Goal: Information Seeking & Learning: Learn about a topic

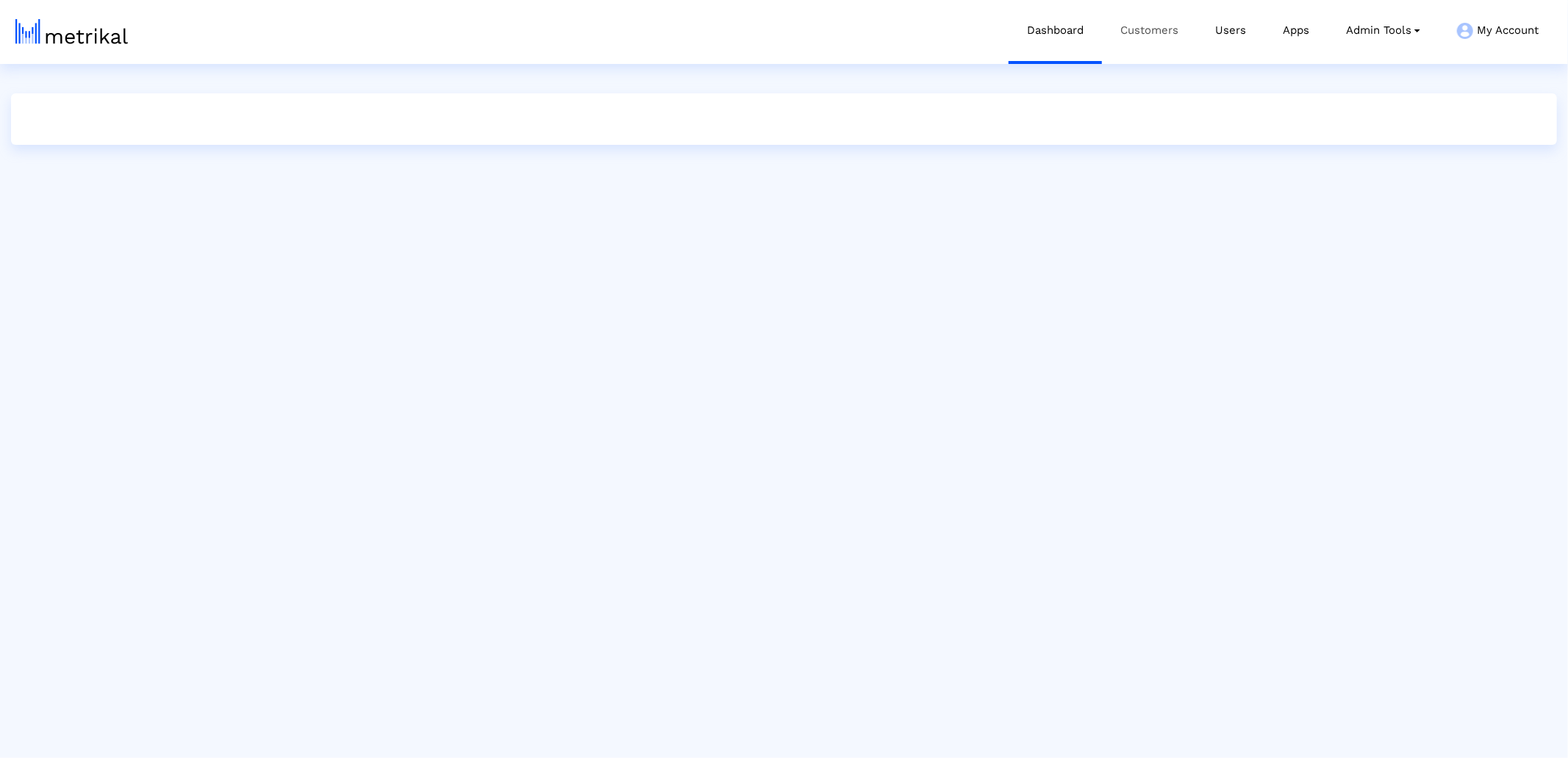
click at [1165, 52] on link "Customers" at bounding box center [1150, 30] width 95 height 61
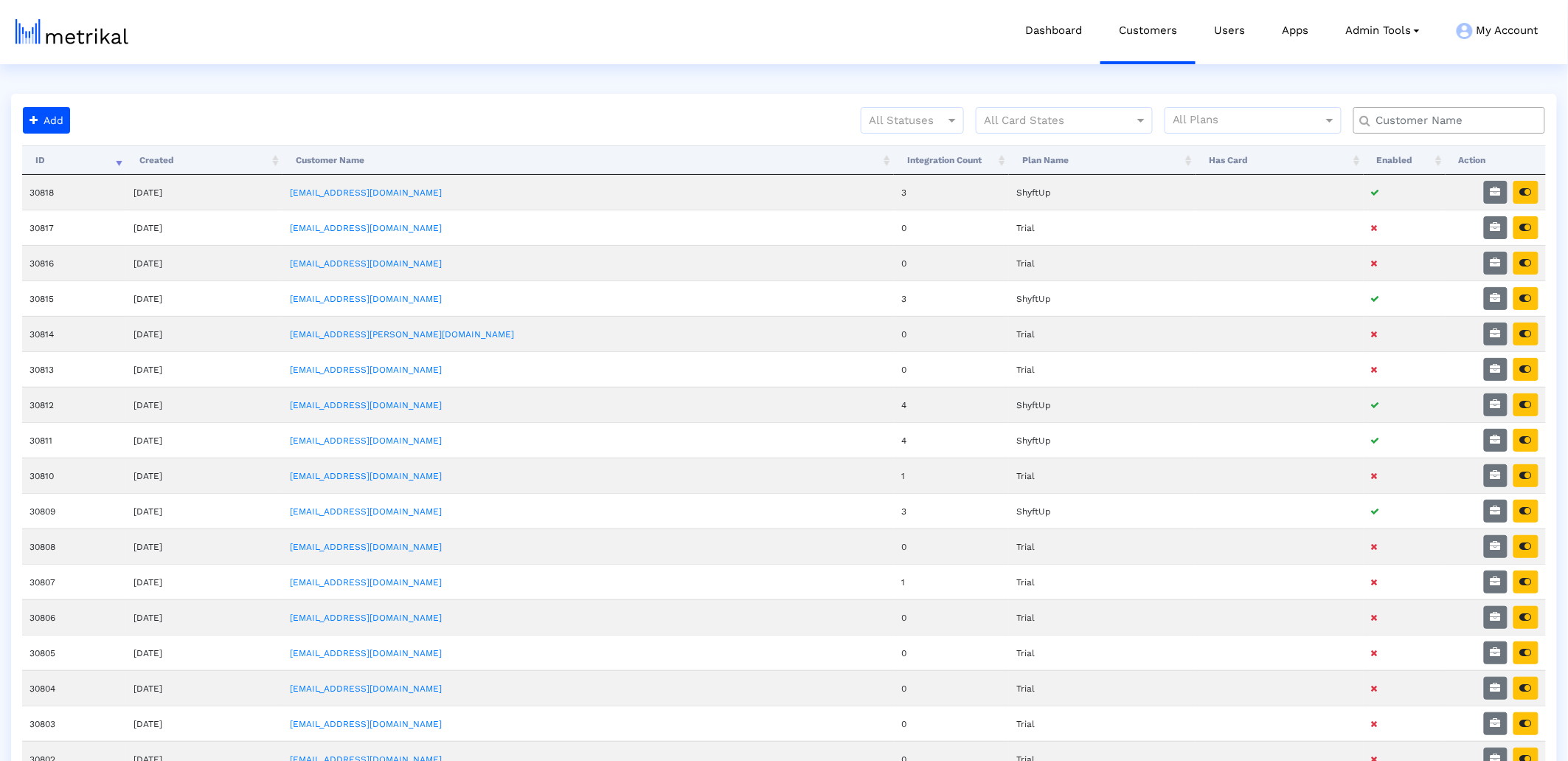
click at [1520, 113] on input "text" at bounding box center [1452, 120] width 173 height 16
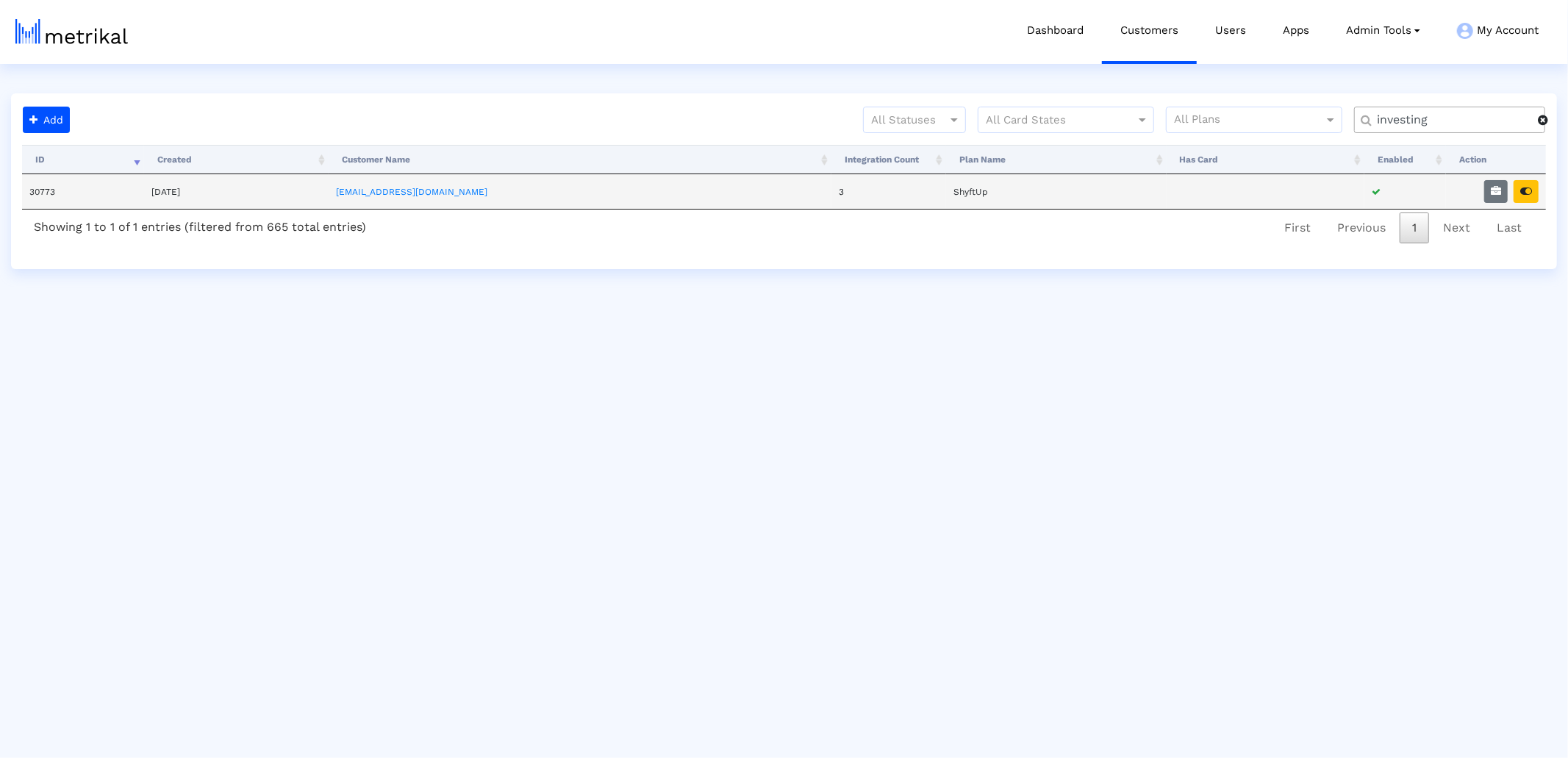
type input "investing"
click at [1475, 191] on td at bounding box center [1496, 191] width 100 height 34
click at [1490, 193] on button "button" at bounding box center [1496, 191] width 23 height 22
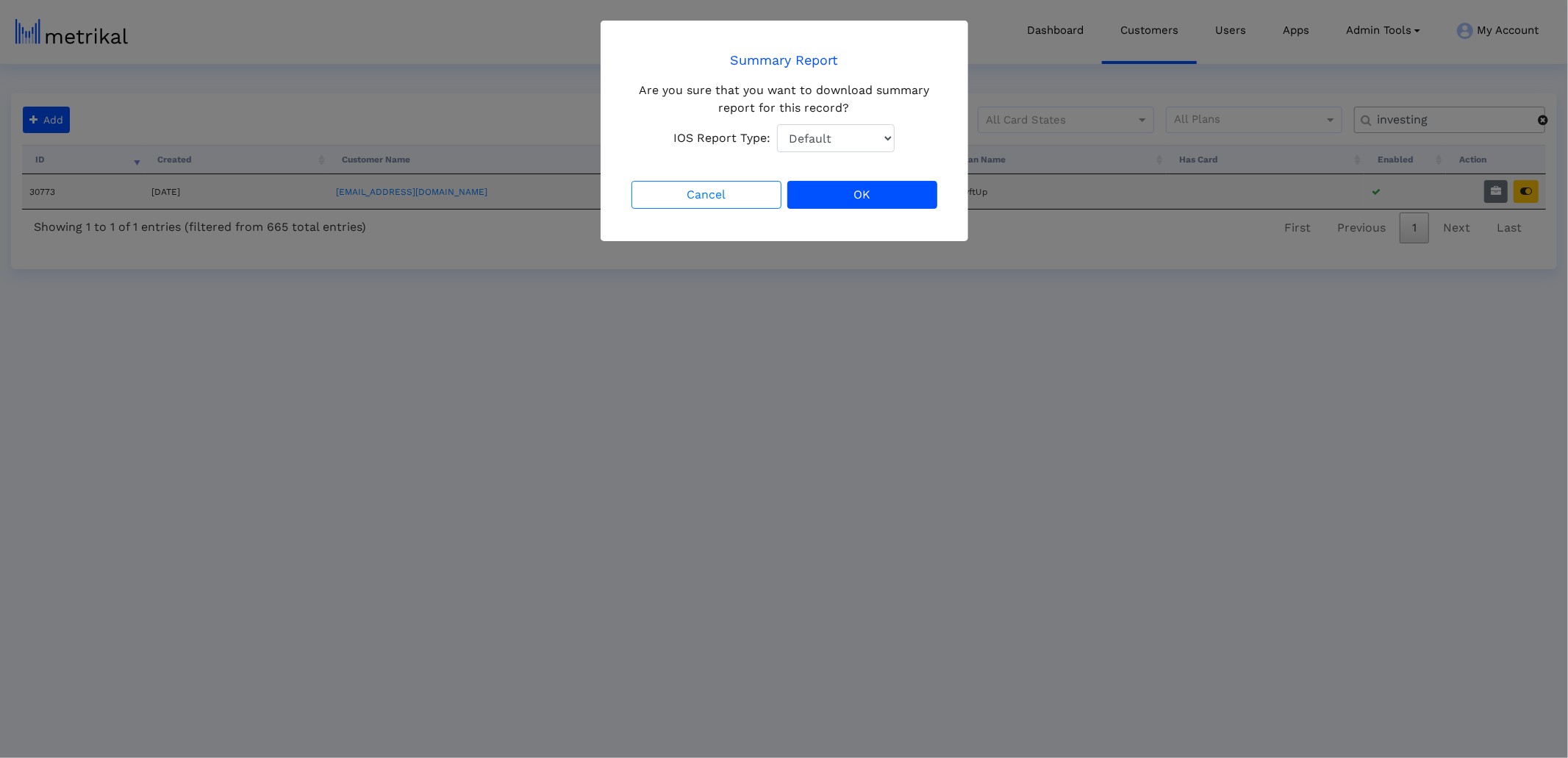
click at [779, 141] on select "Default Total Downloads New Downloads Redownloads" at bounding box center [836, 138] width 117 height 28
select select "1: 1"
click at [777, 124] on select "Default Total Downloads New Downloads Redownloads" at bounding box center [836, 138] width 117 height 28
drag, startPoint x: 888, startPoint y: 200, endPoint x: 946, endPoint y: 206, distance: 58.3
click at [924, 206] on button "OK" at bounding box center [862, 195] width 150 height 28
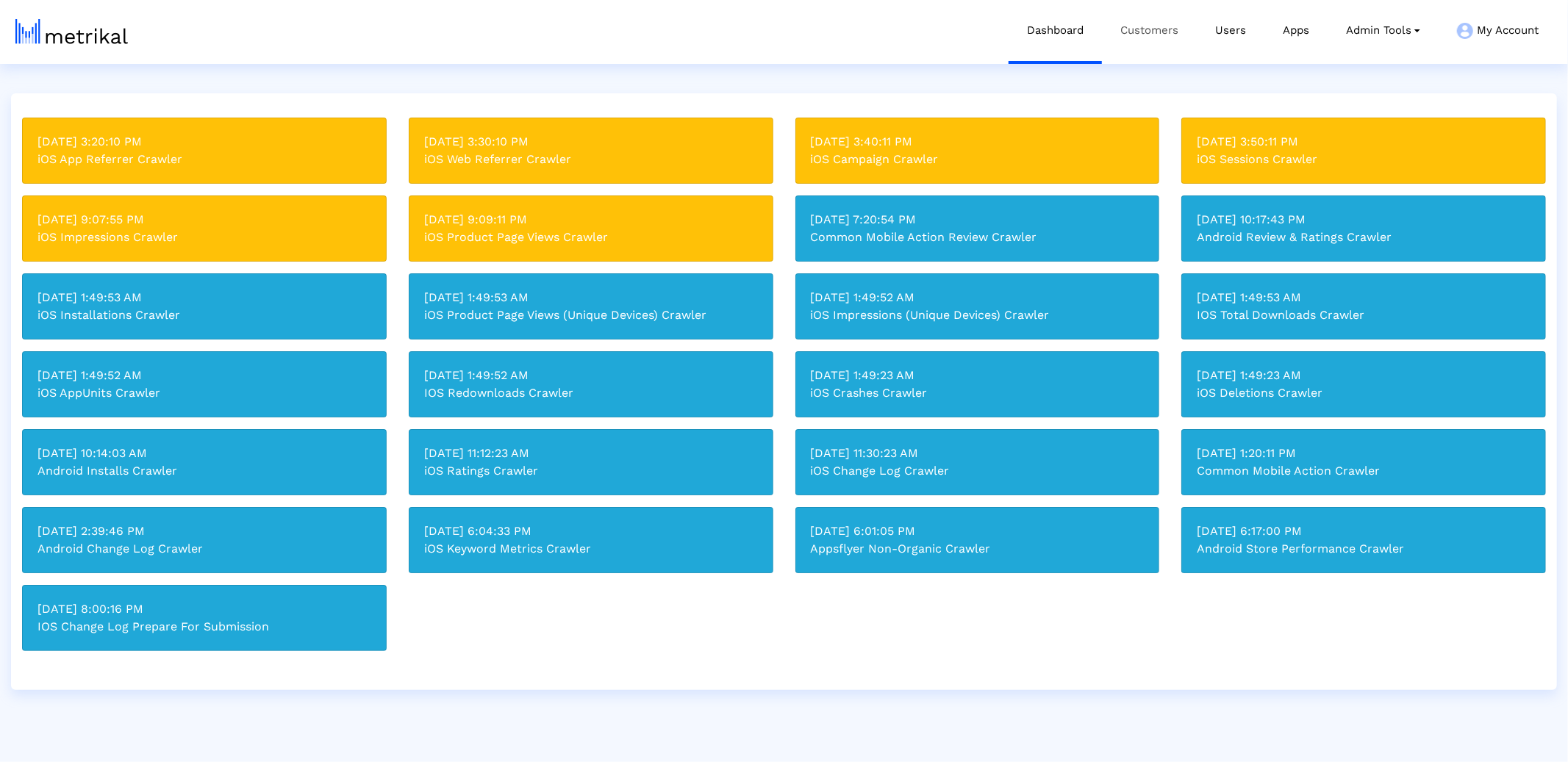
click at [1145, 40] on link "Customers" at bounding box center [1150, 30] width 95 height 61
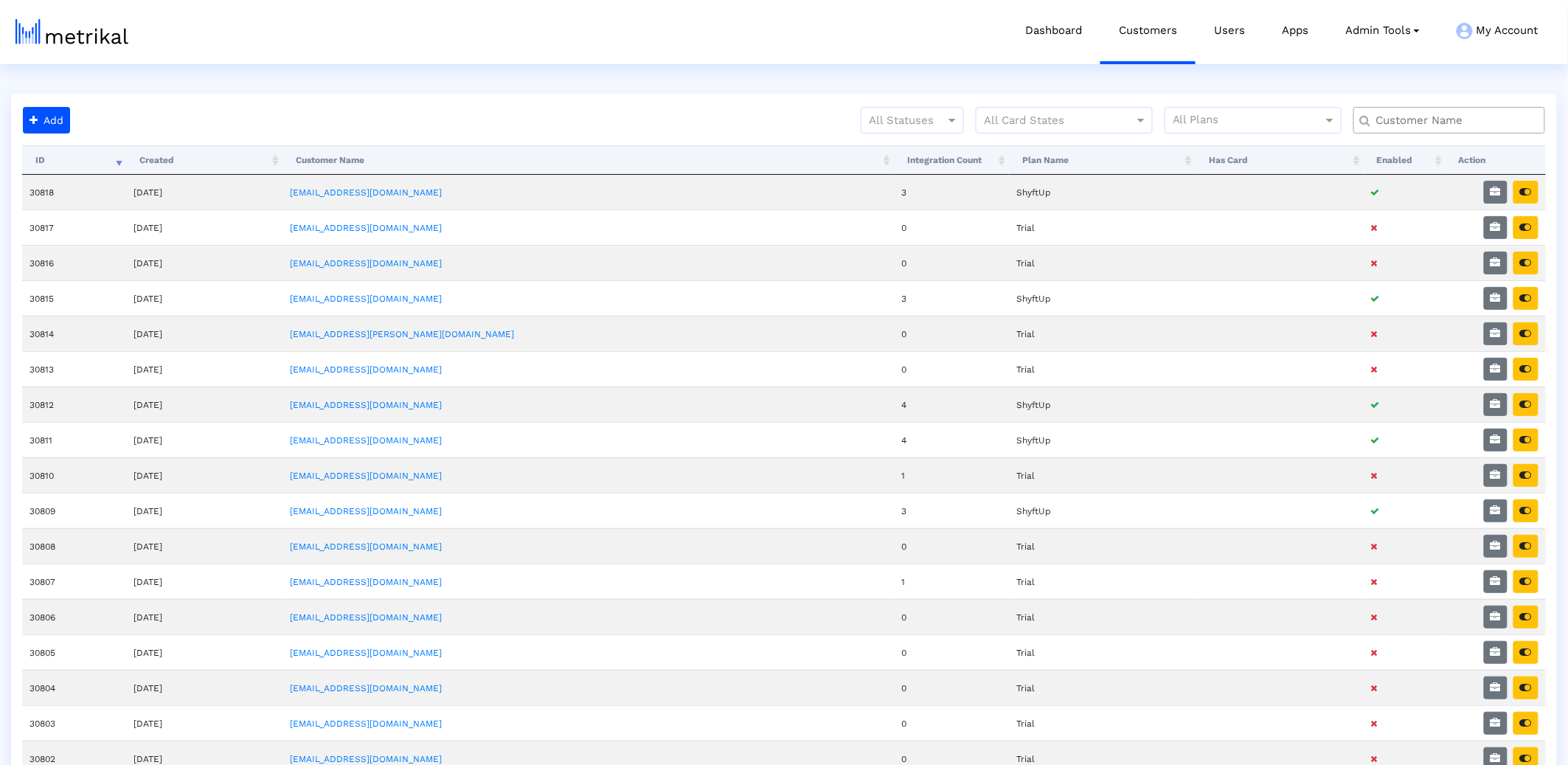
click at [1395, 125] on input "text" at bounding box center [1452, 120] width 173 height 16
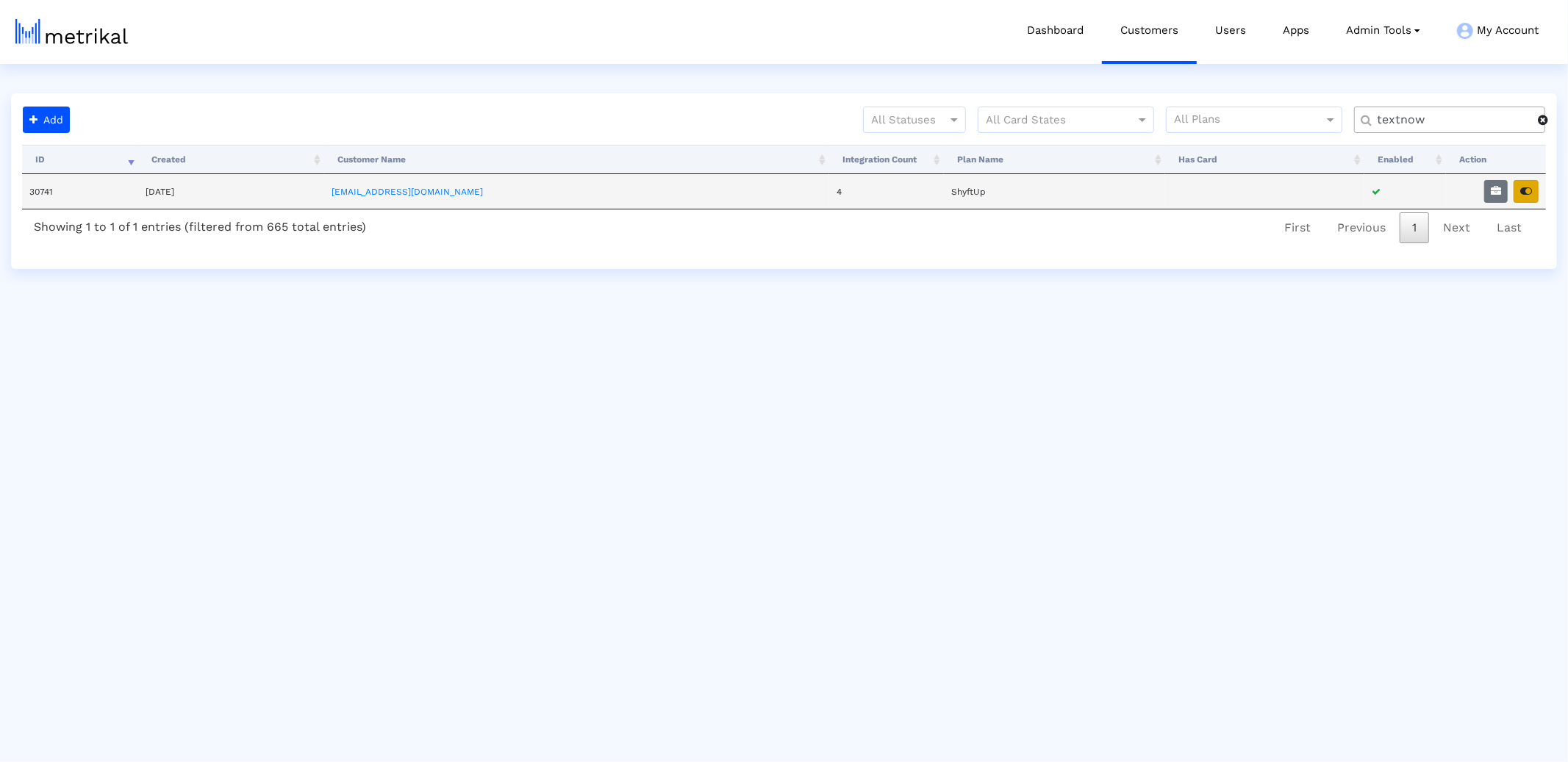
type input "textnow"
click at [1410, 191] on icon "button" at bounding box center [1526, 191] width 12 height 10
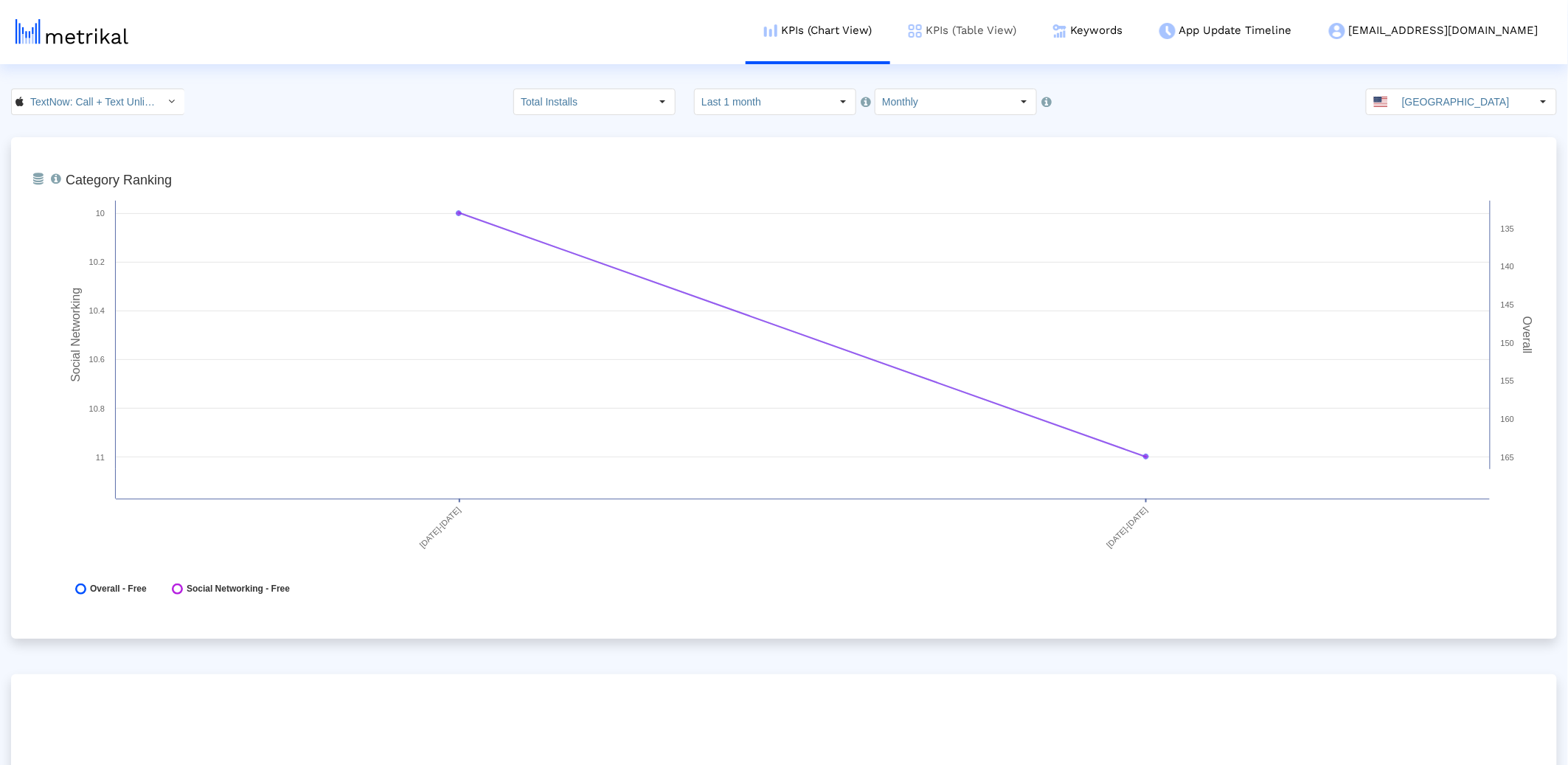
click at [1024, 15] on link "KPIs (Table View)" at bounding box center [962, 30] width 145 height 61
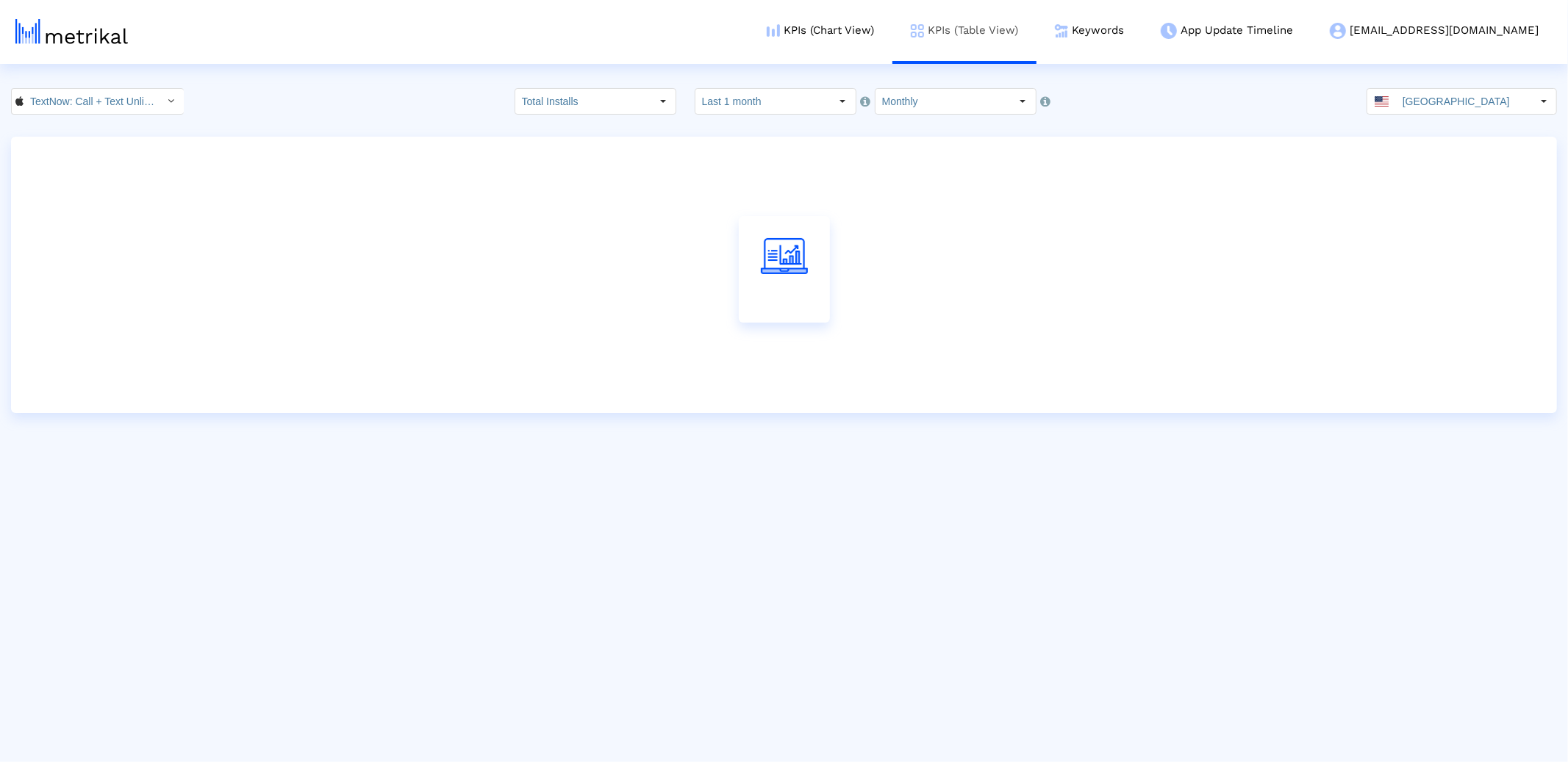
click at [1025, 31] on link "KPIs (Table View)" at bounding box center [964, 30] width 144 height 61
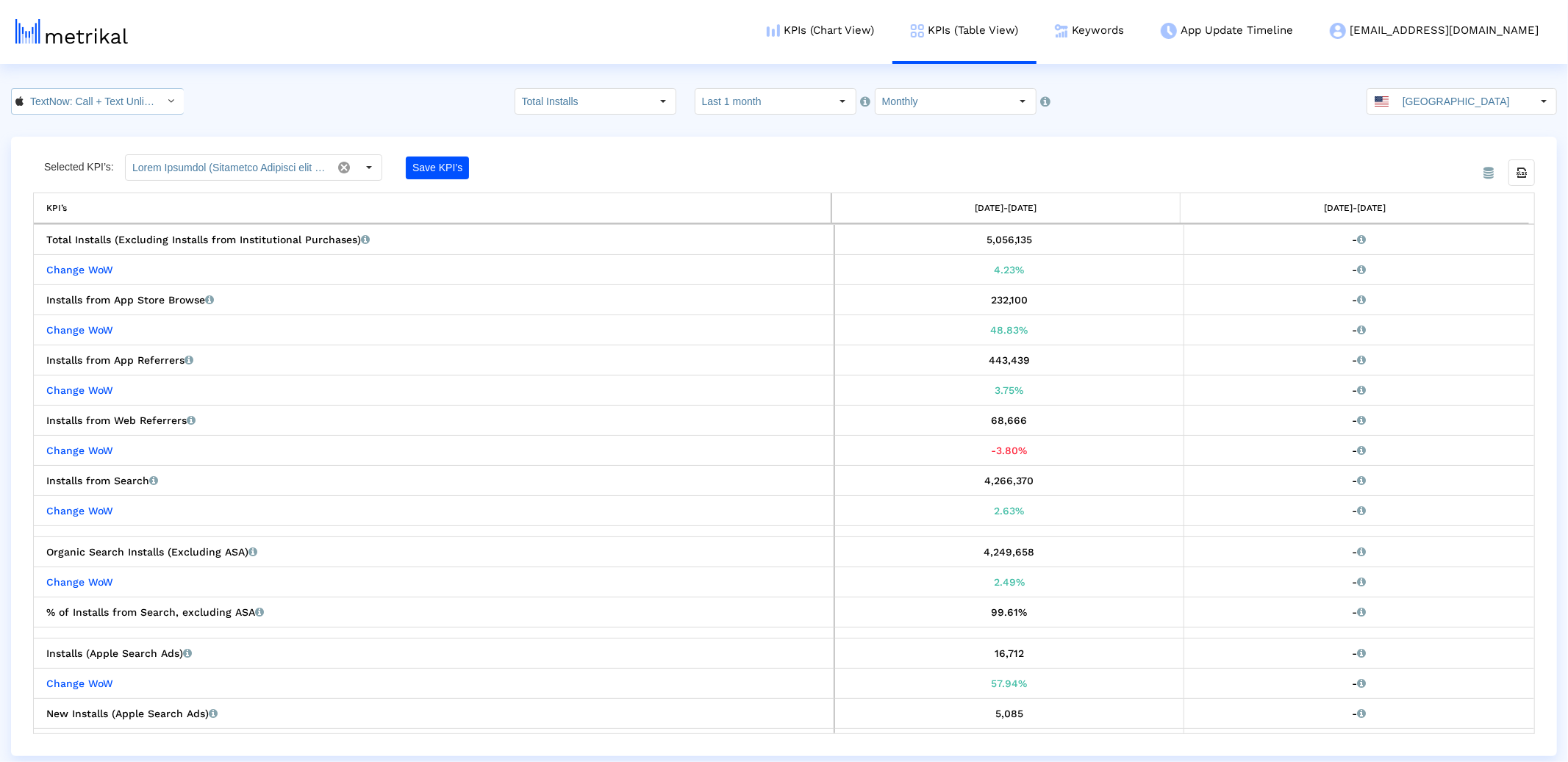
click at [82, 99] on input "TextNow: Call + Text Unlimited < 314716233 >" at bounding box center [89, 101] width 132 height 25
click at [101, 148] on div "TextNow: Call + Text Unlimited <com.enflick.android.TextNow>" at bounding box center [92, 152] width 147 height 14
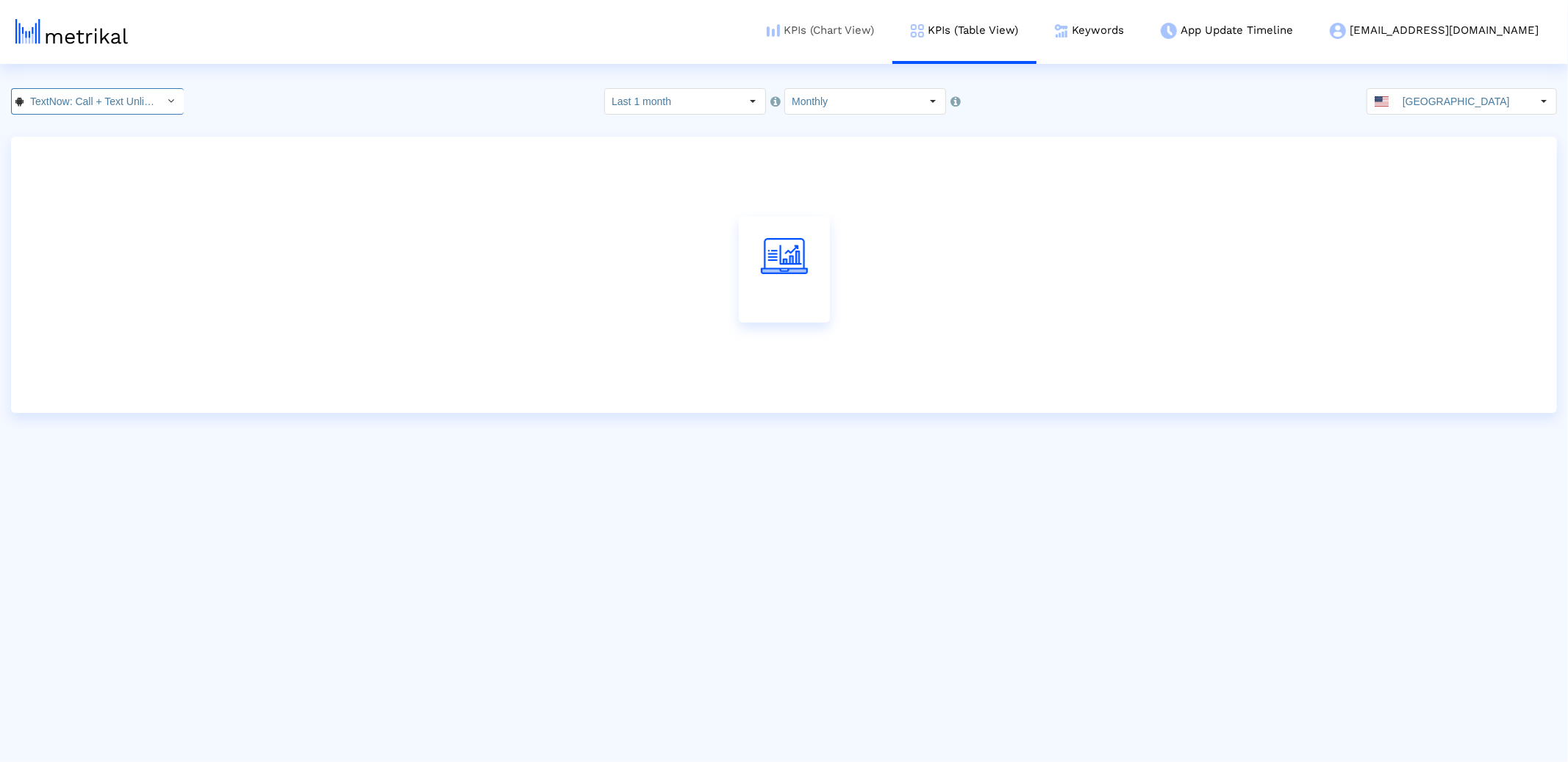
scroll to position [0, 181]
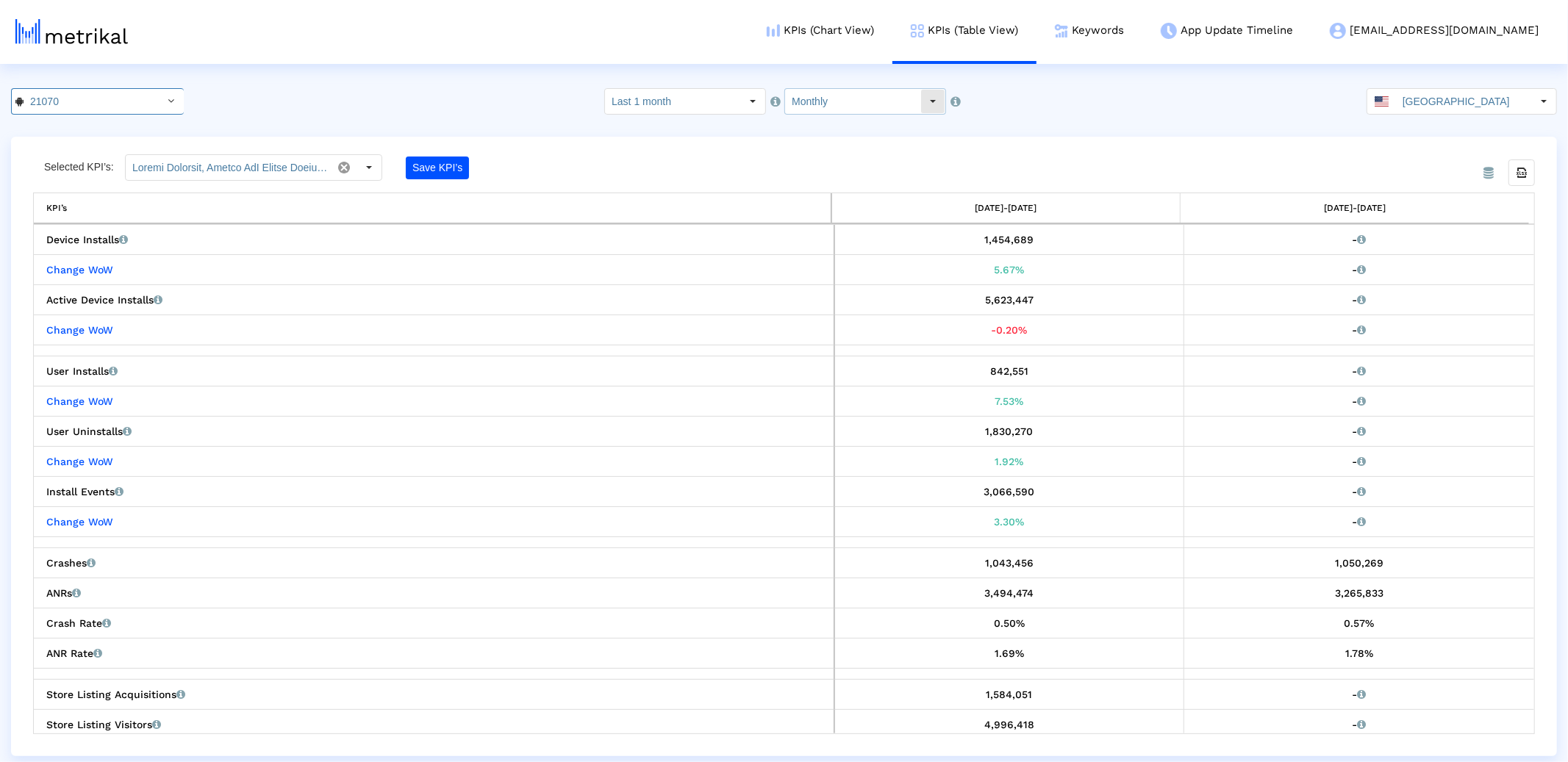
click at [825, 96] on input "Monthly" at bounding box center [852, 101] width 135 height 25
click at [834, 127] on div "Weekly" at bounding box center [860, 128] width 148 height 24
type input "Weekly"
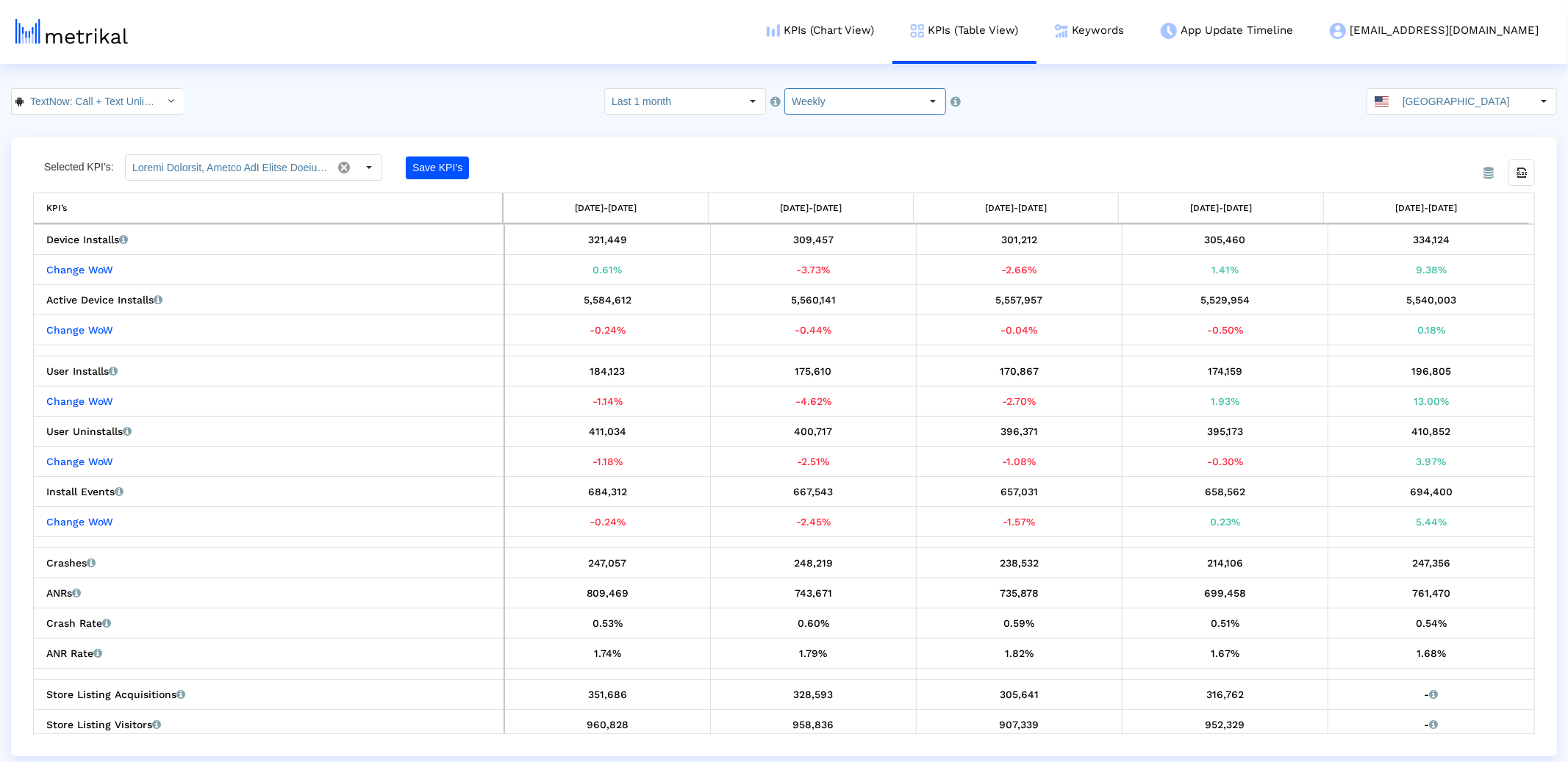
click at [630, 142] on div "From Database Selected KPI’s: Save KPI’s Export all data KPI’s 07/27/25-08/02/2…" at bounding box center [784, 447] width 1546 height 619
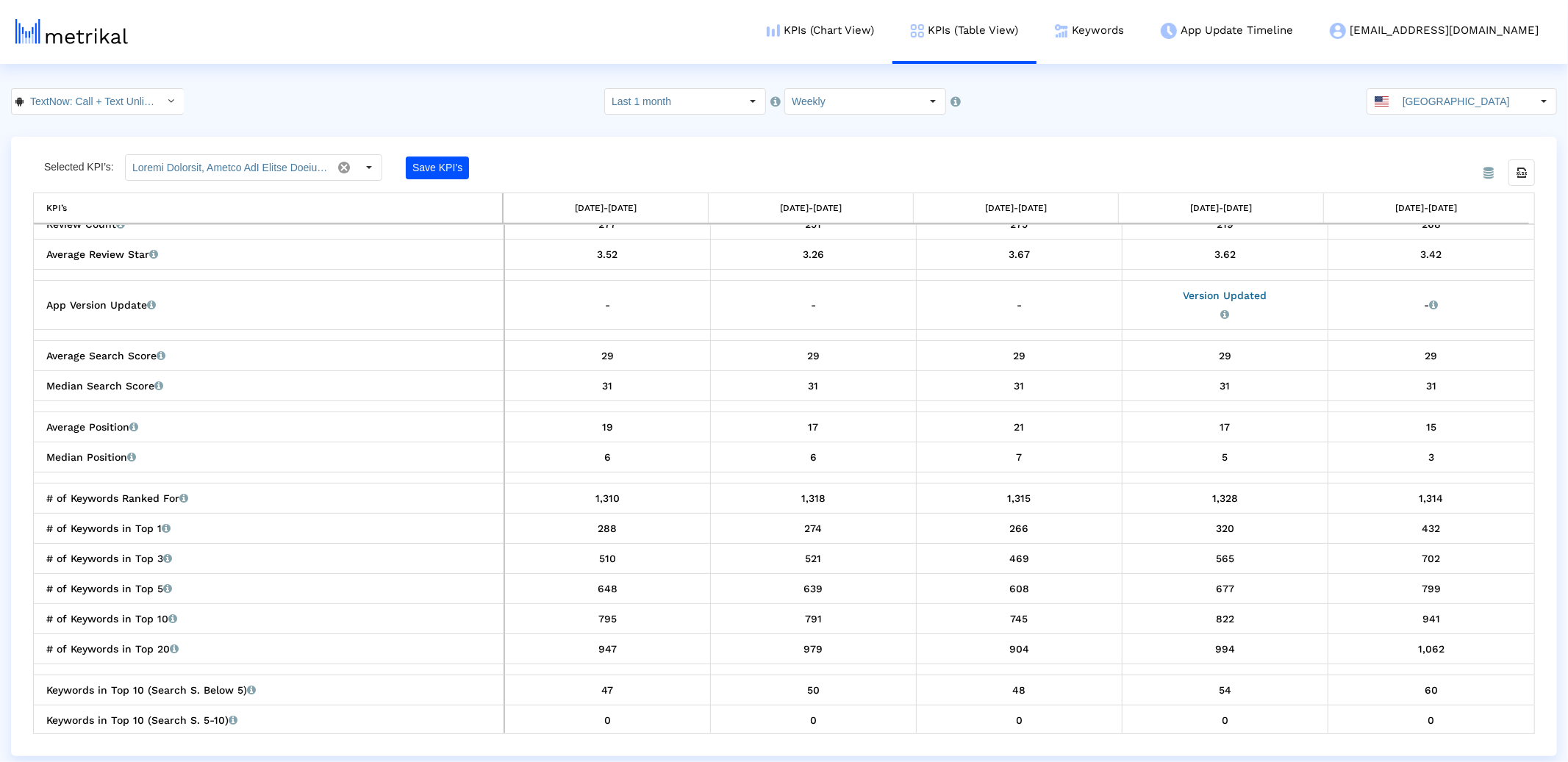
scroll to position [88, 0]
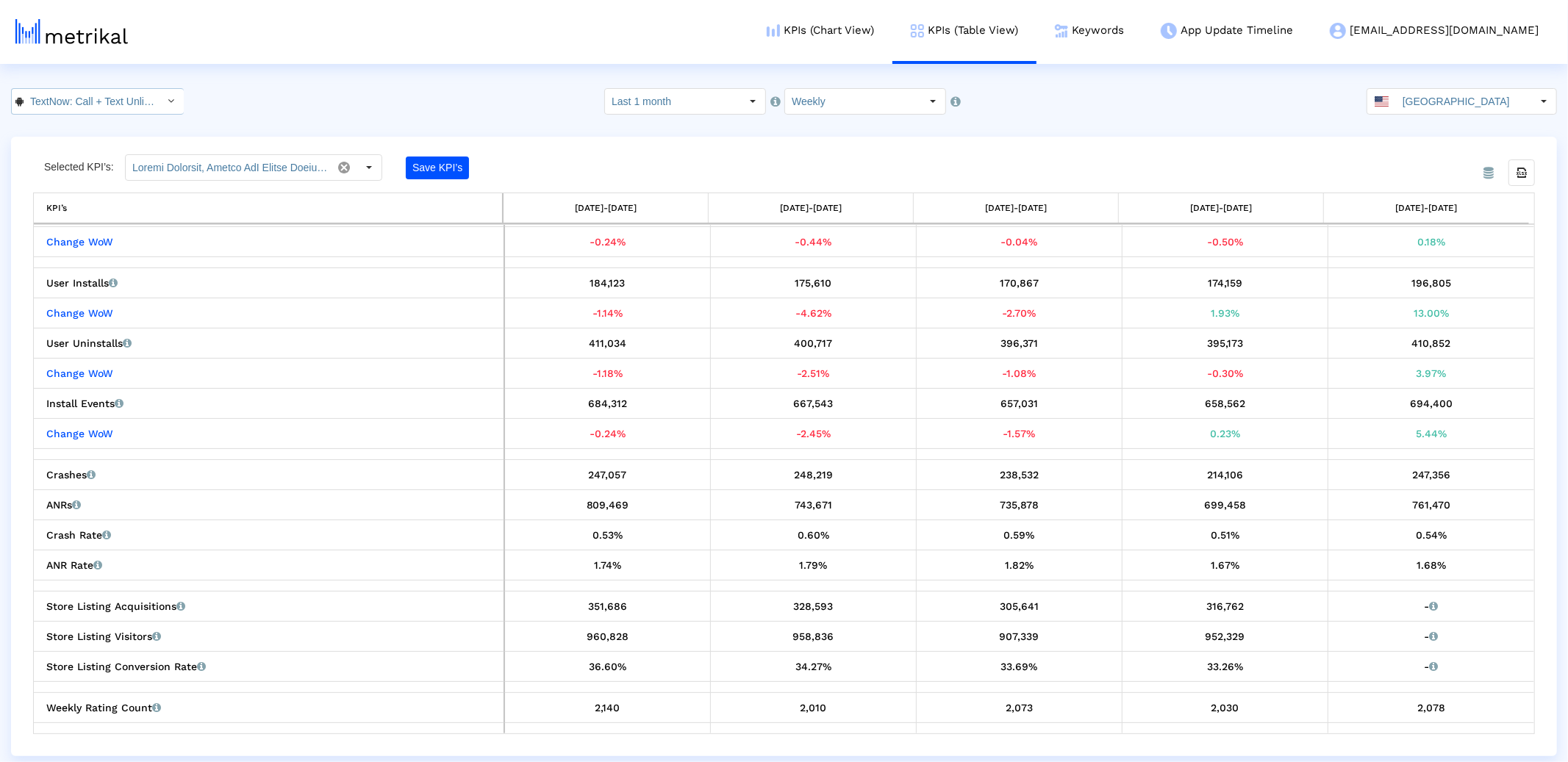
click at [88, 98] on input "TextNow: Call + Text Unlimited < com.enflick.android.TextNow >" at bounding box center [89, 101] width 132 height 25
click at [56, 129] on div "TextNow: Call + Text Unlimited <314716233>" at bounding box center [92, 128] width 147 height 14
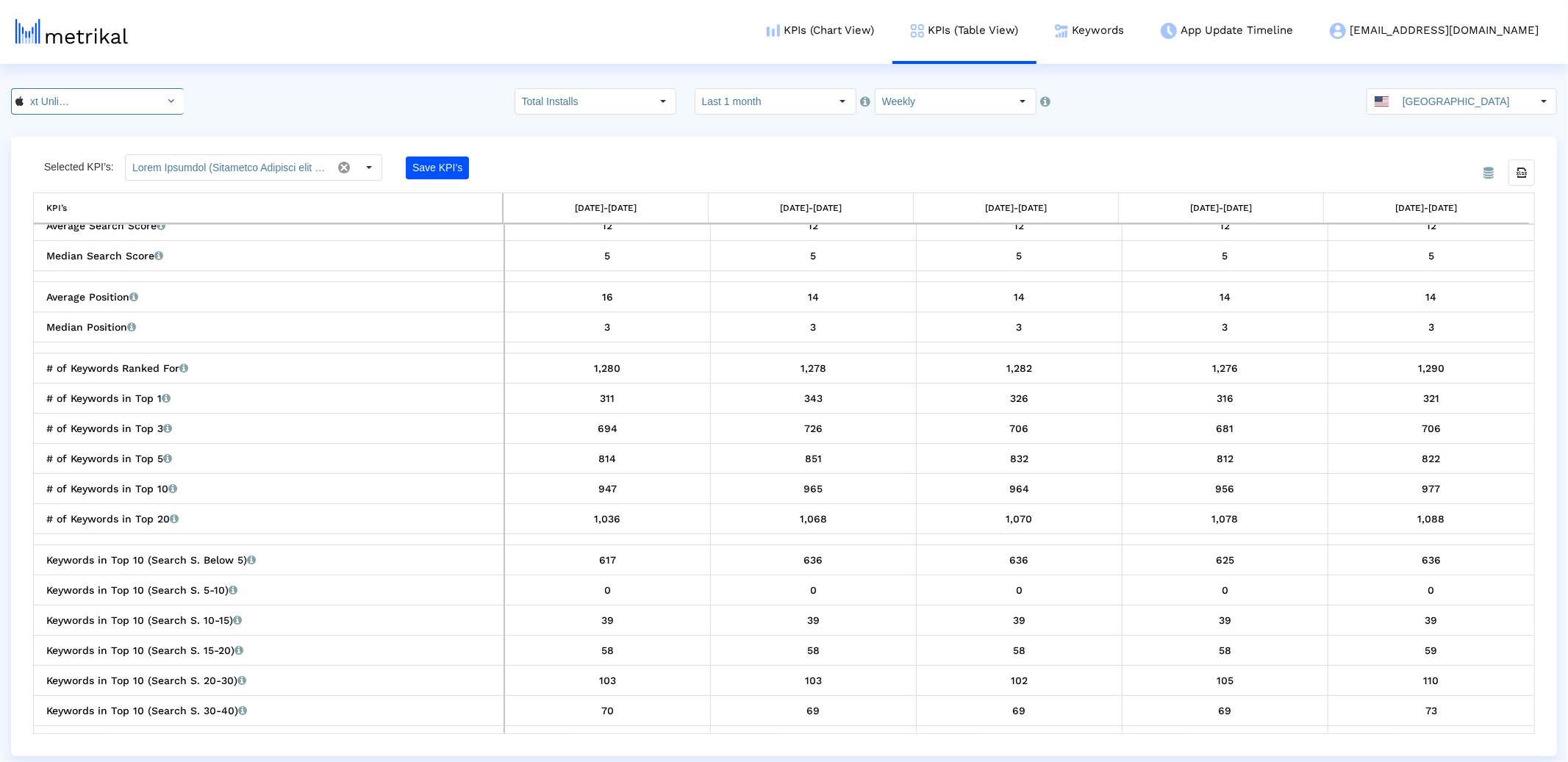
scroll to position [1582, 0]
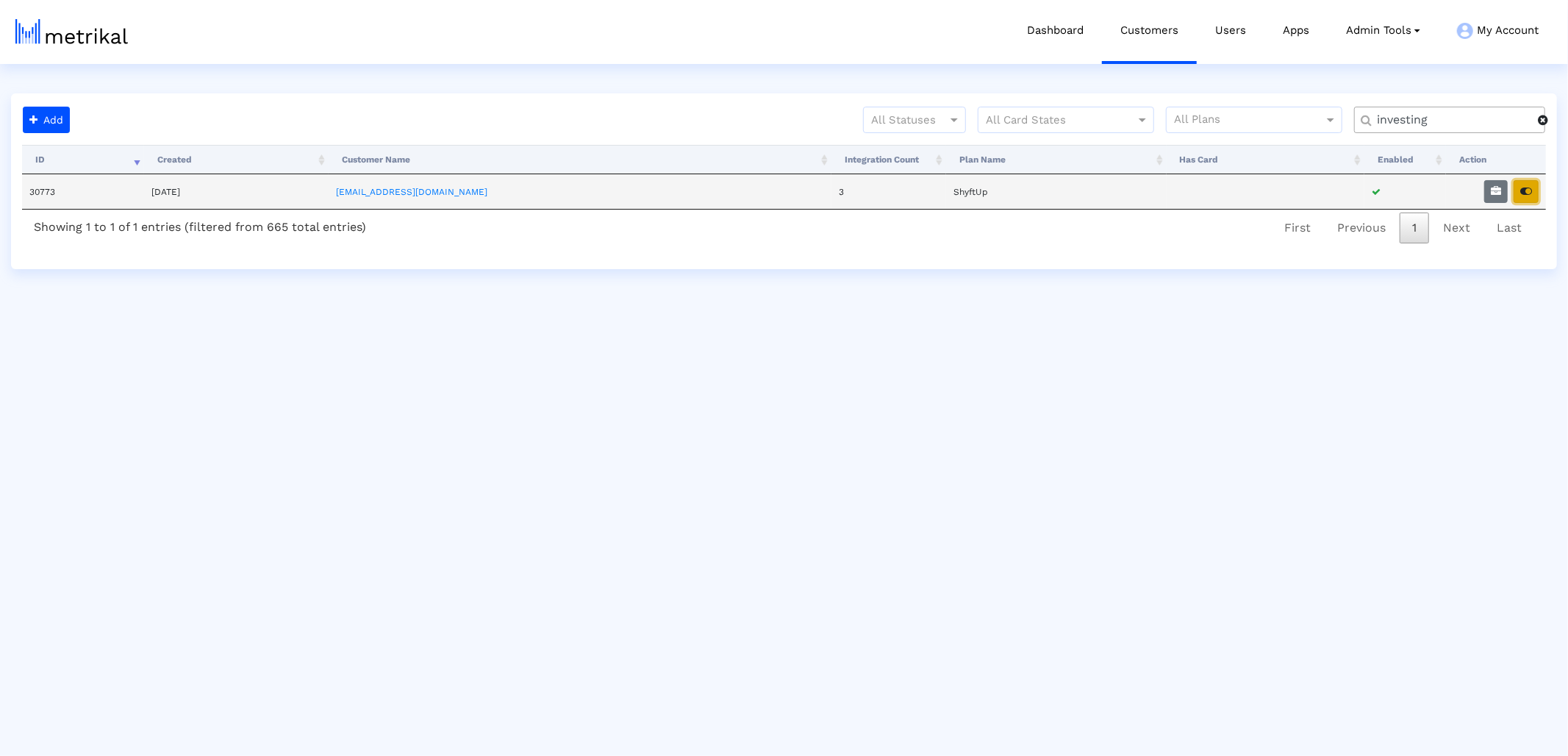
click at [1534, 182] on button "button" at bounding box center [1526, 192] width 25 height 22
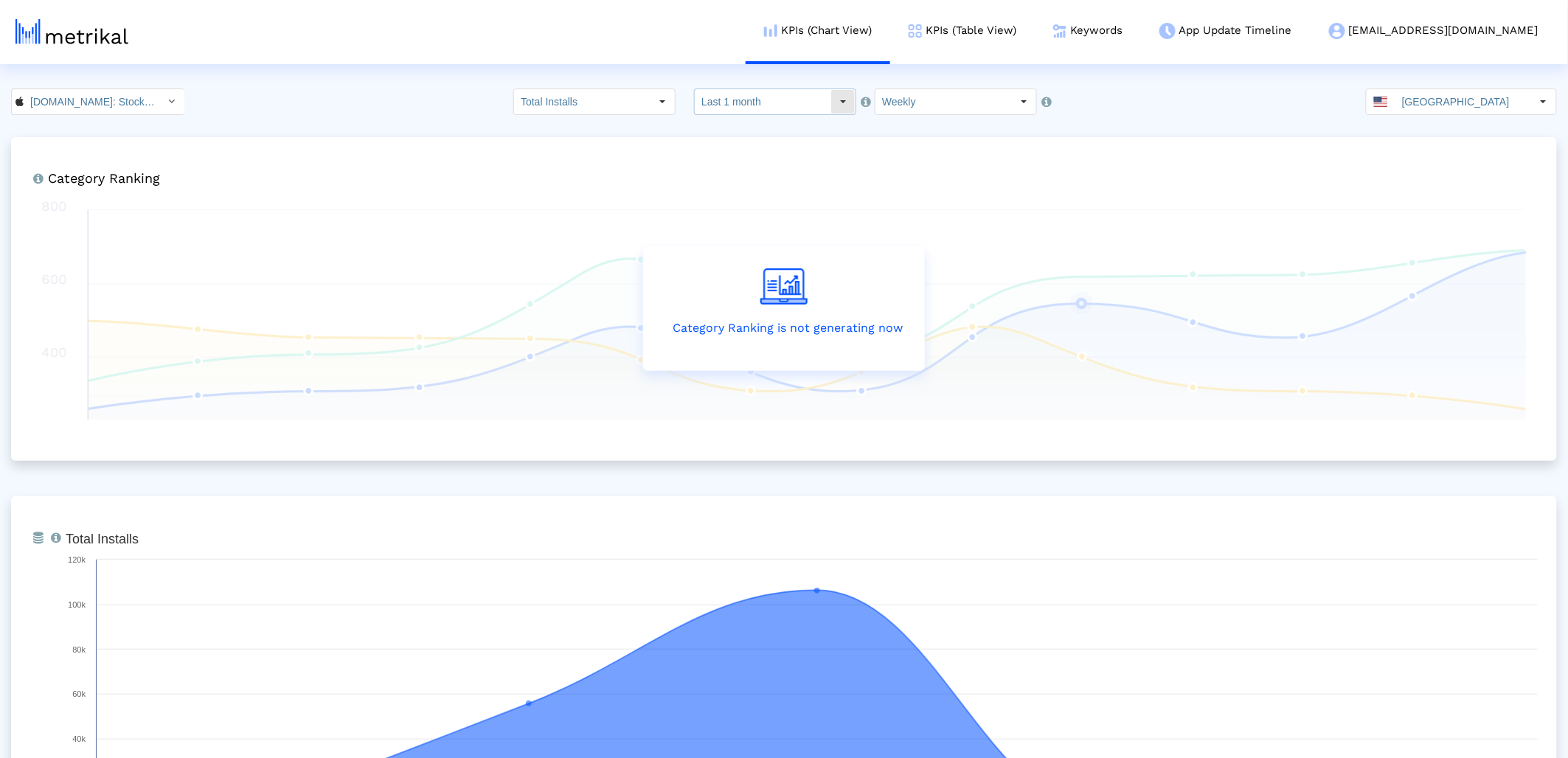
click at [756, 103] on input "Last 1 month" at bounding box center [762, 101] width 136 height 25
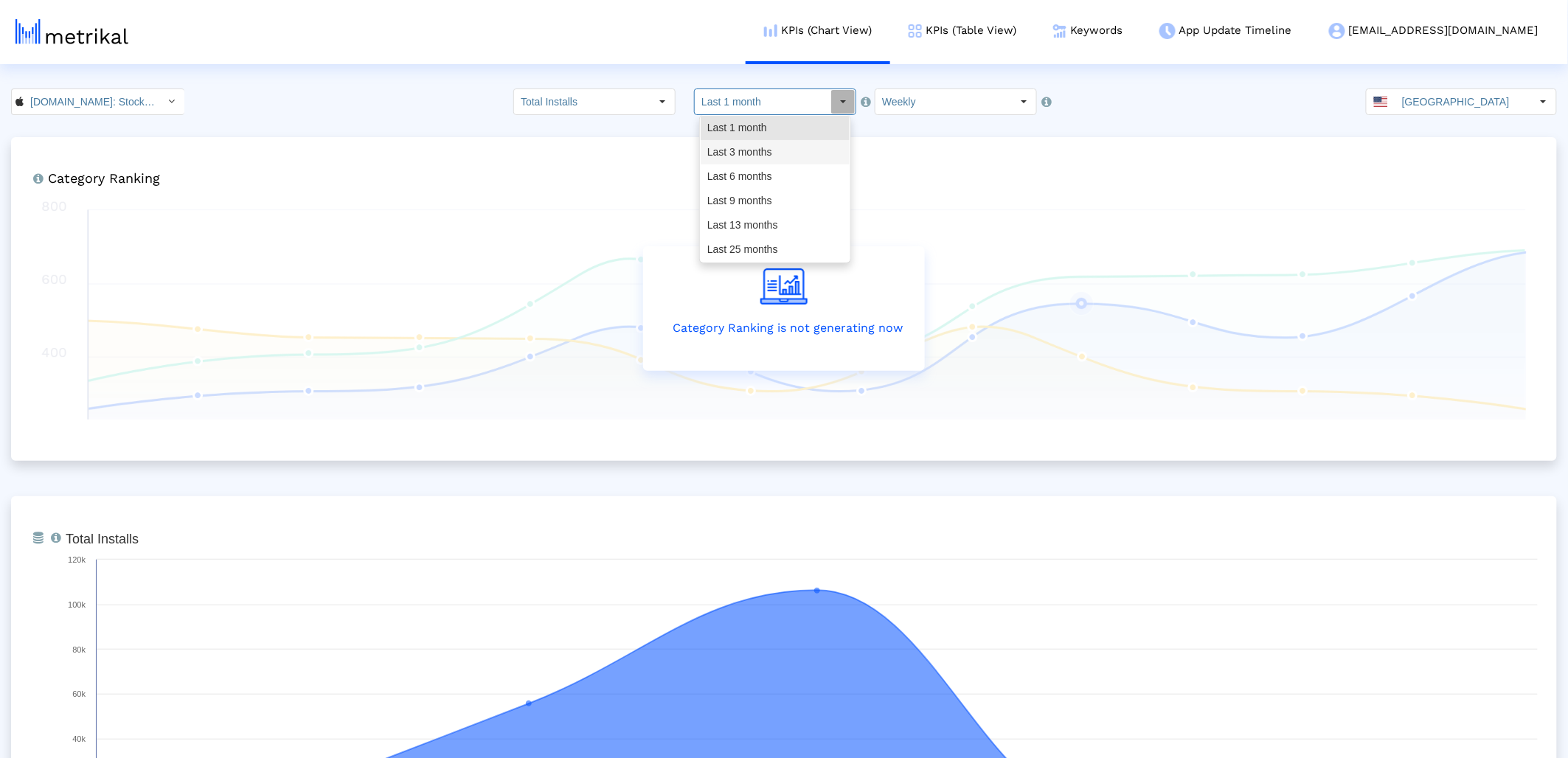
drag, startPoint x: 750, startPoint y: 151, endPoint x: 931, endPoint y: 164, distance: 181.5
click at [750, 151] on div "Last 3 months" at bounding box center [775, 152] width 149 height 24
type input "Last 3 months"
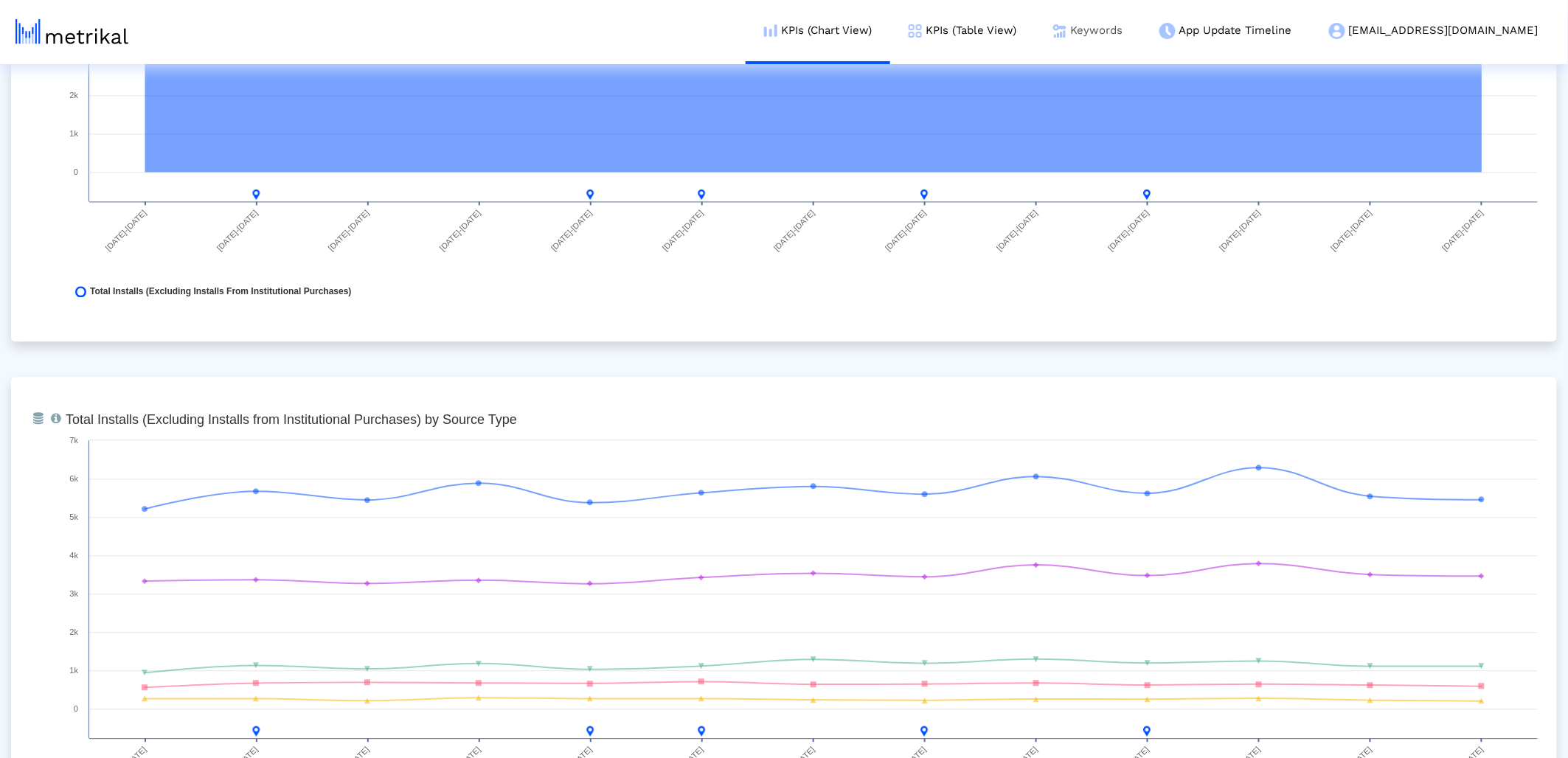
scroll to position [832, 0]
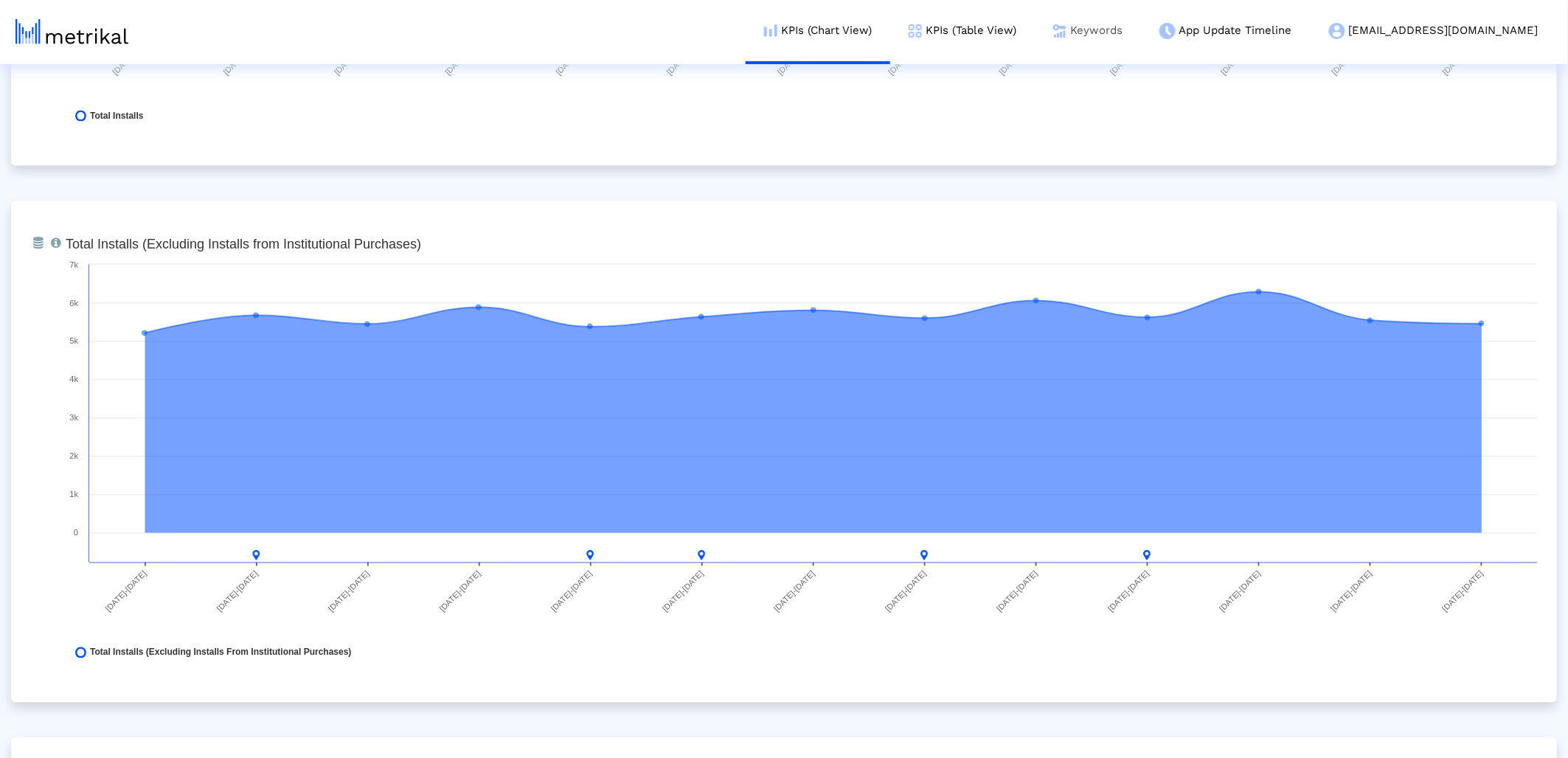
click at [1140, 39] on link "Keywords" at bounding box center [1088, 30] width 106 height 61
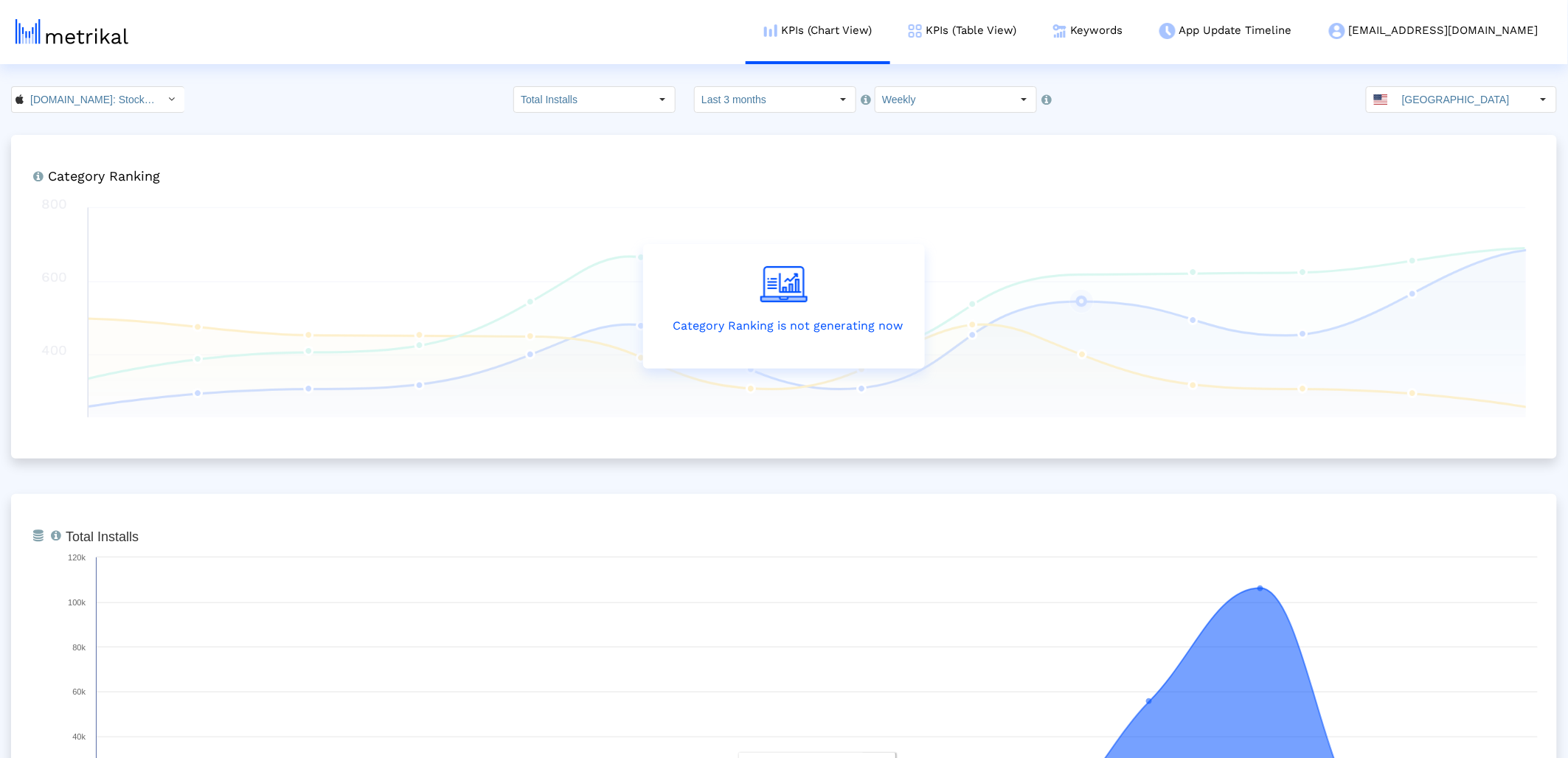
scroll to position [0, 0]
click at [147, 101] on div "Investing.com: Stock Market < 909998122 >" at bounding box center [98, 101] width 172 height 25
click at [130, 148] on div "Investing.com: Stock Market <com.fusionmedia.investing>" at bounding box center [93, 152] width 147 height 14
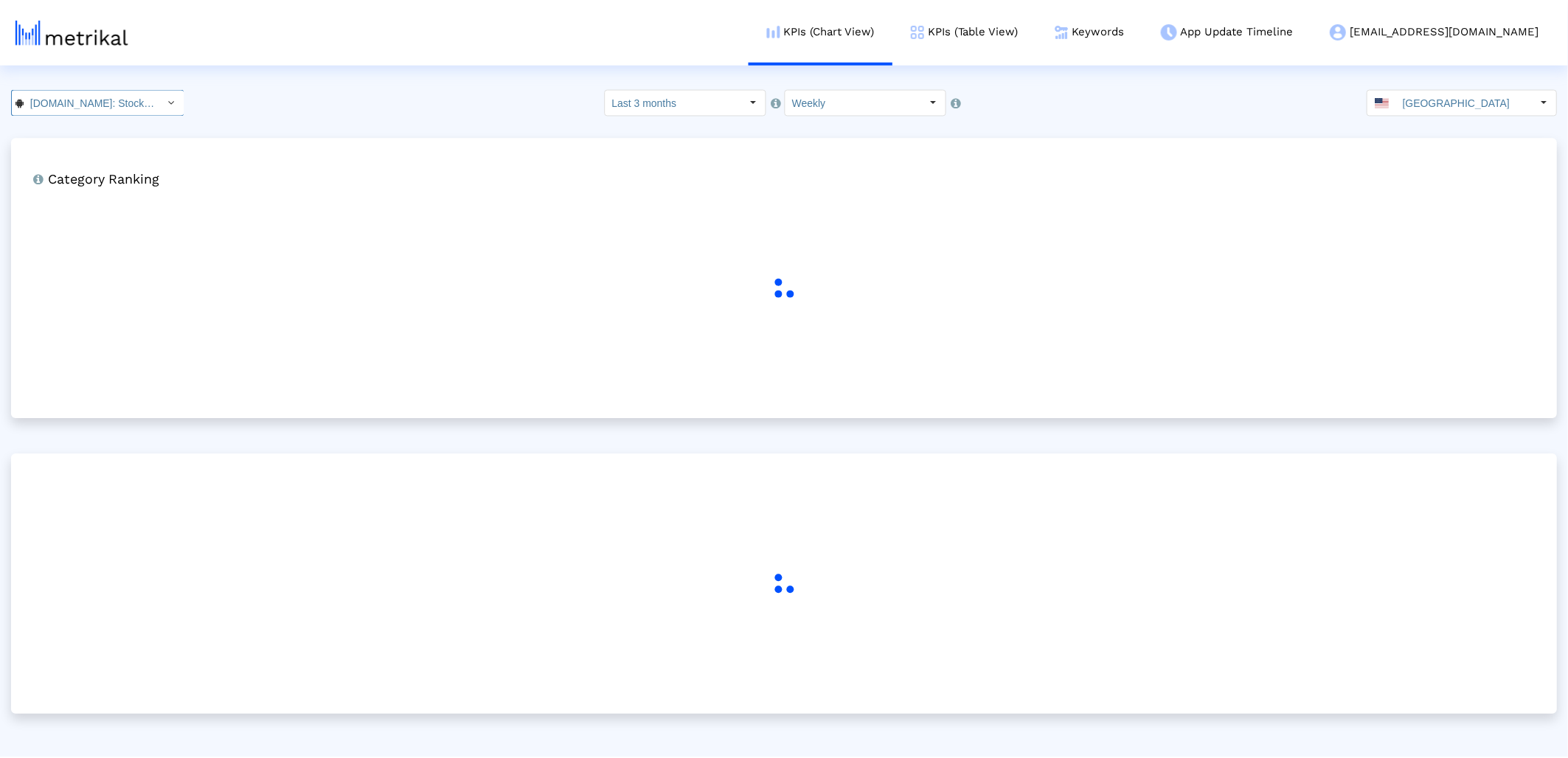
scroll to position [0, 162]
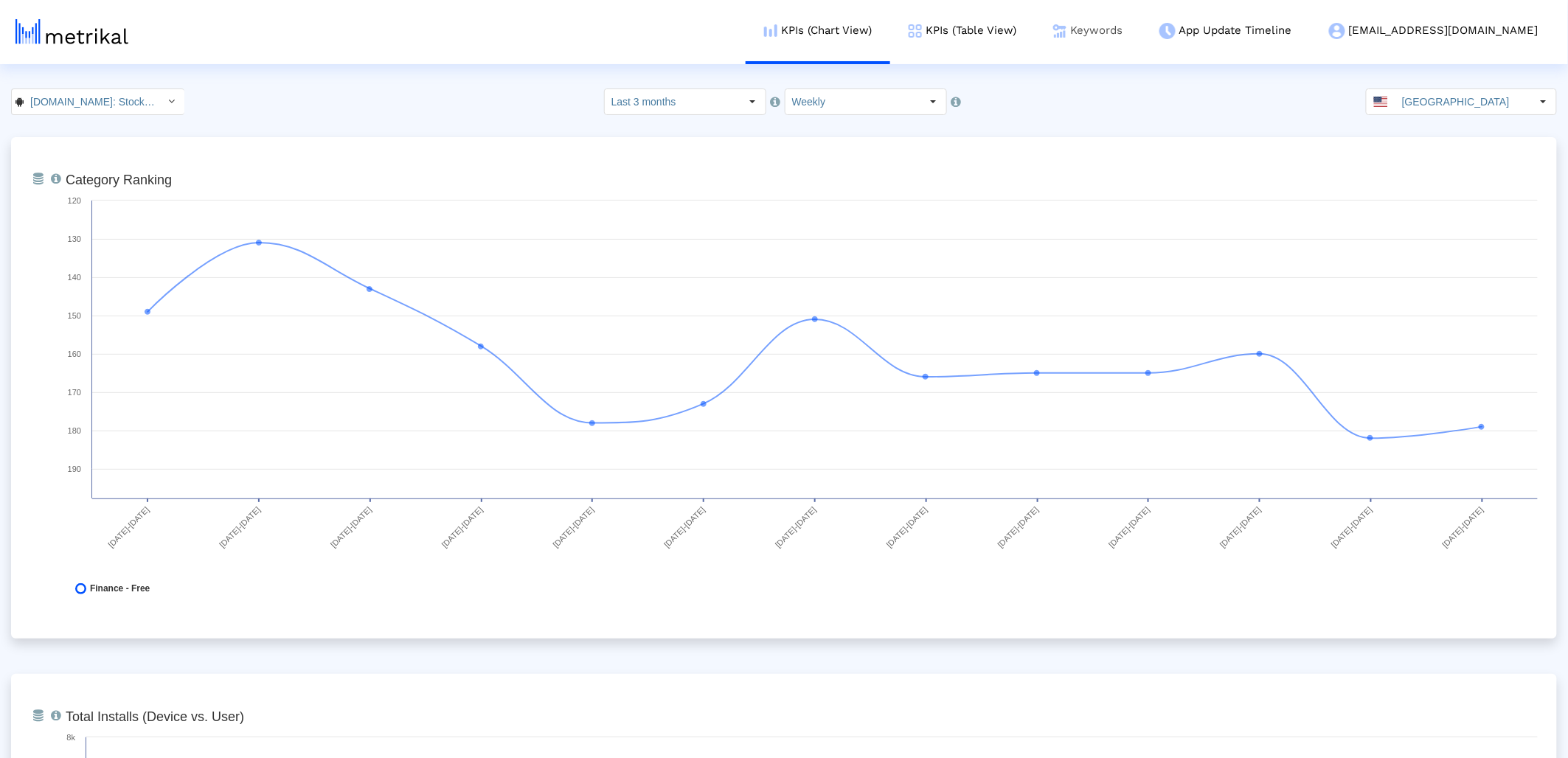
click at [1141, 35] on link "Keywords" at bounding box center [1088, 30] width 106 height 61
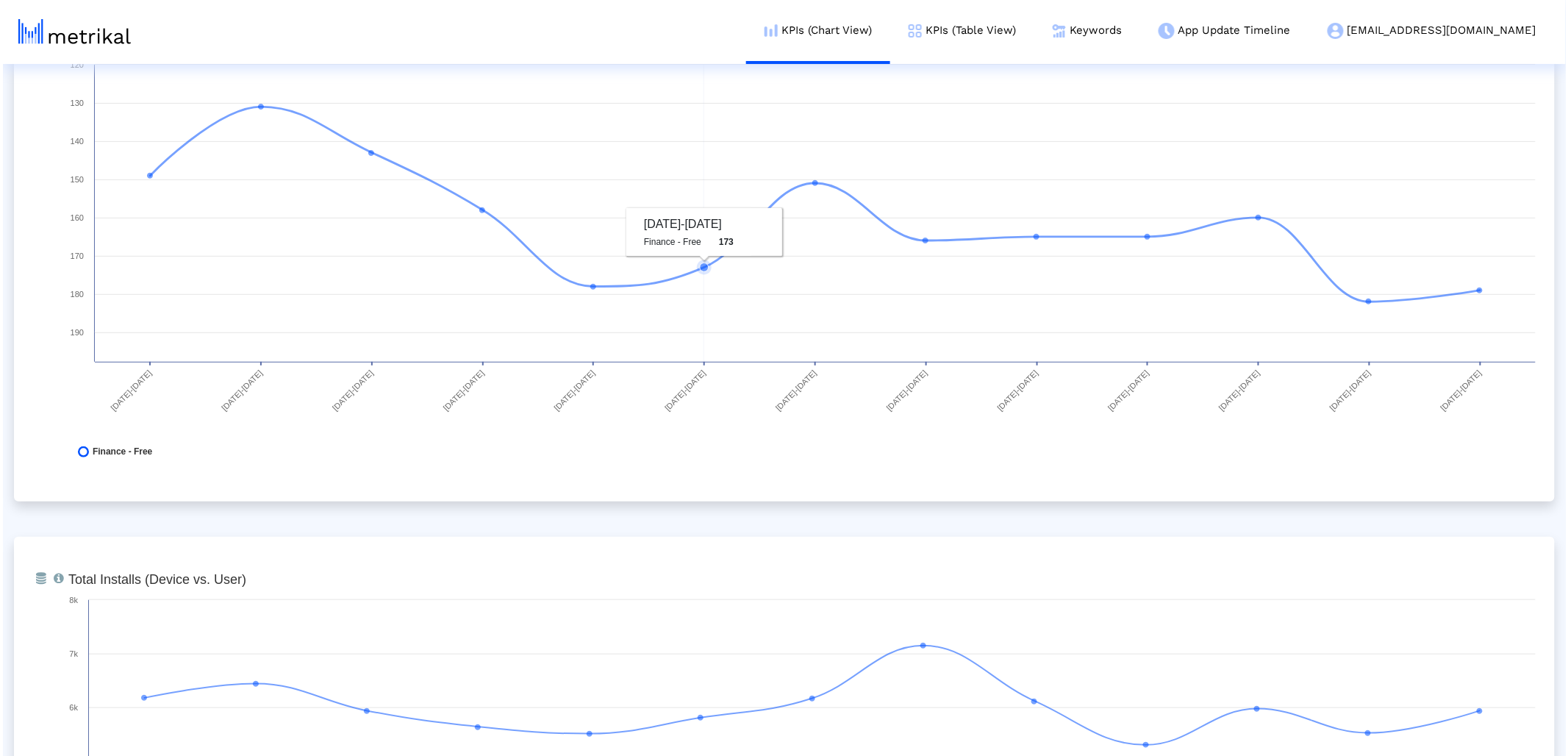
scroll to position [0, 0]
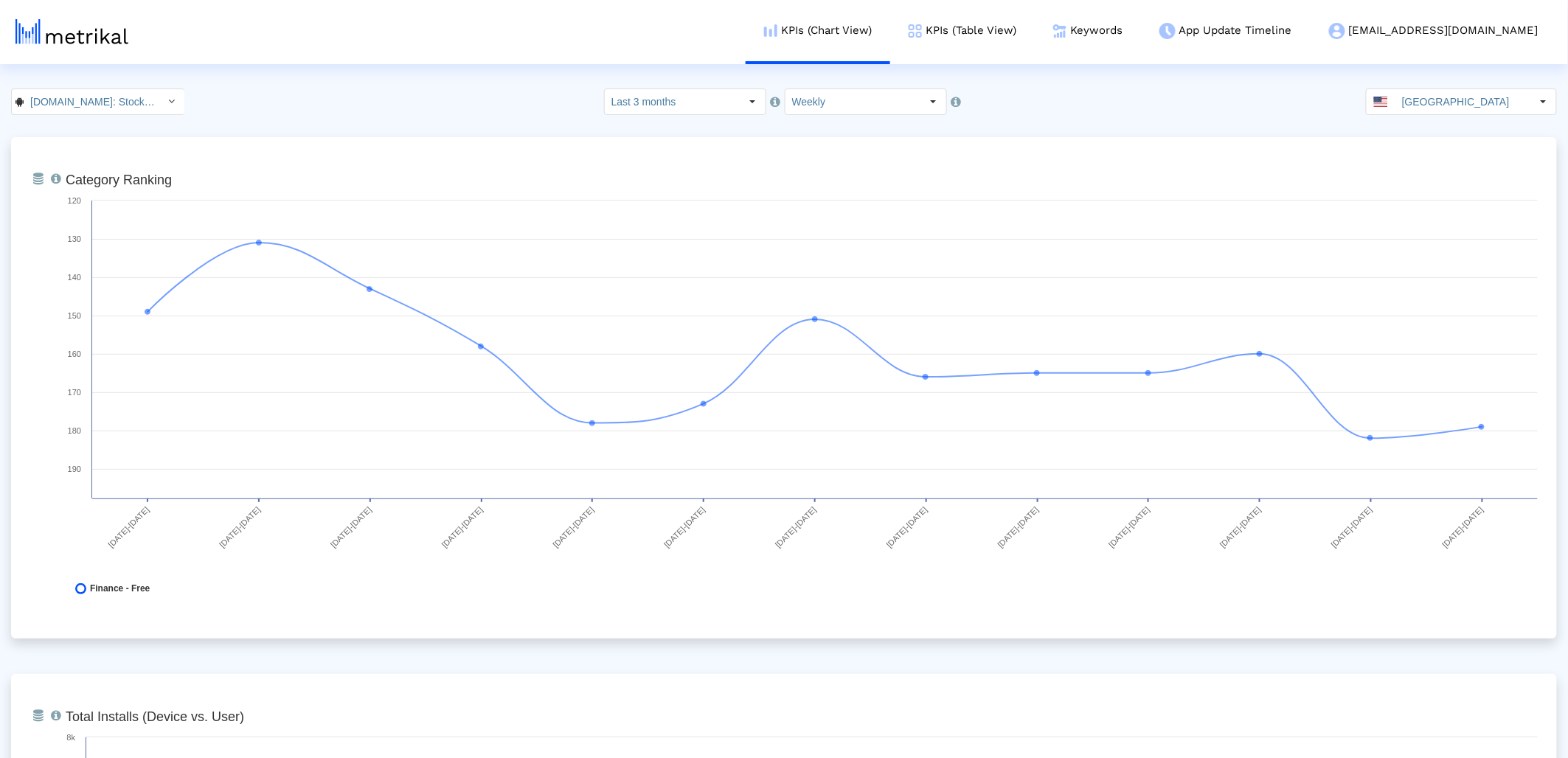
click at [87, 103] on input "[DOMAIN_NAME]: Stock Market < com.fusionmedia.investing >" at bounding box center [89, 101] width 132 height 25
drag, startPoint x: 106, startPoint y: 138, endPoint x: 114, endPoint y: 138, distance: 8.0
click at [107, 138] on div "Investing.com: Stock Market <909998122>" at bounding box center [92, 128] width 160 height 24
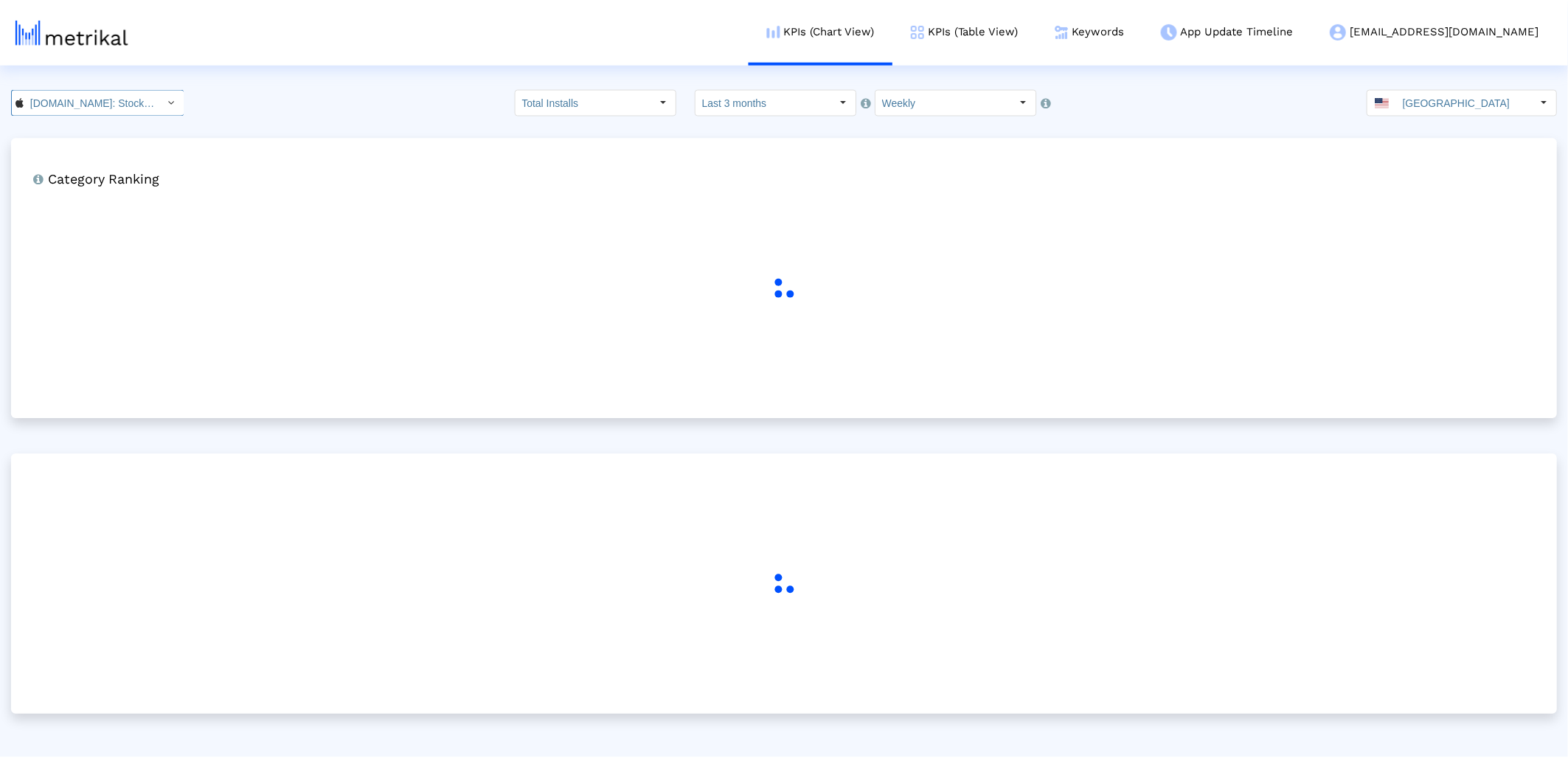
scroll to position [0, 90]
drag, startPoint x: 1499, startPoint y: 93, endPoint x: 1290, endPoint y: 173, distance: 223.8
click at [1499, 93] on input "[GEOGRAPHIC_DATA]" at bounding box center [1468, 101] width 136 height 25
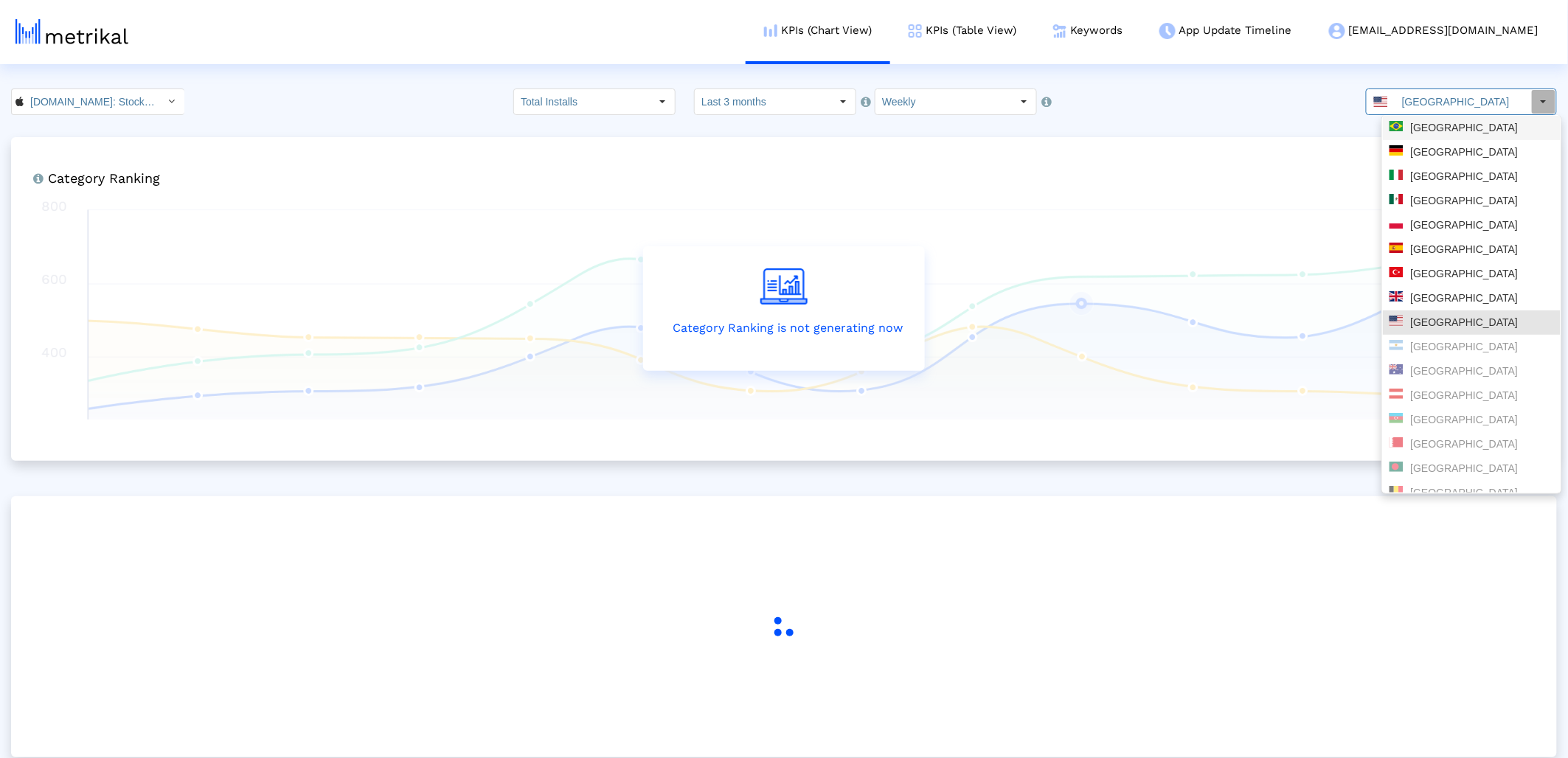
drag, startPoint x: 1430, startPoint y: 127, endPoint x: 1398, endPoint y: 121, distance: 32.6
click at [1428, 126] on div "Brazil" at bounding box center [1472, 128] width 164 height 14
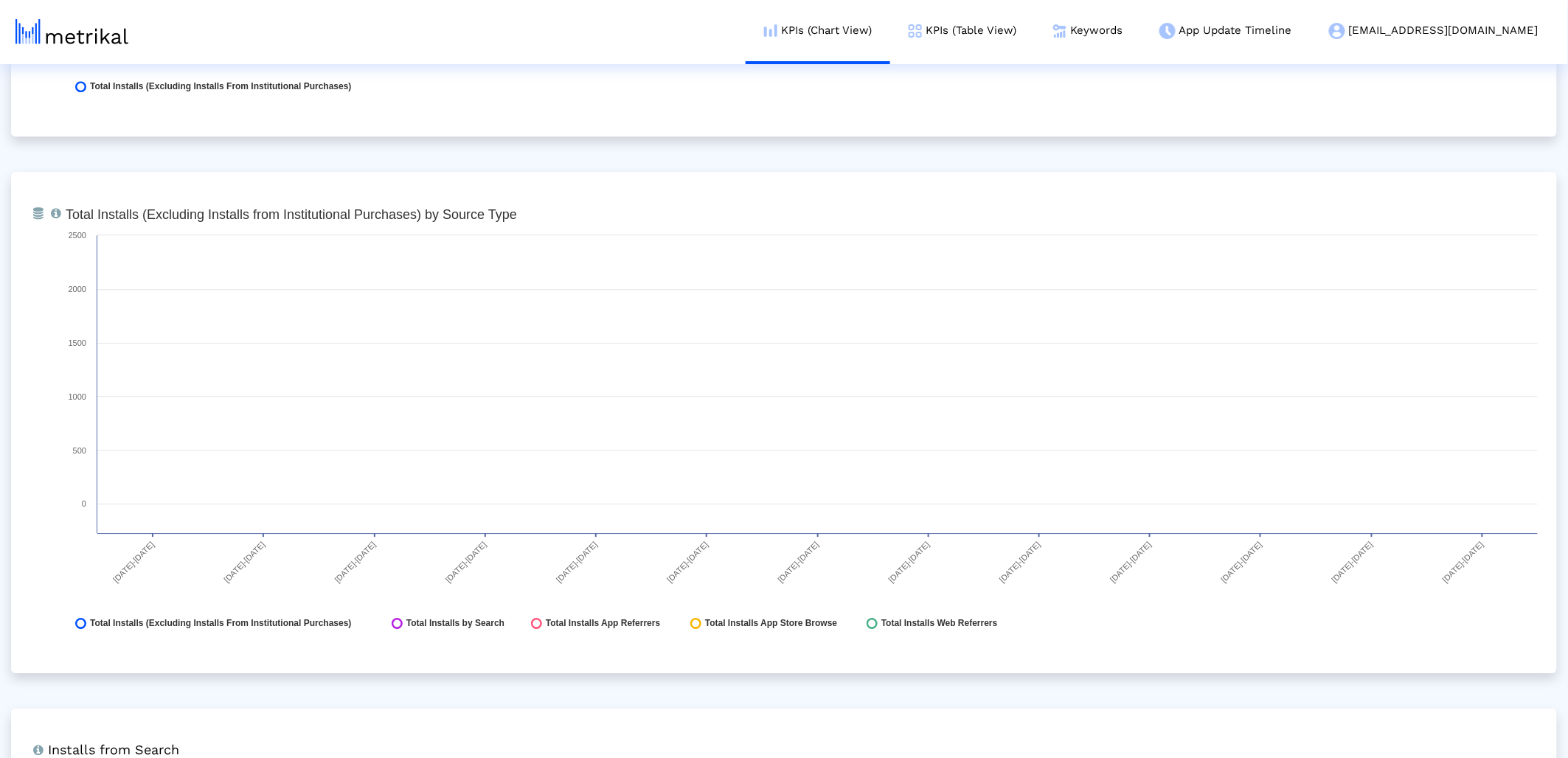
scroll to position [1530, 0]
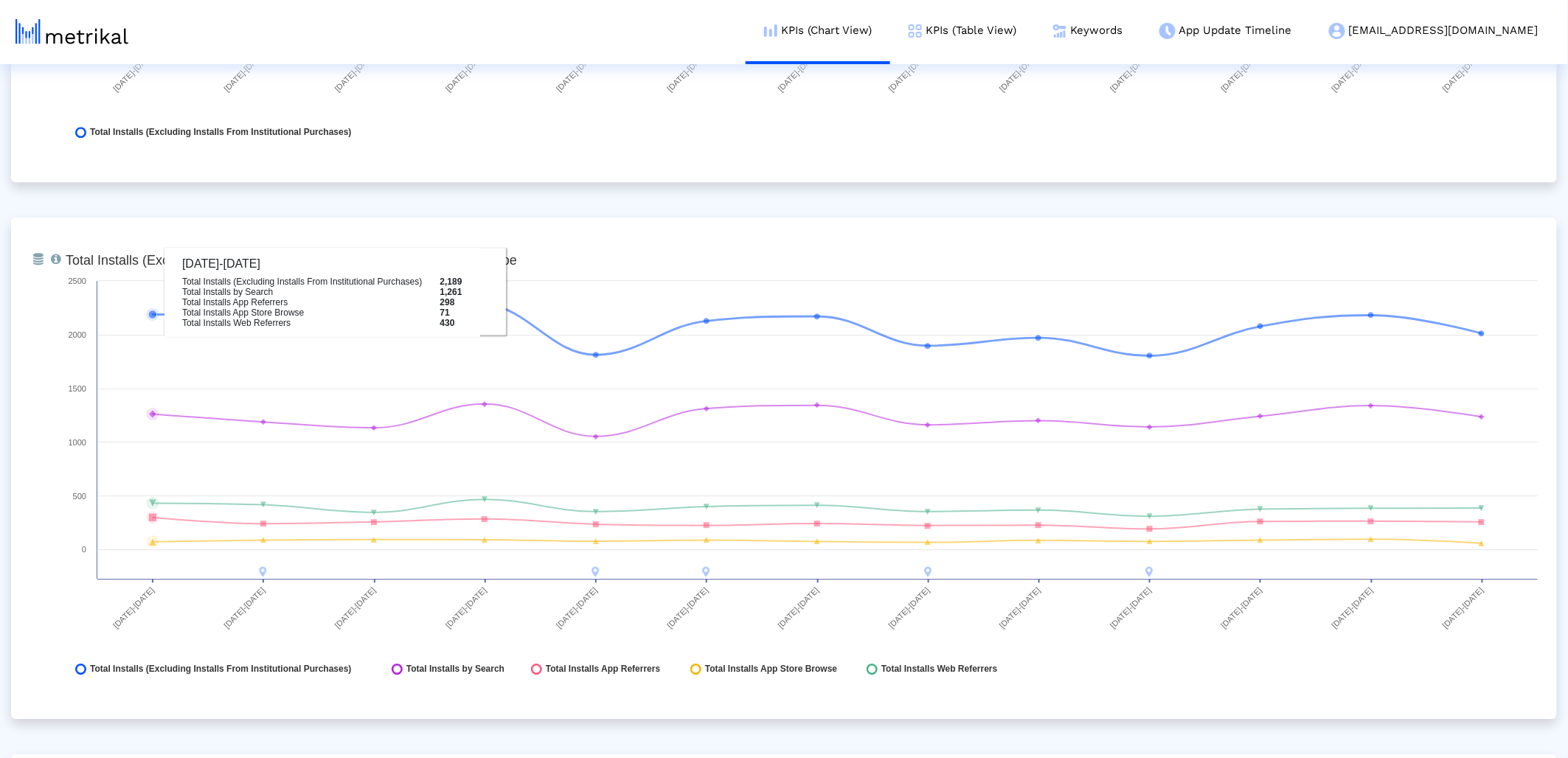
click at [333, 93] on text "[DATE]-[DATE]" at bounding box center [355, 70] width 44 height 44
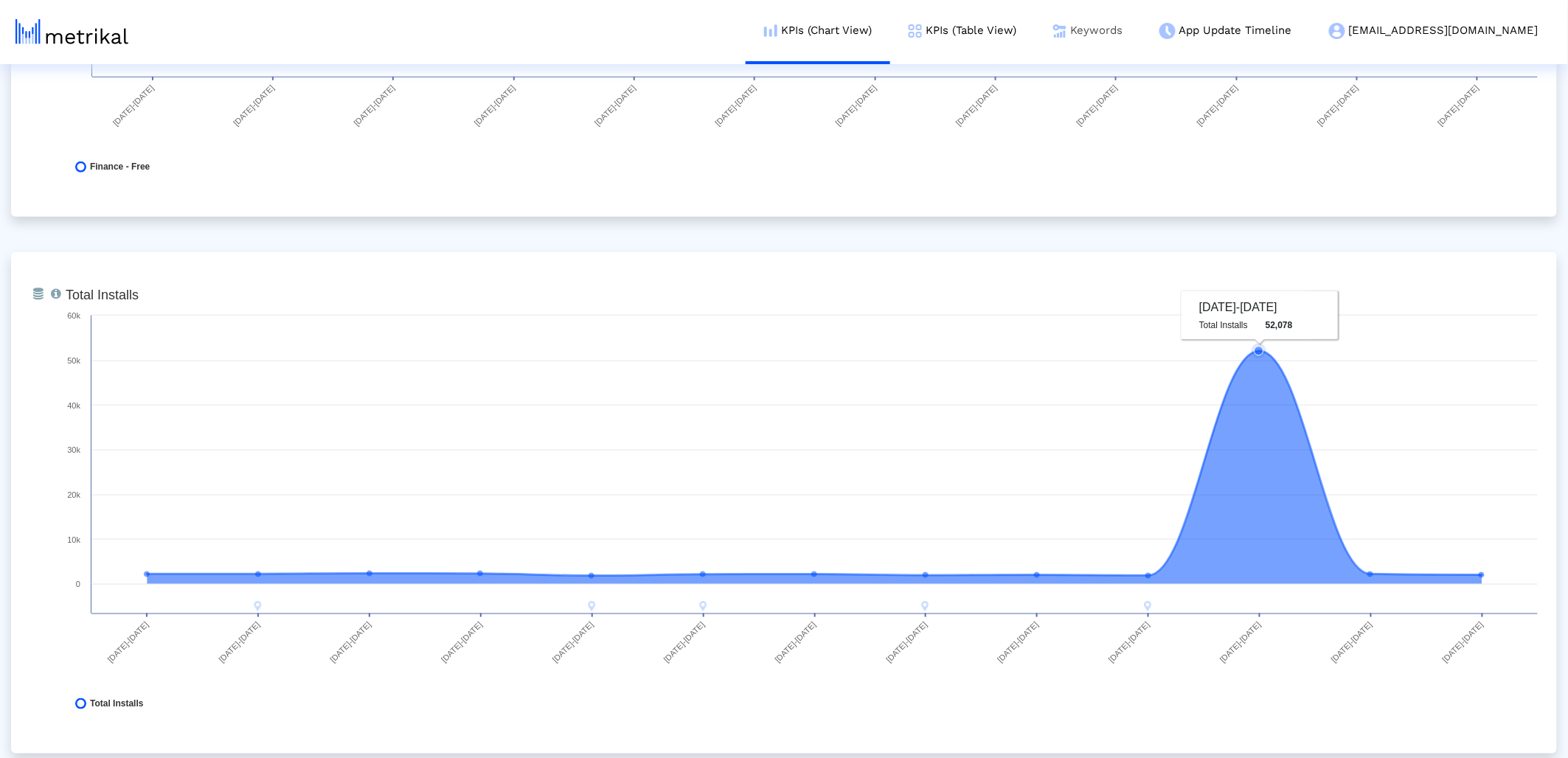
scroll to position [0, 0]
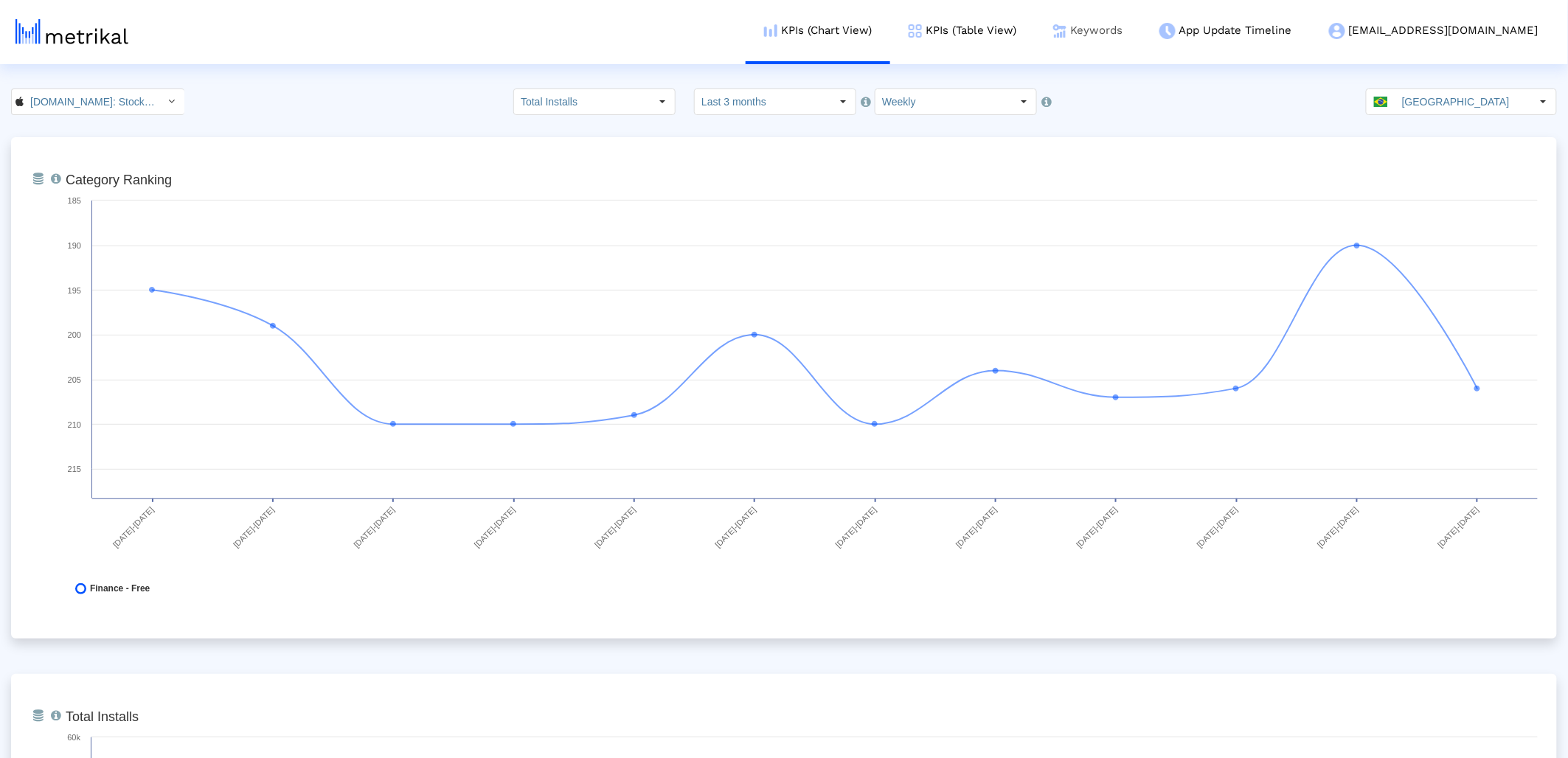
click at [1141, 26] on link "Keywords" at bounding box center [1088, 30] width 106 height 61
click at [1462, 106] on input "[GEOGRAPHIC_DATA]" at bounding box center [1462, 101] width 136 height 25
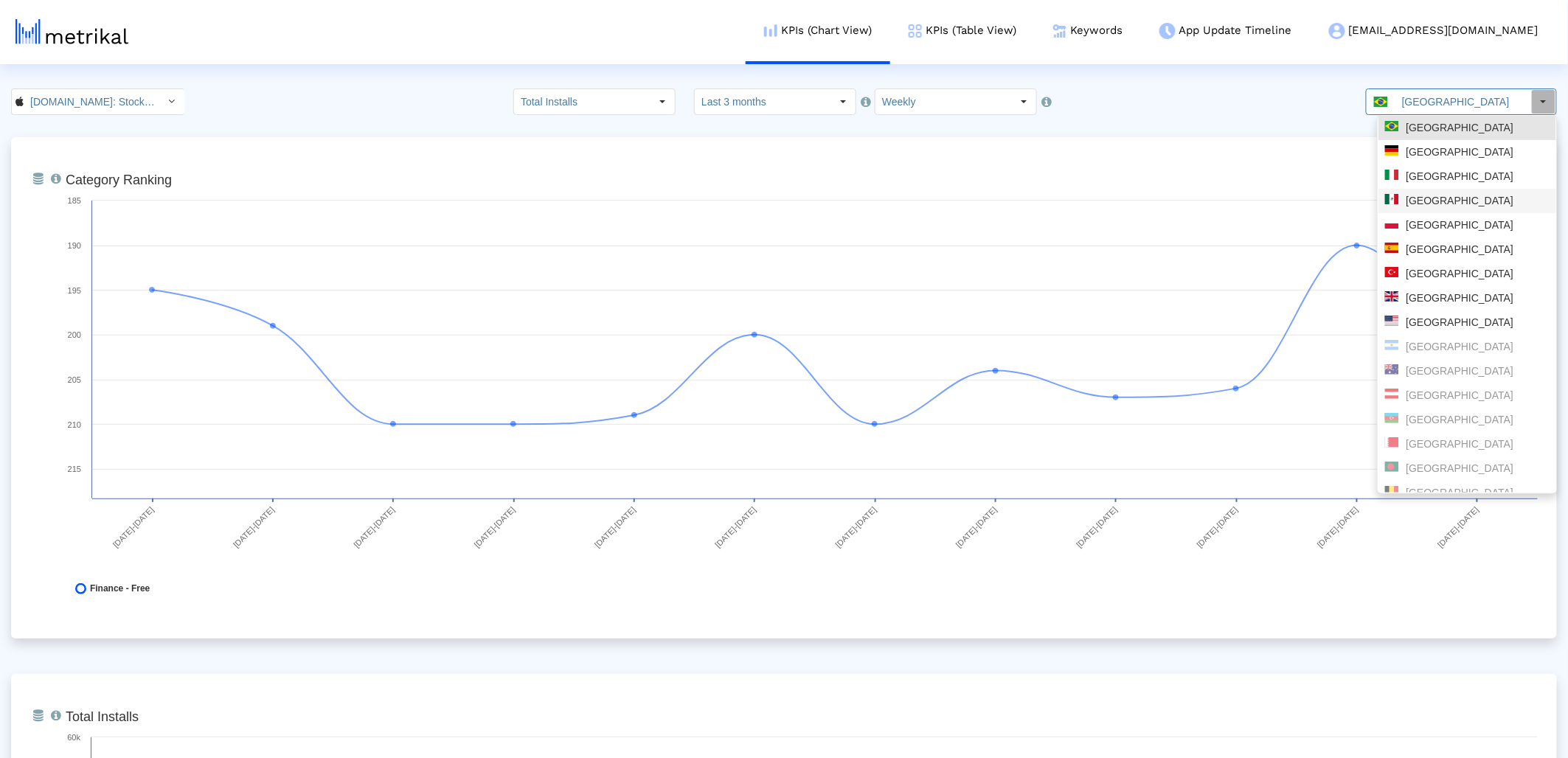
drag, startPoint x: 1430, startPoint y: 201, endPoint x: 1421, endPoint y: 193, distance: 12.0
click at [1430, 201] on div "[GEOGRAPHIC_DATA]" at bounding box center [1468, 201] width 164 height 14
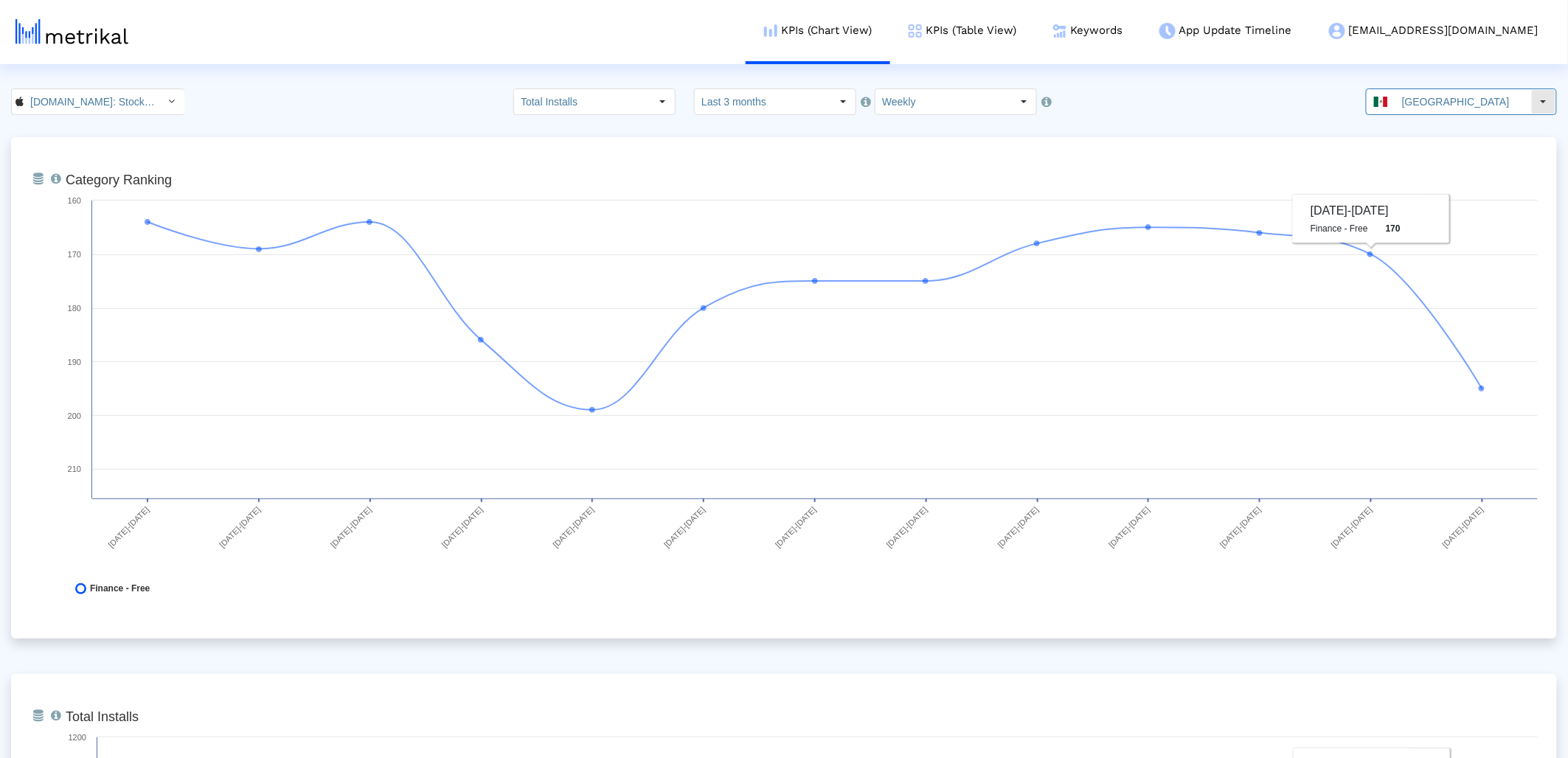
click at [1418, 97] on input "Mexico" at bounding box center [1462, 101] width 136 height 25
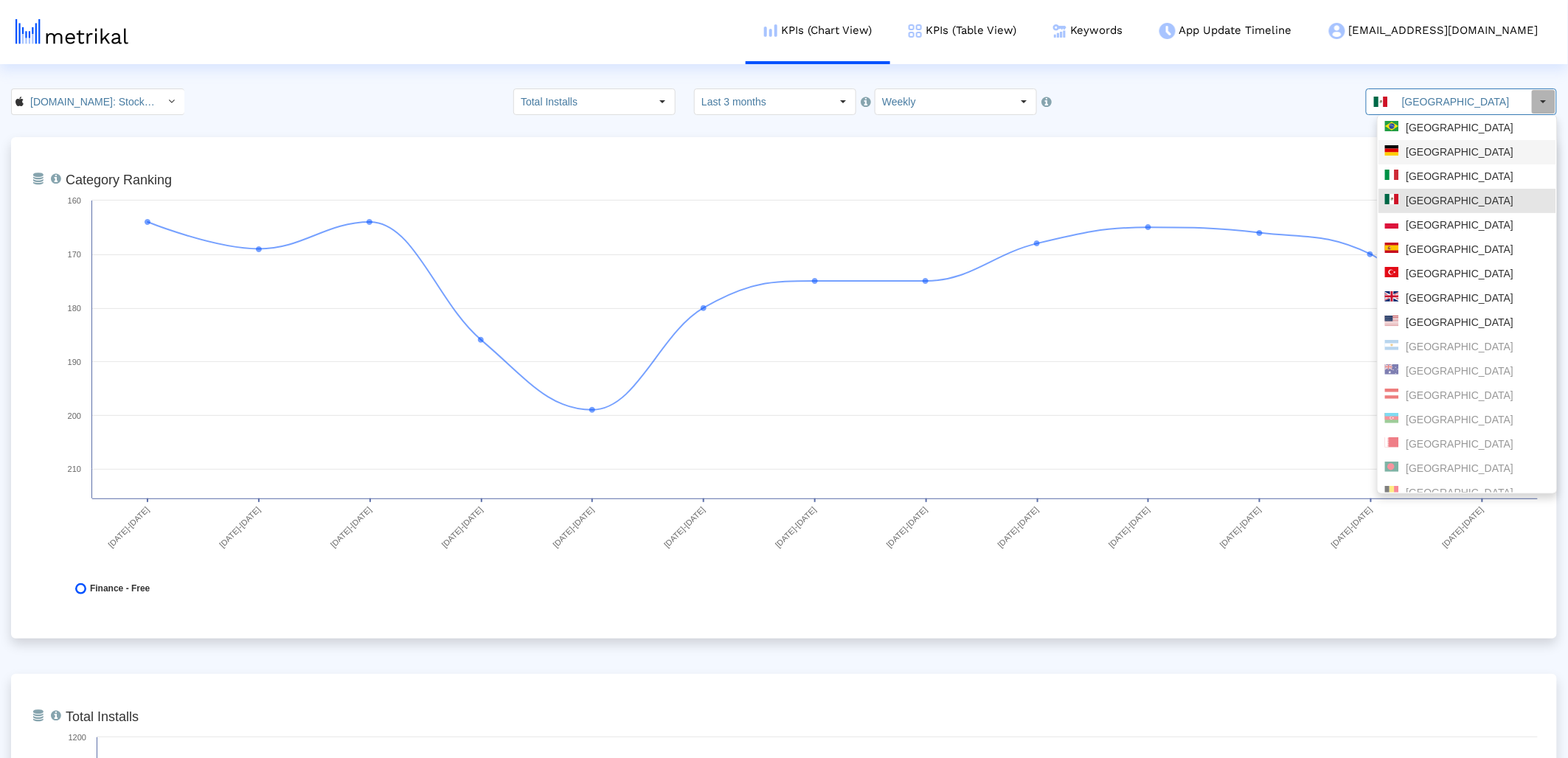
drag, startPoint x: 1433, startPoint y: 152, endPoint x: 1225, endPoint y: 87, distance: 217.9
click at [1432, 152] on div "Germany" at bounding box center [1468, 152] width 164 height 14
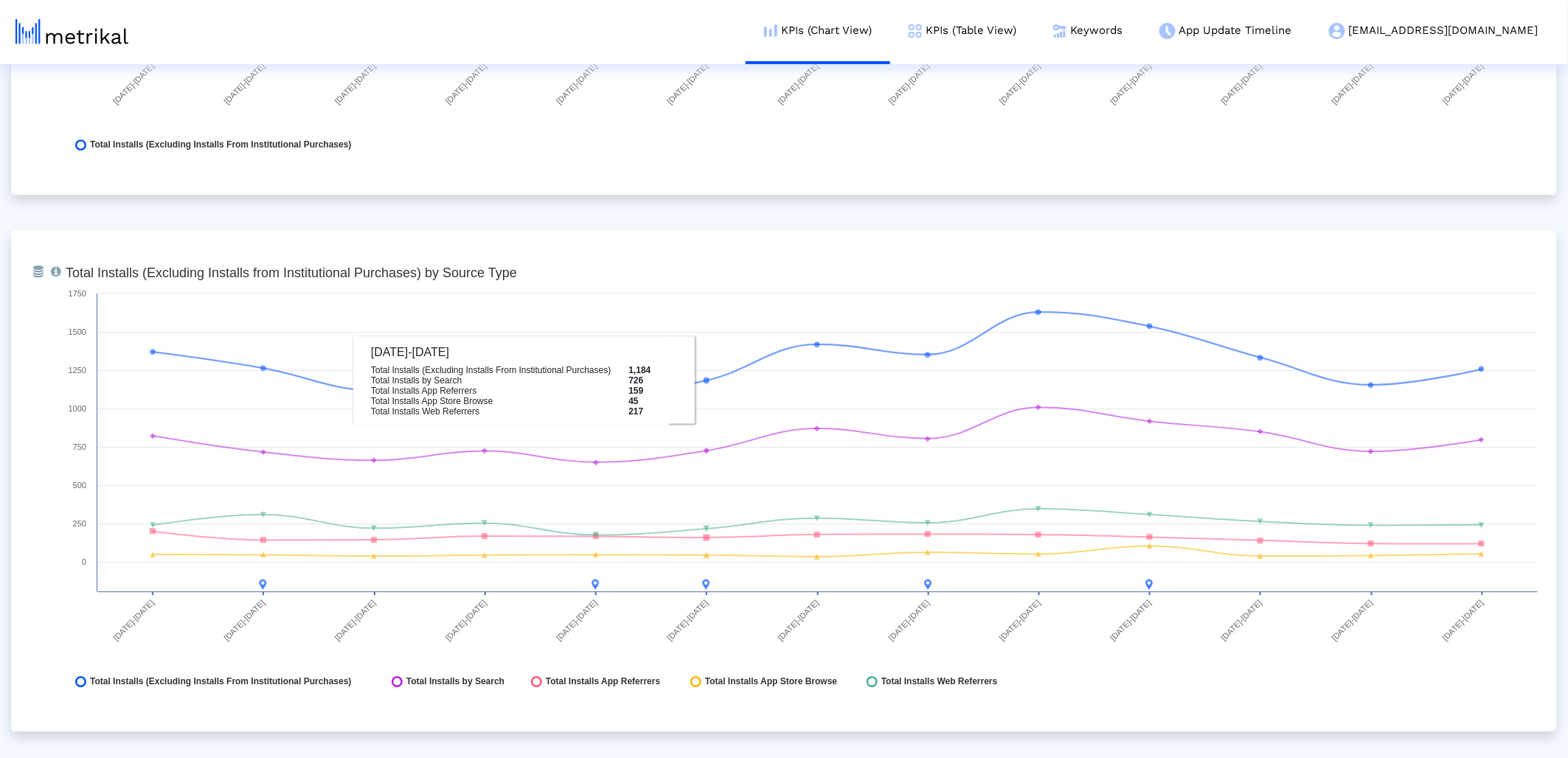
scroll to position [1519, 0]
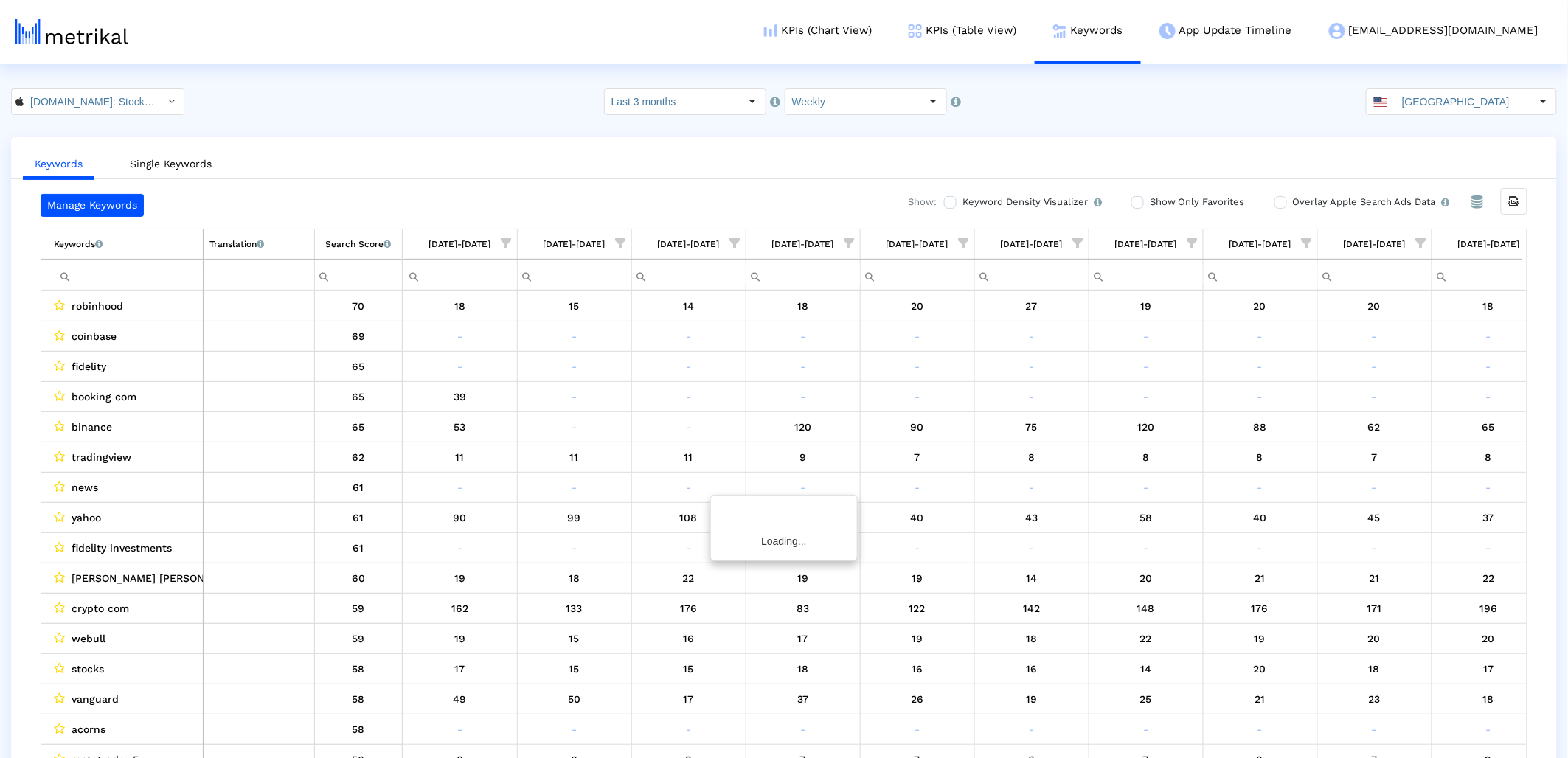
scroll to position [0, 366]
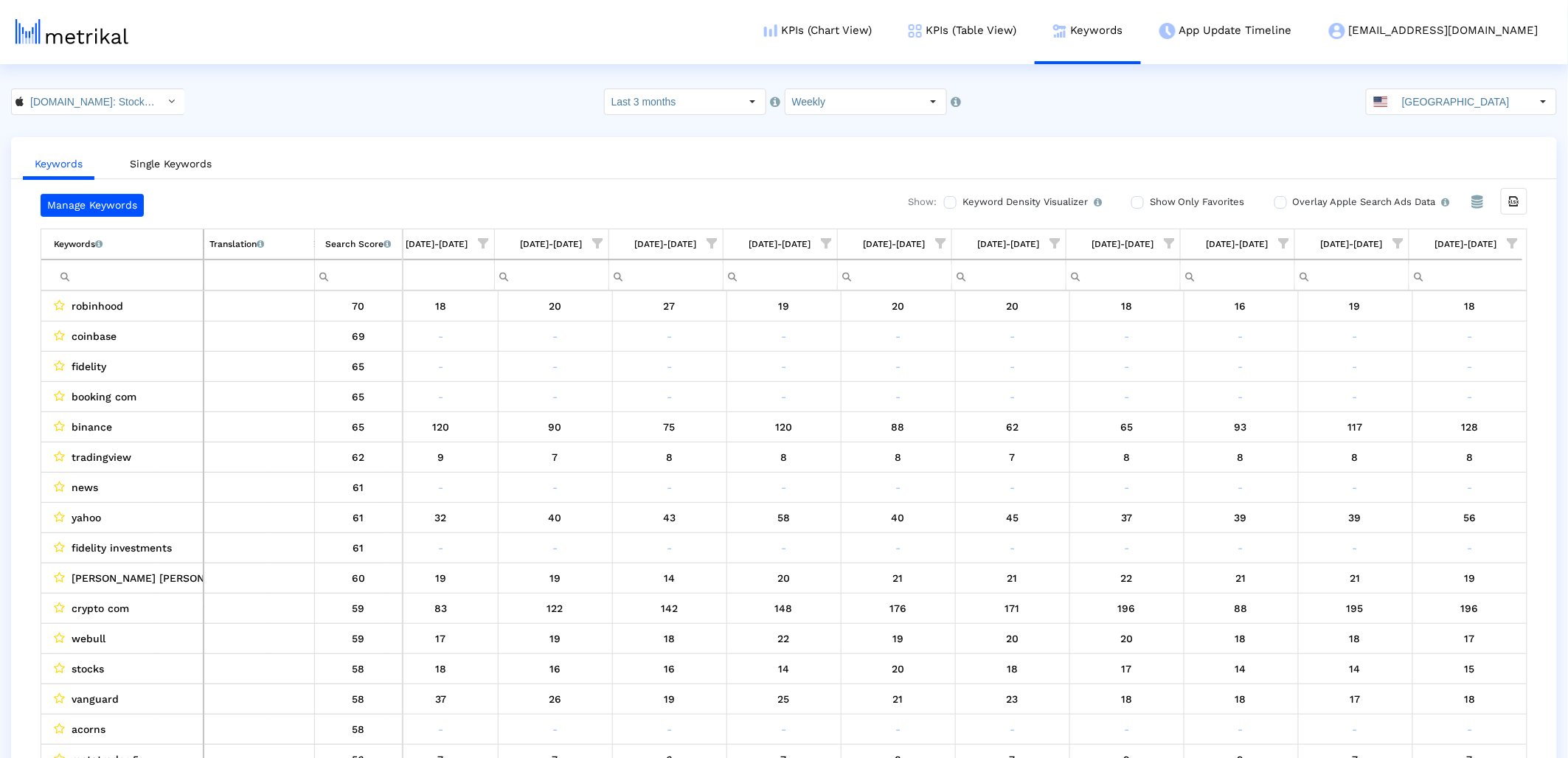
click at [1512, 248] on span "Show filter options for column '08/24/25-08/30/25'" at bounding box center [1513, 243] width 10 height 10
click at [1429, 355] on div "Is One" at bounding box center [1441, 349] width 132 height 29
click at [1415, 380] on div "Between 2-3" at bounding box center [1441, 378] width 132 height 29
drag, startPoint x: 1411, startPoint y: 411, endPoint x: 1409, endPoint y: 452, distance: 41.0
click at [1411, 411] on div "Between 4-5" at bounding box center [1441, 408] width 132 height 29
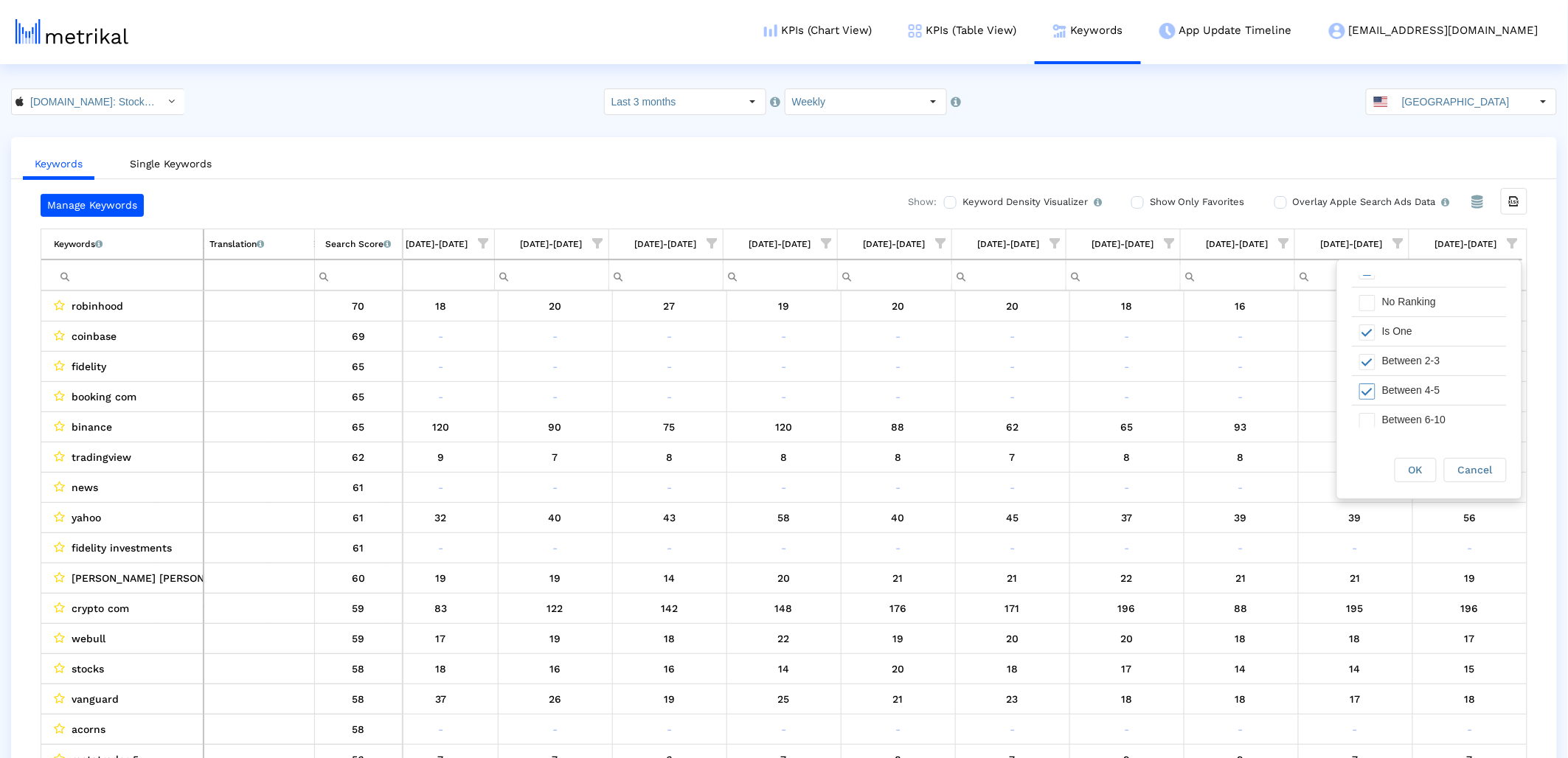
scroll to position [83, 0]
click at [1415, 346] on div "Between 6-10" at bounding box center [1441, 354] width 132 height 29
click at [1411, 472] on span "OK" at bounding box center [1416, 470] width 14 height 12
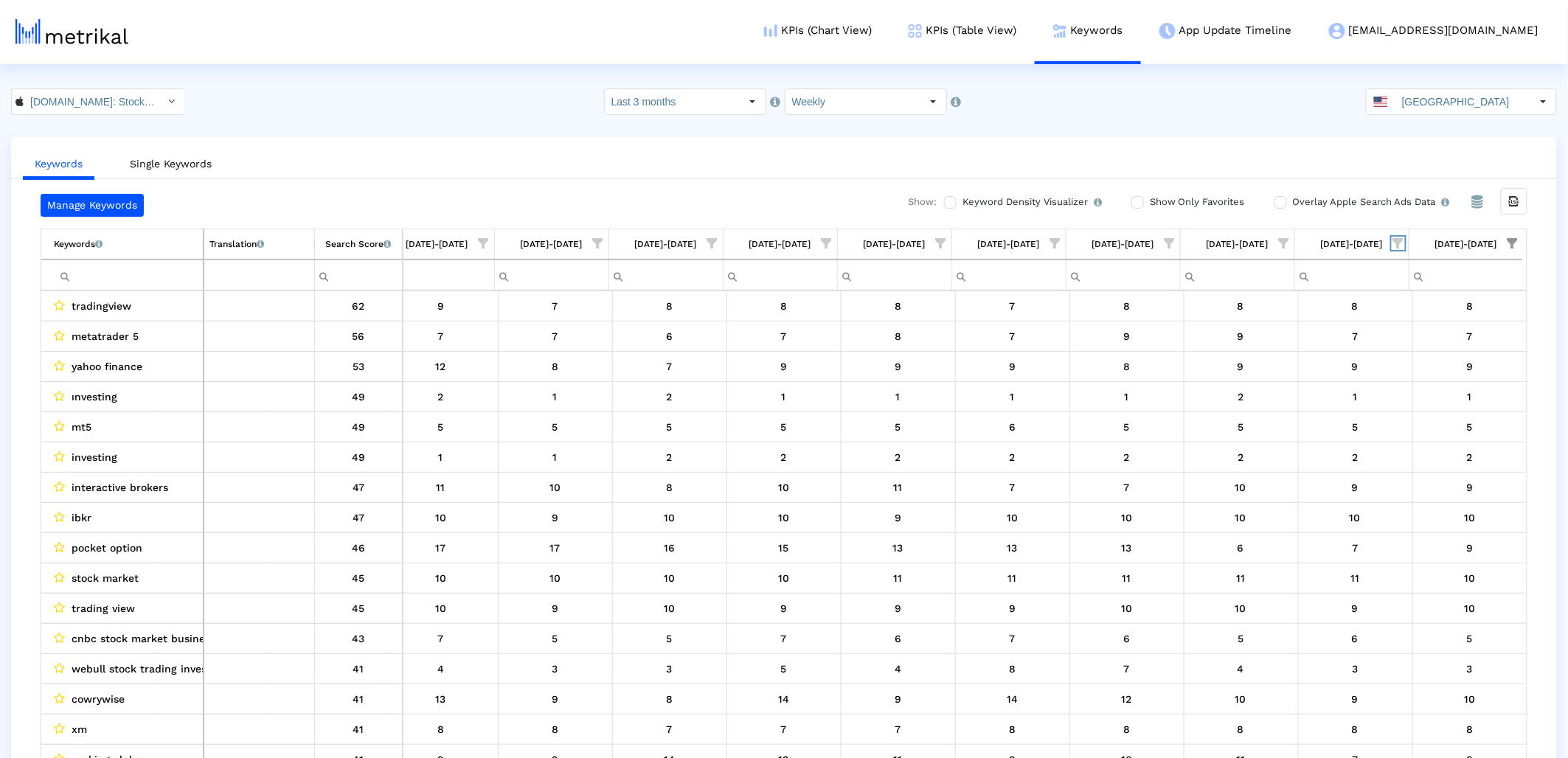
click at [1393, 242] on span "Show filter options for column '08/17/25-08/23/25'" at bounding box center [1398, 243] width 10 height 10
click at [1520, 232] on td "[DATE]-[DATE]" at bounding box center [1466, 244] width 114 height 30
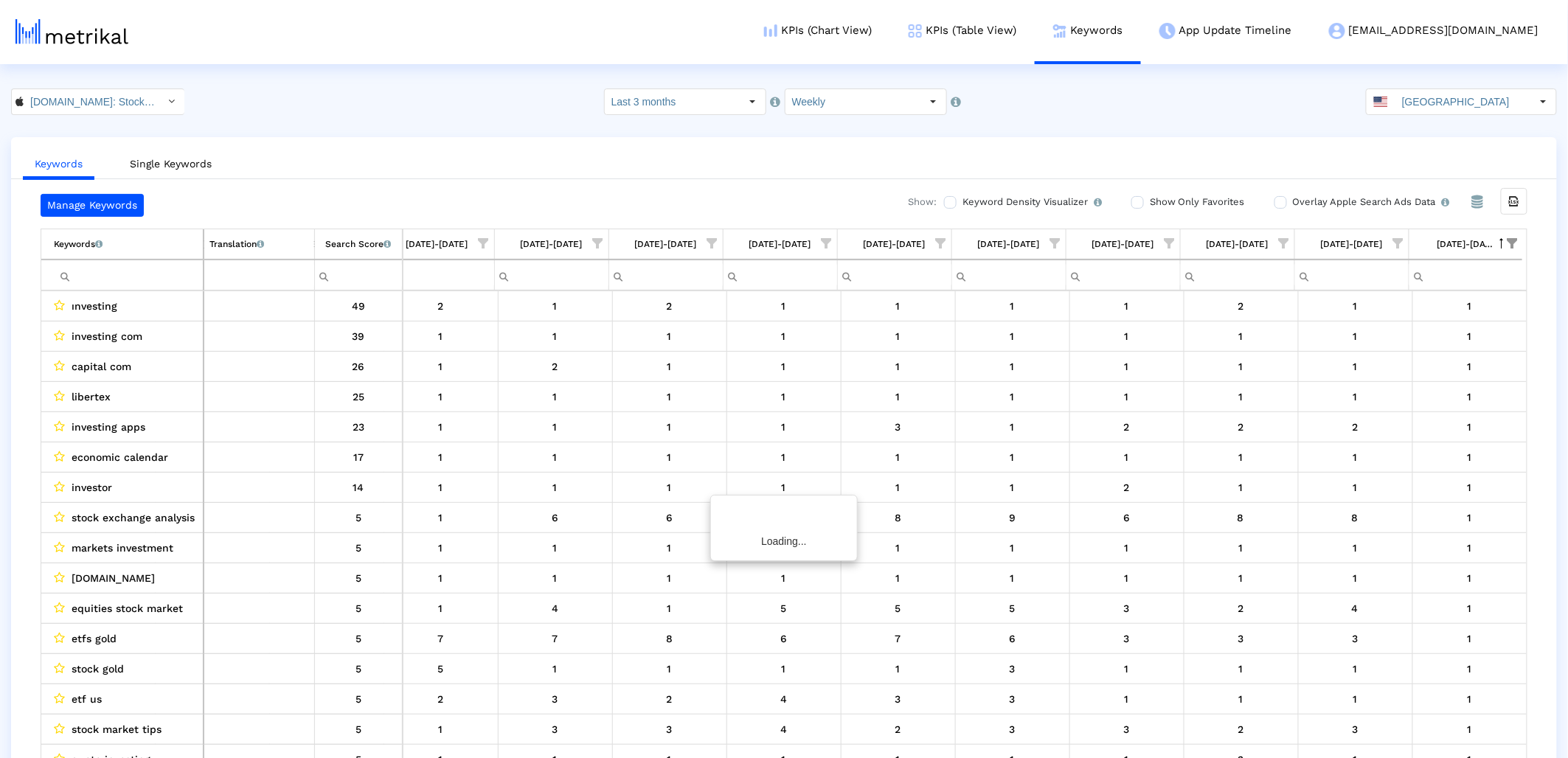
click at [1515, 238] on span "Show filter options for column '08/24/25-08/30/25'" at bounding box center [1513, 243] width 10 height 10
click at [1375, 292] on span "Filter options" at bounding box center [1367, 289] width 16 height 16
click at [1368, 351] on span "Filter options" at bounding box center [1367, 350] width 16 height 16
click at [1366, 275] on div "Select All" at bounding box center [1429, 290] width 155 height 29
click at [1366, 290] on span "Filter options" at bounding box center [1367, 289] width 16 height 16
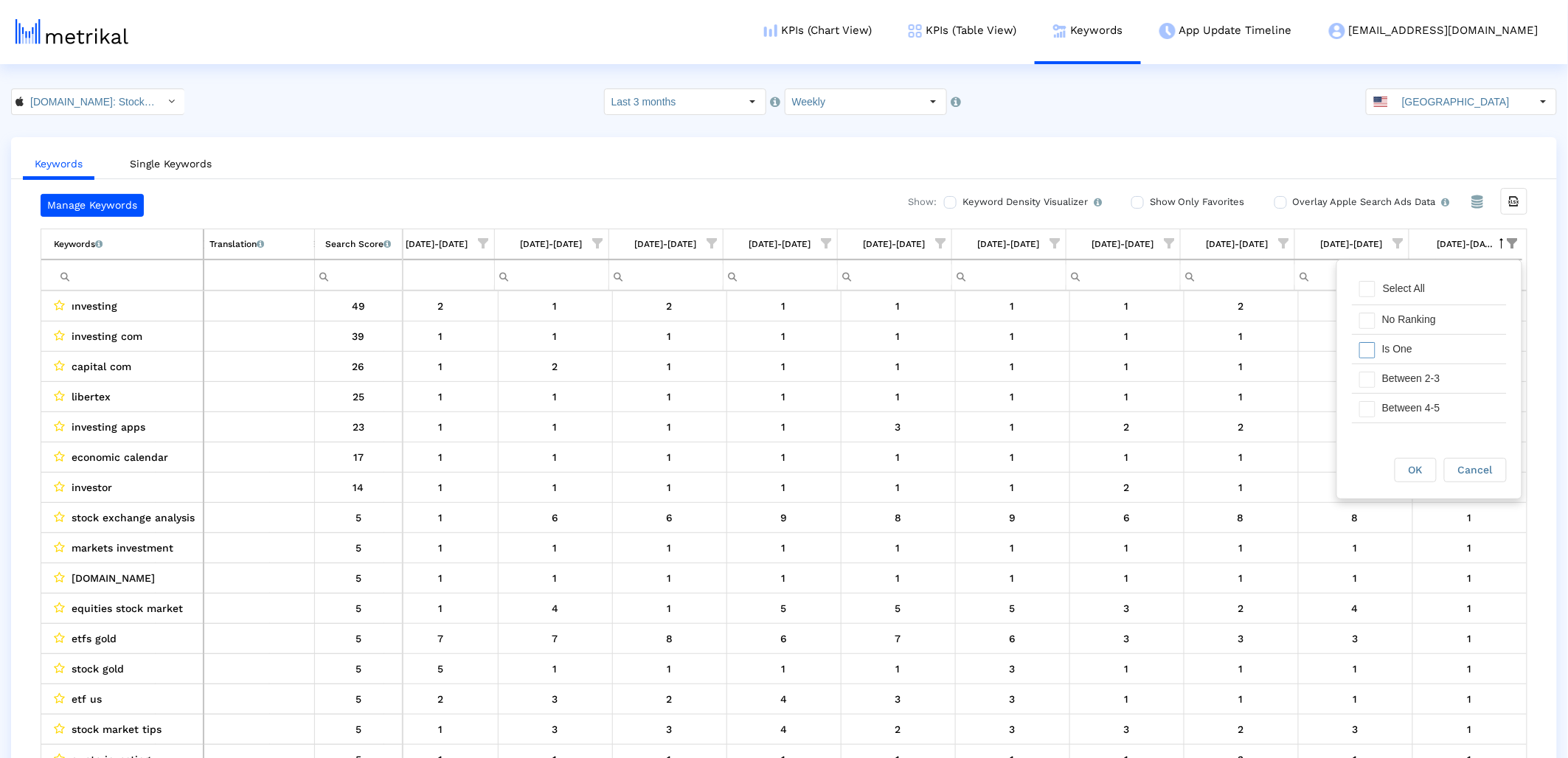
drag, startPoint x: 1366, startPoint y: 337, endPoint x: 1394, endPoint y: 458, distance: 124.2
click at [1366, 337] on div "Filter options" at bounding box center [1363, 349] width 22 height 29
click at [1404, 462] on div "OK" at bounding box center [1415, 470] width 41 height 22
click at [362, 242] on div "Search Score An estimate of relative search volume of each keyword. It is on a …" at bounding box center [358, 244] width 66 height 19
click at [353, 244] on div "Search Score An estimate of relative search volume of each keyword. It is on a …" at bounding box center [358, 244] width 53 height 19
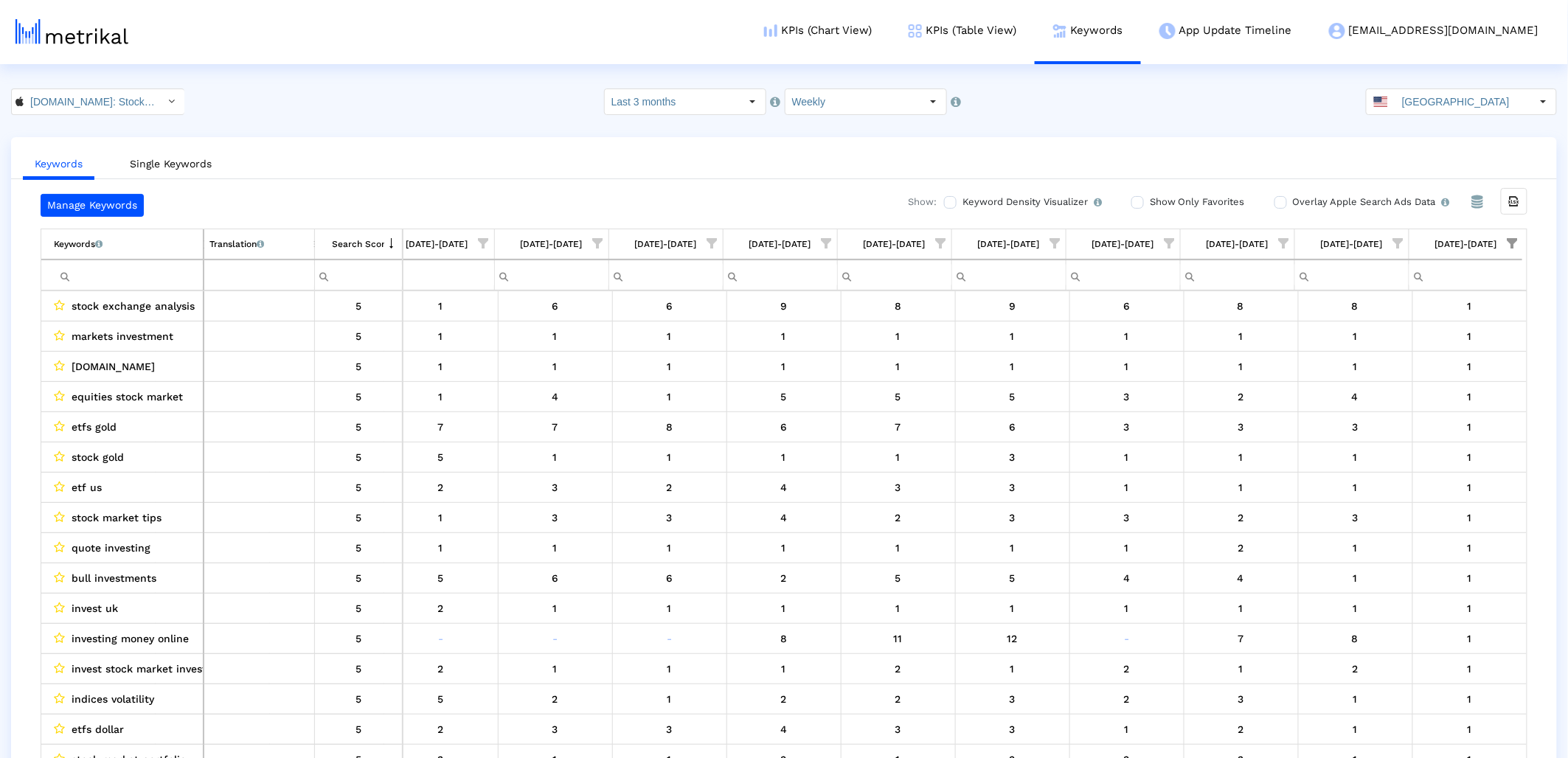
click at [353, 244] on div "Search Score An estimate of relative search volume of each keyword. It is on a …" at bounding box center [358, 244] width 53 height 19
click at [1404, 238] on span "Show filter options for column '08/17/25-08/23/25'" at bounding box center [1398, 243] width 10 height 10
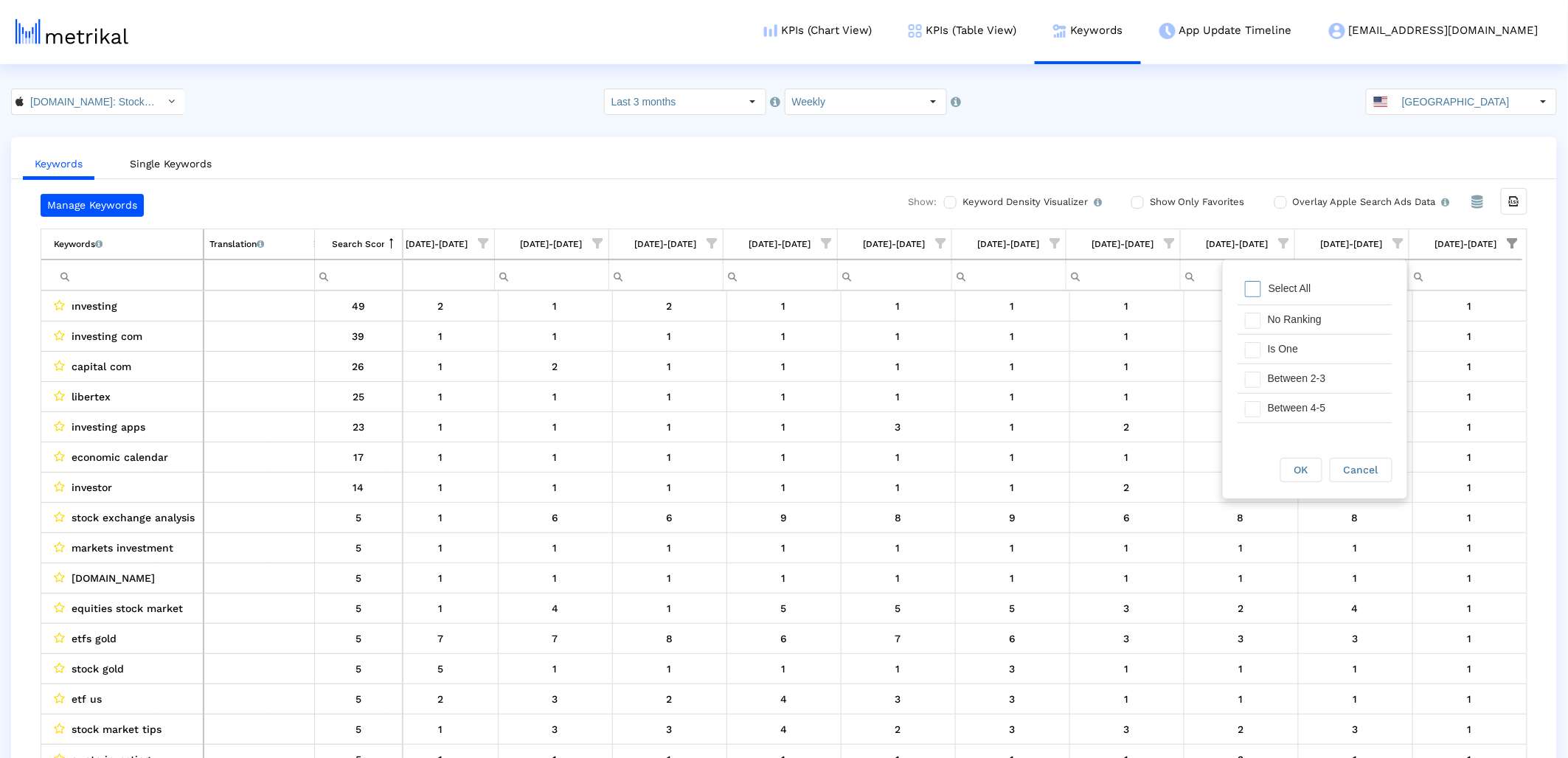
click at [1259, 283] on span "Filter options" at bounding box center [1253, 289] width 16 height 16
drag, startPoint x: 1256, startPoint y: 337, endPoint x: 1259, endPoint y: 387, distance: 50.1
click at [1256, 340] on div "Filter options" at bounding box center [1249, 349] width 22 height 29
click at [1295, 480] on div "OK" at bounding box center [1301, 470] width 41 height 22
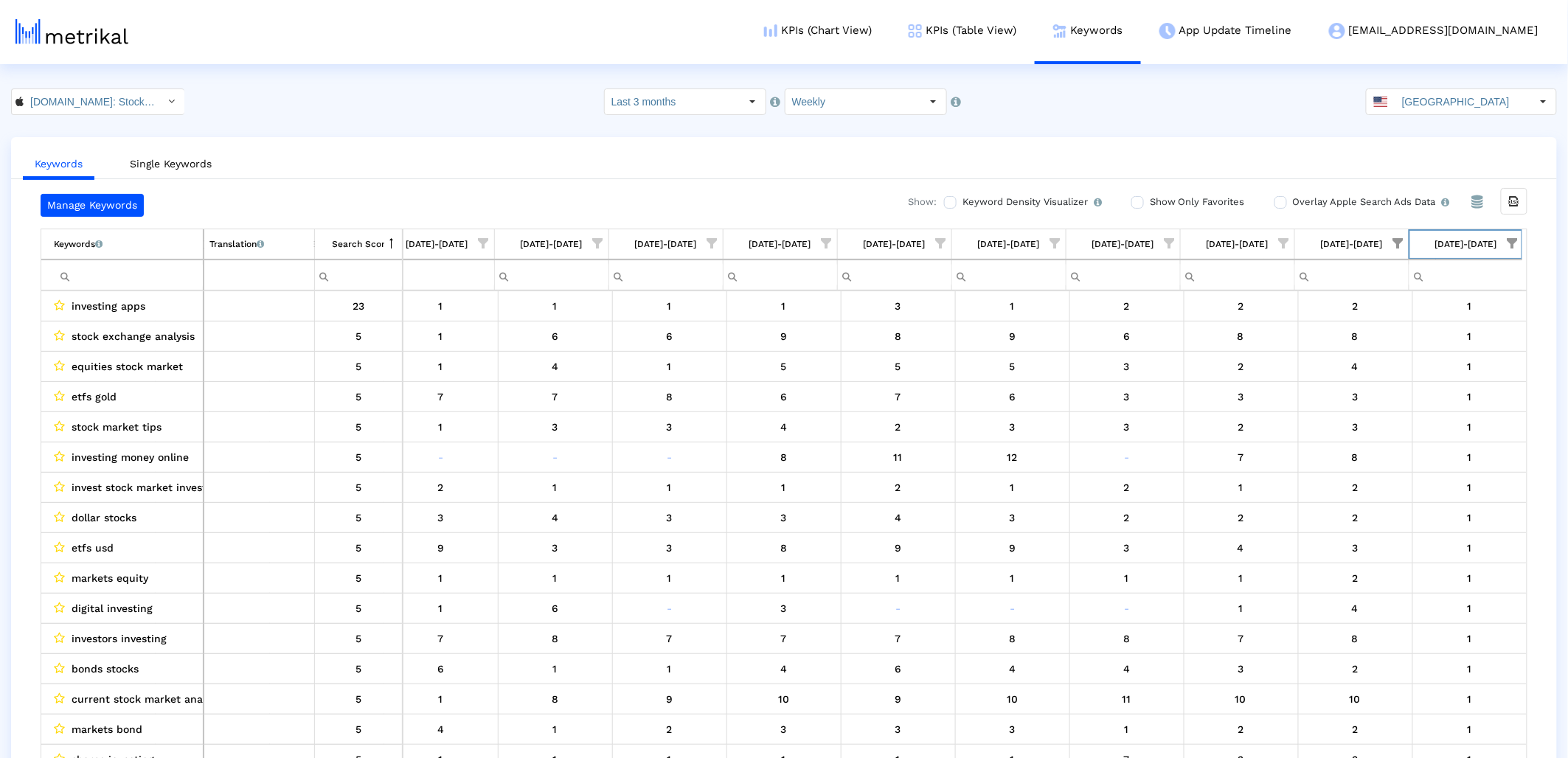
click at [1515, 232] on td "08/24/25-08/30/25" at bounding box center [1466, 244] width 114 height 30
click at [1518, 245] on span "Show filter options for column '08/24/25-08/30/25'" at bounding box center [1513, 243] width 10 height 10
click at [1380, 281] on div "Select All" at bounding box center [1429, 290] width 155 height 29
click at [1376, 287] on div "Select All" at bounding box center [1404, 288] width 57 height 12
click at [1363, 349] on span "Filter options" at bounding box center [1367, 350] width 16 height 16
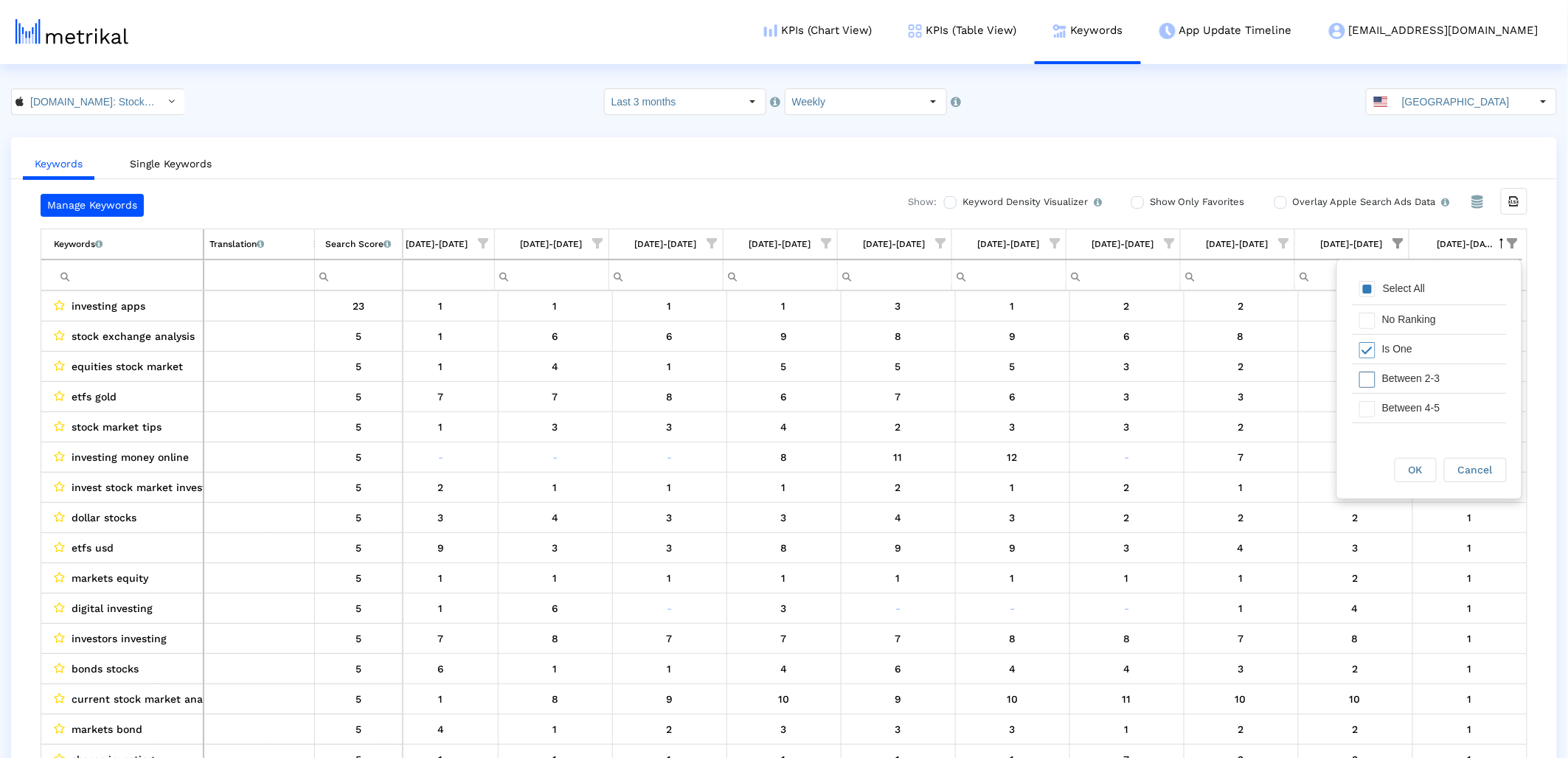
click at [1373, 383] on span "Filter options" at bounding box center [1367, 380] width 16 height 16
click at [1366, 422] on div "Between 6-10" at bounding box center [1429, 437] width 155 height 29
click at [1375, 397] on span "Filter options" at bounding box center [1367, 399] width 16 height 16
click at [1413, 472] on span "OK" at bounding box center [1416, 470] width 14 height 12
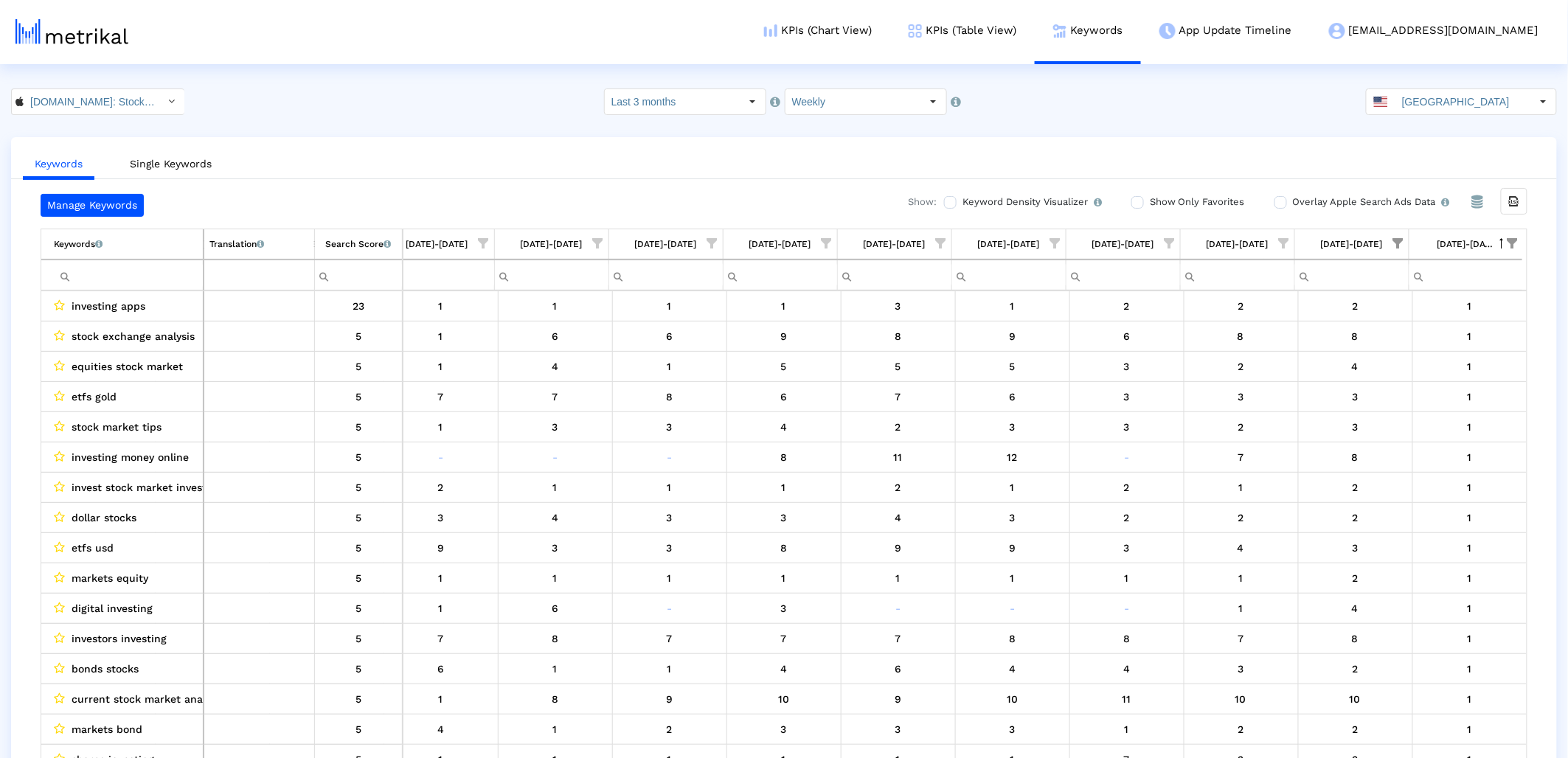
drag, startPoint x: 1400, startPoint y: 240, endPoint x: 1384, endPoint y: 256, distance: 22.6
click at [1400, 240] on span "Show filter options for column '08/17/25-08/23/25'" at bounding box center [1398, 243] width 10 height 10
click at [1309, 290] on div "Select All" at bounding box center [1289, 288] width 57 height 12
click at [1295, 471] on span "OK" at bounding box center [1301, 470] width 14 height 12
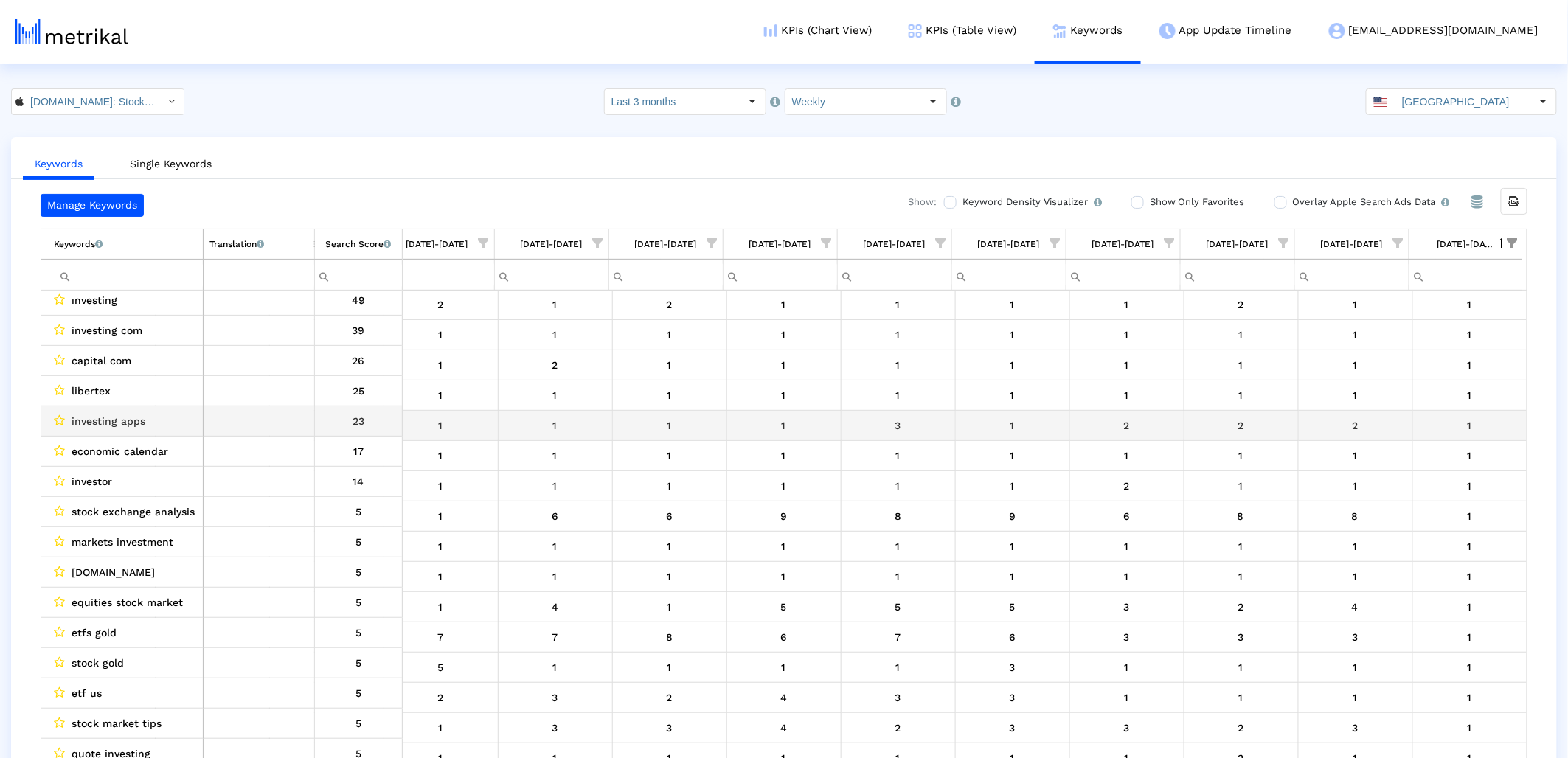
scroll to position [0, 0]
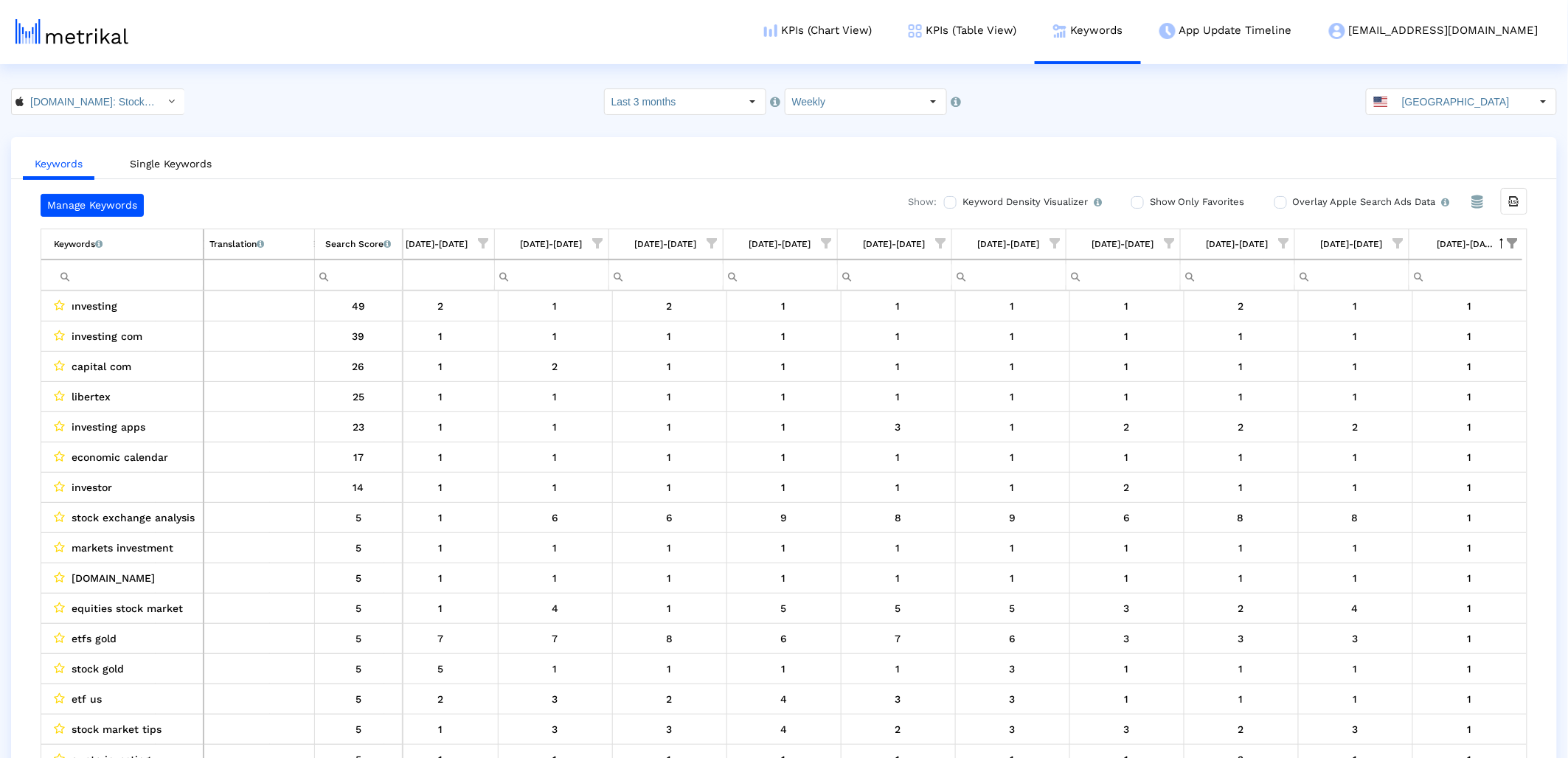
click at [1507, 232] on td "[DATE]-[DATE]" at bounding box center [1466, 244] width 114 height 30
click at [1502, 235] on div "Column 08/24/25-08/30/25" at bounding box center [1507, 244] width 21 height 19
click at [1510, 239] on span "Show filter options for column '08/24/25-08/30/25'" at bounding box center [1513, 243] width 10 height 10
click at [1405, 466] on div "OK" at bounding box center [1415, 470] width 41 height 22
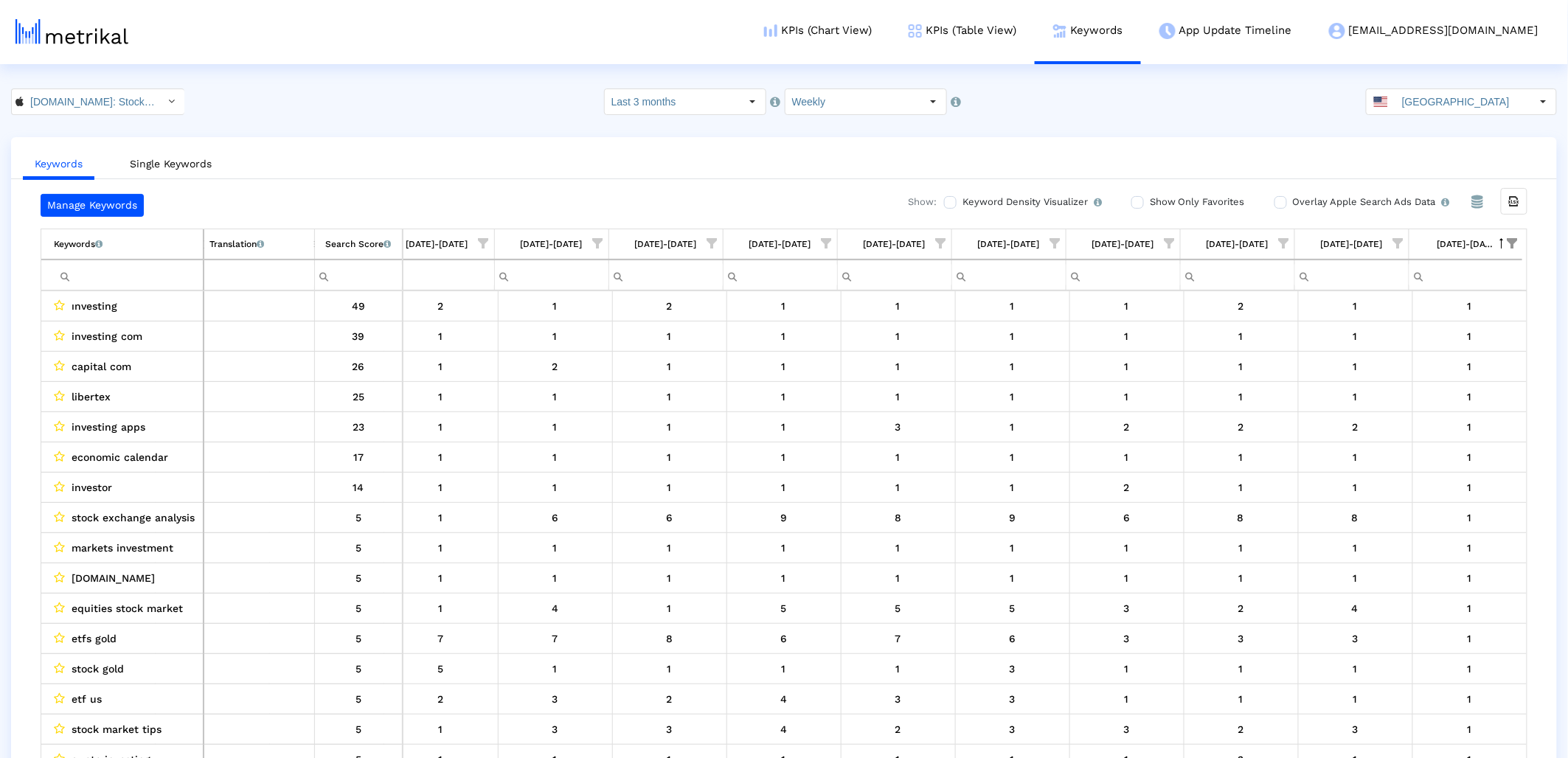
click at [1478, 248] on div "[DATE]-[DATE]" at bounding box center [1466, 244] width 58 height 19
click at [1476, 250] on div "[DATE]-[DATE]" at bounding box center [1466, 244] width 58 height 19
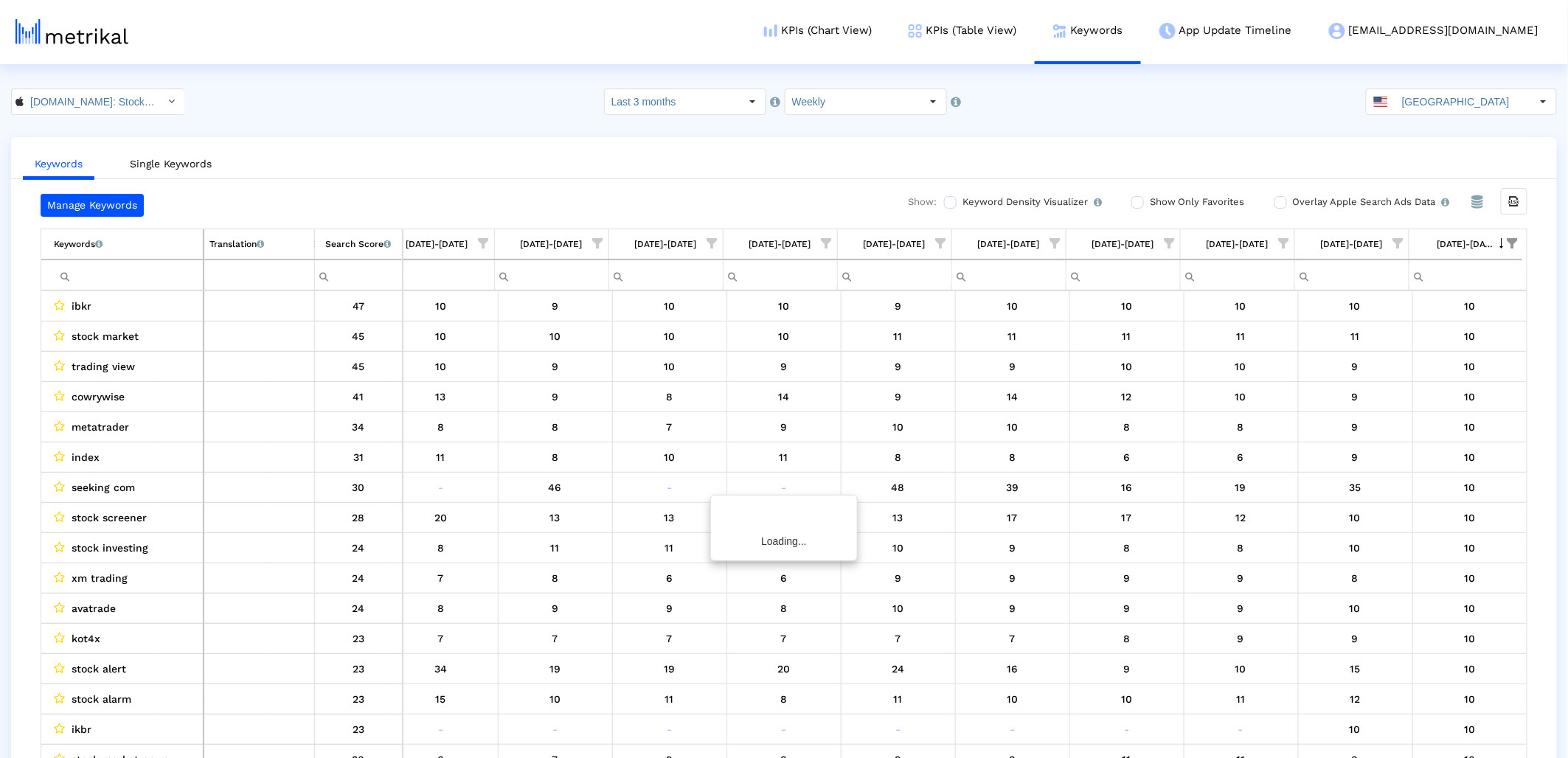
click at [1476, 250] on div "[DATE]-[DATE]" at bounding box center [1466, 244] width 58 height 19
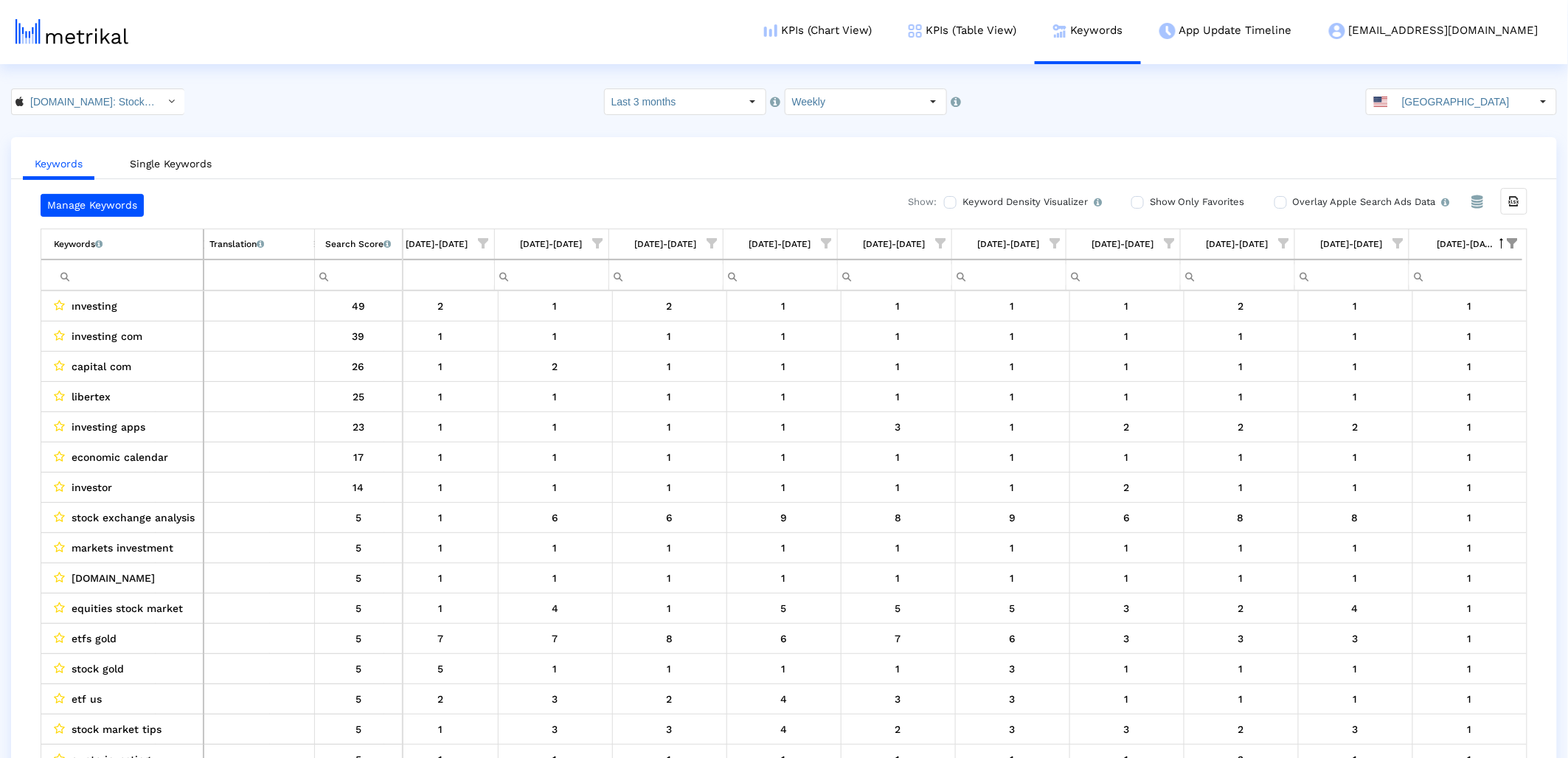
click at [342, 244] on div "Search Score An estimate of relative search volume of each keyword. It is on a …" at bounding box center [358, 244] width 66 height 19
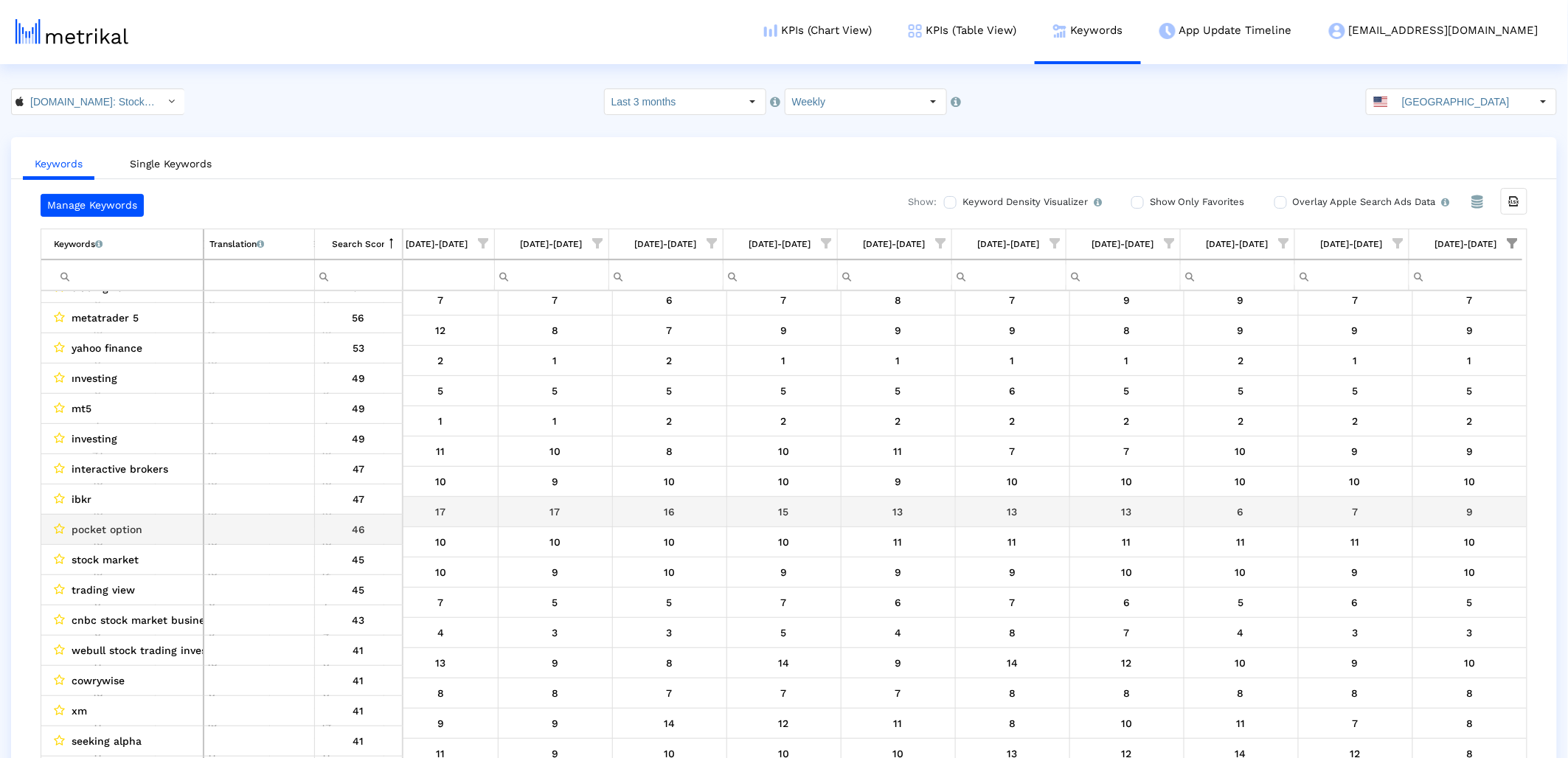
scroll to position [40, 0]
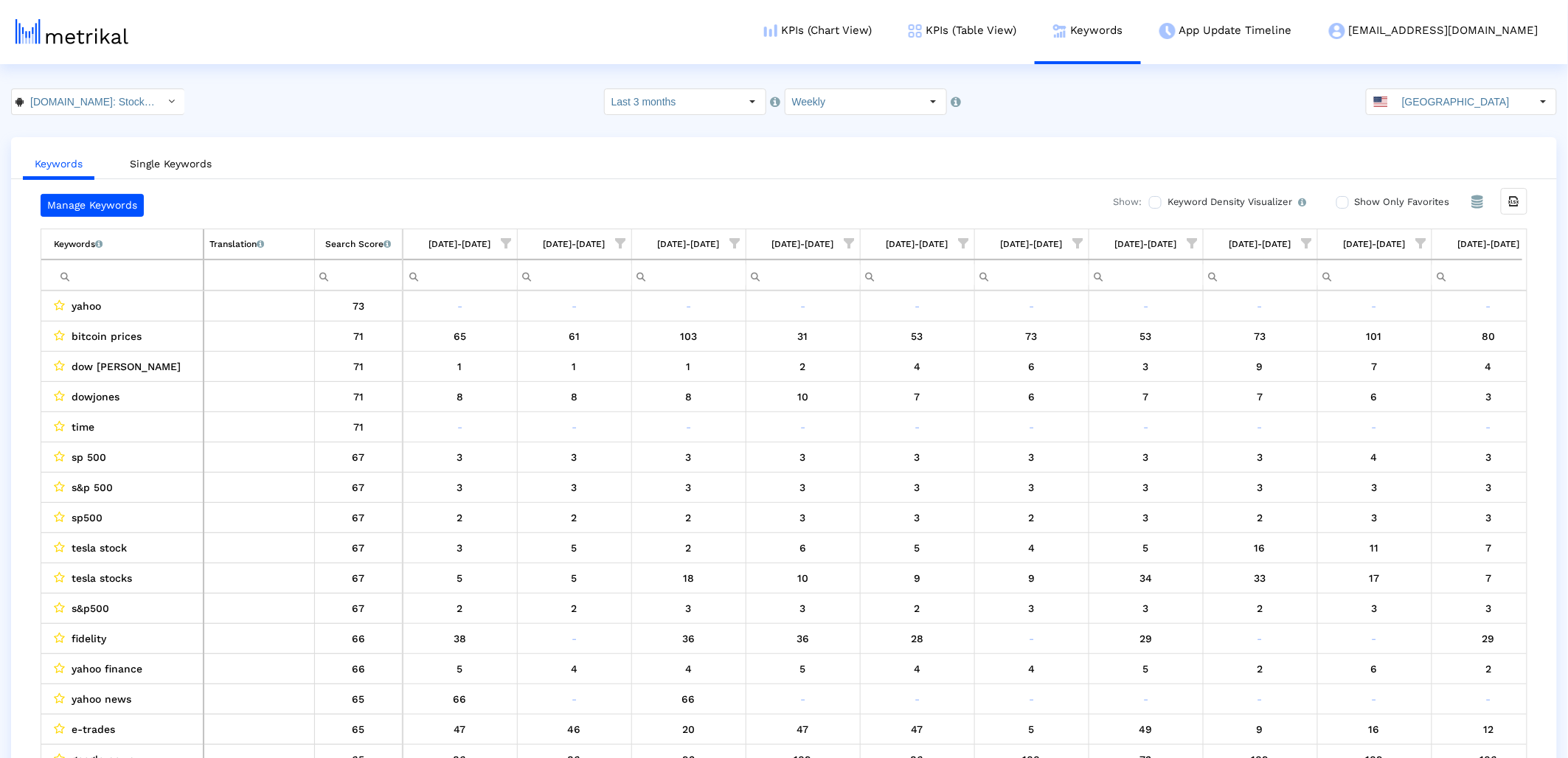
scroll to position [0, 366]
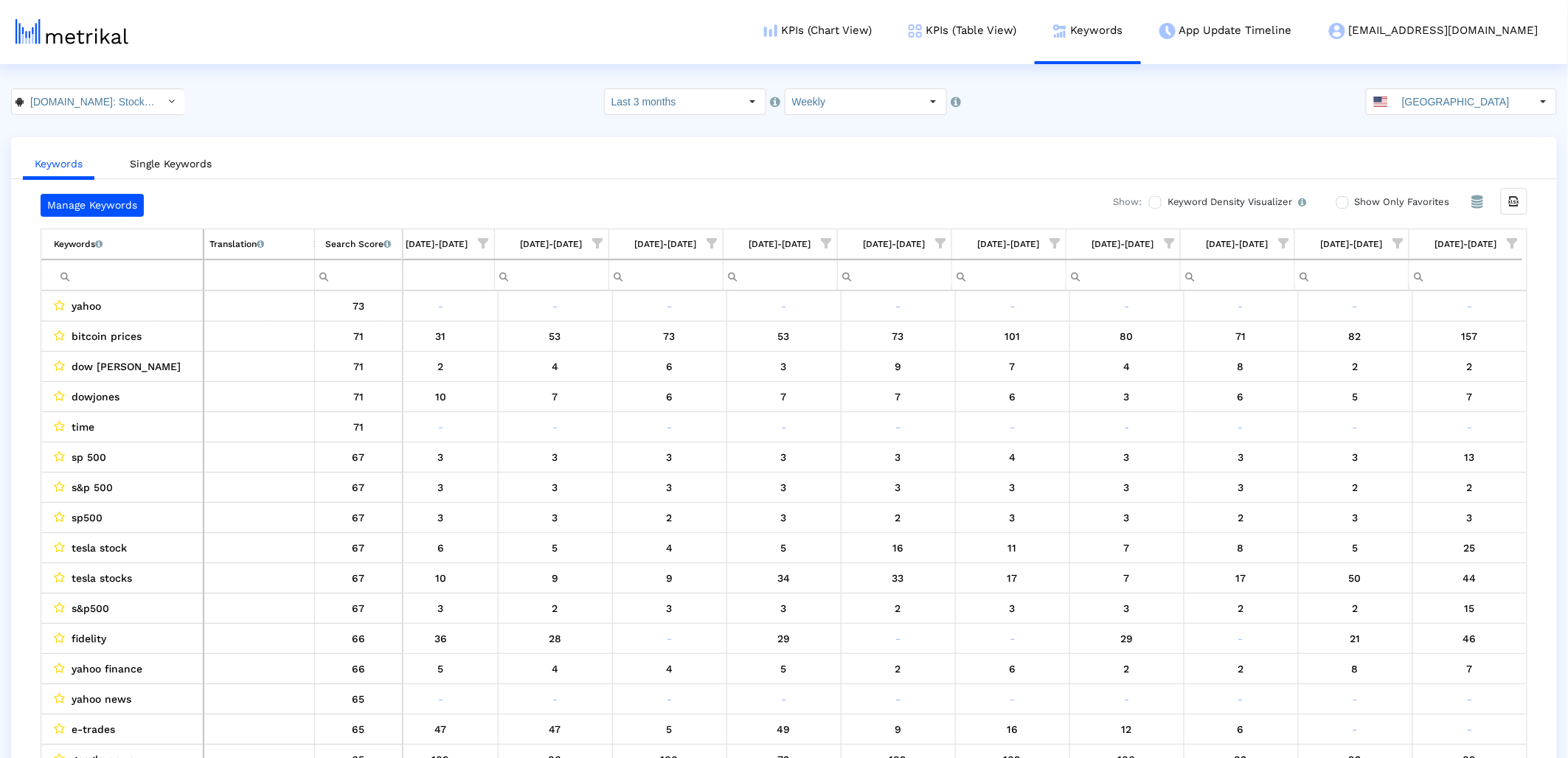
click at [1513, 239] on span "Show filter options for column '08/24/25-08/30/25'" at bounding box center [1513, 243] width 10 height 10
click at [1430, 348] on div "Is One" at bounding box center [1441, 349] width 132 height 29
drag, startPoint x: 1417, startPoint y: 377, endPoint x: 1408, endPoint y: 411, distance: 35.2
click at [1417, 378] on div "Between 2-3" at bounding box center [1441, 378] width 132 height 29
click at [1408, 411] on div "Between 4-5" at bounding box center [1441, 408] width 132 height 29
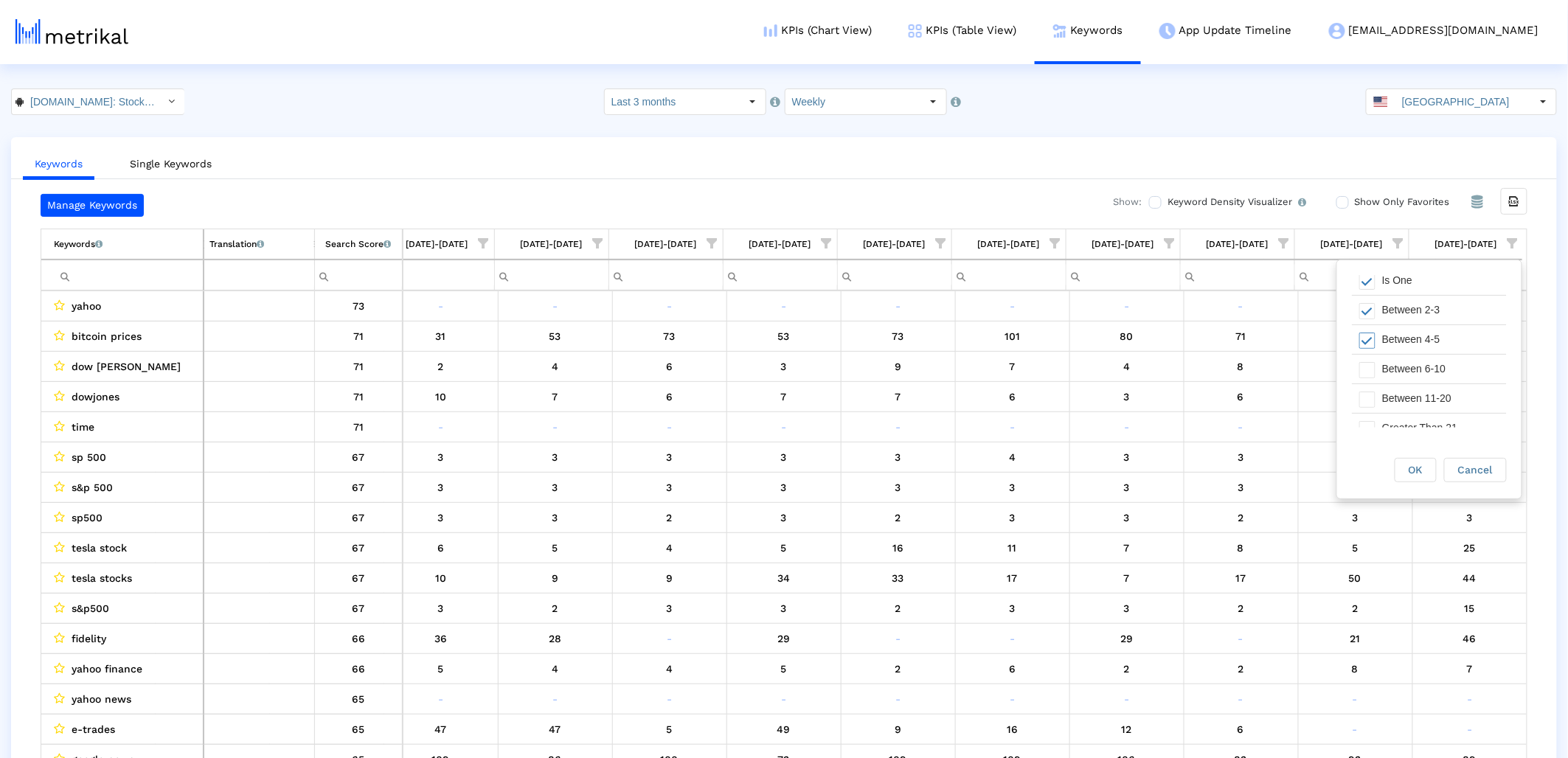
scroll to position [83, 0]
click at [1398, 361] on div "Between 6-10" at bounding box center [1441, 354] width 132 height 29
click at [1413, 479] on div "OK" at bounding box center [1415, 470] width 41 height 22
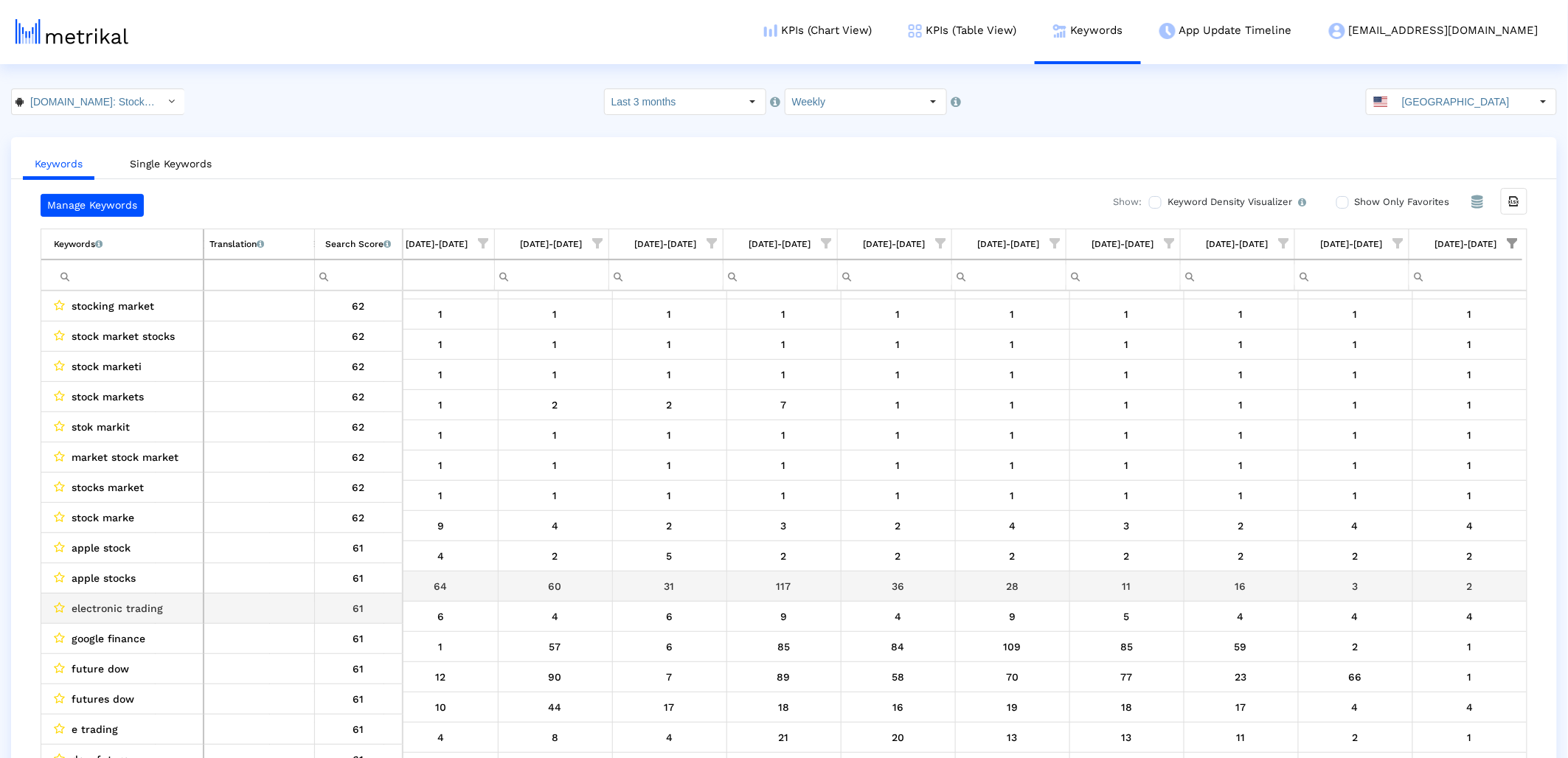
scroll to position [0, 0]
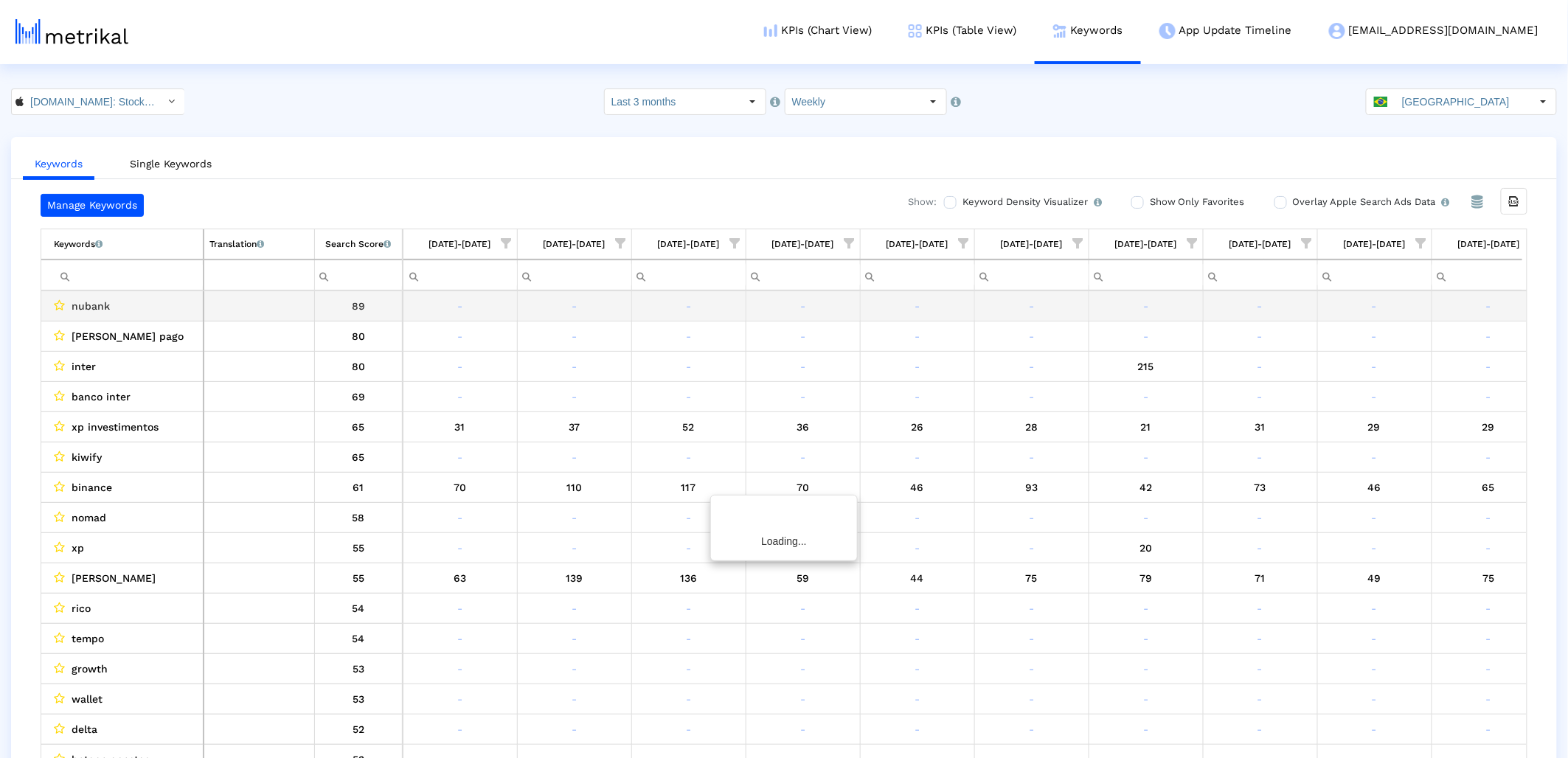
scroll to position [0, 366]
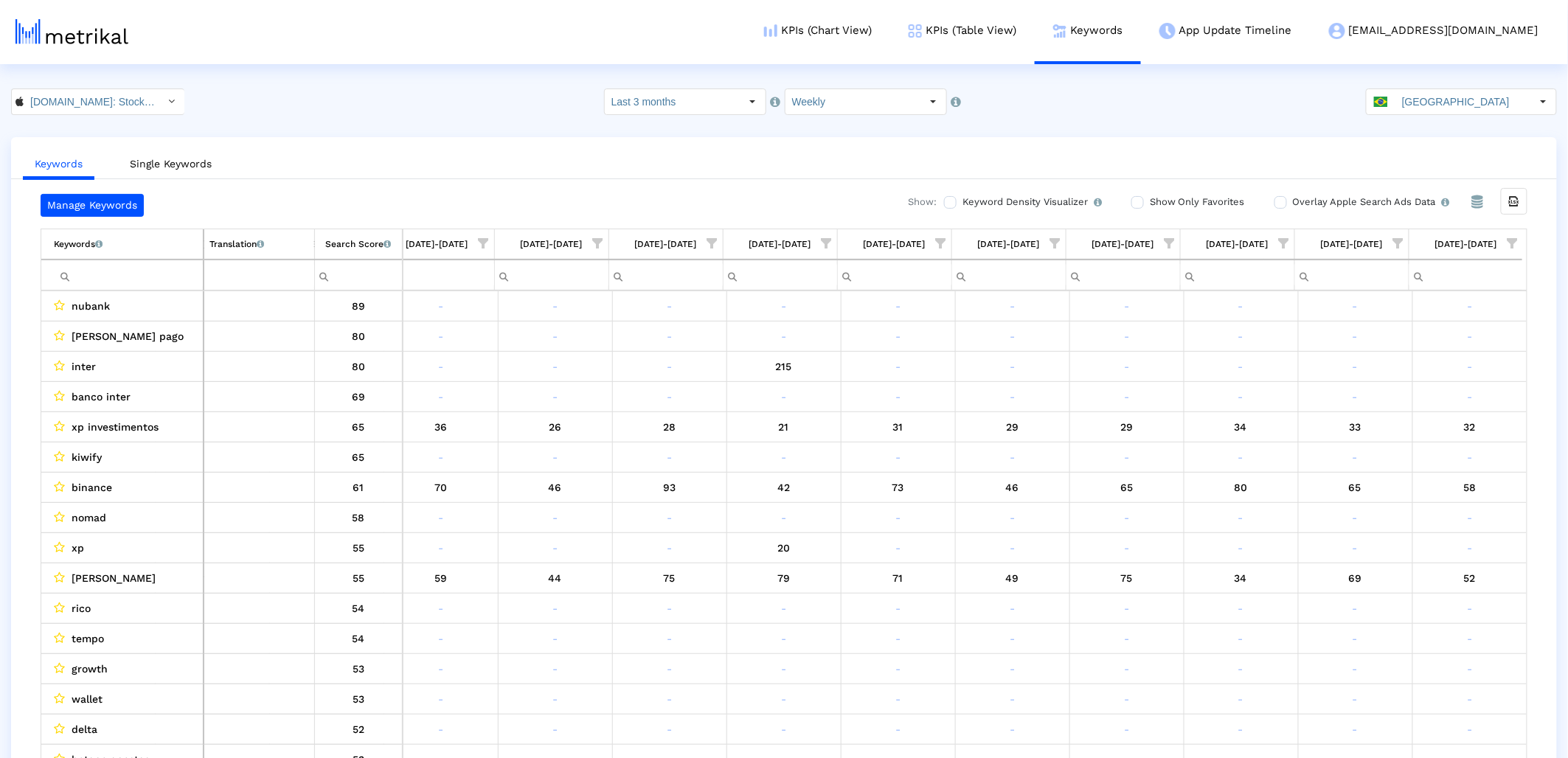
click at [1518, 238] on span "Show filter options for column '08/24/25-08/30/25'" at bounding box center [1513, 243] width 10 height 10
drag, startPoint x: 1372, startPoint y: 335, endPoint x: 1373, endPoint y: 370, distance: 35.0
click at [1372, 335] on div "Filter options" at bounding box center [1363, 349] width 22 height 29
click at [1374, 376] on span "Filter options" at bounding box center [1367, 380] width 16 height 16
click at [1378, 405] on div "Between 4-5" at bounding box center [1441, 408] width 132 height 29
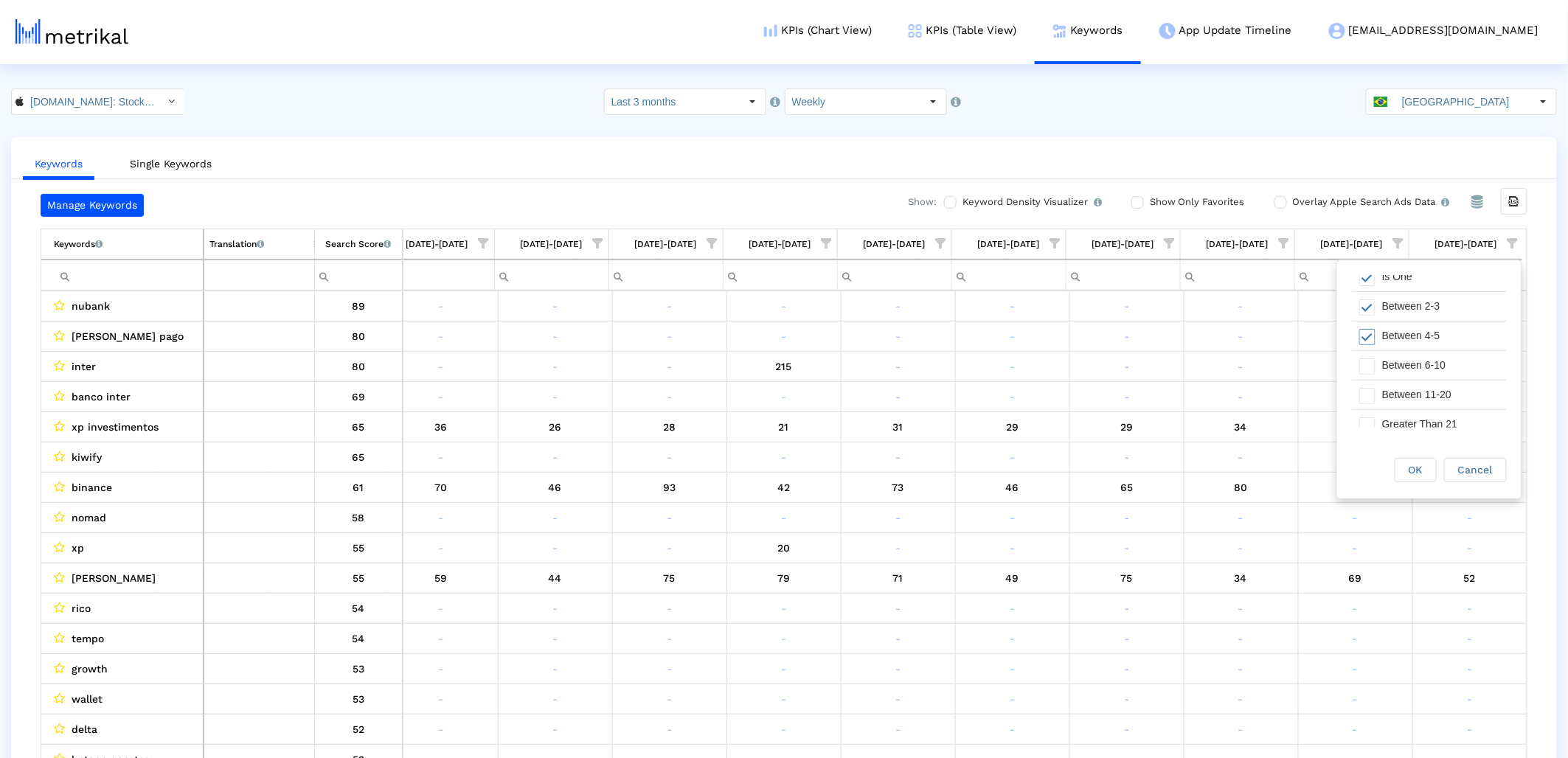
scroll to position [83, 0]
drag, startPoint x: 1401, startPoint y: 342, endPoint x: 1411, endPoint y: 385, distance: 44.1
click at [1401, 342] on div "Between 6-10" at bounding box center [1441, 354] width 132 height 29
click at [1415, 467] on span "OK" at bounding box center [1416, 470] width 14 height 12
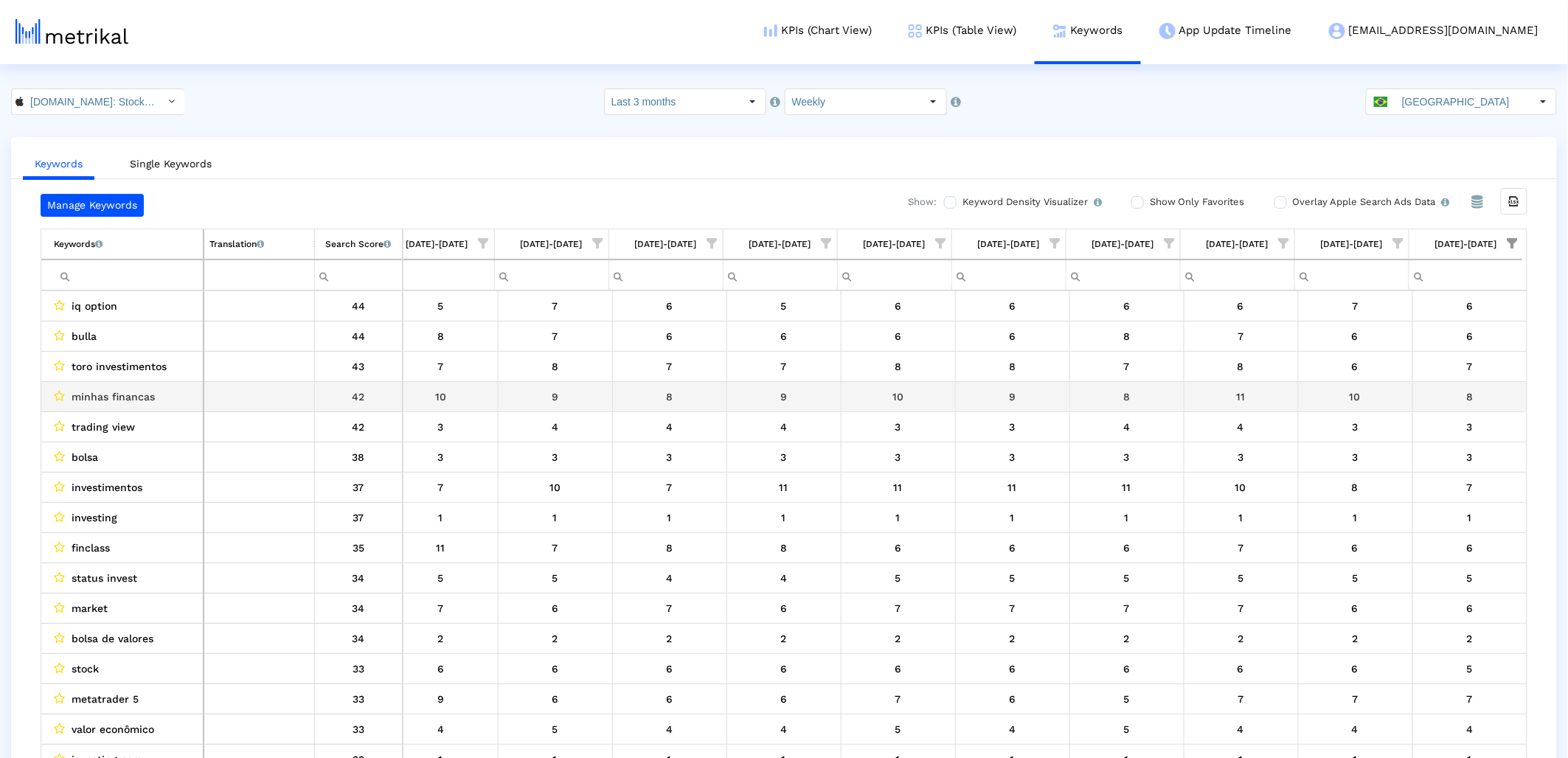
click at [130, 398] on span "minhas financas" at bounding box center [113, 396] width 83 height 19
click at [129, 398] on span "minhas financas" at bounding box center [113, 396] width 83 height 19
copy span "minhas financas"
click at [1474, 88] on dx-select-box "[GEOGRAPHIC_DATA]" at bounding box center [1461, 101] width 191 height 27
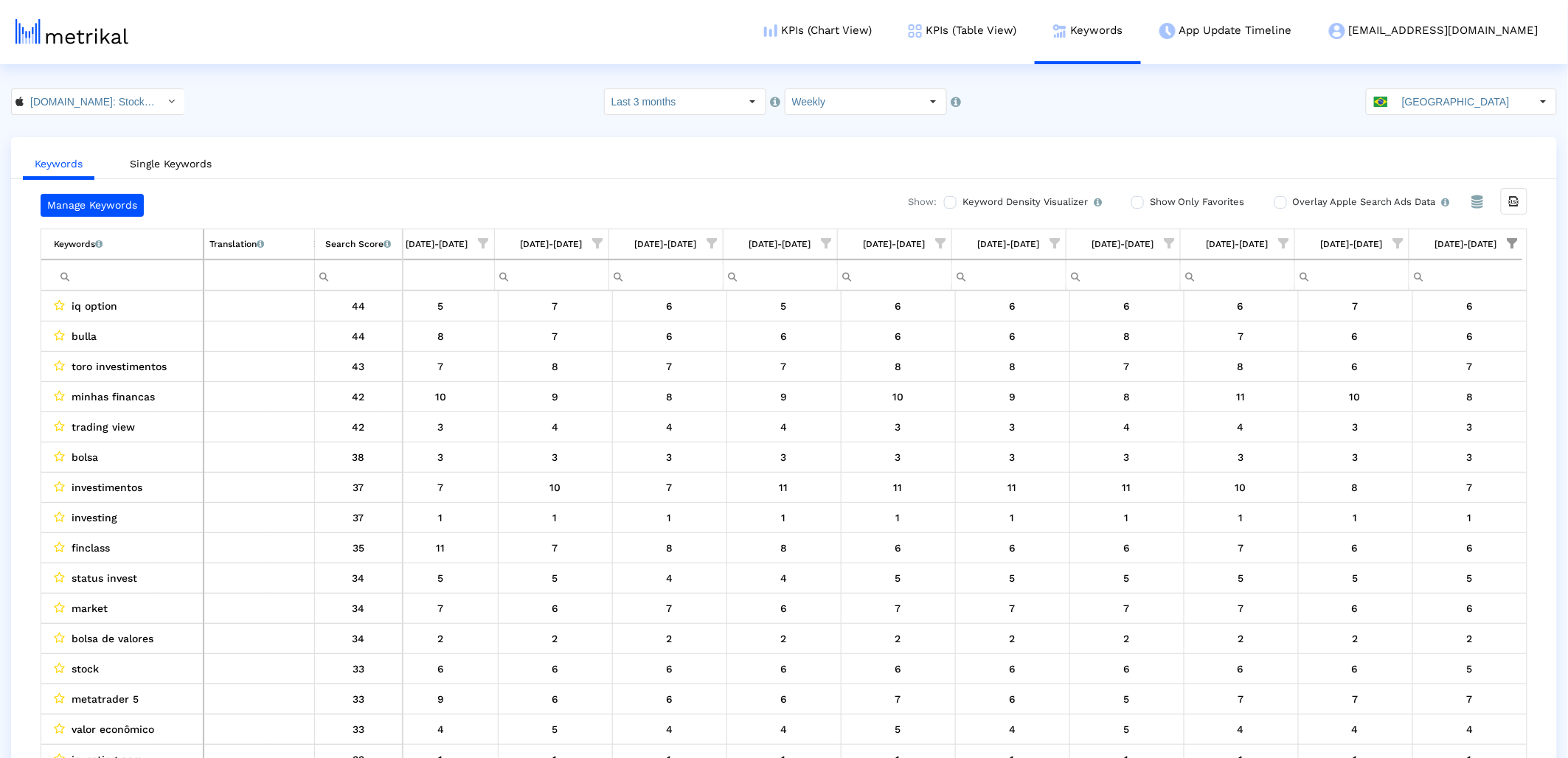
click at [1422, 102] on input "Brazil" at bounding box center [1462, 101] width 136 height 25
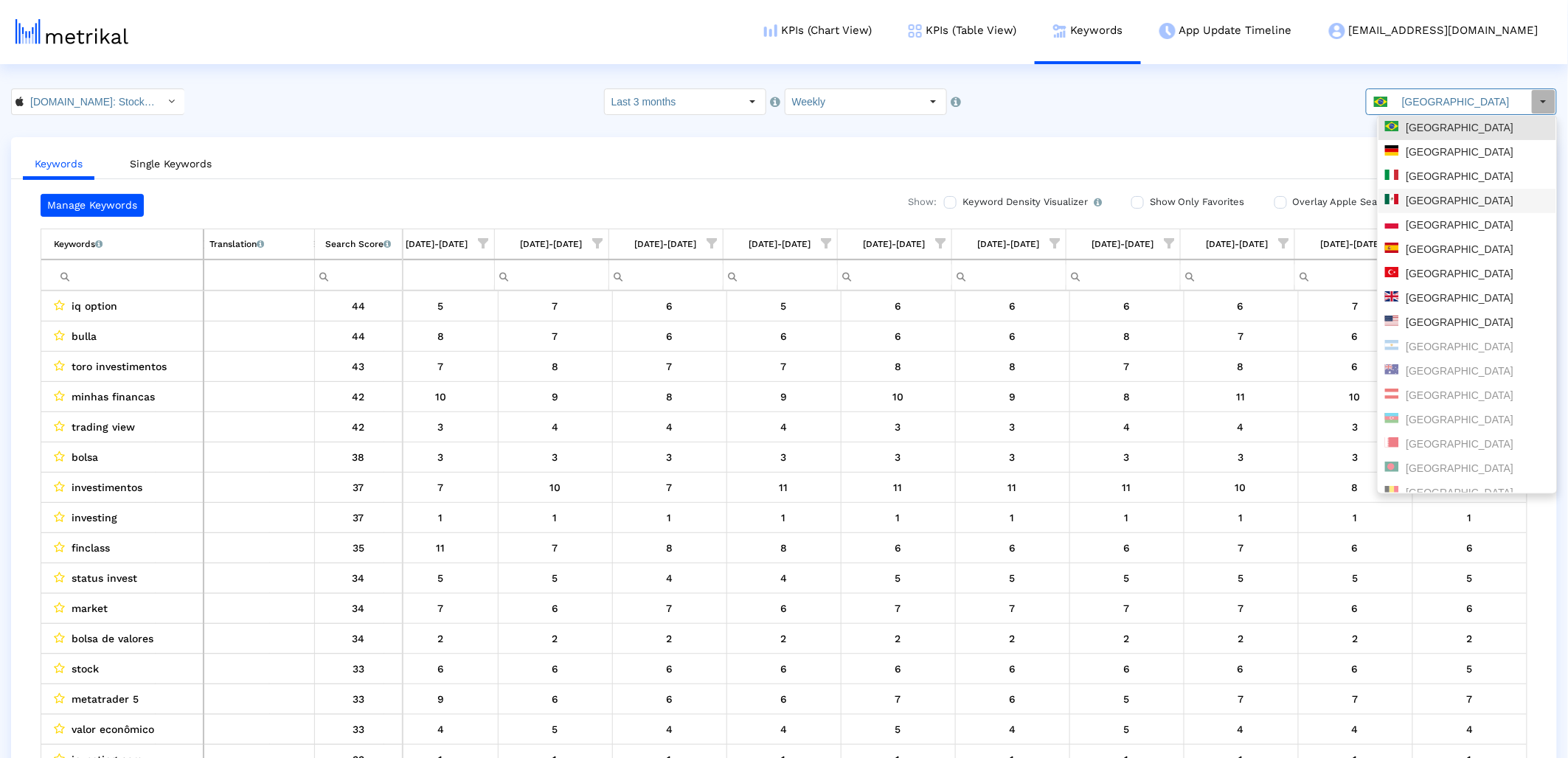
click at [1422, 194] on div "Mexico" at bounding box center [1468, 201] width 164 height 14
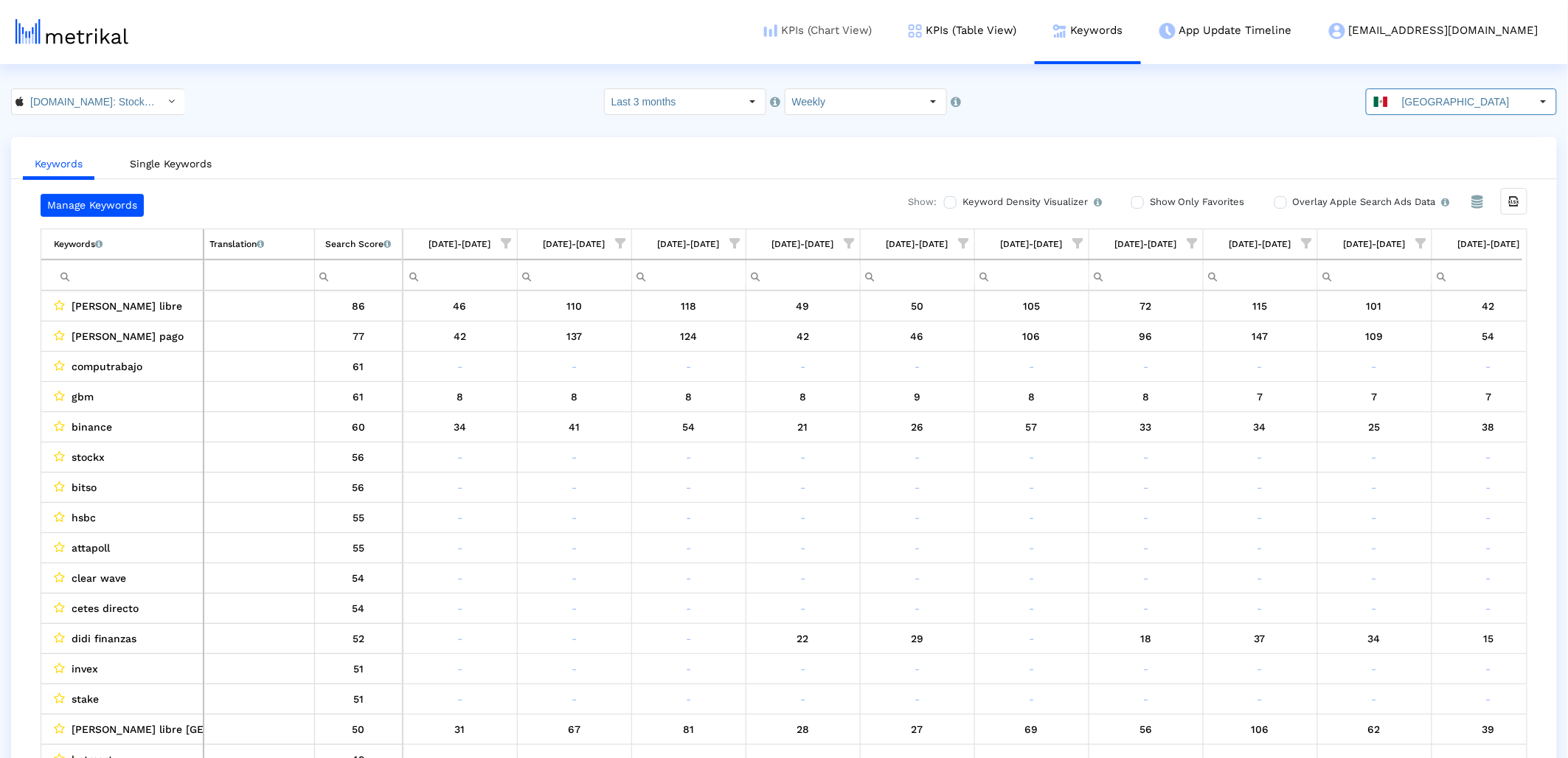
scroll to position [0, 366]
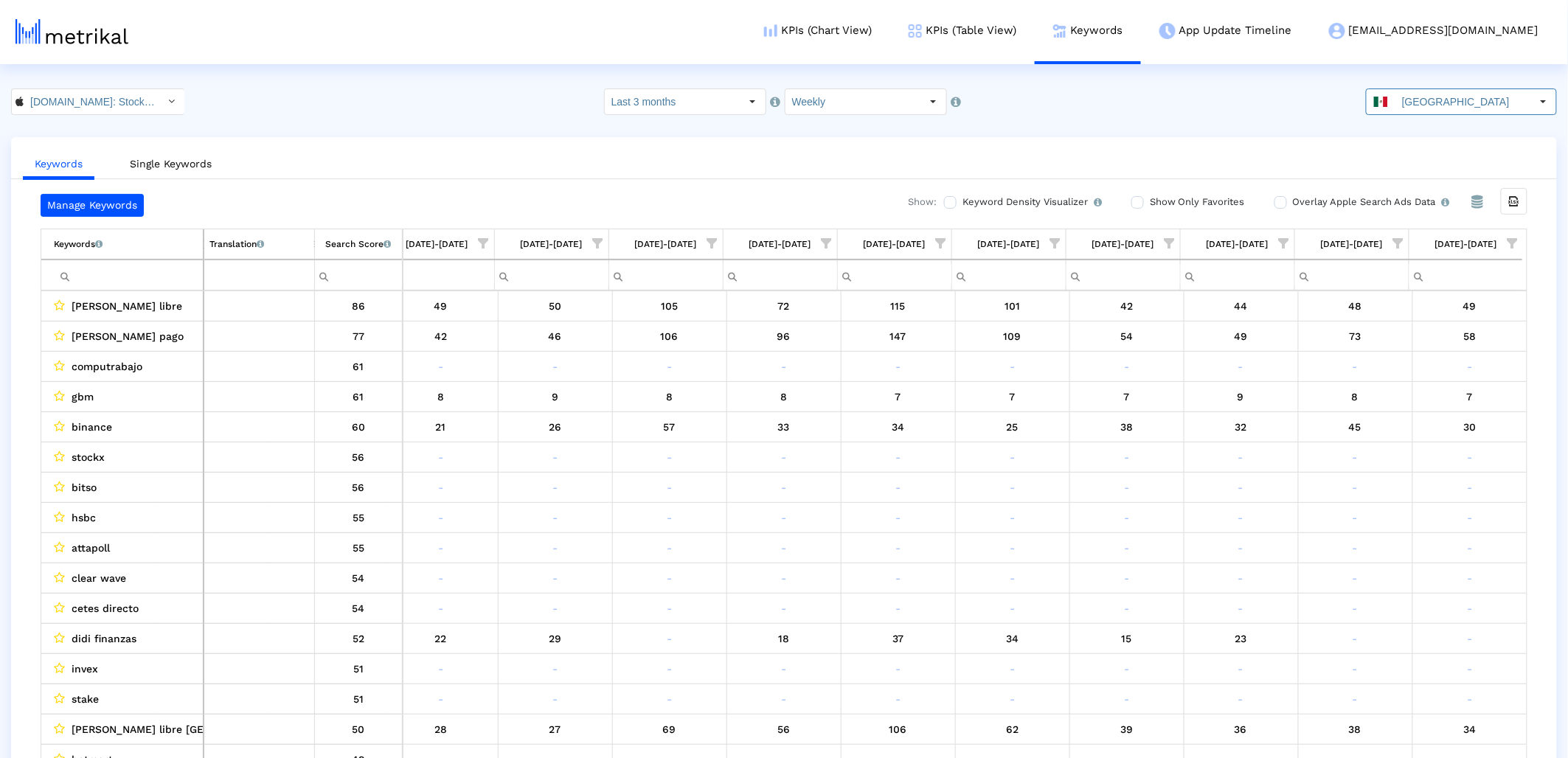
drag, startPoint x: 1518, startPoint y: 237, endPoint x: 1468, endPoint y: 297, distance: 78.1
click at [1518, 238] on span "Show filter options for column '08/24/25-08/30/25'" at bounding box center [1513, 243] width 10 height 10
drag, startPoint x: 1400, startPoint y: 342, endPoint x: 1398, endPoint y: 354, distance: 12.2
click at [1400, 346] on div "Is One" at bounding box center [1441, 349] width 132 height 29
drag, startPoint x: 1393, startPoint y: 377, endPoint x: 1391, endPoint y: 391, distance: 14.1
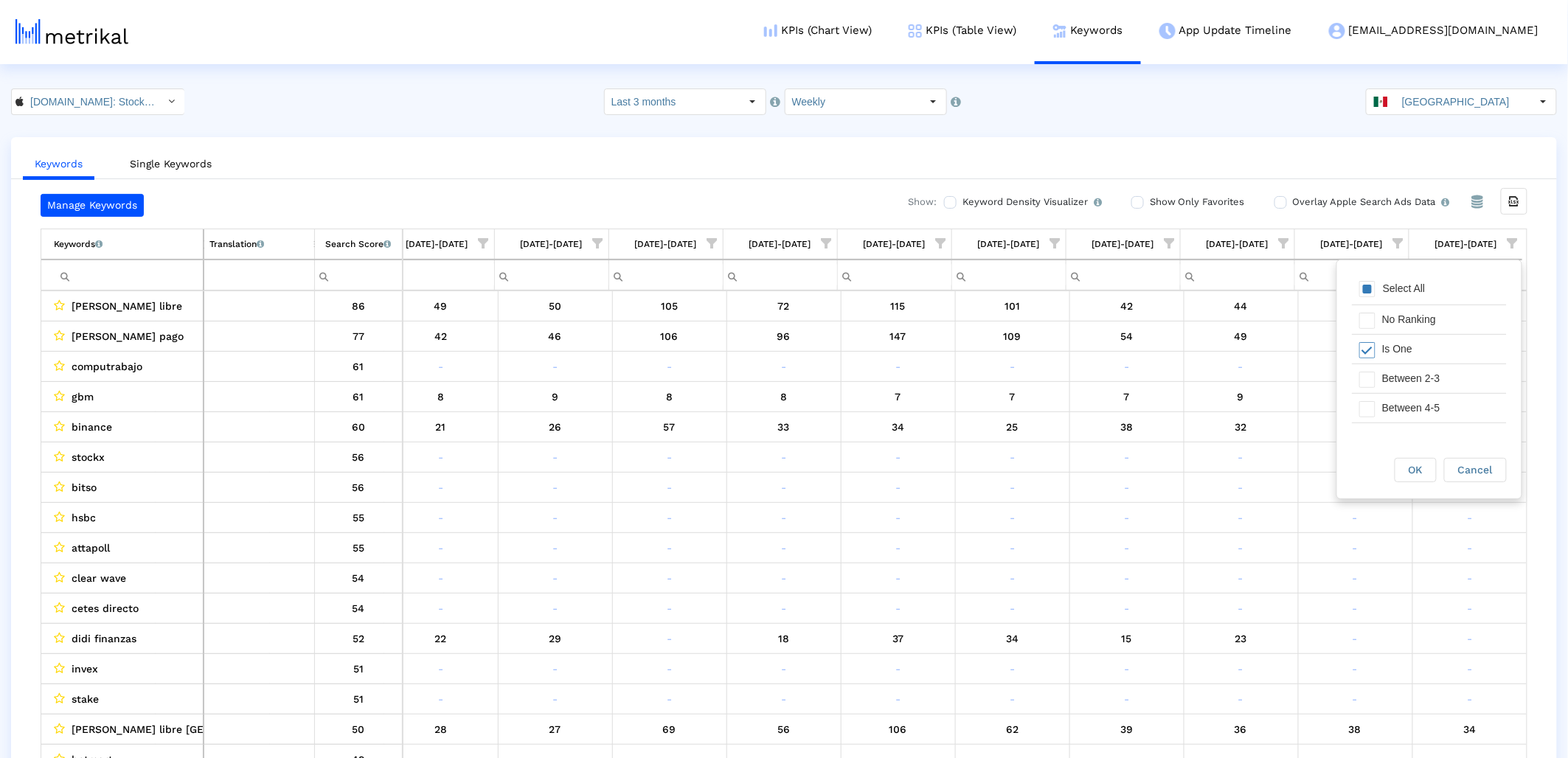
click at [1393, 377] on div "Between 2-3" at bounding box center [1441, 378] width 132 height 29
click at [1388, 410] on div "Between 4-5" at bounding box center [1441, 408] width 132 height 29
drag, startPoint x: 1392, startPoint y: 407, endPoint x: 1396, endPoint y: 441, distance: 34.2
click at [1392, 411] on div "Between 6-10" at bounding box center [1441, 416] width 132 height 29
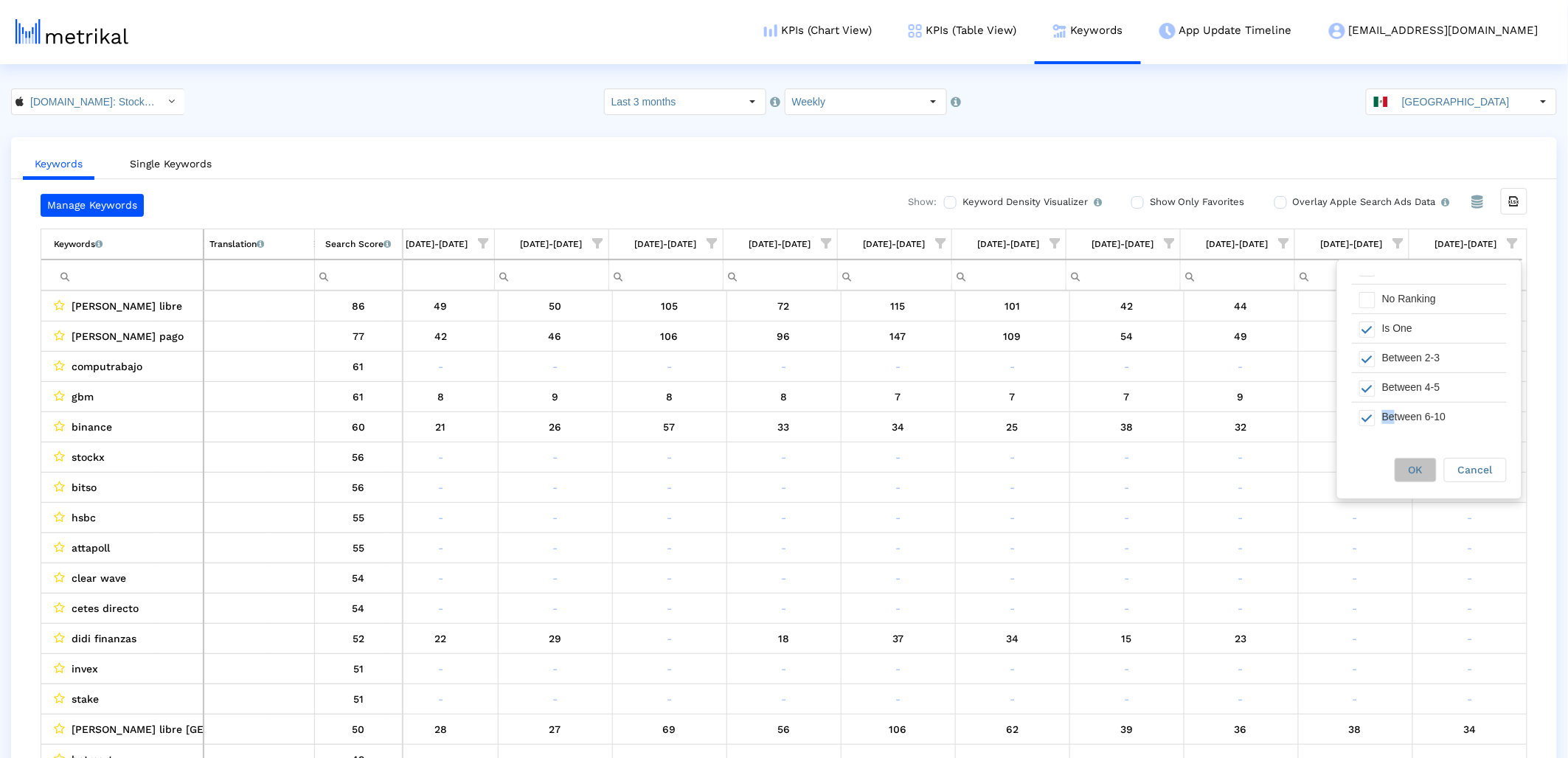
click at [1411, 472] on span "OK" at bounding box center [1416, 470] width 14 height 12
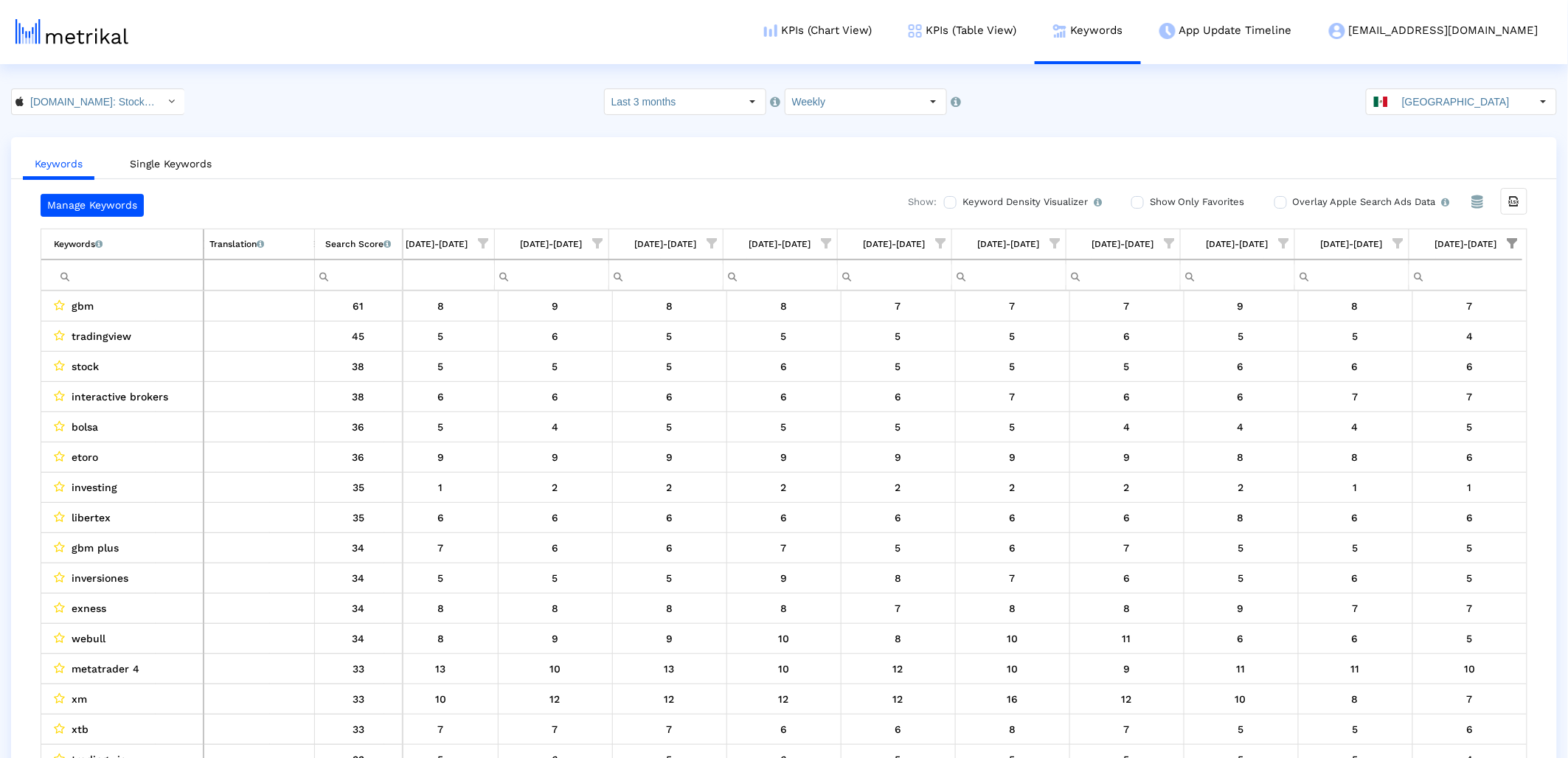
click at [1459, 116] on crea-index "Investing.com: Stock Market < 909998122 > Select how far back from today you wo…" at bounding box center [784, 438] width 1568 height 699
click at [1458, 92] on input "[GEOGRAPHIC_DATA]" at bounding box center [1462, 101] width 136 height 25
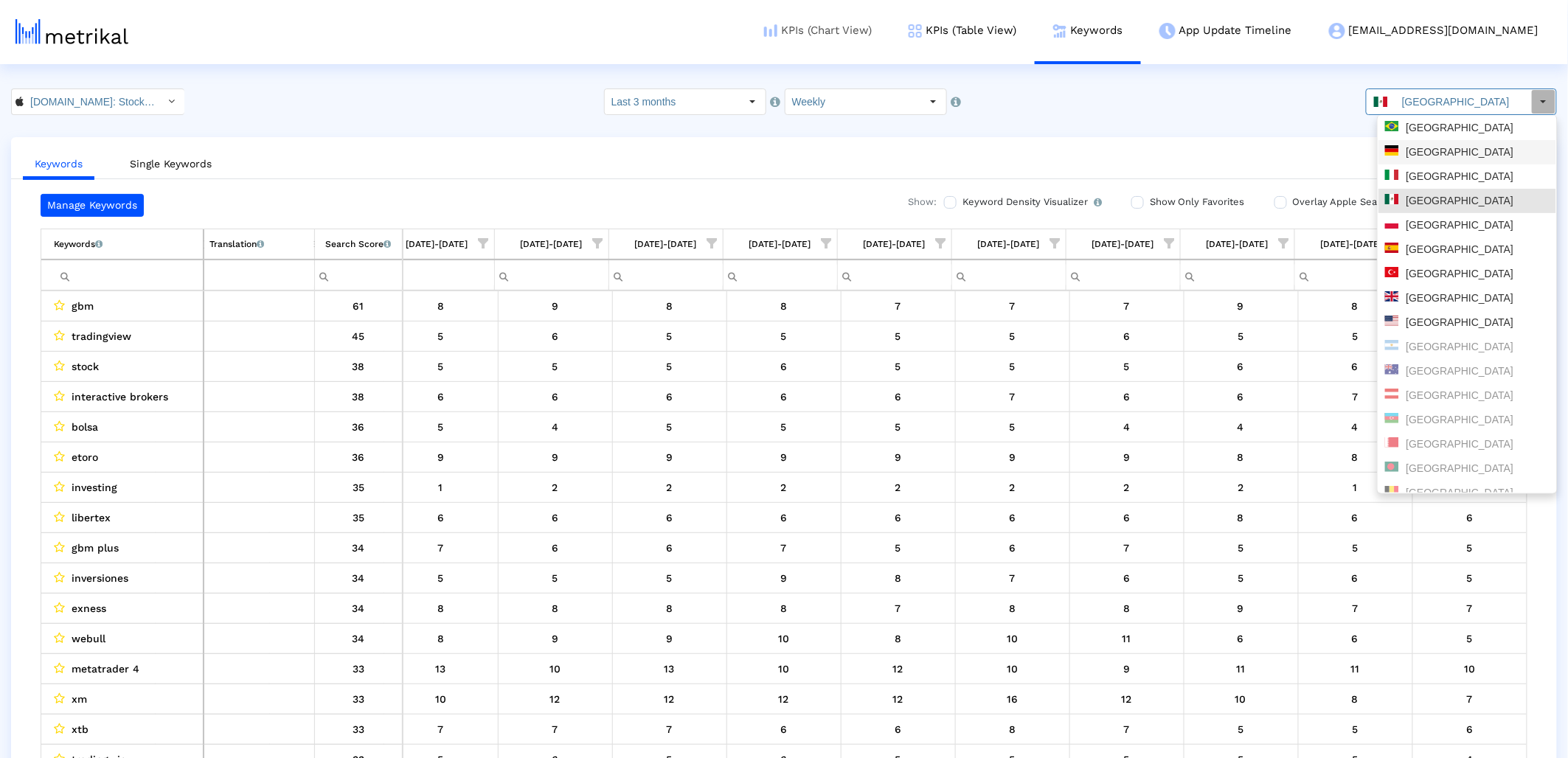
drag, startPoint x: 1440, startPoint y: 162, endPoint x: 842, endPoint y: 3, distance: 618.8
click at [1440, 161] on div "[GEOGRAPHIC_DATA]" at bounding box center [1467, 152] width 177 height 24
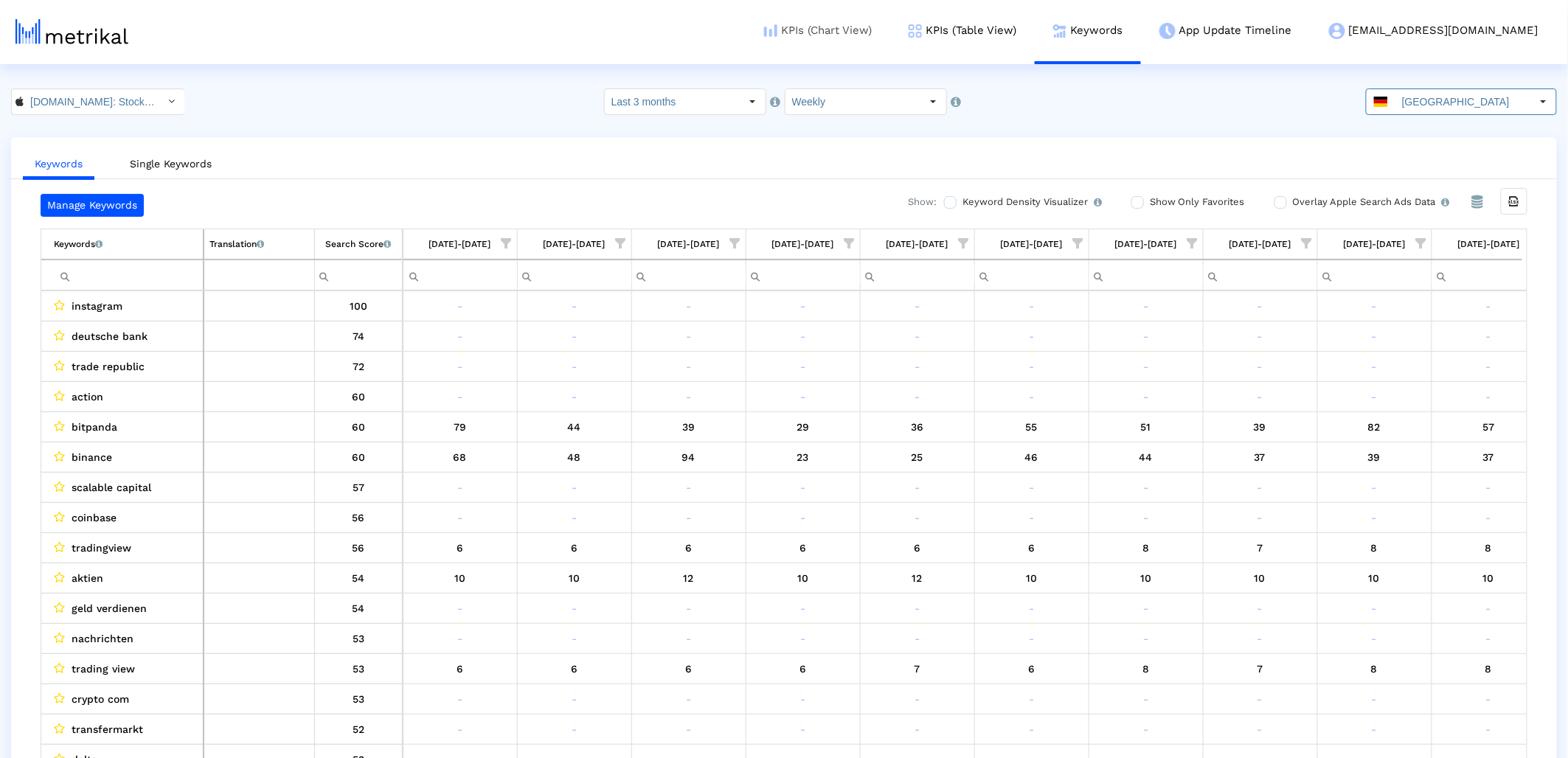
scroll to position [0, 366]
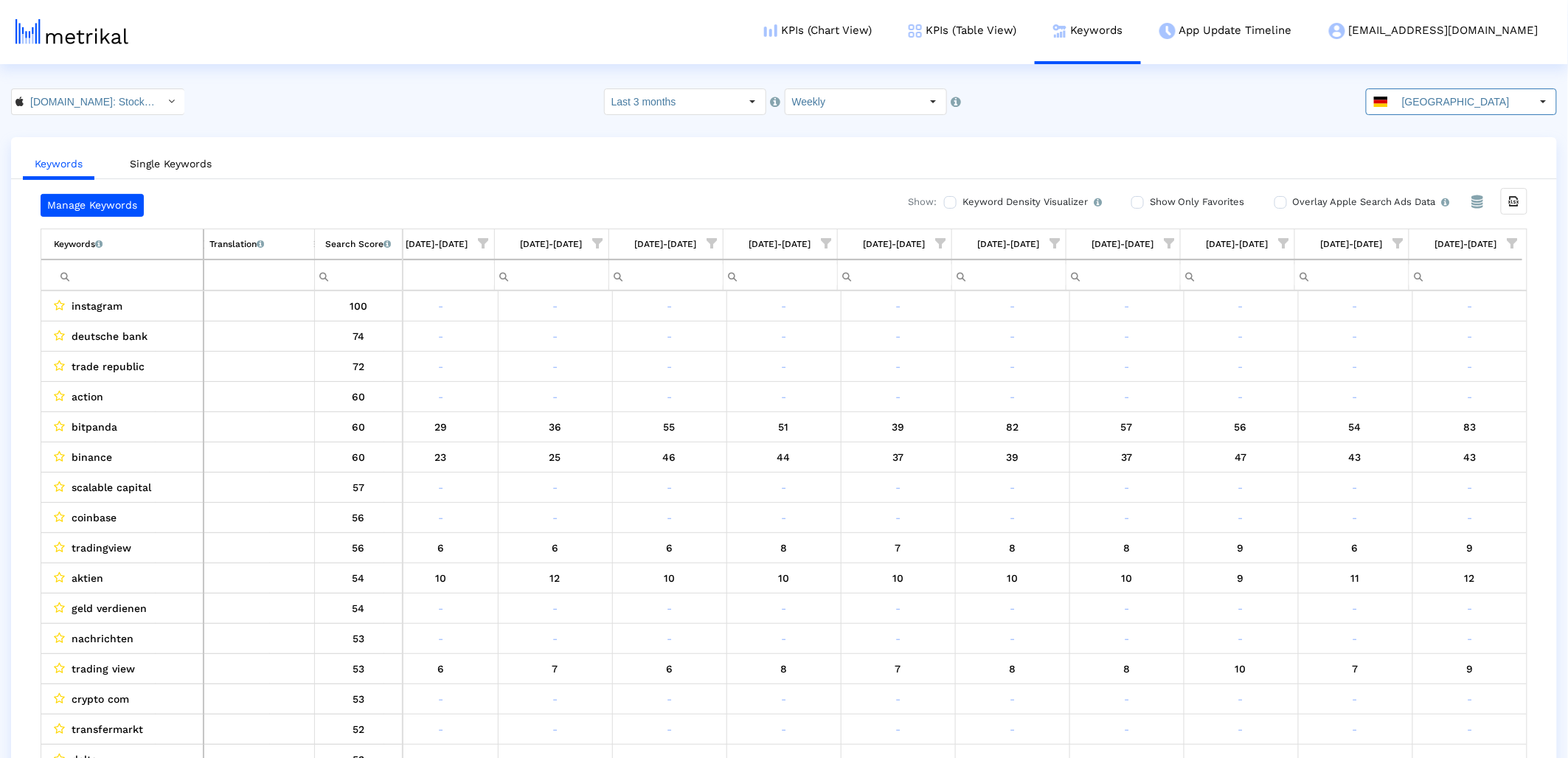
click at [1516, 228] on crea-keywords "Manage Keywords Show: Keyword Density Visualizer Turn this on to view where and…" at bounding box center [784, 479] width 1487 height 572
click at [1513, 241] on span "Show filter options for column '08/24/25-08/30/25'" at bounding box center [1513, 243] width 10 height 10
click at [1447, 365] on div "Between 2-3" at bounding box center [1441, 378] width 132 height 29
click at [1423, 389] on div "Between 2-3" at bounding box center [1441, 378] width 132 height 29
click at [1398, 350] on div "Is One" at bounding box center [1441, 349] width 132 height 29
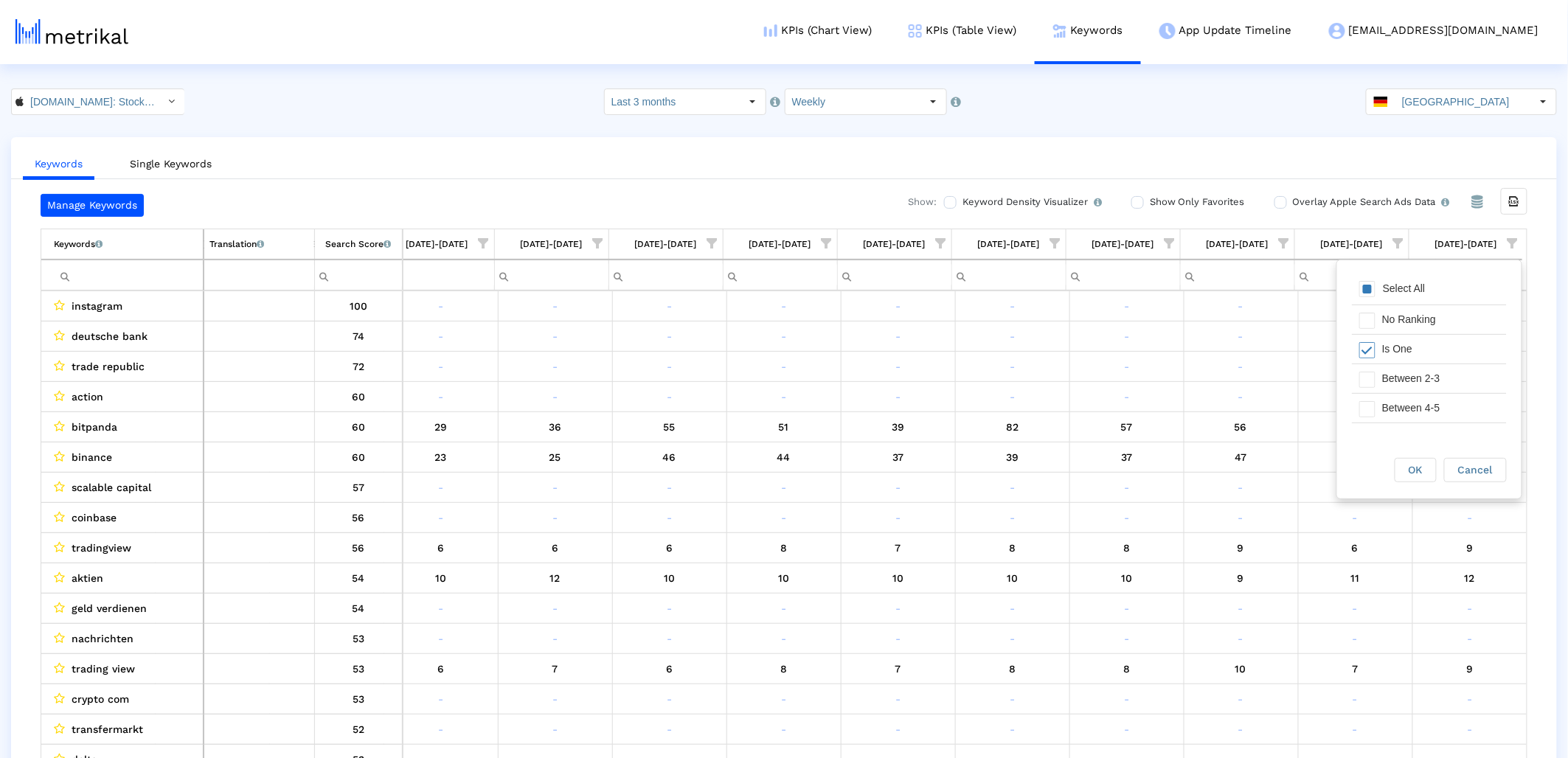
click at [1400, 384] on div "Between 2-3" at bounding box center [1441, 378] width 132 height 29
click at [1395, 407] on div "Between 4-5" at bounding box center [1441, 408] width 132 height 29
drag, startPoint x: 1425, startPoint y: 358, endPoint x: 1404, endPoint y: 459, distance: 103.2
click at [1424, 361] on div "Between 6-10" at bounding box center [1441, 354] width 132 height 29
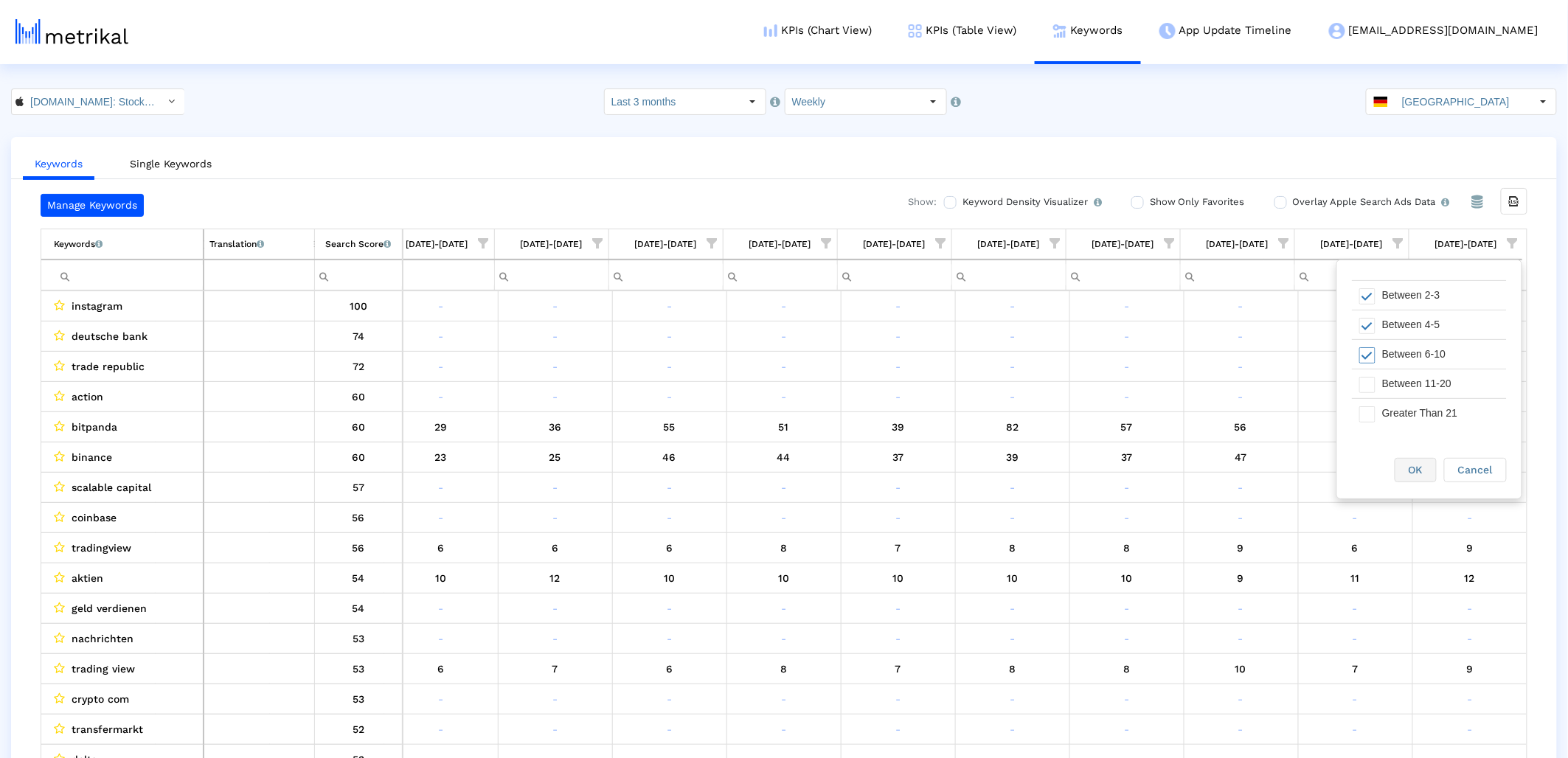
click at [1404, 466] on div "OK" at bounding box center [1415, 470] width 41 height 22
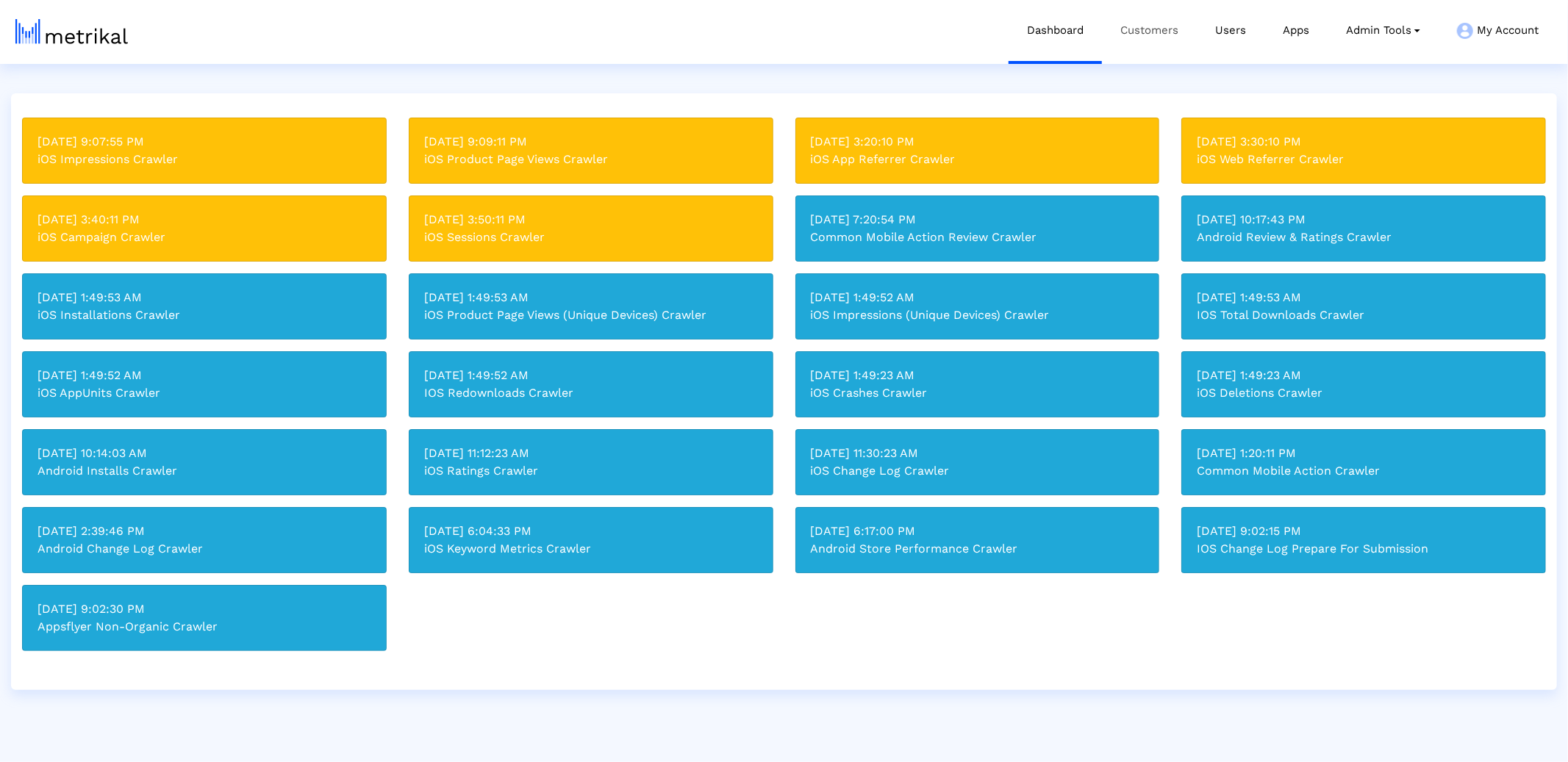
drag, startPoint x: 1132, startPoint y: 18, endPoint x: 1137, endPoint y: 31, distance: 13.9
click at [1132, 19] on link "Customers" at bounding box center [1150, 30] width 95 height 61
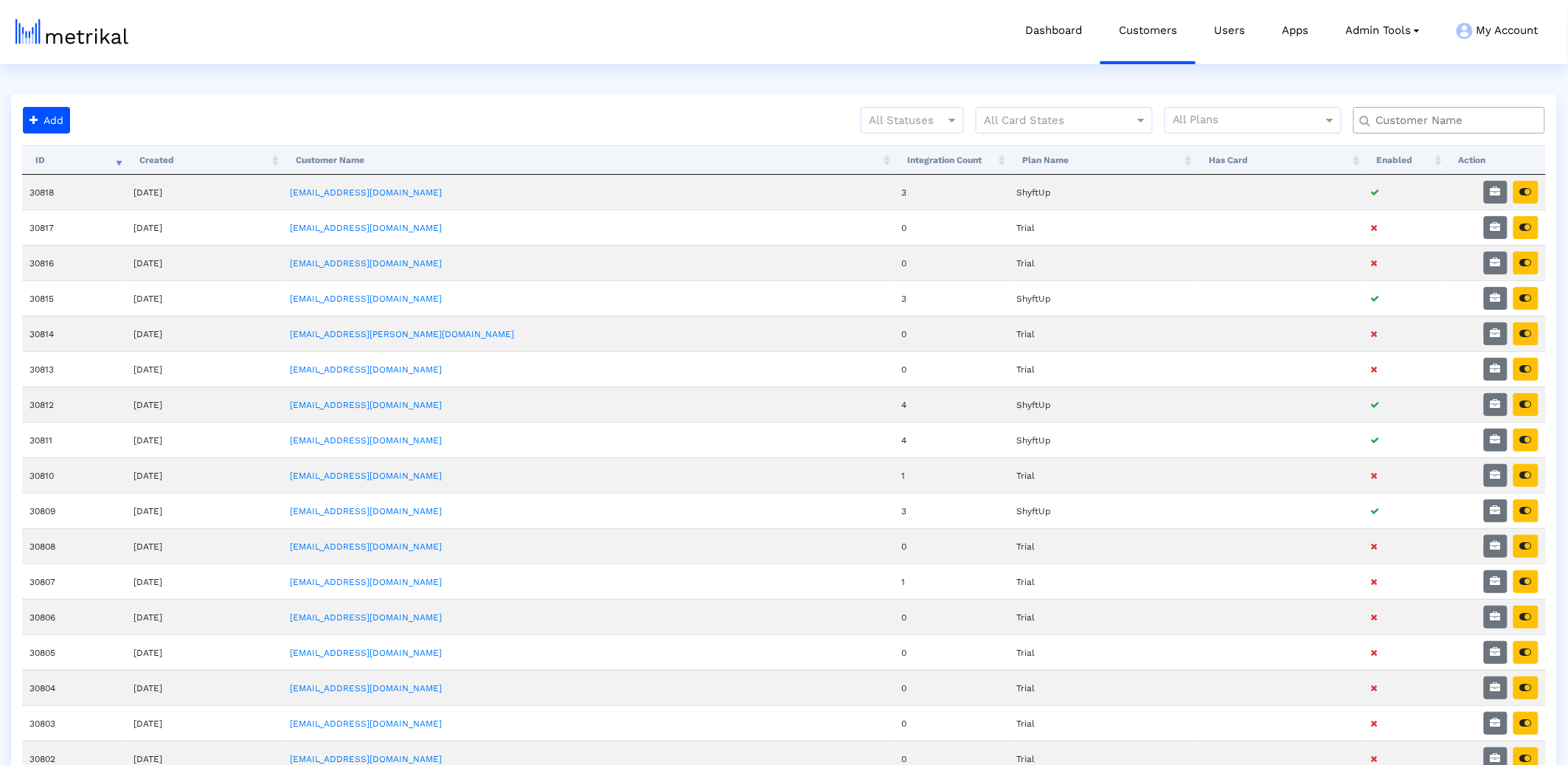
click at [1394, 119] on input "text" at bounding box center [1452, 120] width 173 height 16
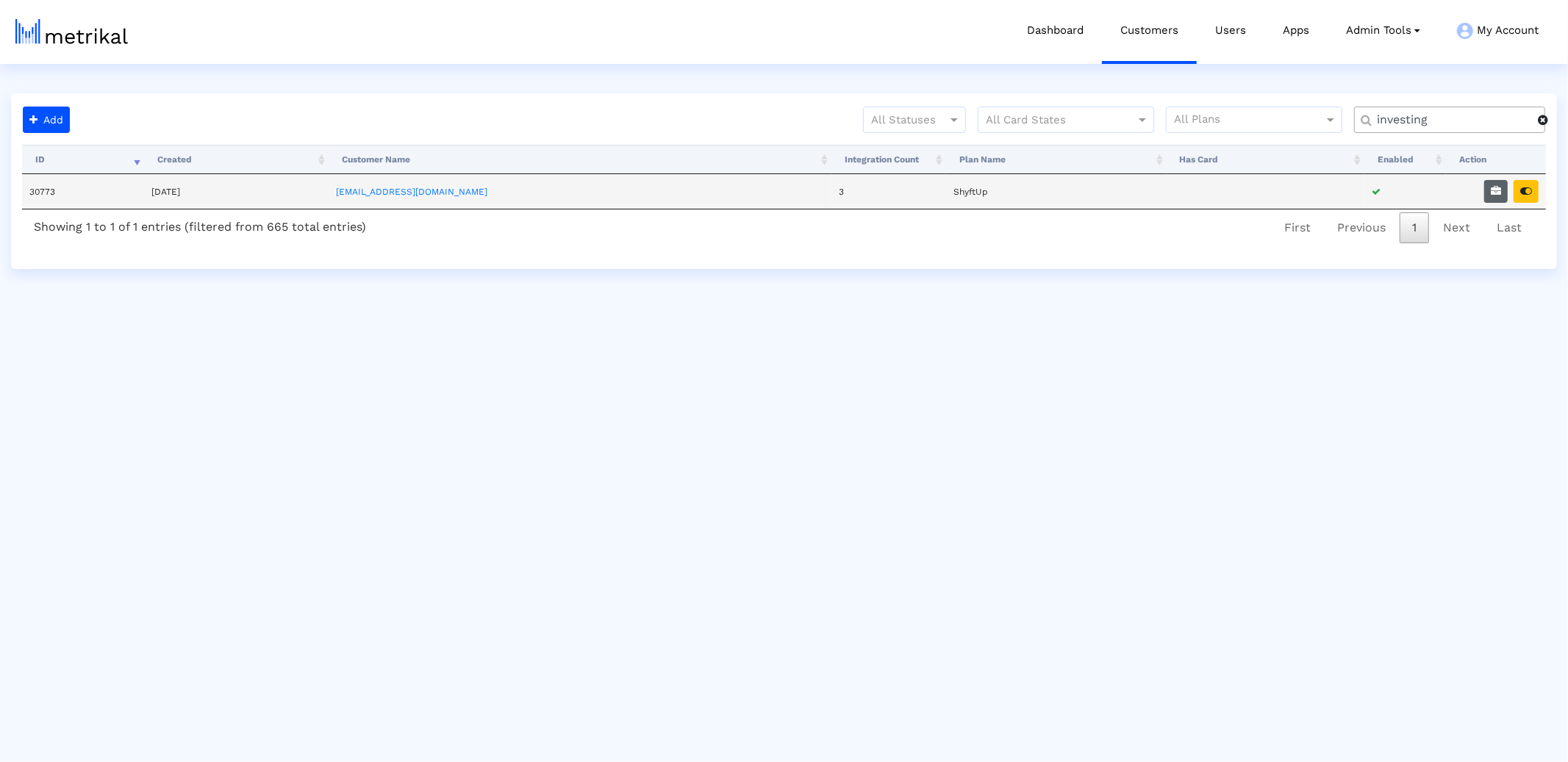
type input "investing"
click at [1498, 191] on icon "button" at bounding box center [1496, 191] width 10 height 10
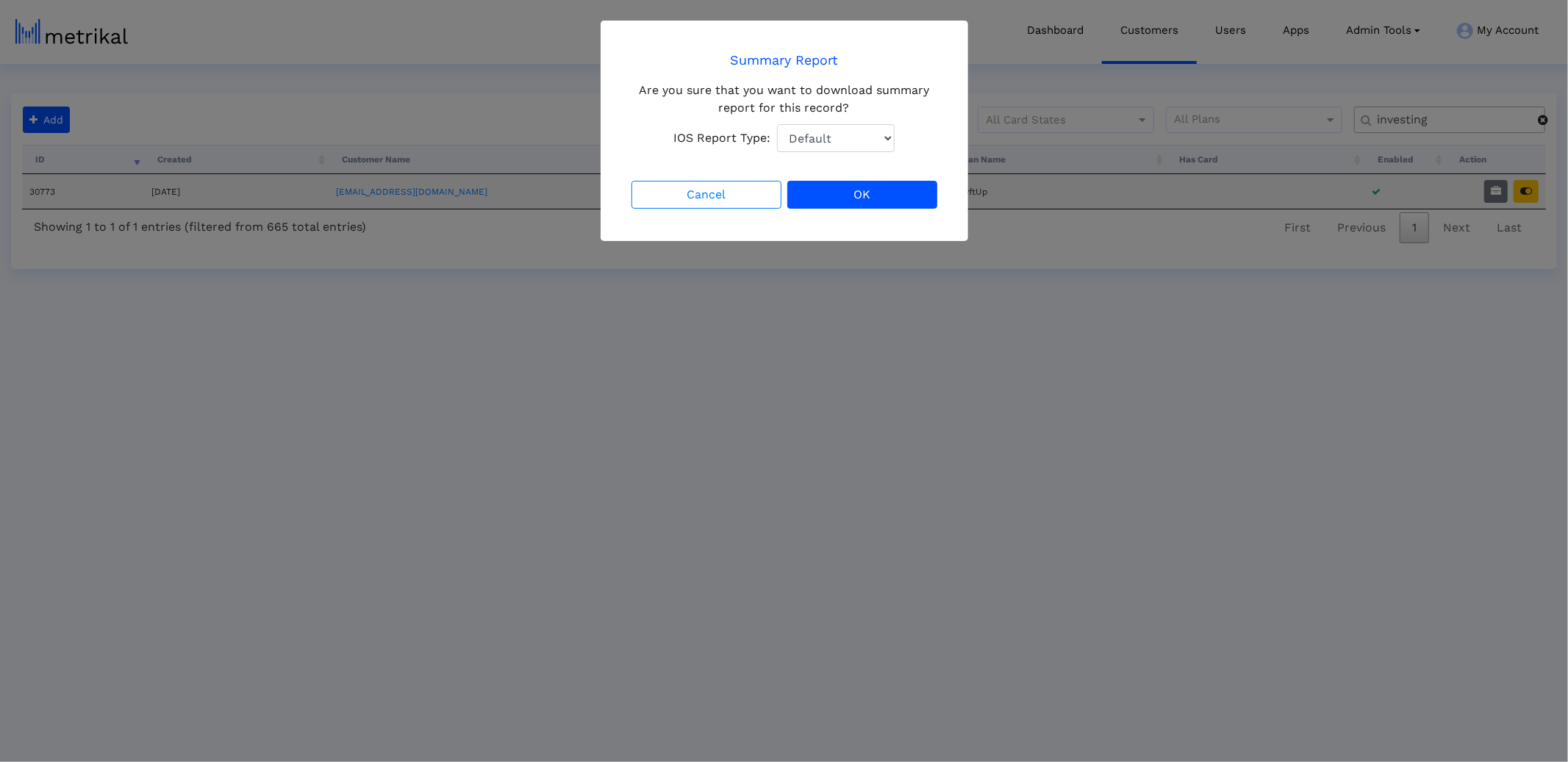
drag, startPoint x: 868, startPoint y: 210, endPoint x: 1204, endPoint y: 310, distance: 350.6
click at [871, 211] on div "Cancel OK" at bounding box center [784, 194] width 311 height 34
drag, startPoint x: 1375, startPoint y: 335, endPoint x: 1458, endPoint y: 276, distance: 101.8
click at [1397, 312] on ngb-modal-window "Summary Report Are you sure that you want to download summary report for this r…" at bounding box center [784, 381] width 1568 height 762
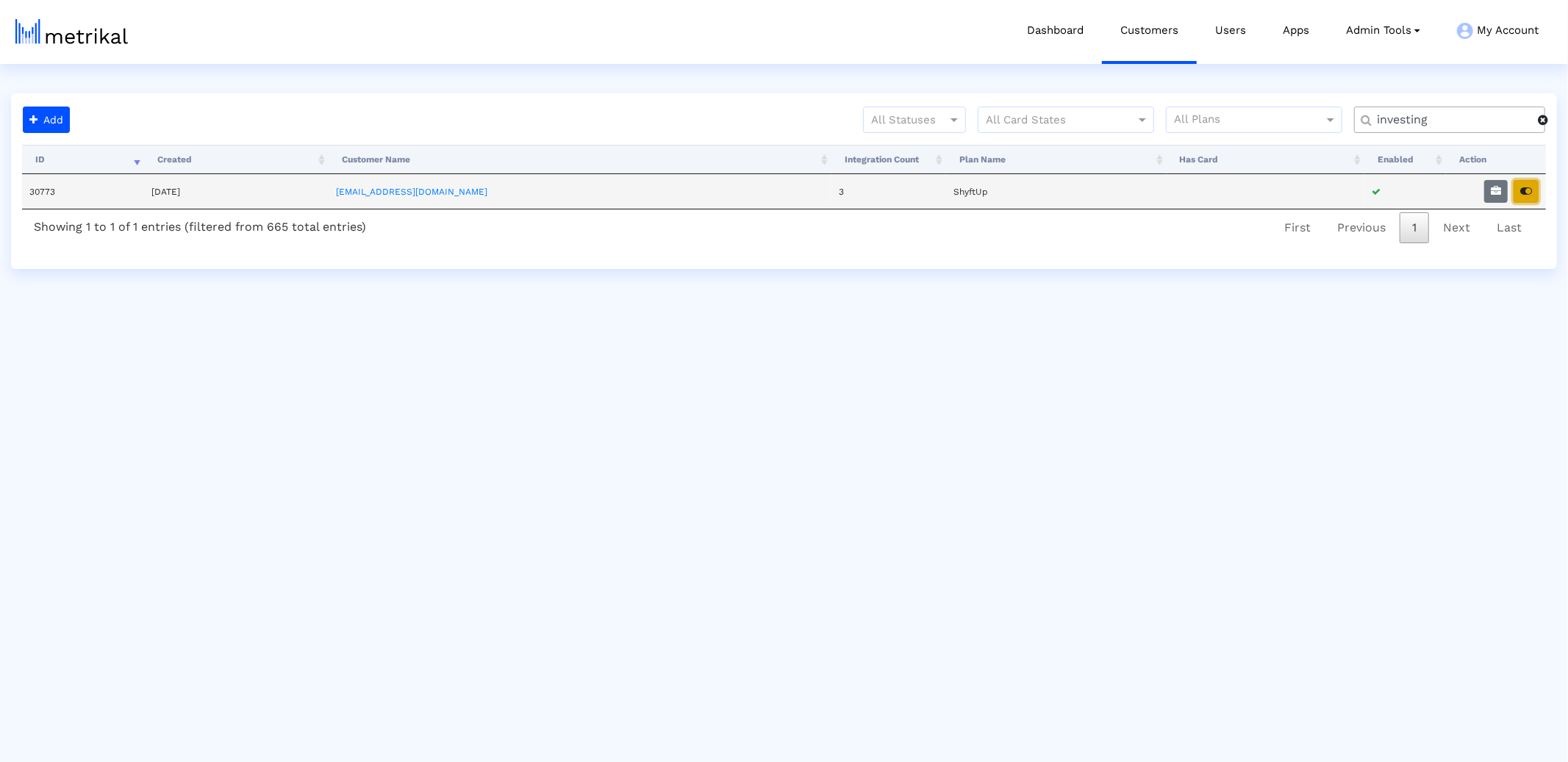
click at [1521, 196] on icon "button" at bounding box center [1526, 191] width 12 height 10
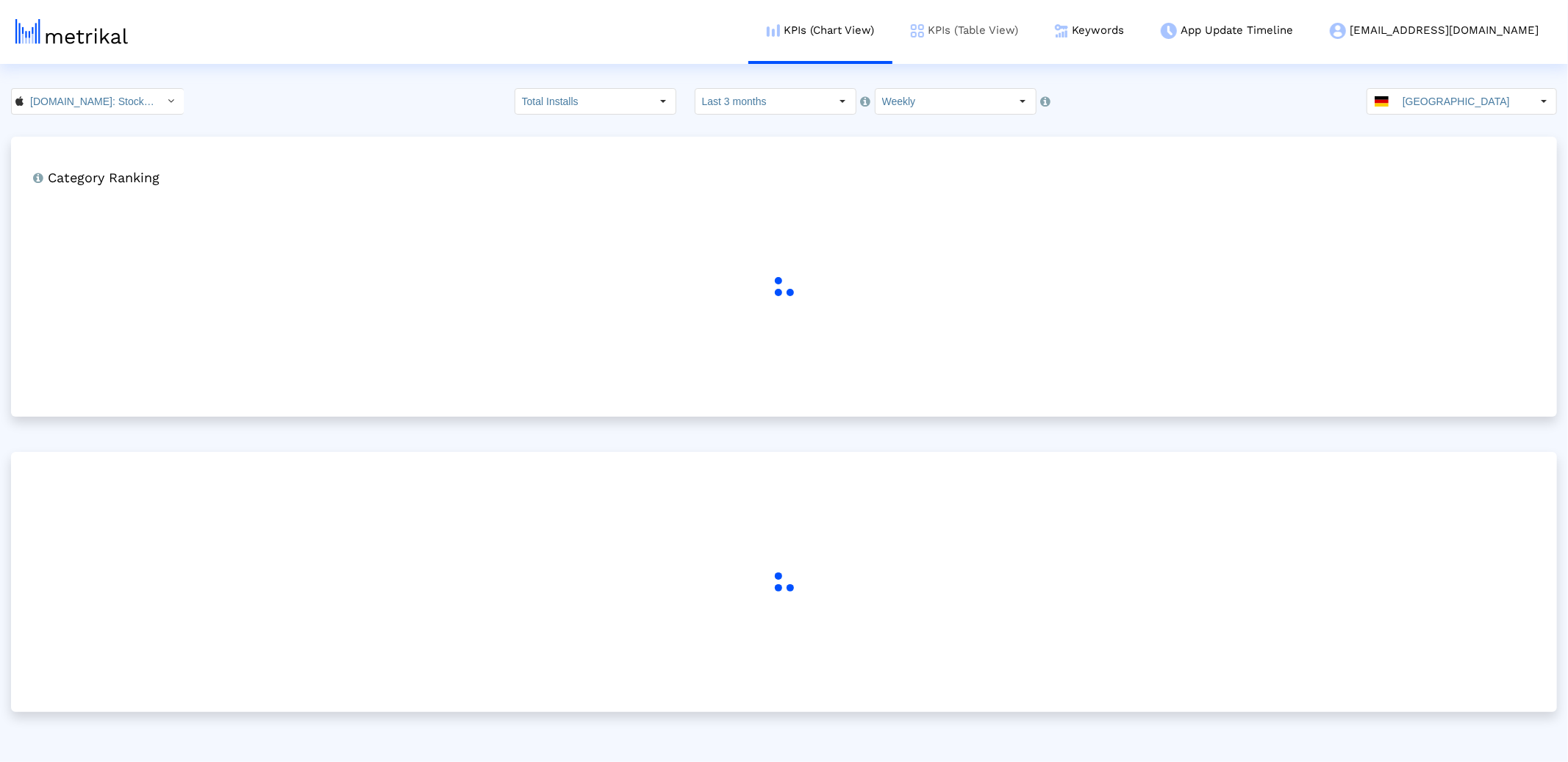
click at [1037, 29] on link "KPIs (Table View)" at bounding box center [964, 30] width 144 height 61
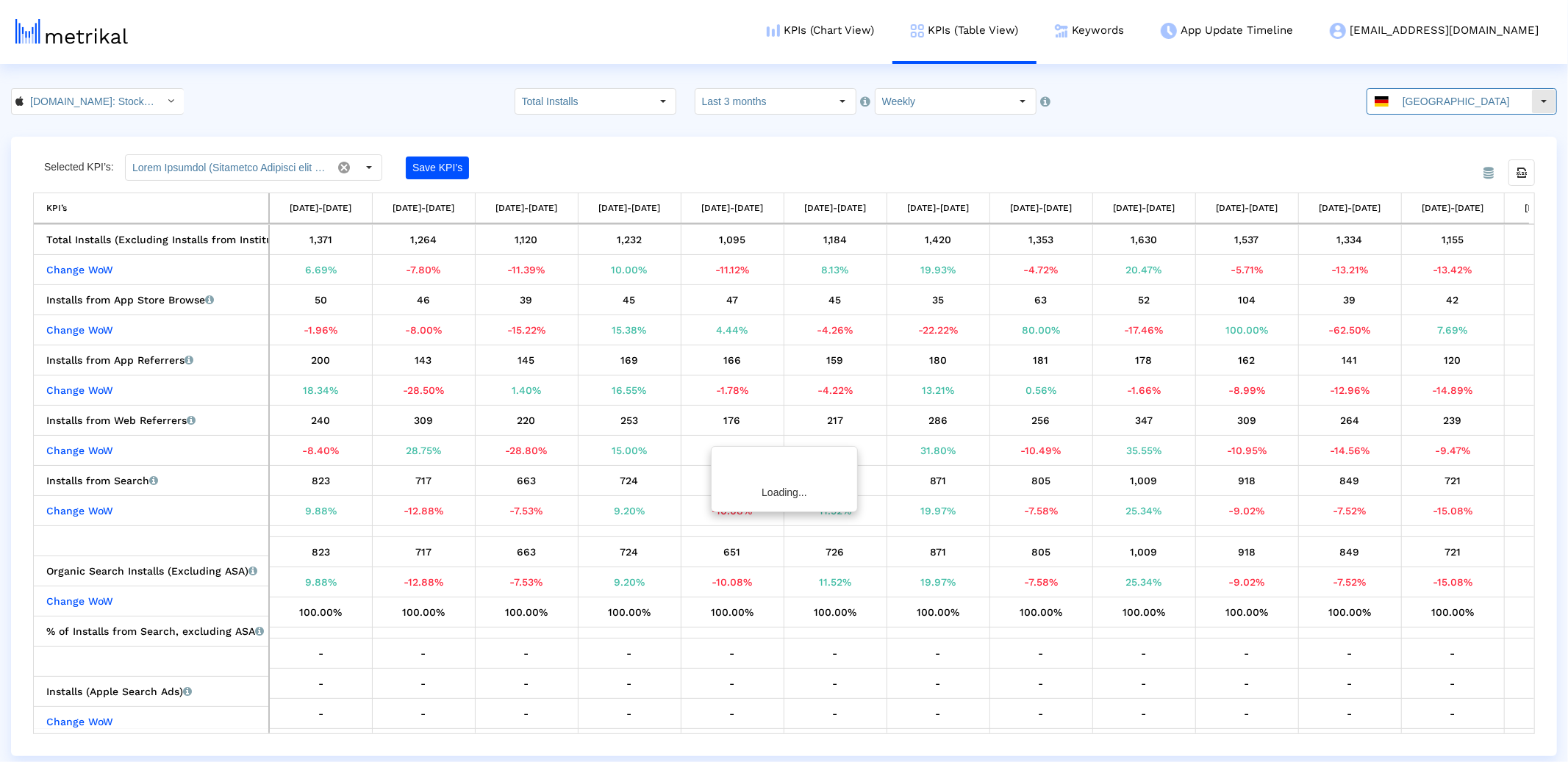
drag, startPoint x: 1446, startPoint y: 105, endPoint x: 1436, endPoint y: 112, distance: 12.2
click at [1446, 105] on input "[GEOGRAPHIC_DATA]" at bounding box center [1463, 101] width 135 height 25
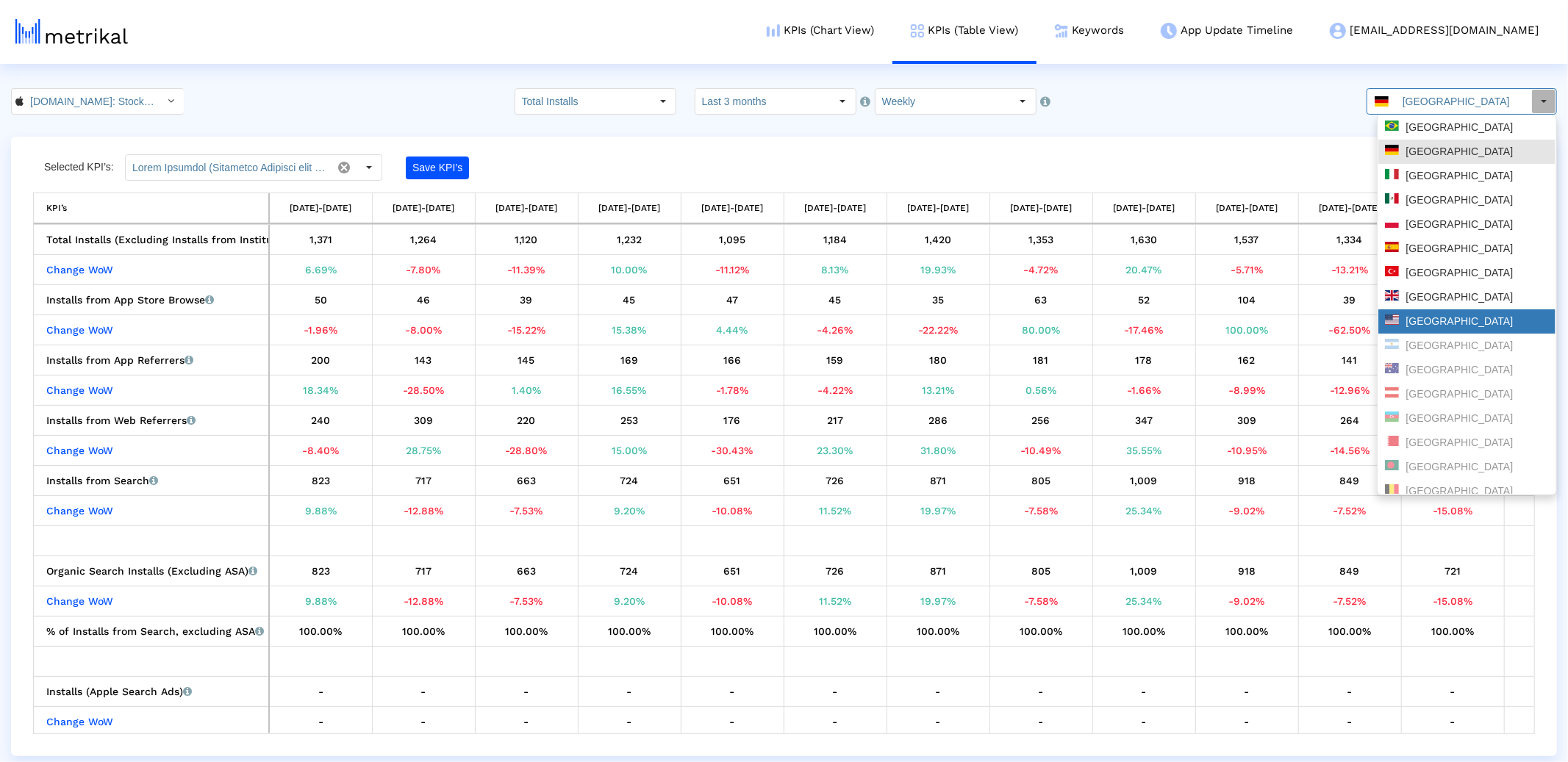
drag, startPoint x: 1426, startPoint y: 322, endPoint x: 1408, endPoint y: 322, distance: 18.0
click at [1426, 322] on div "[GEOGRAPHIC_DATA]" at bounding box center [1467, 322] width 164 height 14
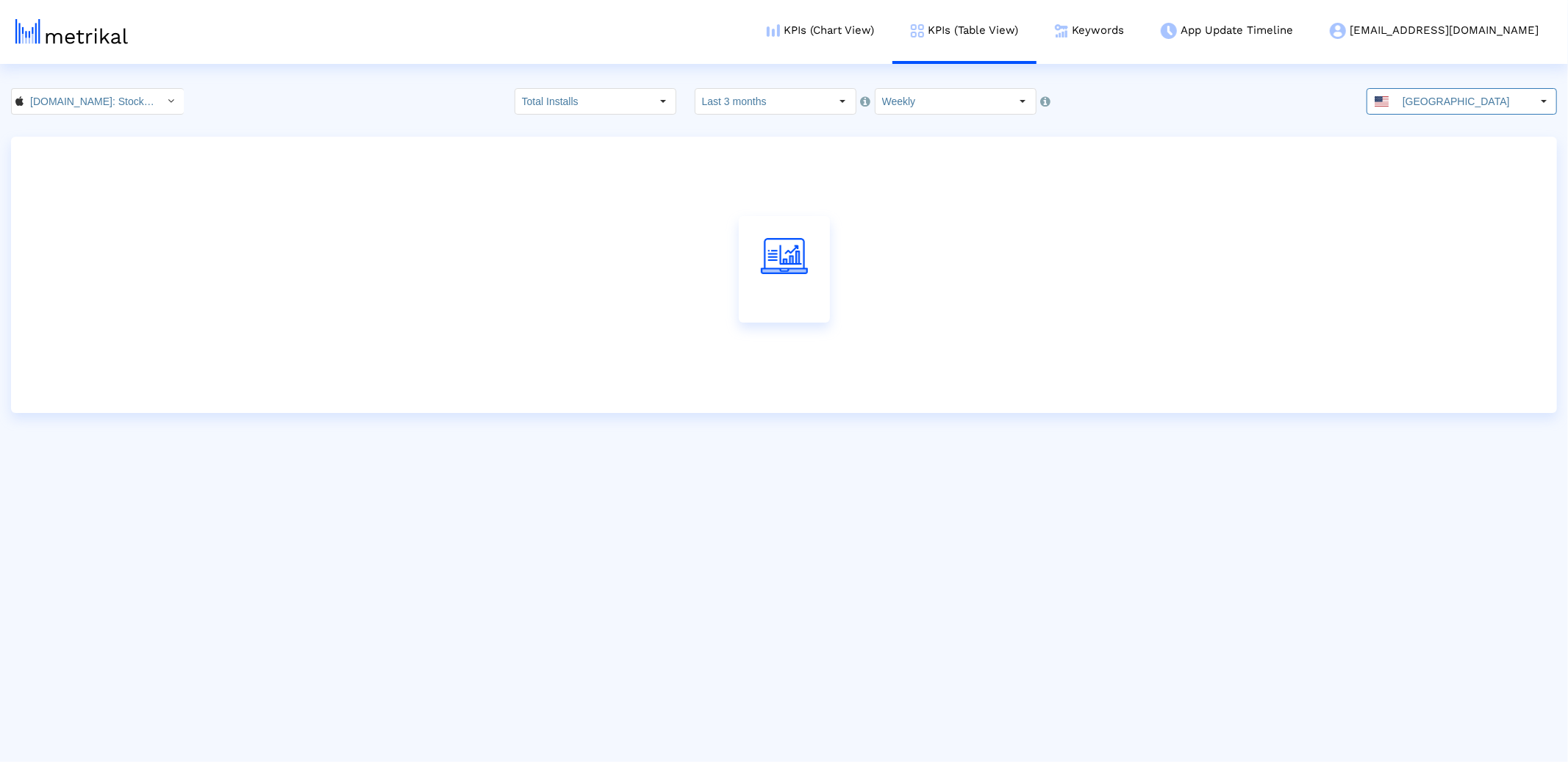
click at [65, 102] on input "[DOMAIN_NAME]: Stock Market < 909998122 >" at bounding box center [89, 101] width 132 height 25
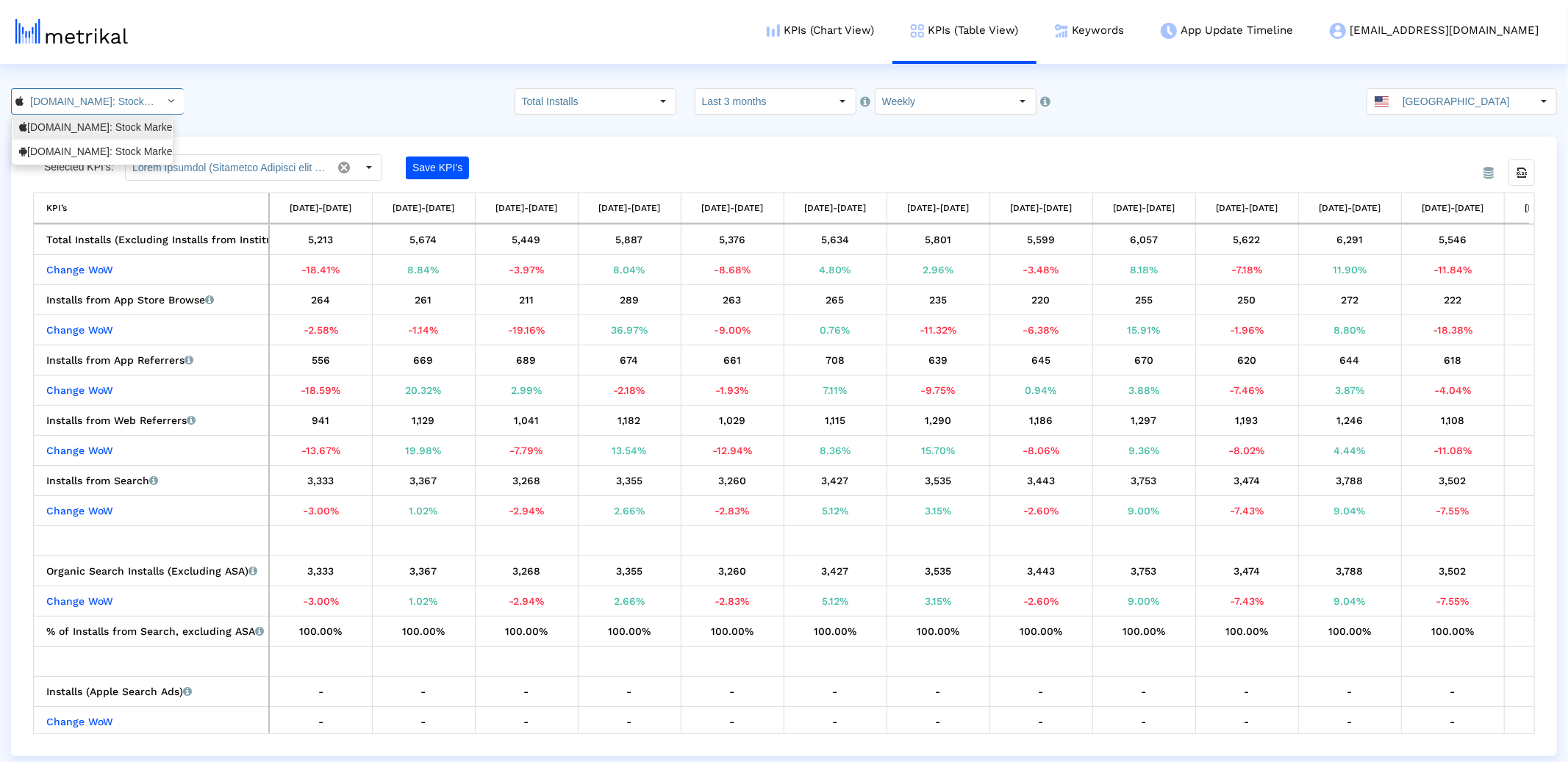
click at [80, 132] on div "Investing.com: Stock Market <909998122>" at bounding box center [92, 128] width 147 height 14
click at [893, 34] on link "KPIs (Chart View)" at bounding box center [820, 30] width 144 height 61
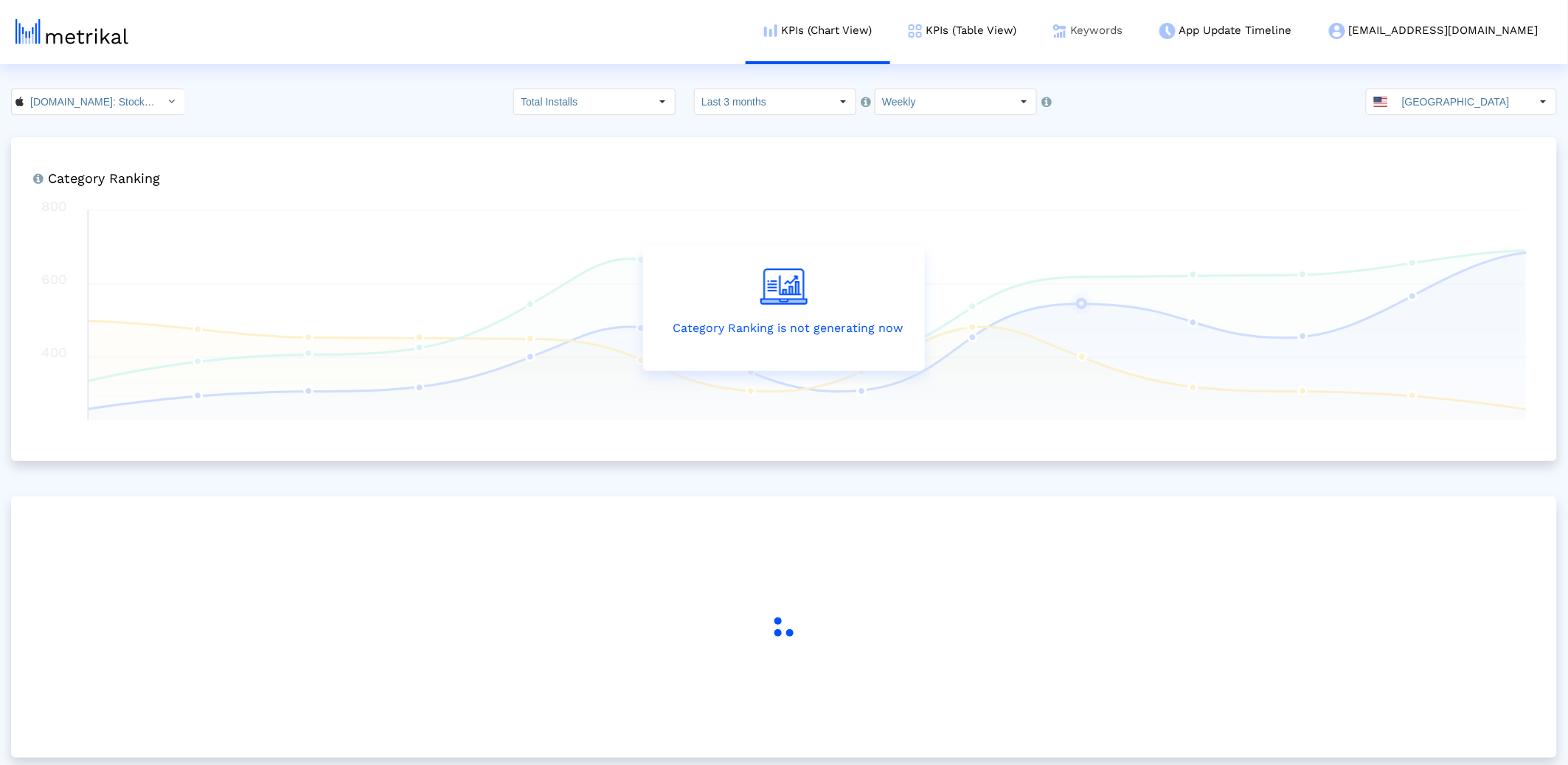
click at [1141, 34] on link "Keywords" at bounding box center [1088, 30] width 106 height 61
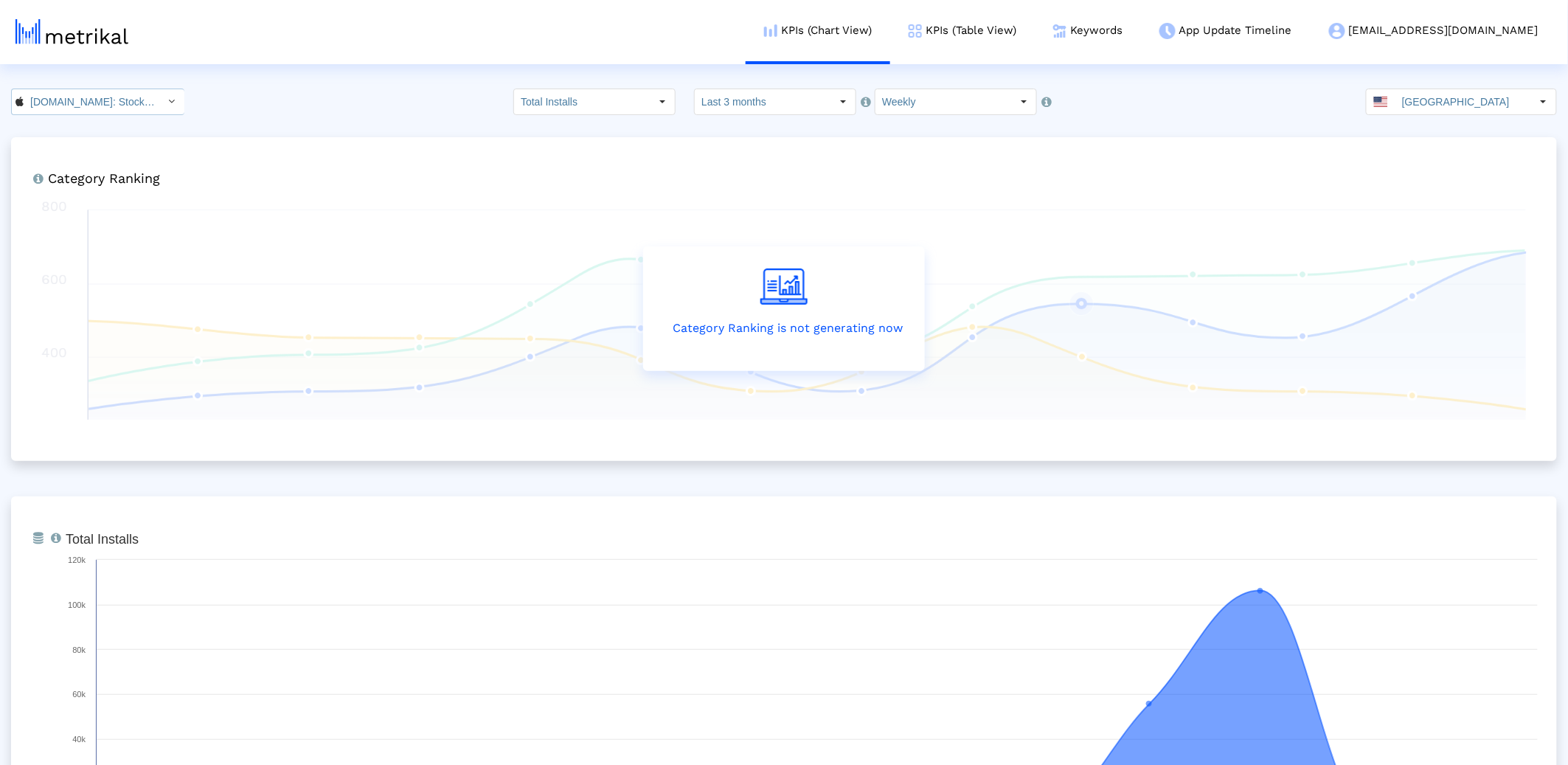
click at [34, 100] on input "[DOMAIN_NAME]: Stock Market < 909998122 >" at bounding box center [89, 101] width 132 height 25
click at [42, 153] on div "Investing.com: Stock Market <com.fusionmedia.investing>" at bounding box center [93, 152] width 147 height 14
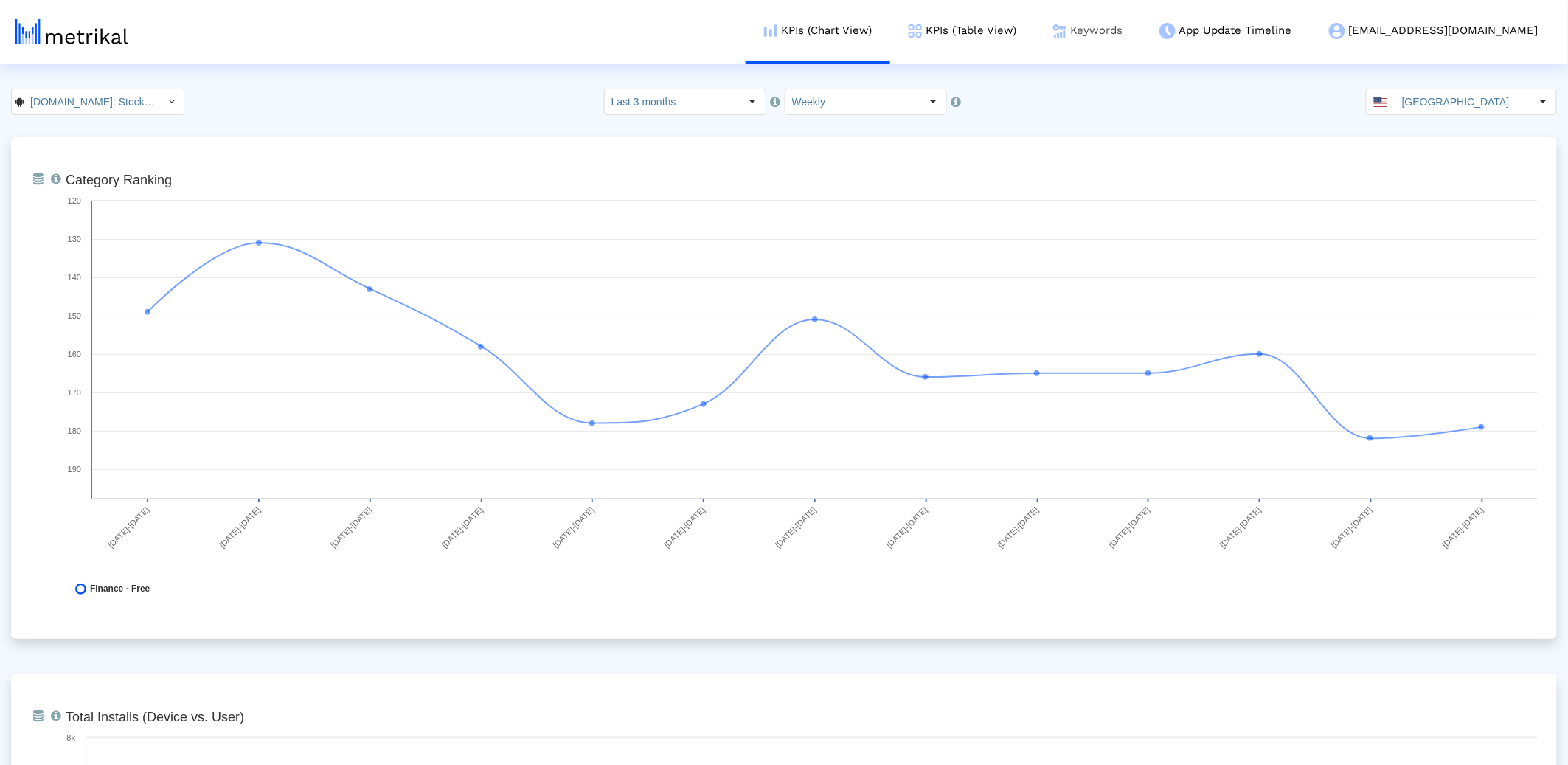
click at [1141, 27] on link "Keywords" at bounding box center [1088, 30] width 106 height 61
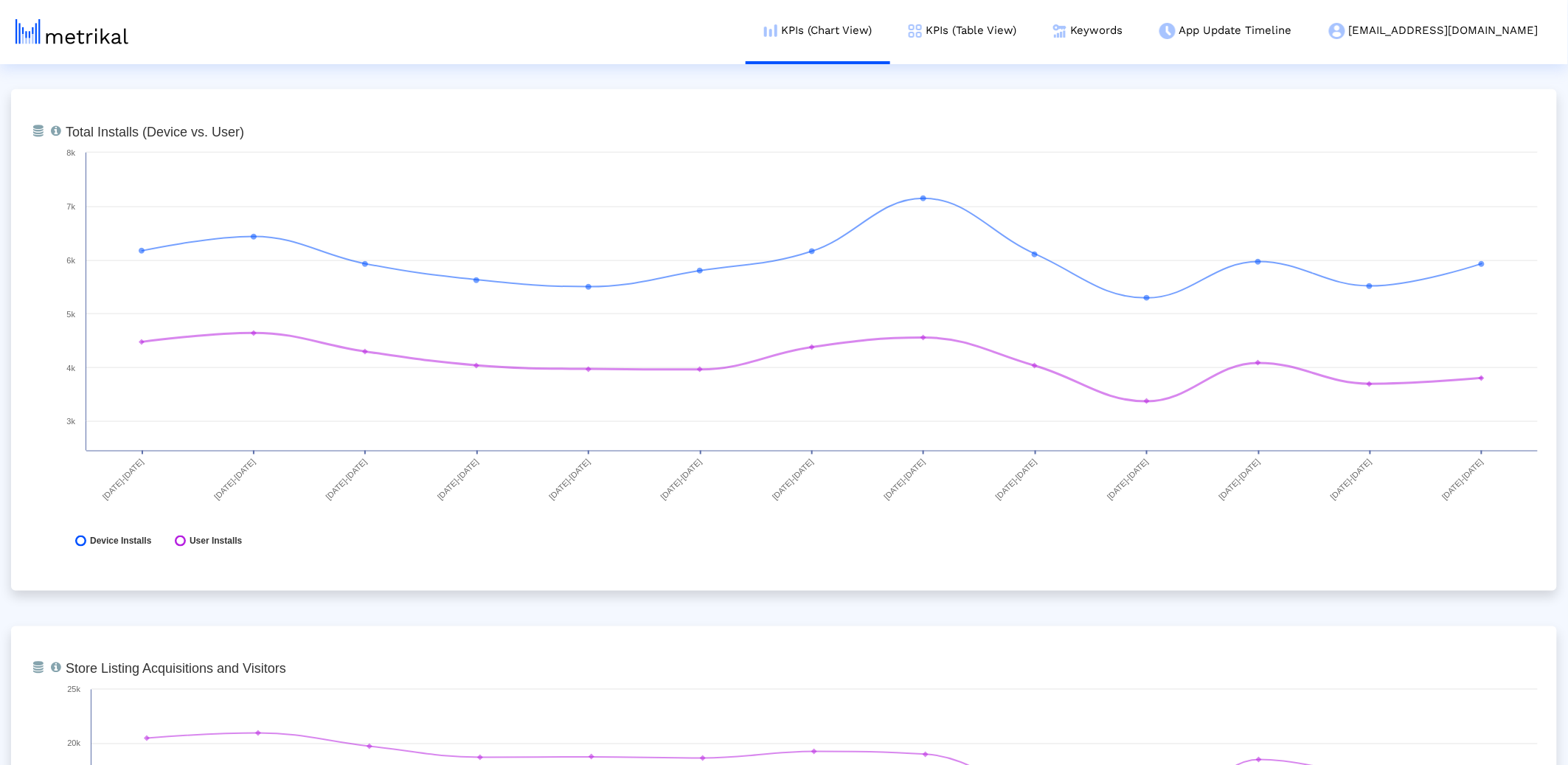
scroll to position [584, 0]
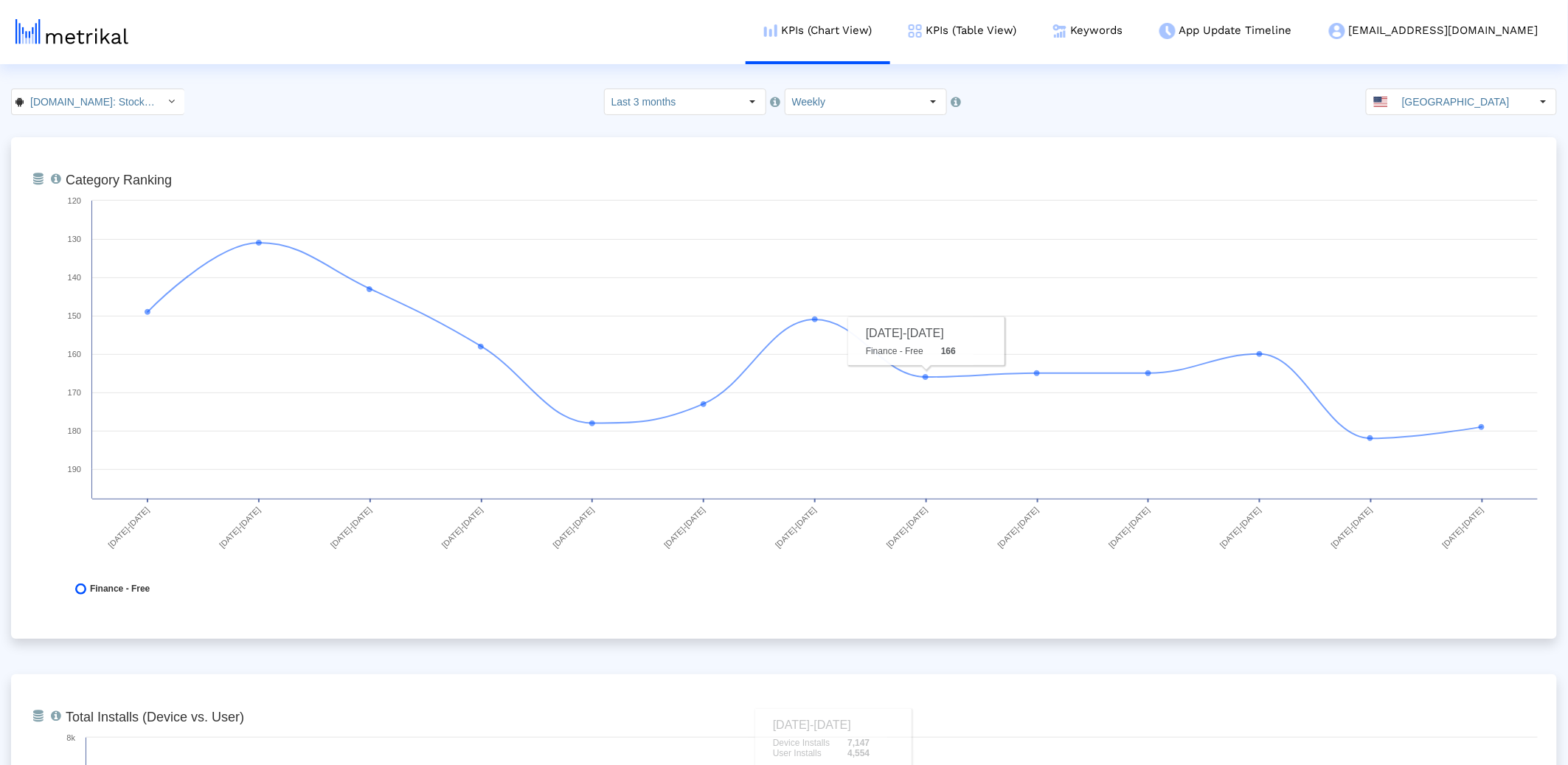
drag, startPoint x: 1442, startPoint y: 99, endPoint x: 1419, endPoint y: 110, distance: 25.5
click at [1442, 100] on input "[GEOGRAPHIC_DATA]" at bounding box center [1462, 101] width 136 height 25
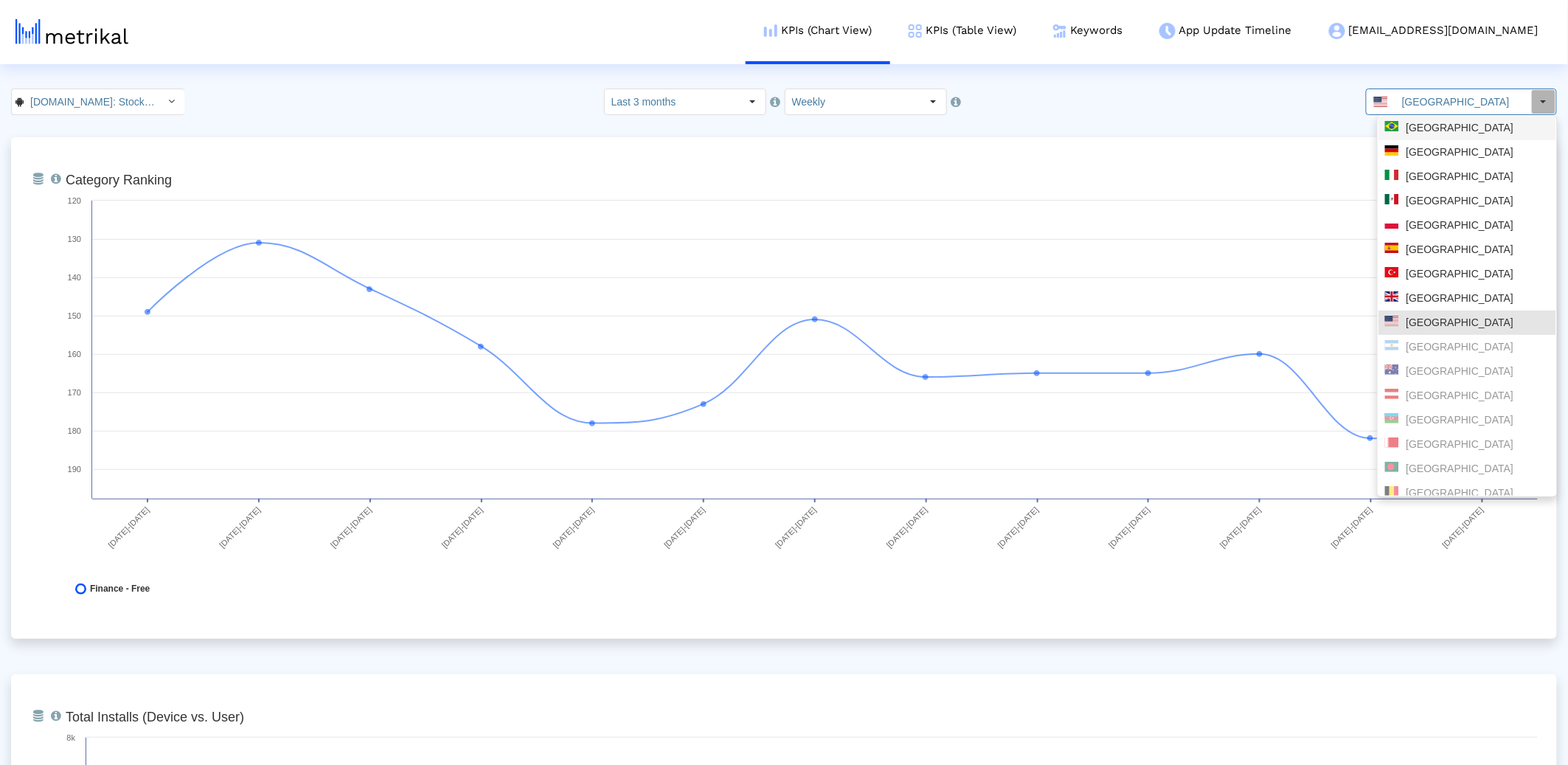
drag, startPoint x: 1417, startPoint y: 127, endPoint x: 750, endPoint y: 82, distance: 668.5
click at [1415, 127] on div "[GEOGRAPHIC_DATA]" at bounding box center [1468, 128] width 164 height 14
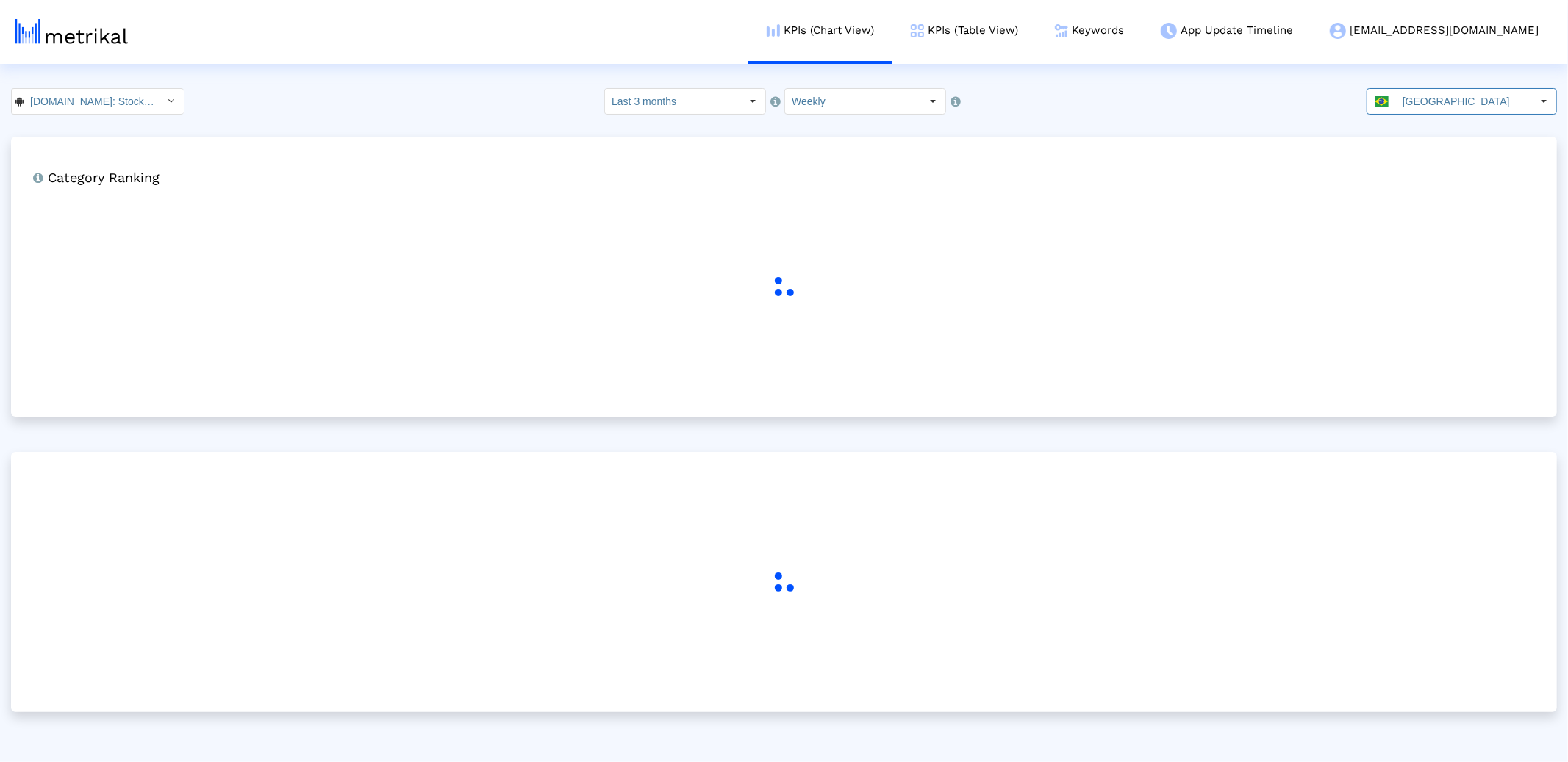
click at [104, 92] on input "Investing.com: Stock Market < com.fusionmedia.investing >" at bounding box center [89, 101] width 132 height 25
click at [101, 128] on div "Investing.com: Stock Market <909998122>" at bounding box center [92, 128] width 147 height 14
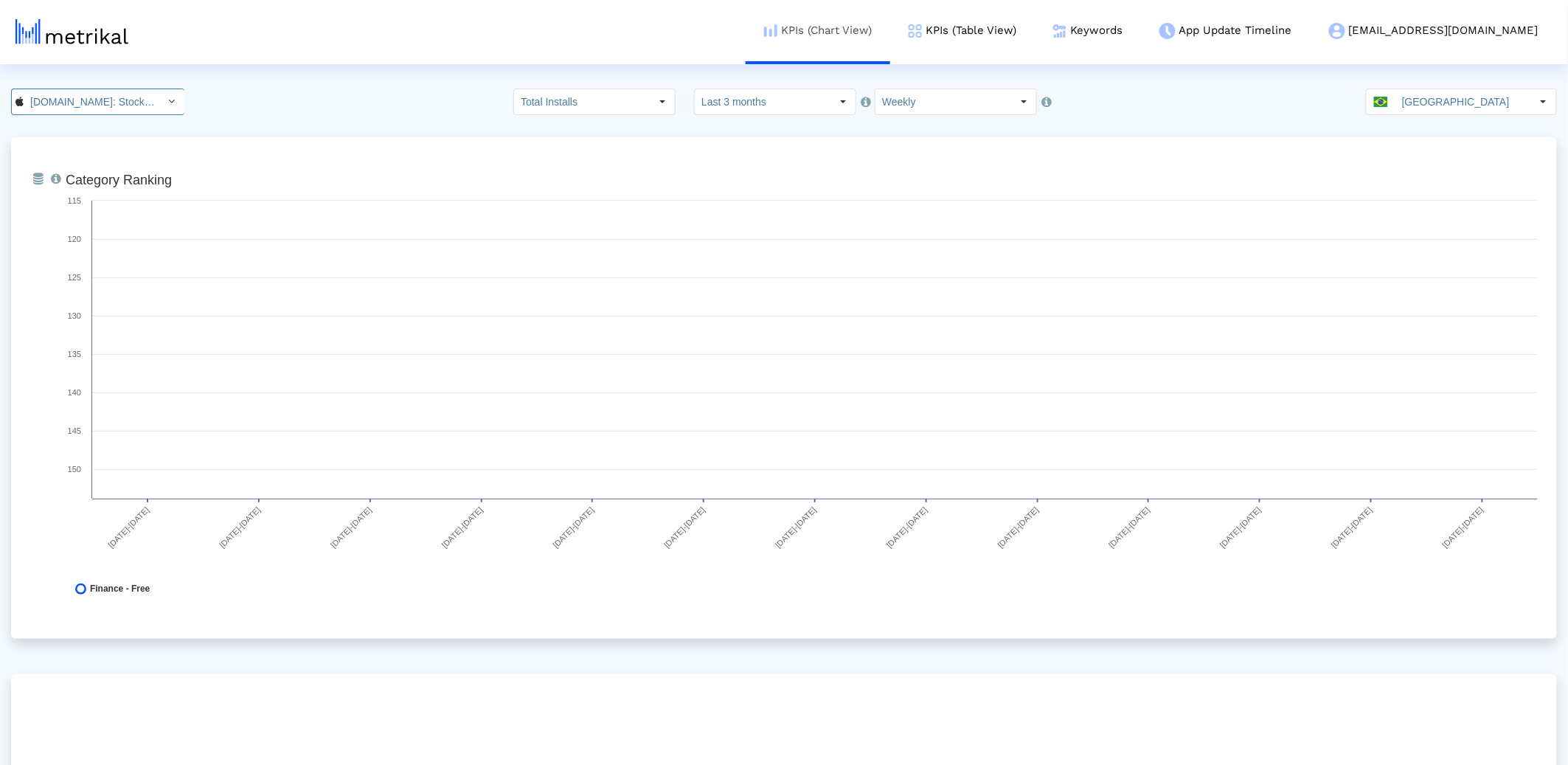
scroll to position [0, 90]
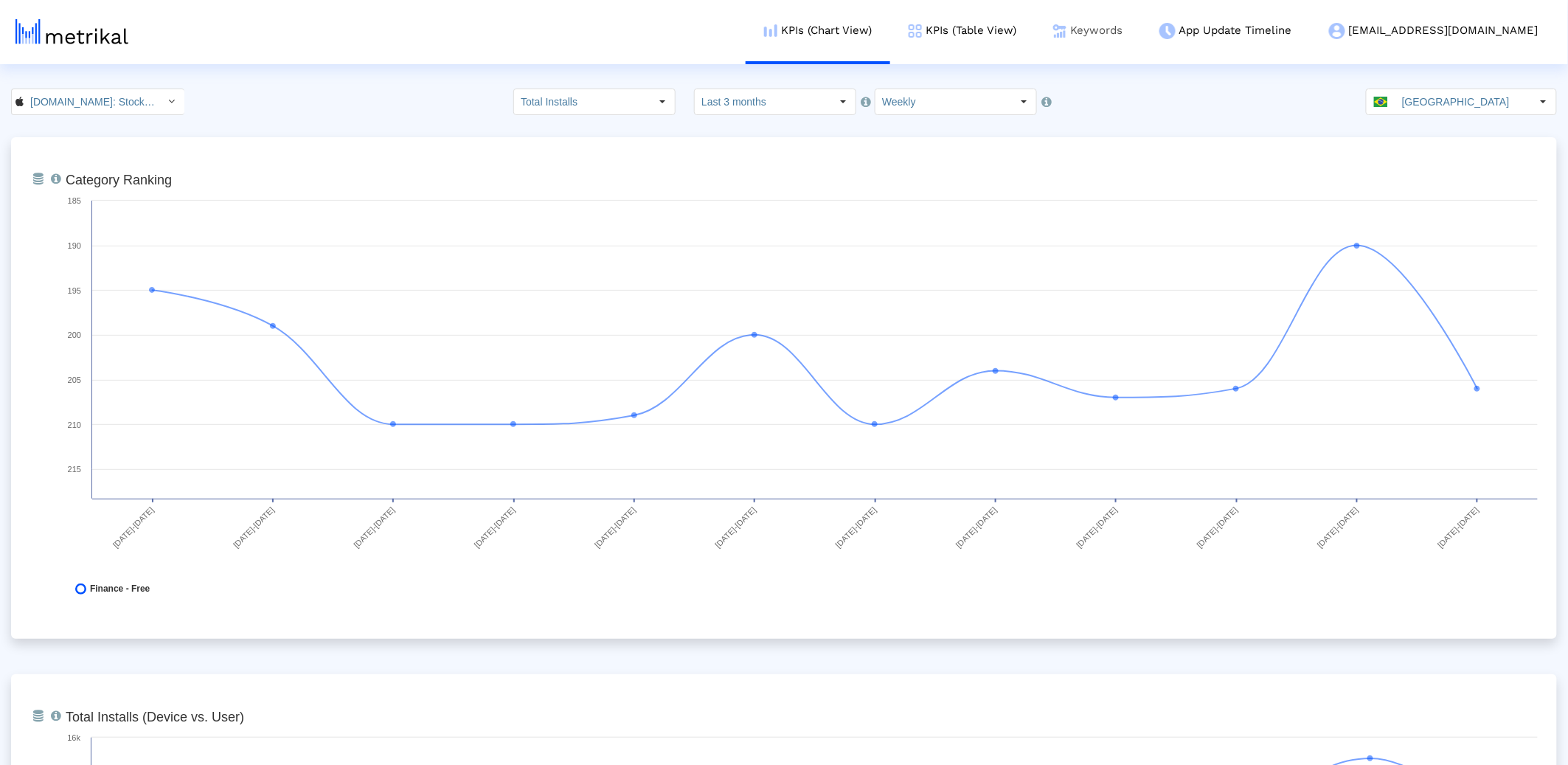
click at [1138, 31] on link "Keywords" at bounding box center [1088, 30] width 106 height 61
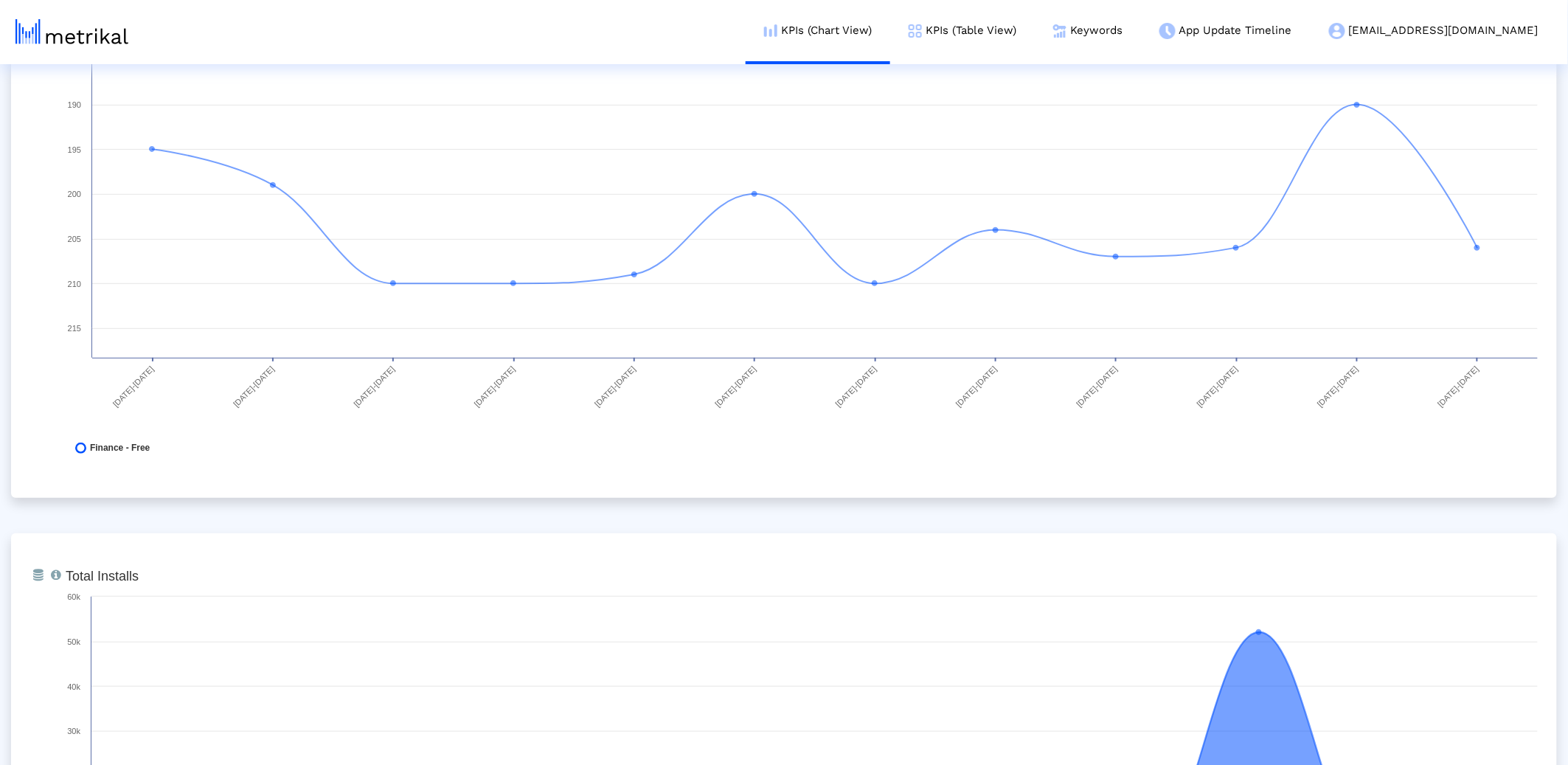
scroll to position [0, 0]
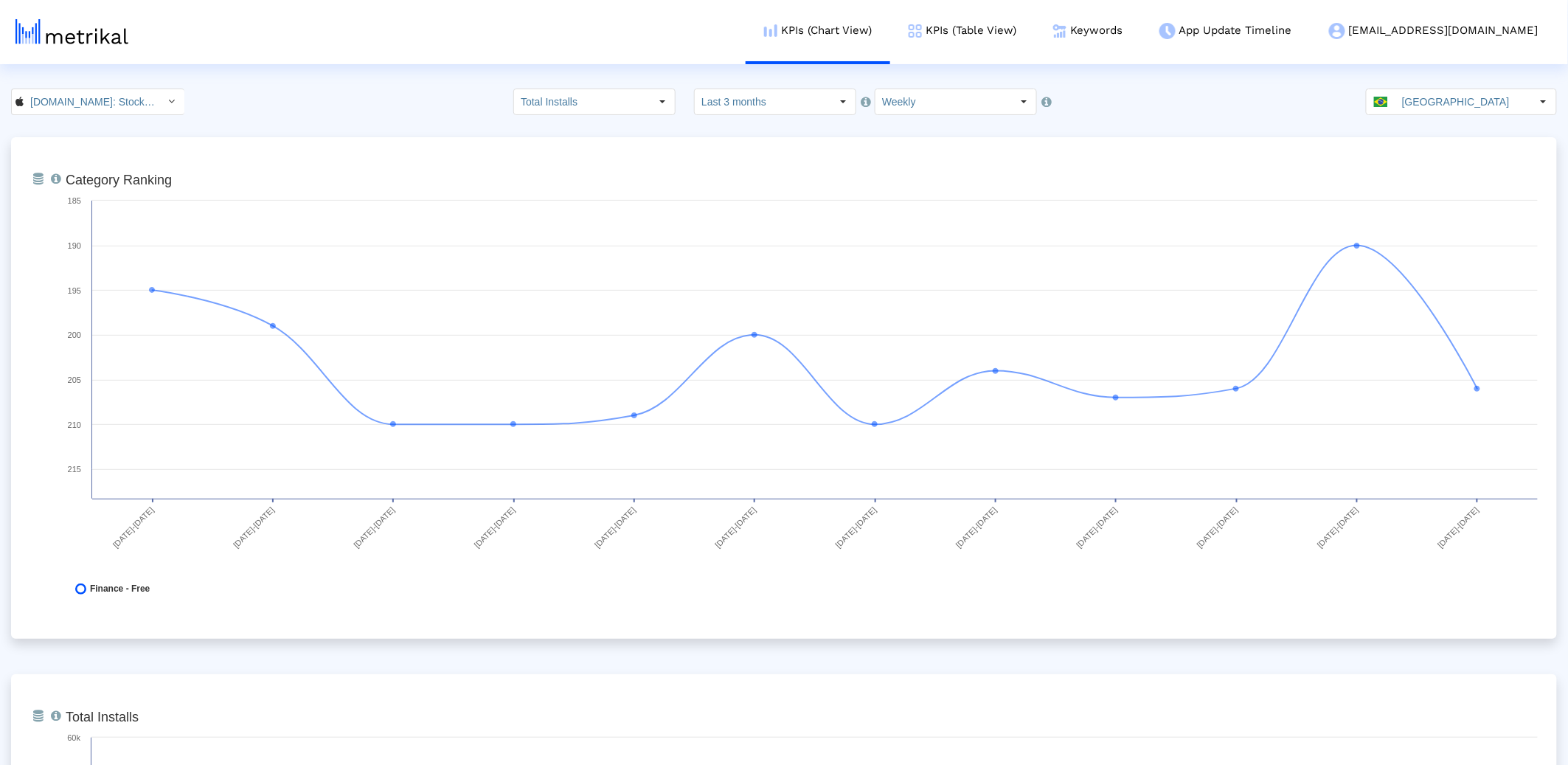
click at [1477, 107] on input "[GEOGRAPHIC_DATA]" at bounding box center [1462, 101] width 136 height 25
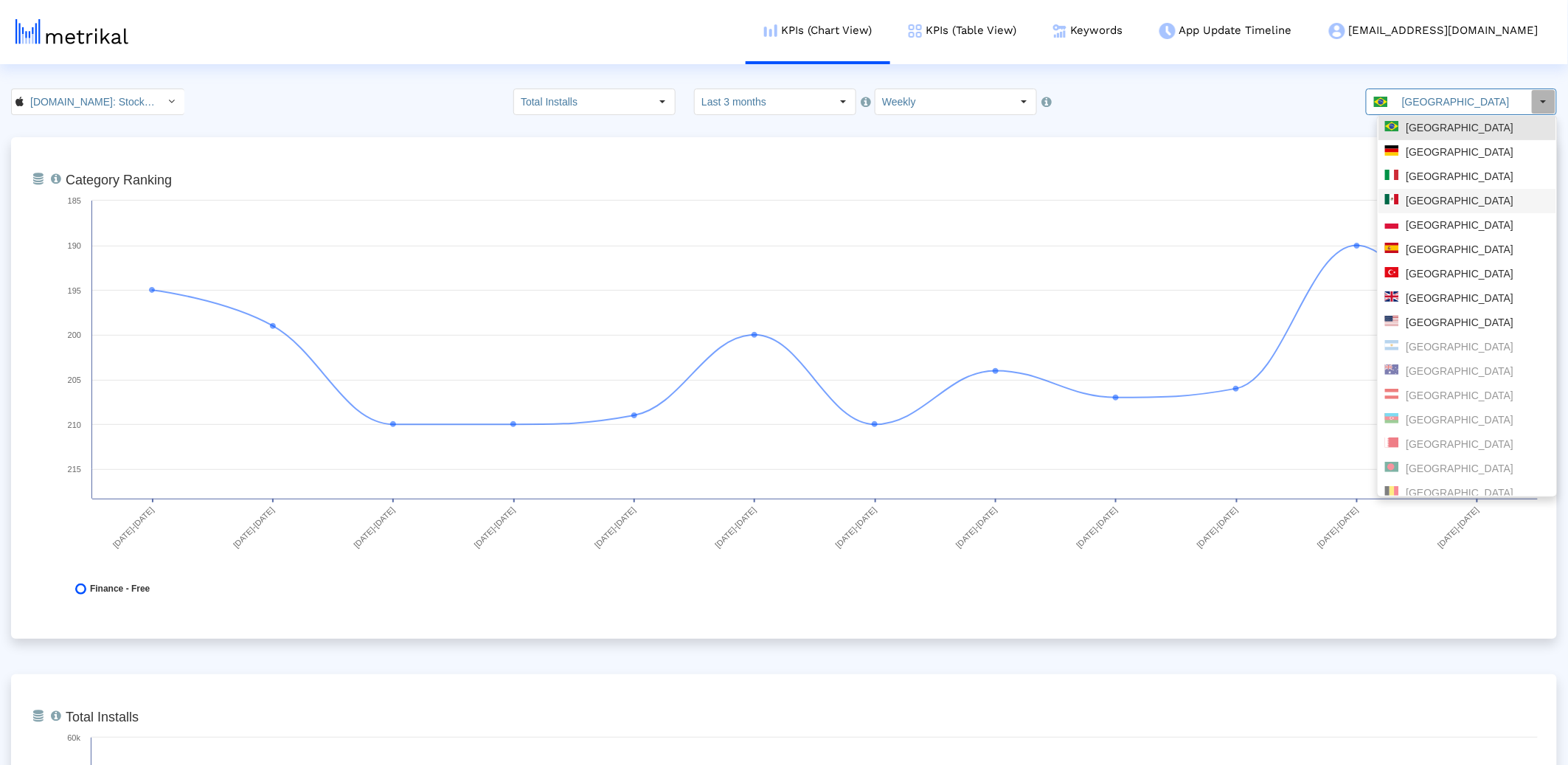
click at [1430, 202] on div "[GEOGRAPHIC_DATA]" at bounding box center [1468, 201] width 164 height 14
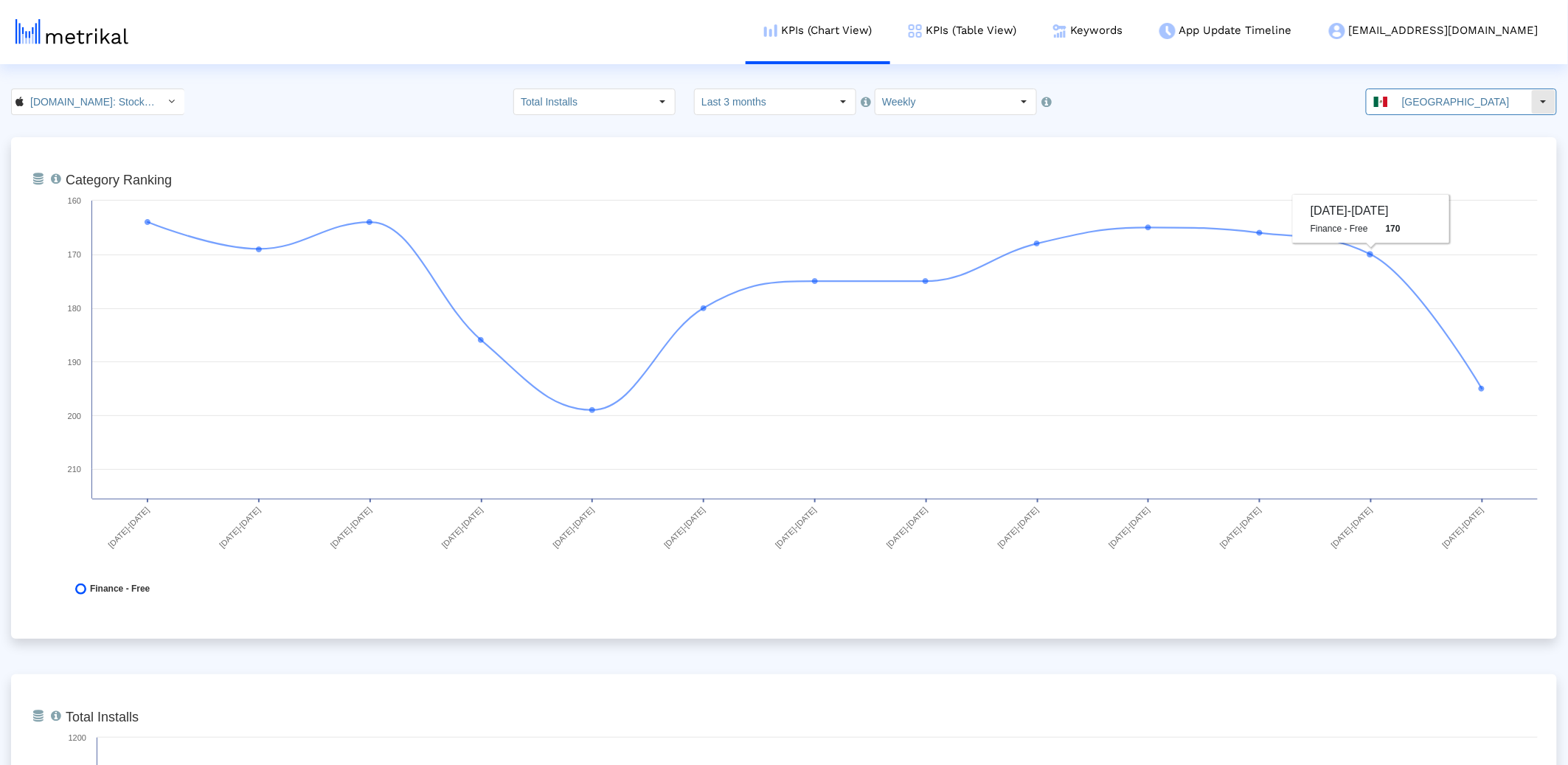
click at [1422, 92] on input "[GEOGRAPHIC_DATA]" at bounding box center [1462, 101] width 136 height 25
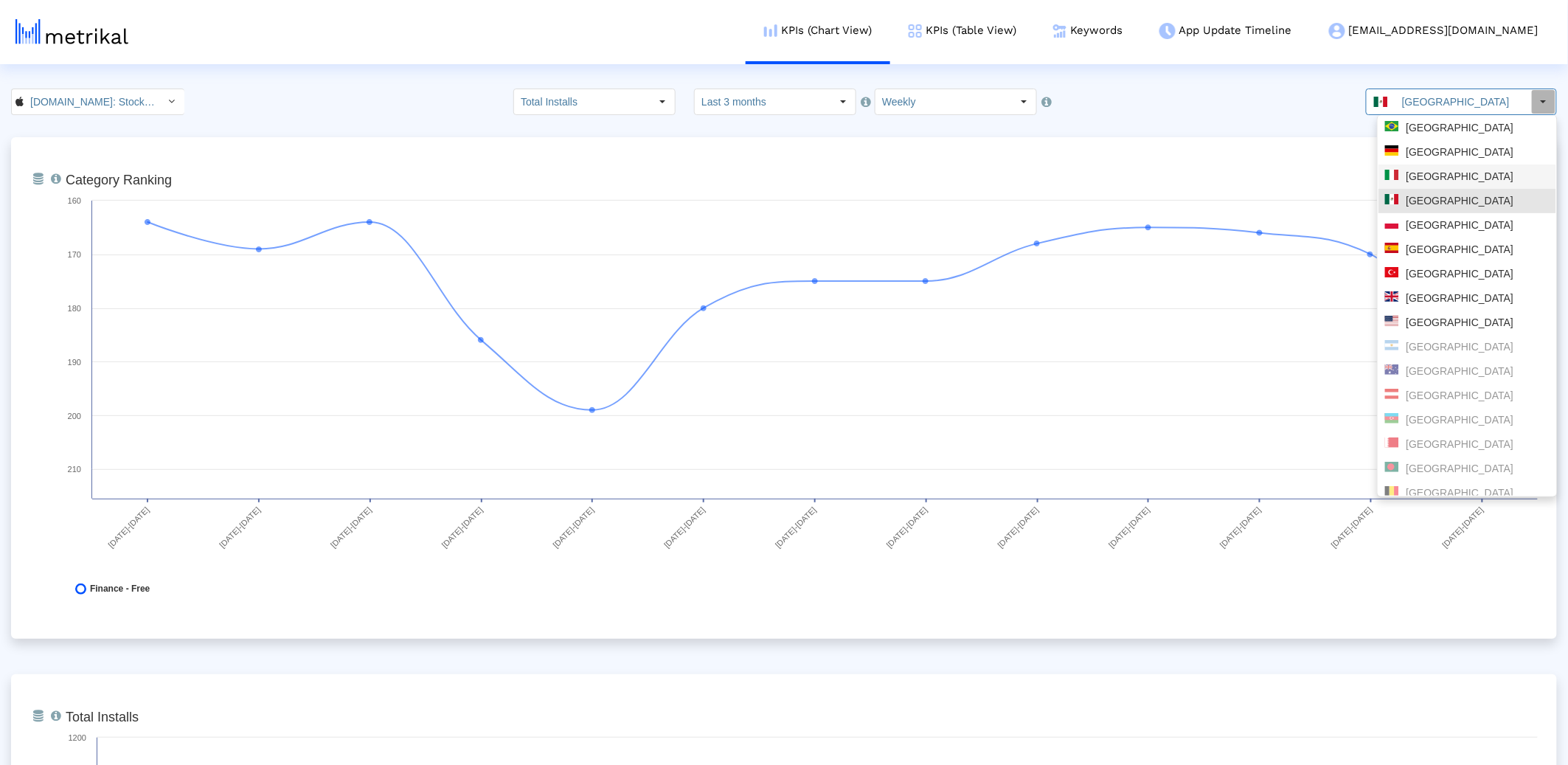
click at [1423, 152] on div "[GEOGRAPHIC_DATA]" at bounding box center [1468, 152] width 164 height 14
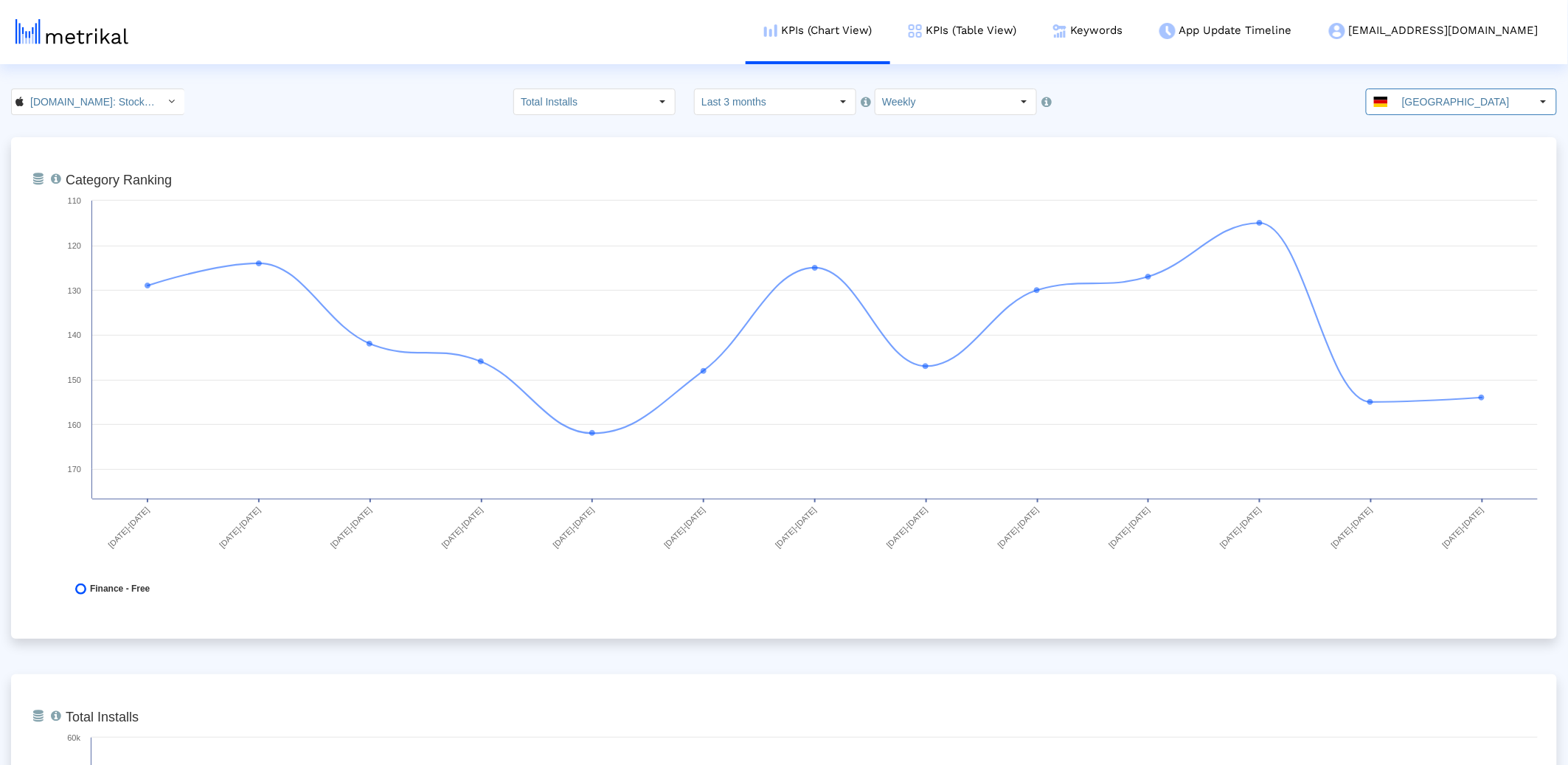
drag, startPoint x: 1429, startPoint y: 93, endPoint x: 1420, endPoint y: 107, distance: 16.6
click at [1429, 94] on input "[GEOGRAPHIC_DATA]" at bounding box center [1462, 101] width 136 height 25
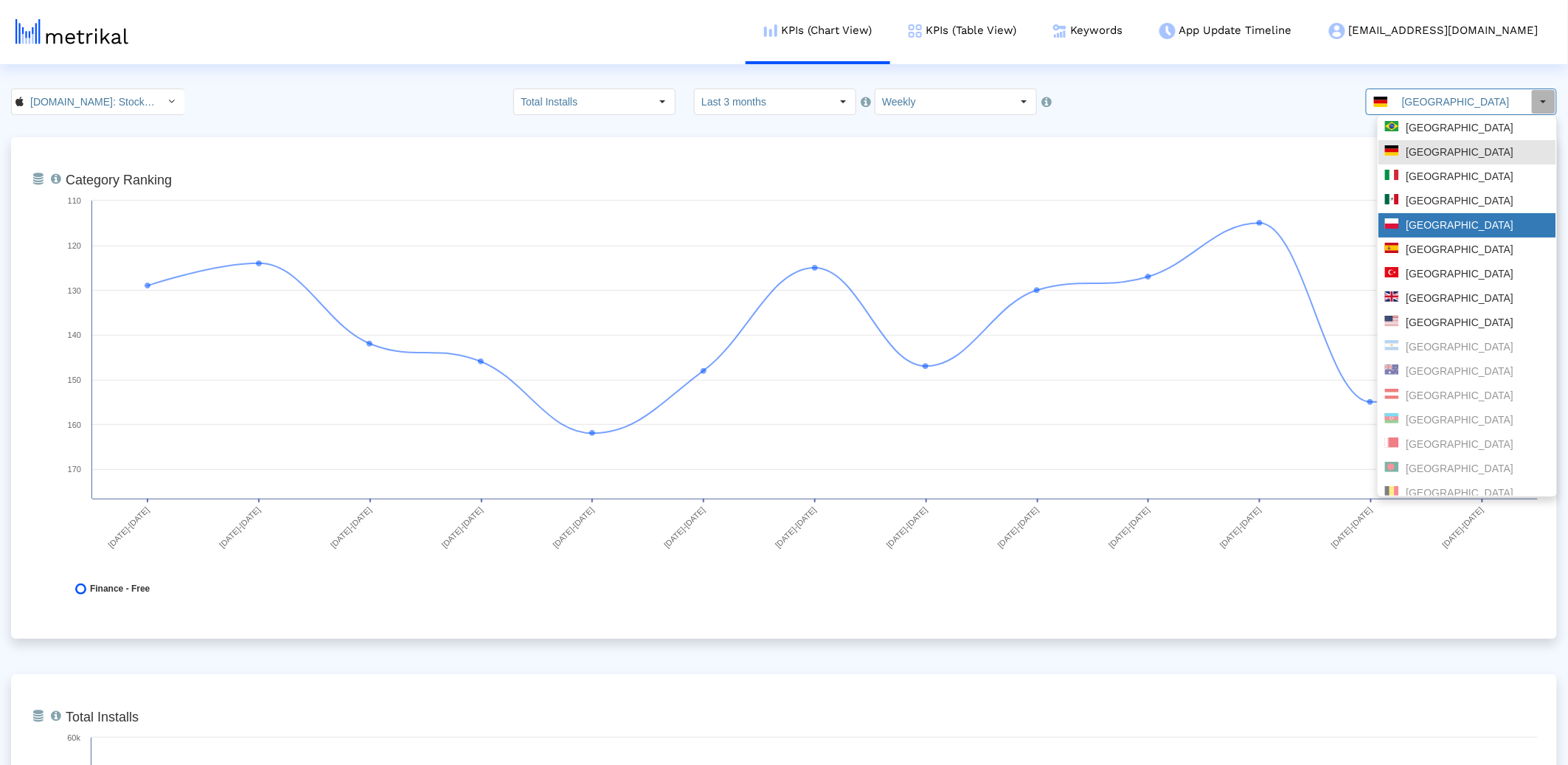
click at [1421, 228] on div "[GEOGRAPHIC_DATA]" at bounding box center [1468, 225] width 164 height 14
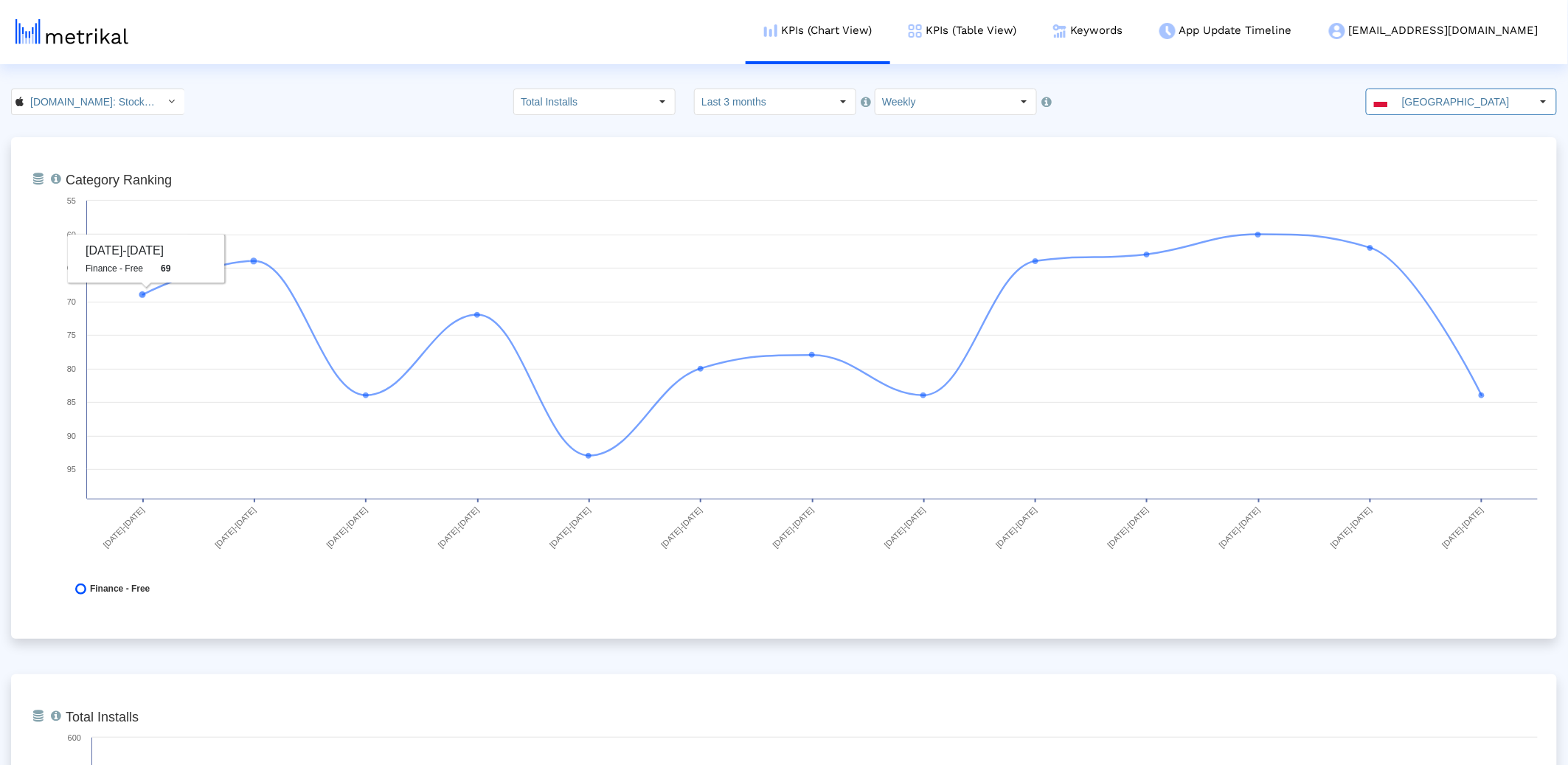
click at [106, 107] on input "[DOMAIN_NAME]: Stock Market < 909998122 >" at bounding box center [89, 101] width 132 height 25
click at [97, 158] on div "Investing.com: Stock Market <com.fusionmedia.investing>" at bounding box center [93, 152] width 147 height 14
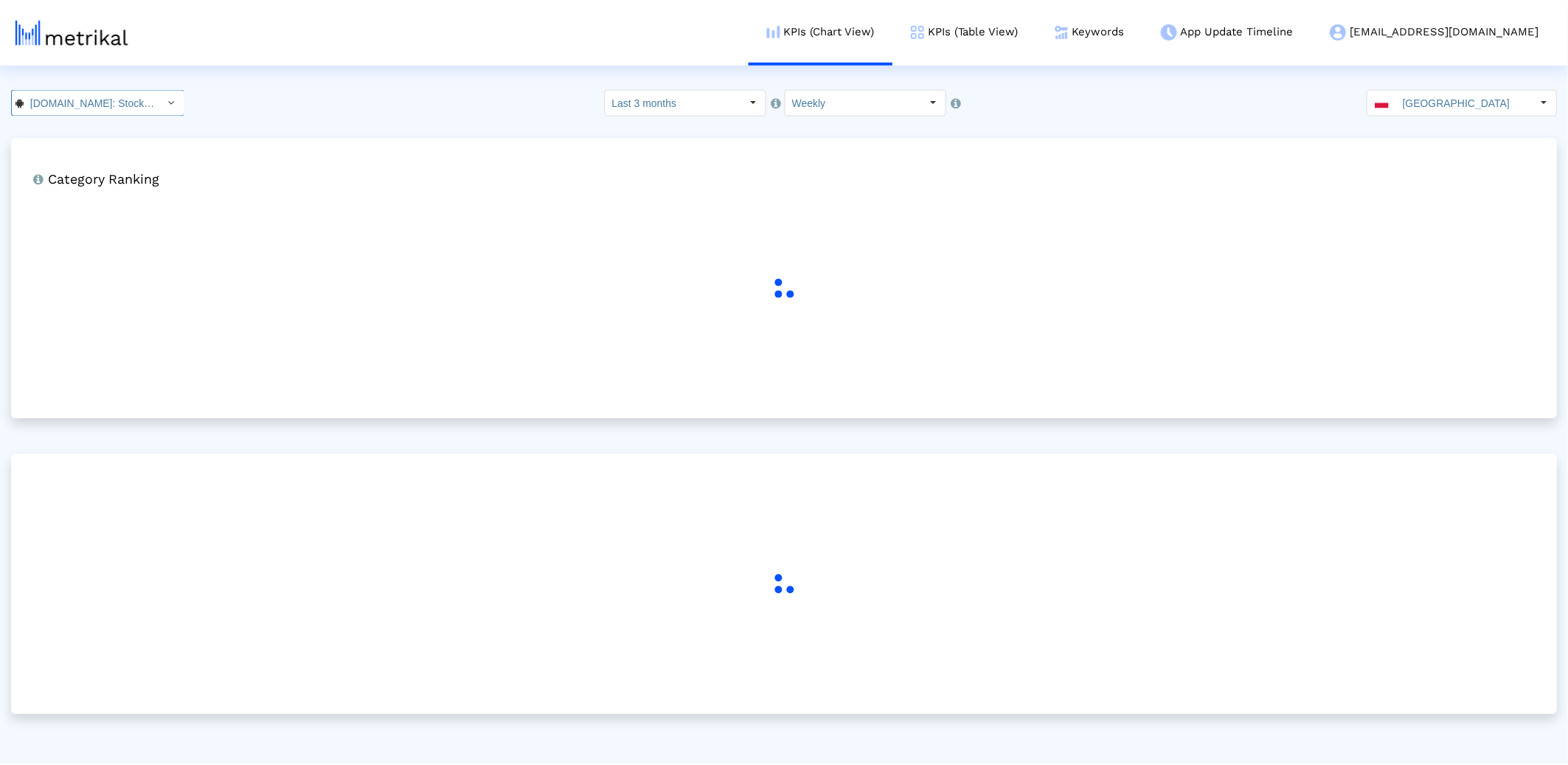
scroll to position [0, 162]
drag, startPoint x: 1462, startPoint y: 110, endPoint x: 1312, endPoint y: 103, distance: 150.2
click at [1462, 110] on input "[GEOGRAPHIC_DATA]" at bounding box center [1468, 101] width 136 height 25
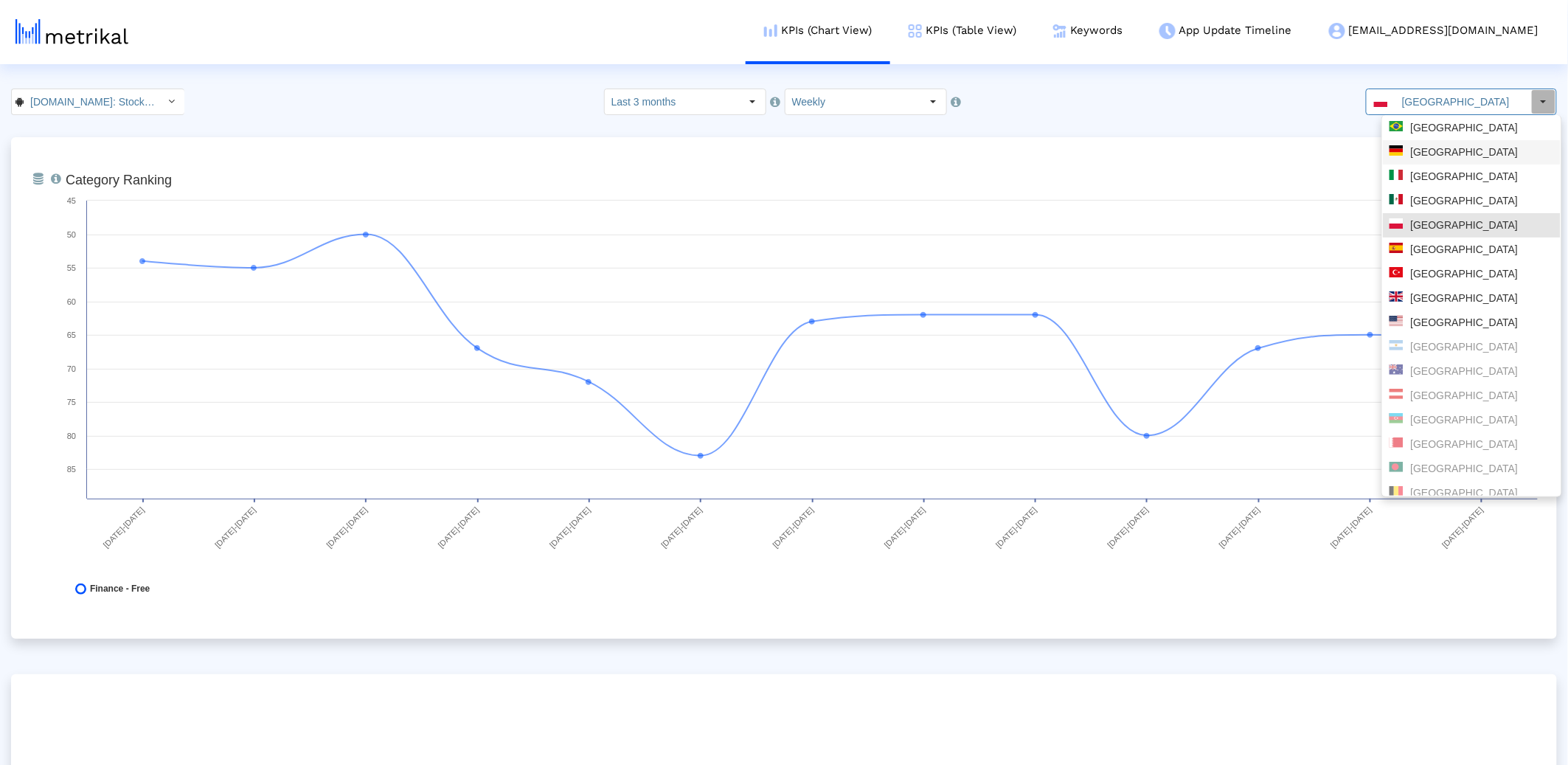
click at [1445, 118] on div "[GEOGRAPHIC_DATA]" at bounding box center [1471, 128] width 177 height 24
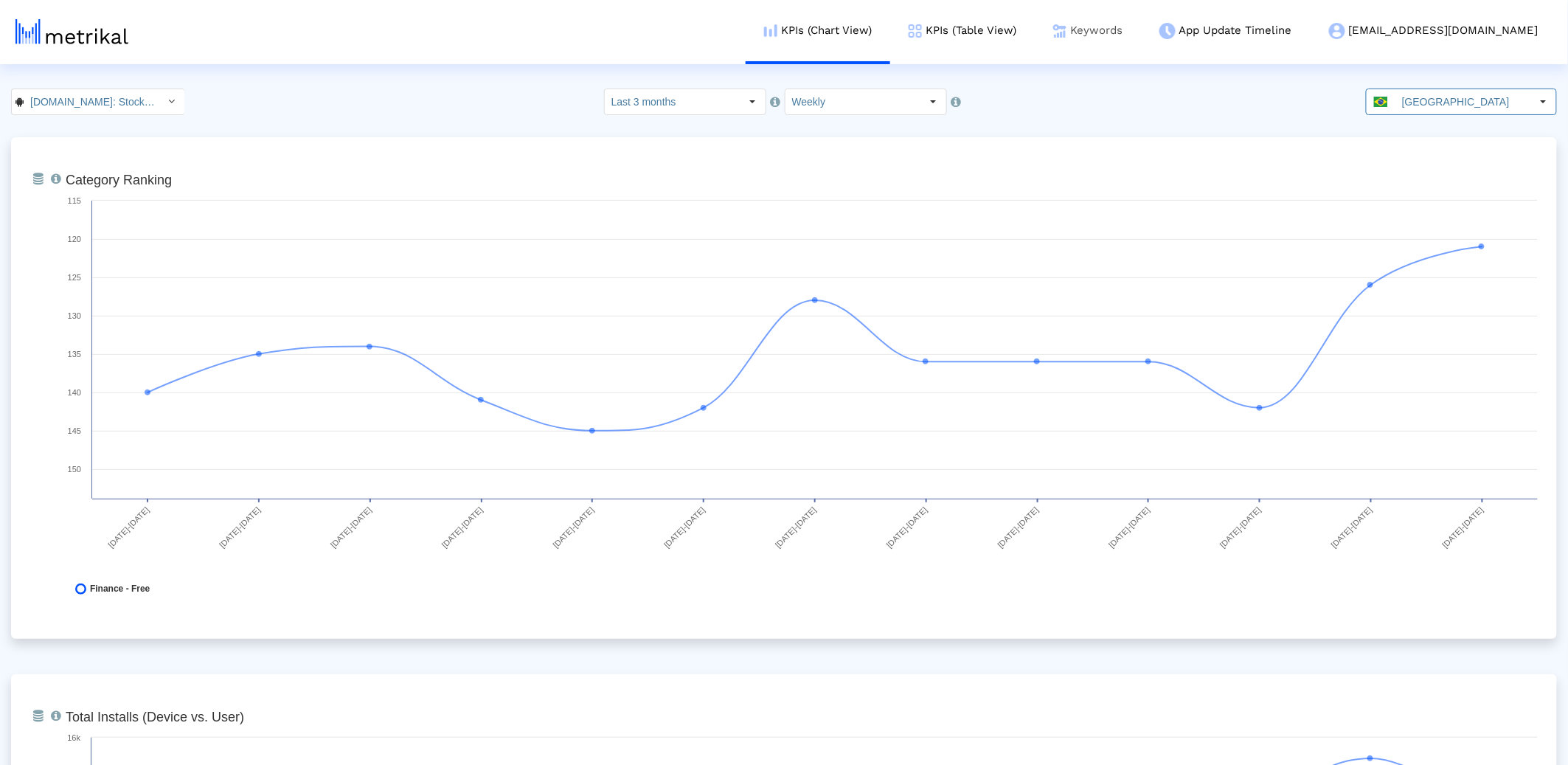
click at [1136, 31] on link "Keywords" at bounding box center [1088, 30] width 106 height 61
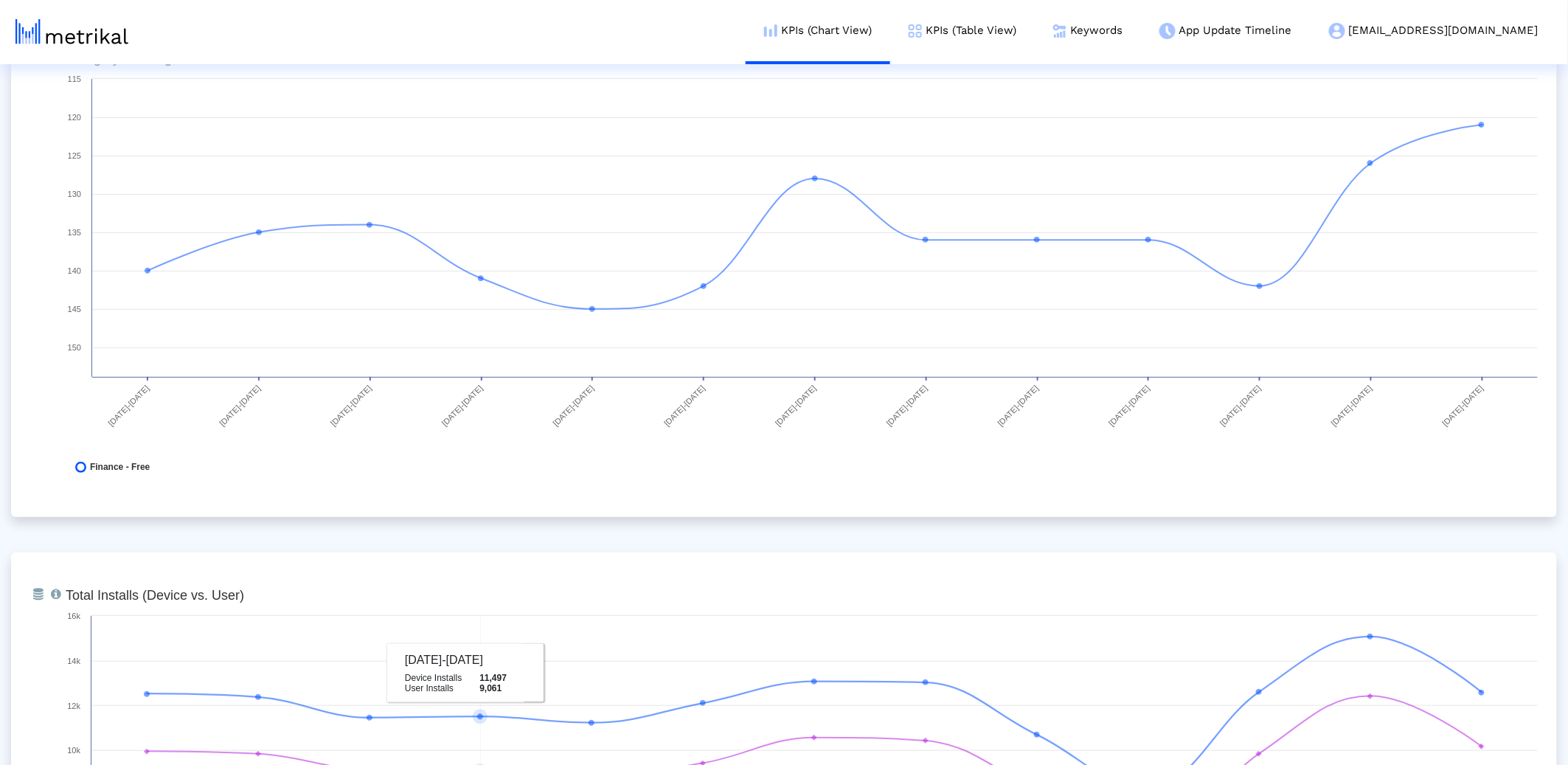
scroll to position [0, 0]
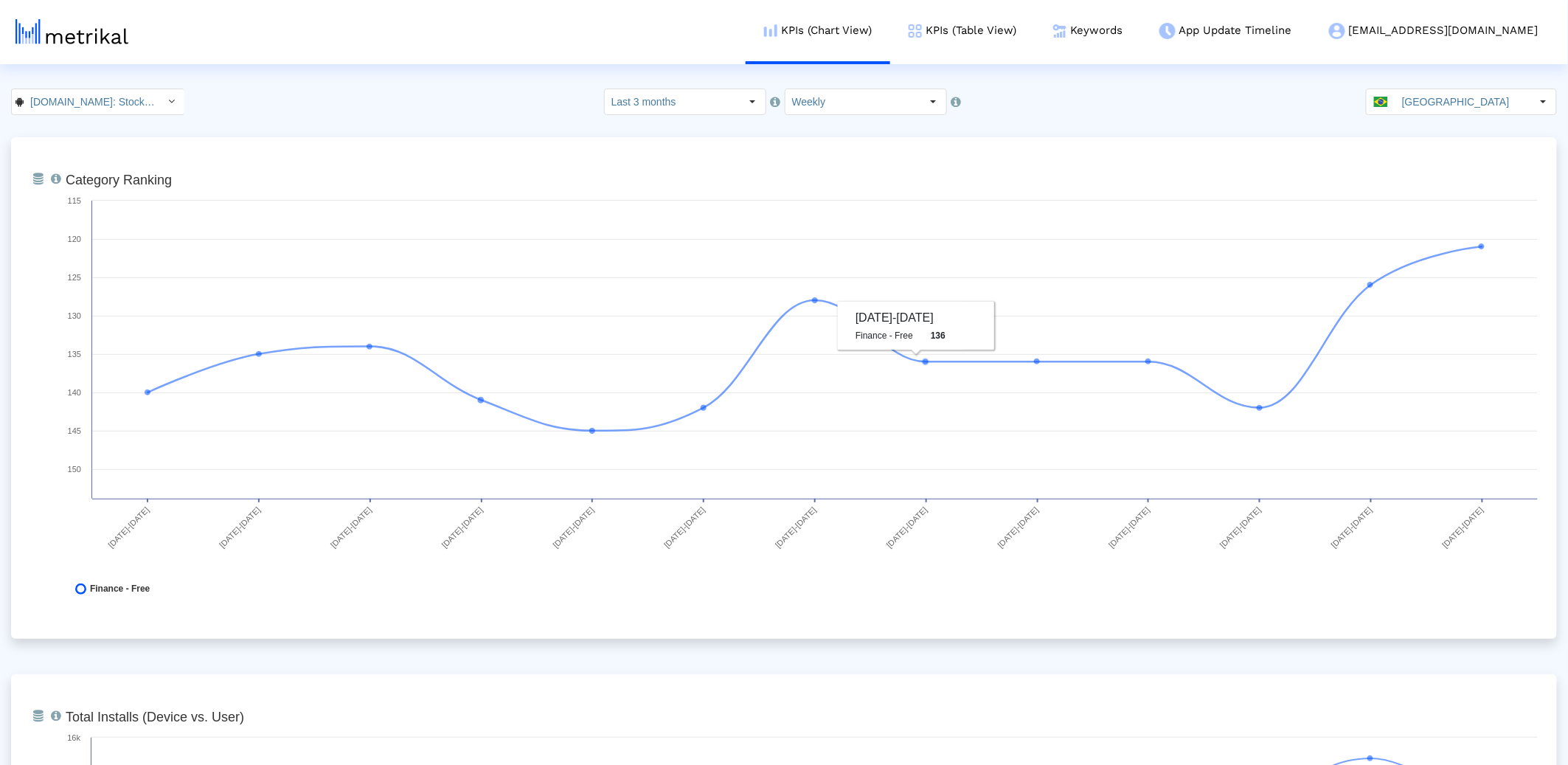
click at [1435, 104] on input "[GEOGRAPHIC_DATA]" at bounding box center [1462, 101] width 136 height 25
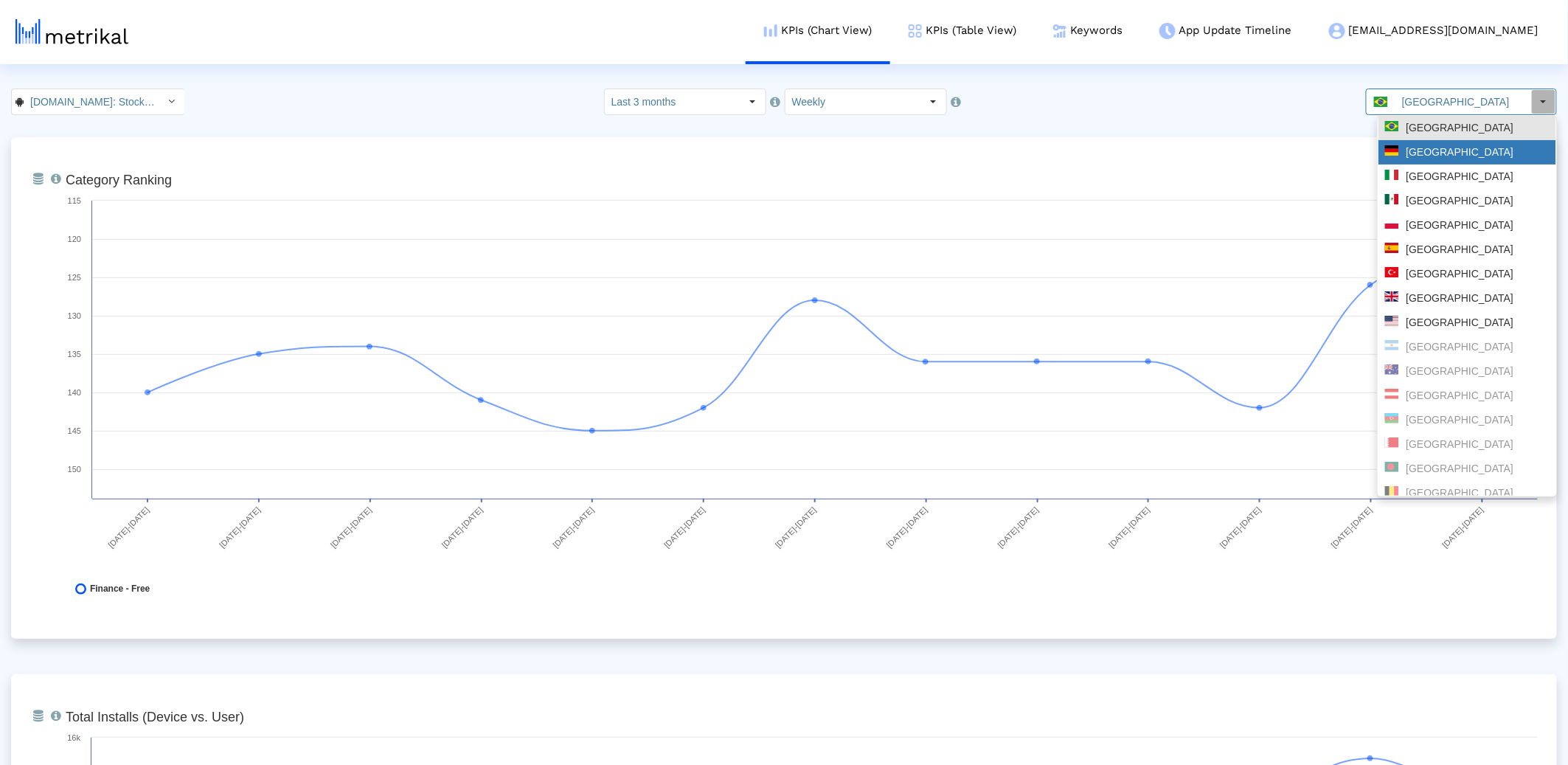
click at [1436, 147] on div "Germany" at bounding box center [1468, 152] width 164 height 14
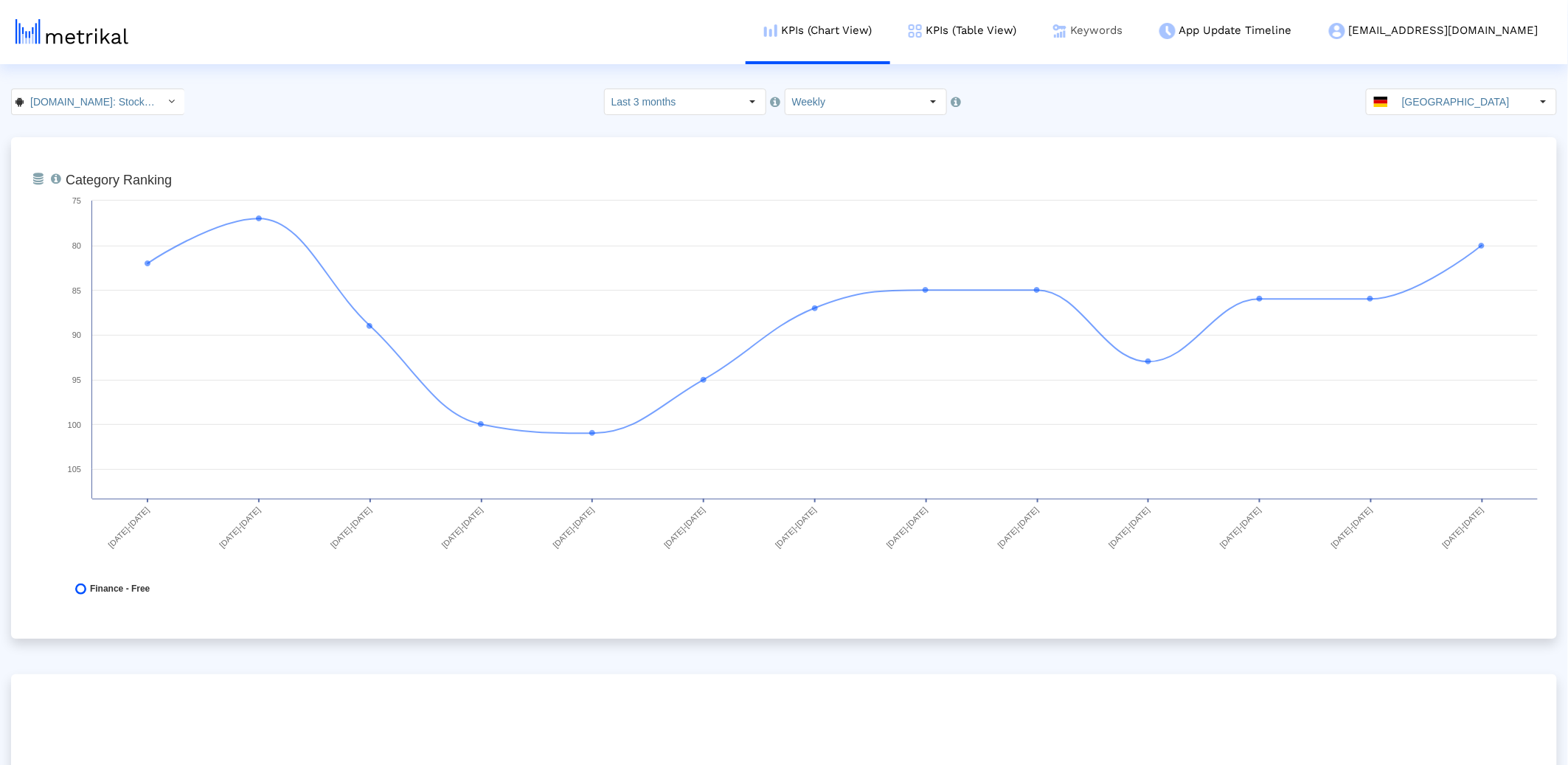
click at [1133, 31] on link "Keywords" at bounding box center [1088, 30] width 106 height 61
click at [1485, 113] on input "Germany" at bounding box center [1462, 101] width 136 height 25
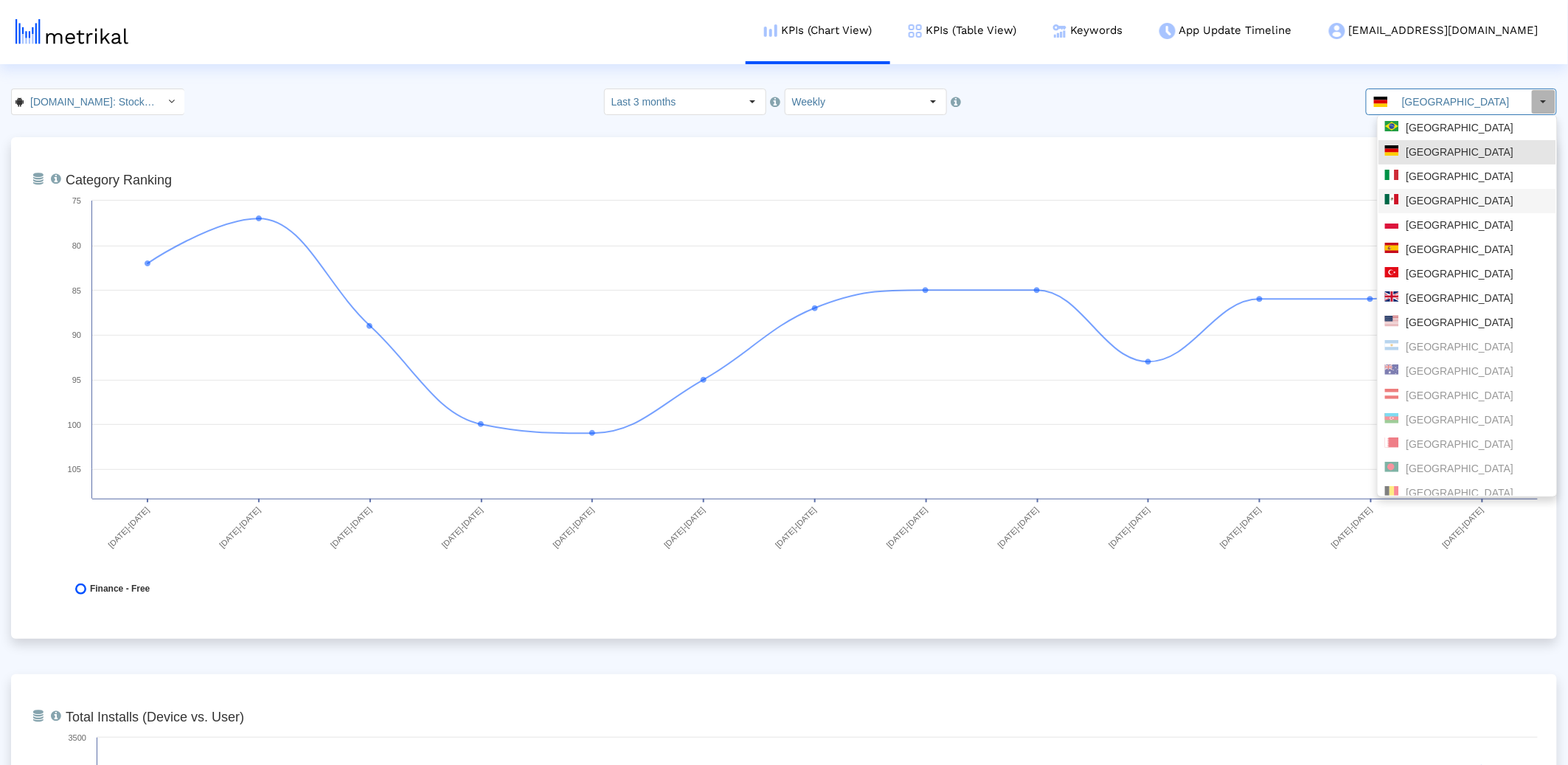
click at [1422, 202] on div "Mexico" at bounding box center [1468, 201] width 164 height 14
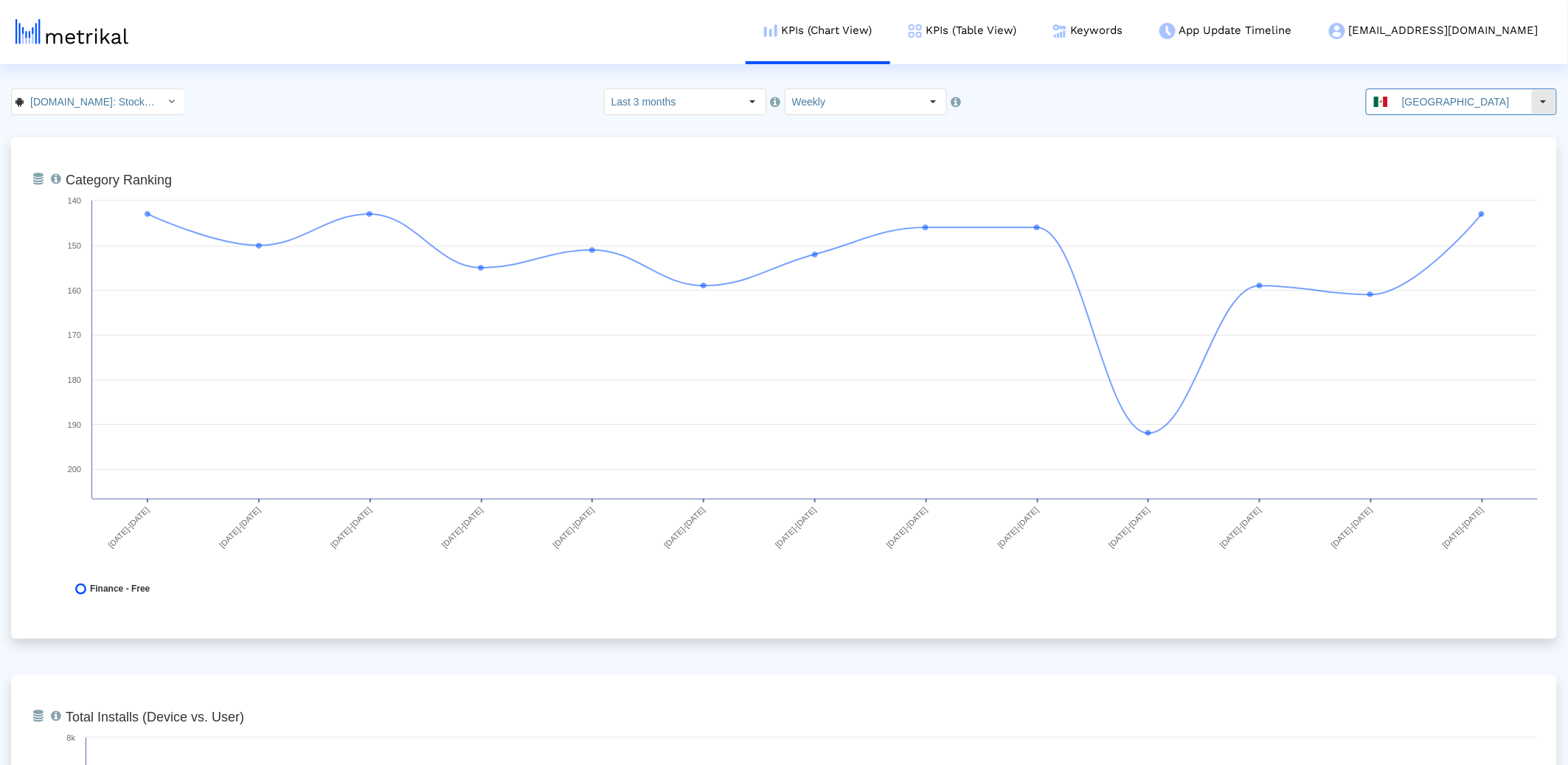
click at [1504, 100] on input "[GEOGRAPHIC_DATA]" at bounding box center [1462, 101] width 136 height 25
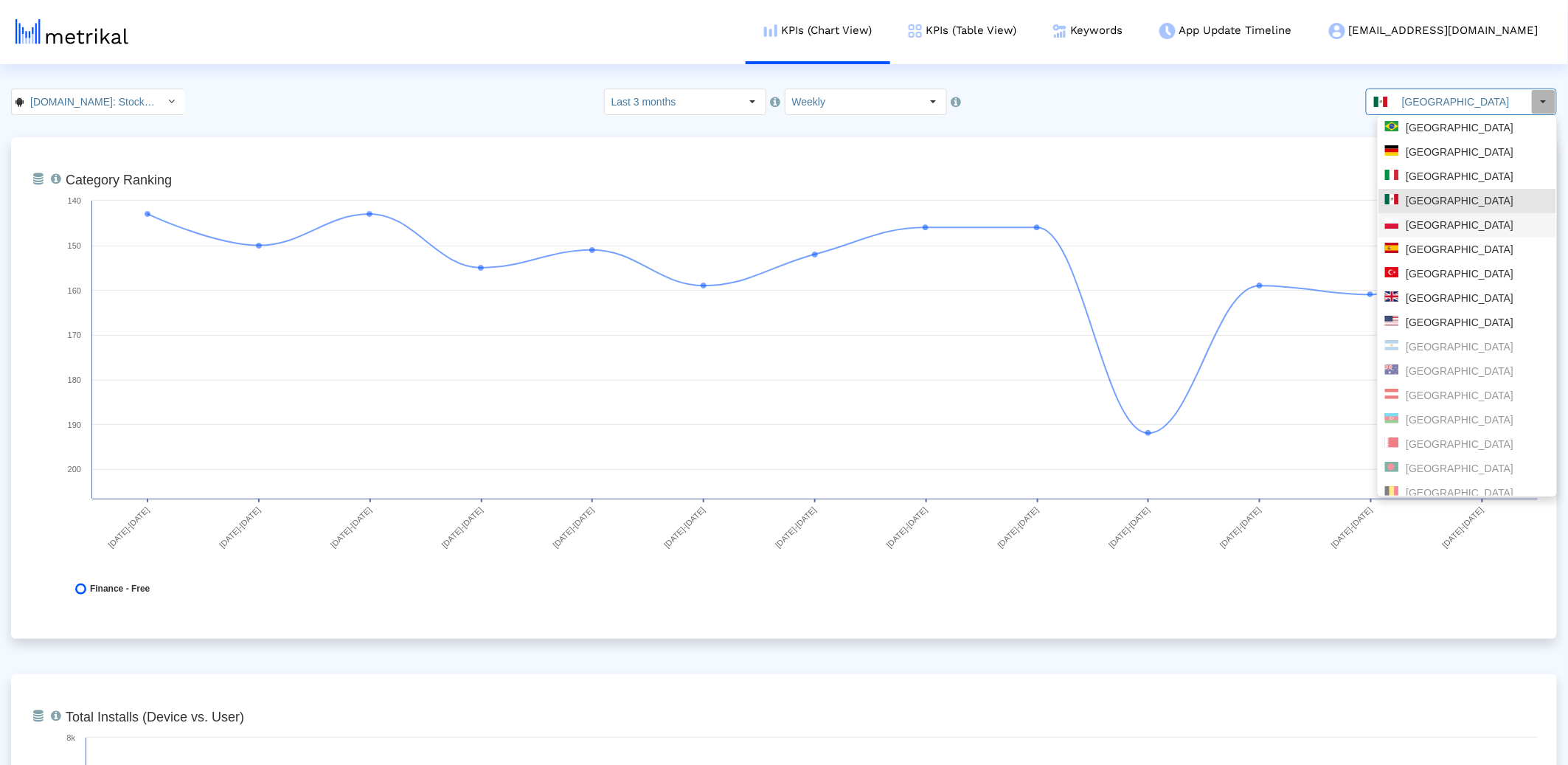
click at [1482, 226] on div "[GEOGRAPHIC_DATA]" at bounding box center [1468, 225] width 164 height 14
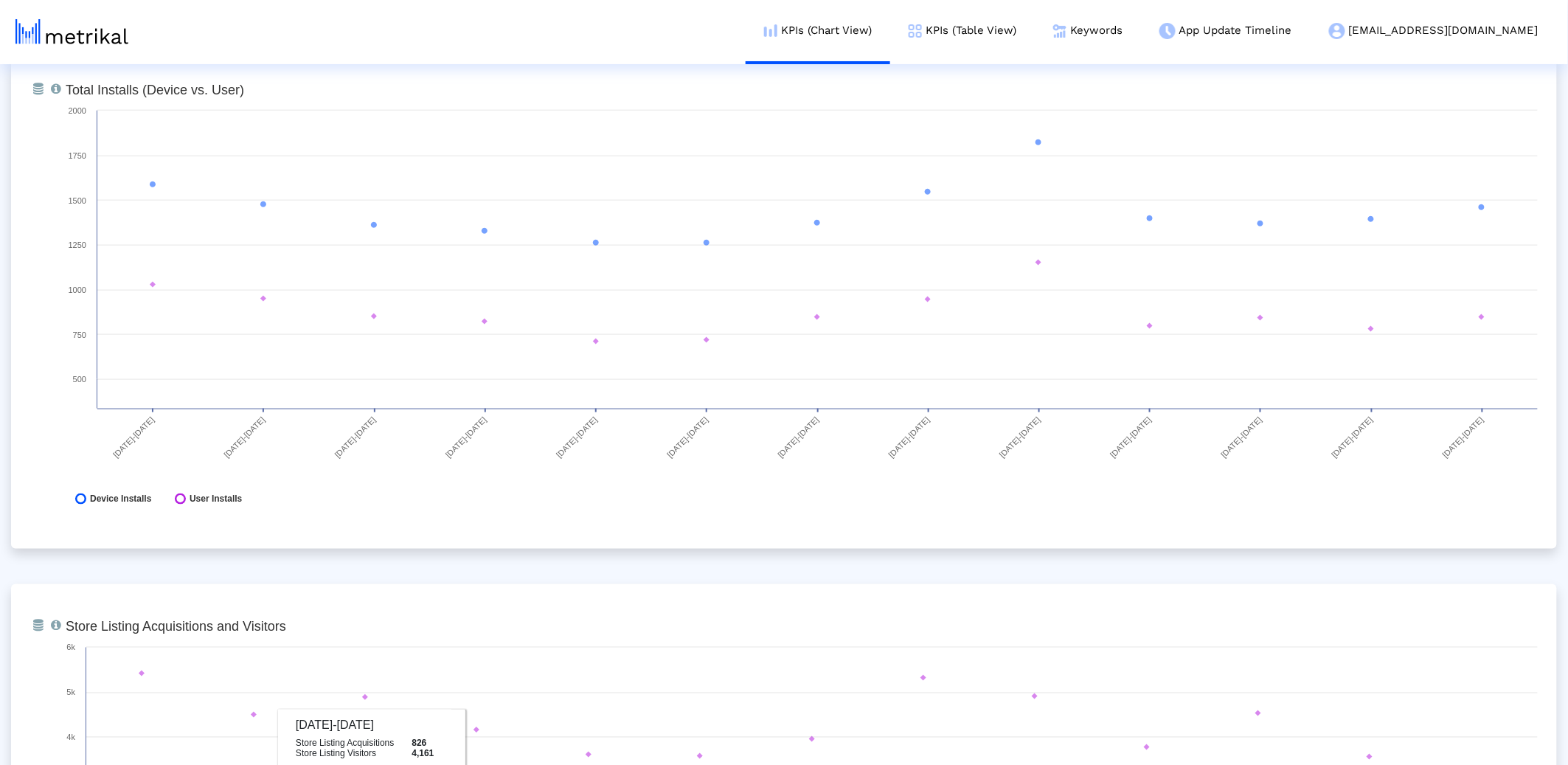
scroll to position [541, 0]
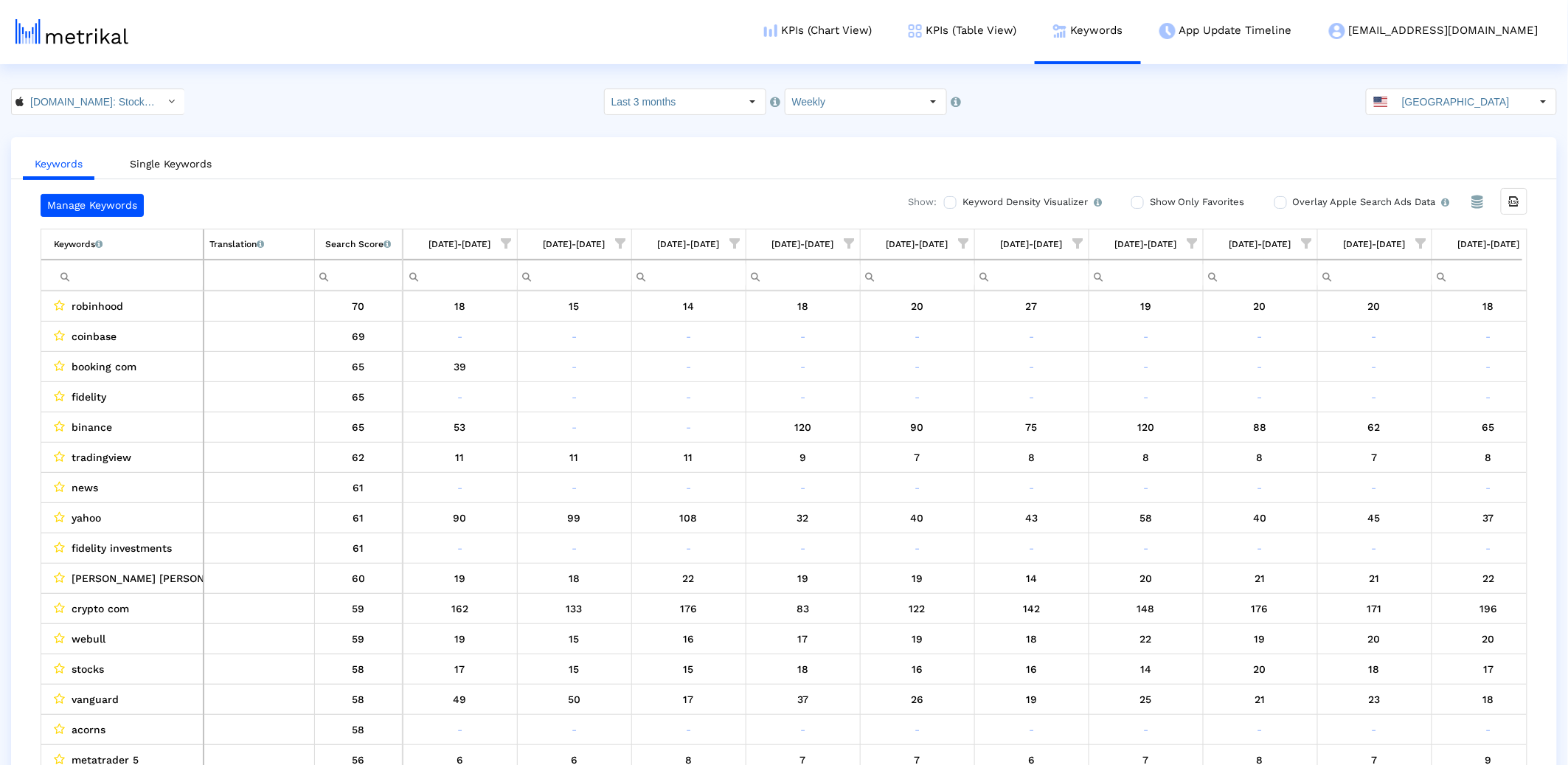
scroll to position [0, 366]
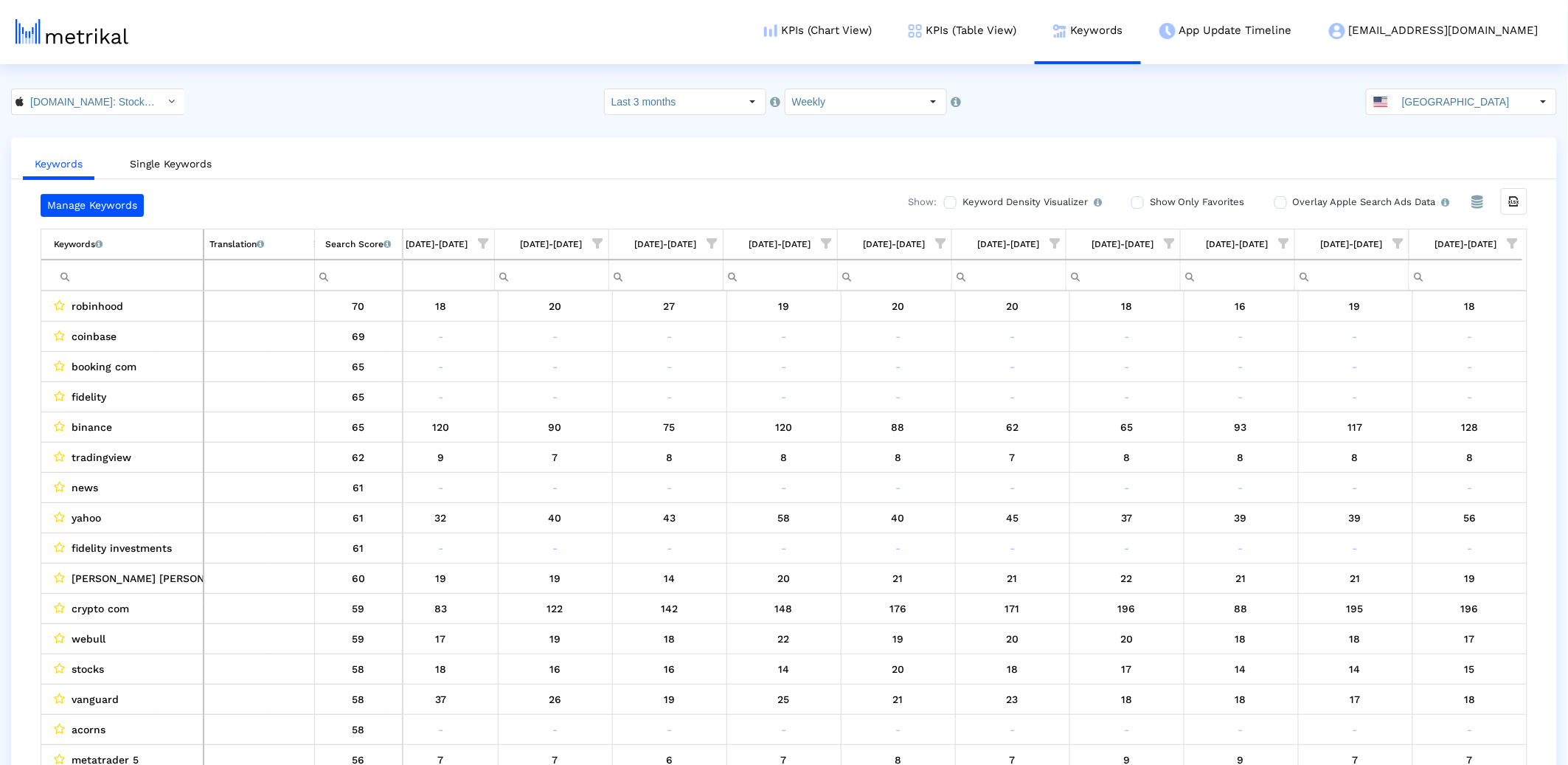
click at [164, 268] on input "Filter cell" at bounding box center [128, 275] width 149 height 24
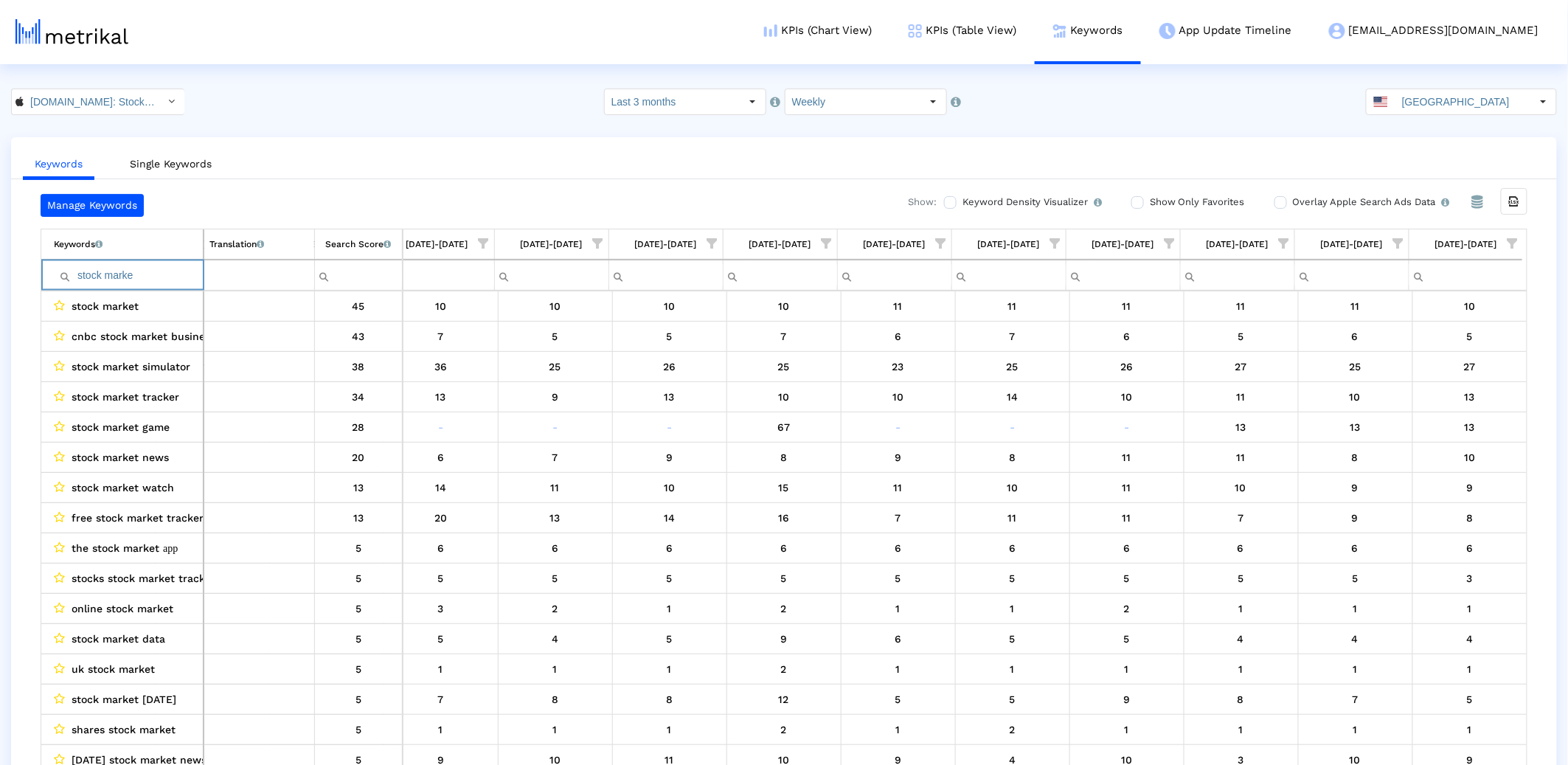
type input "stock marke"
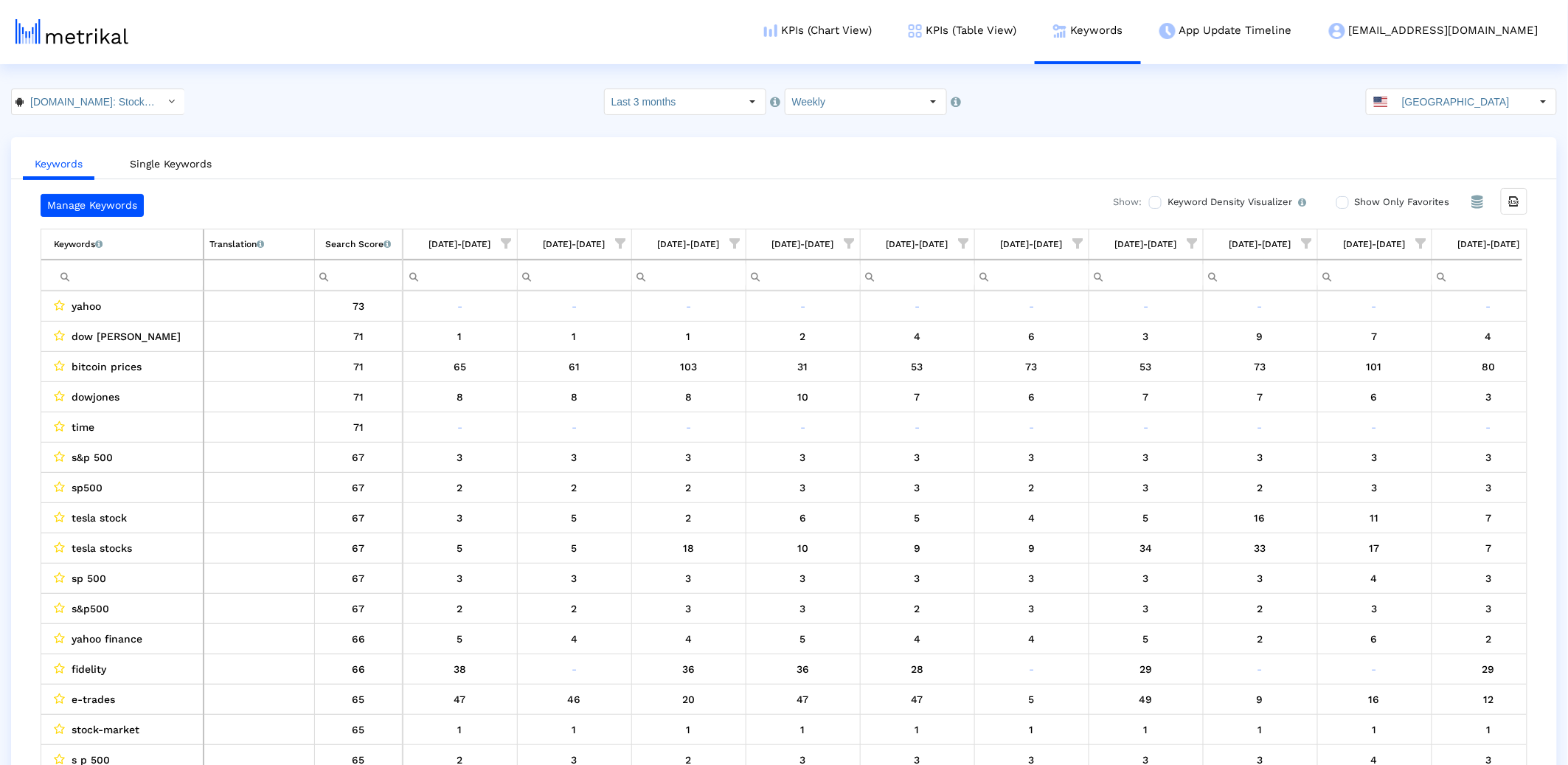
scroll to position [0, 366]
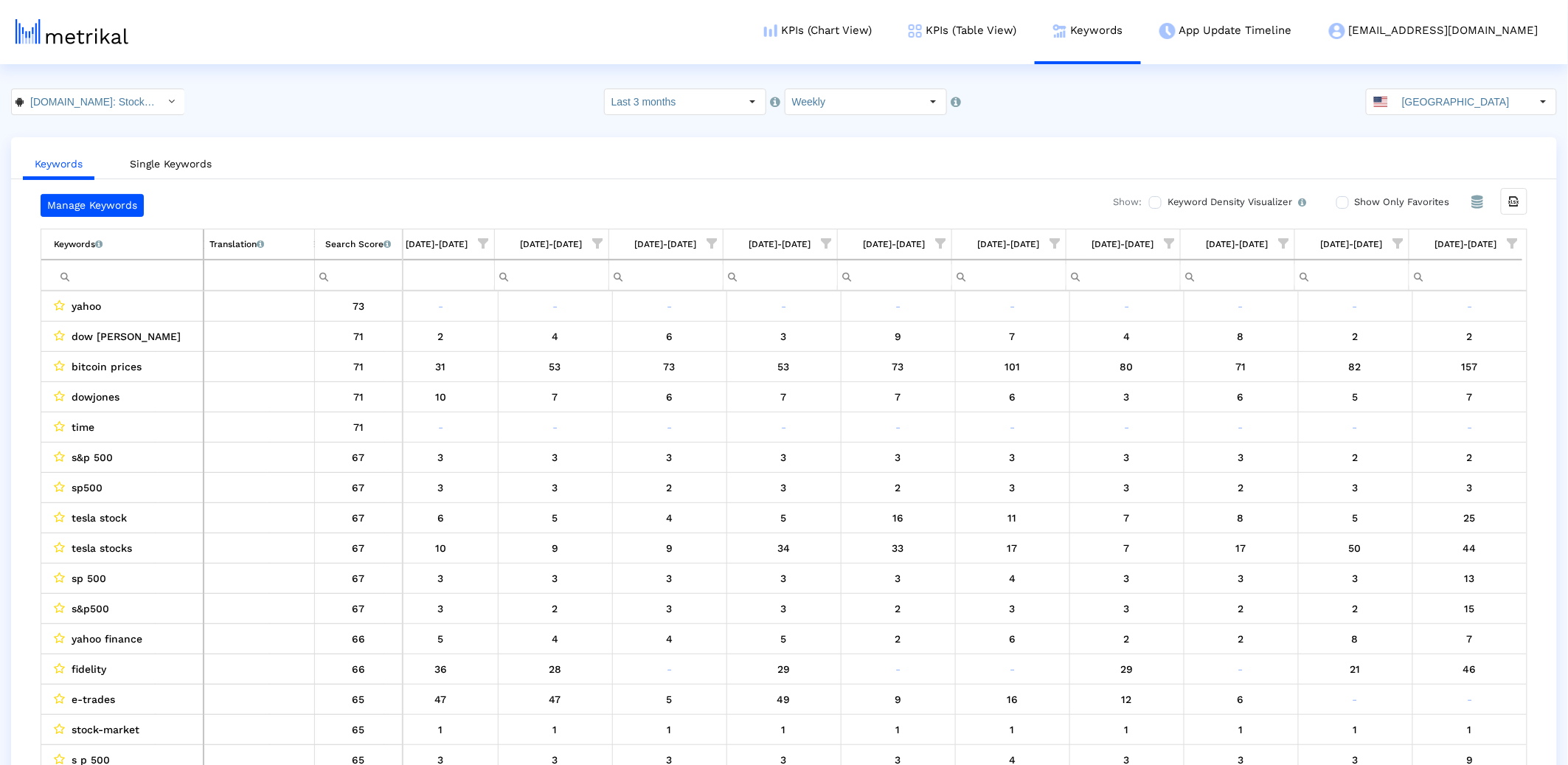
drag, startPoint x: 1517, startPoint y: 234, endPoint x: 1528, endPoint y: 231, distance: 11.4
click at [1517, 238] on span "Show filter options for column '08/24/25-08/30/25'" at bounding box center [1513, 243] width 10 height 10
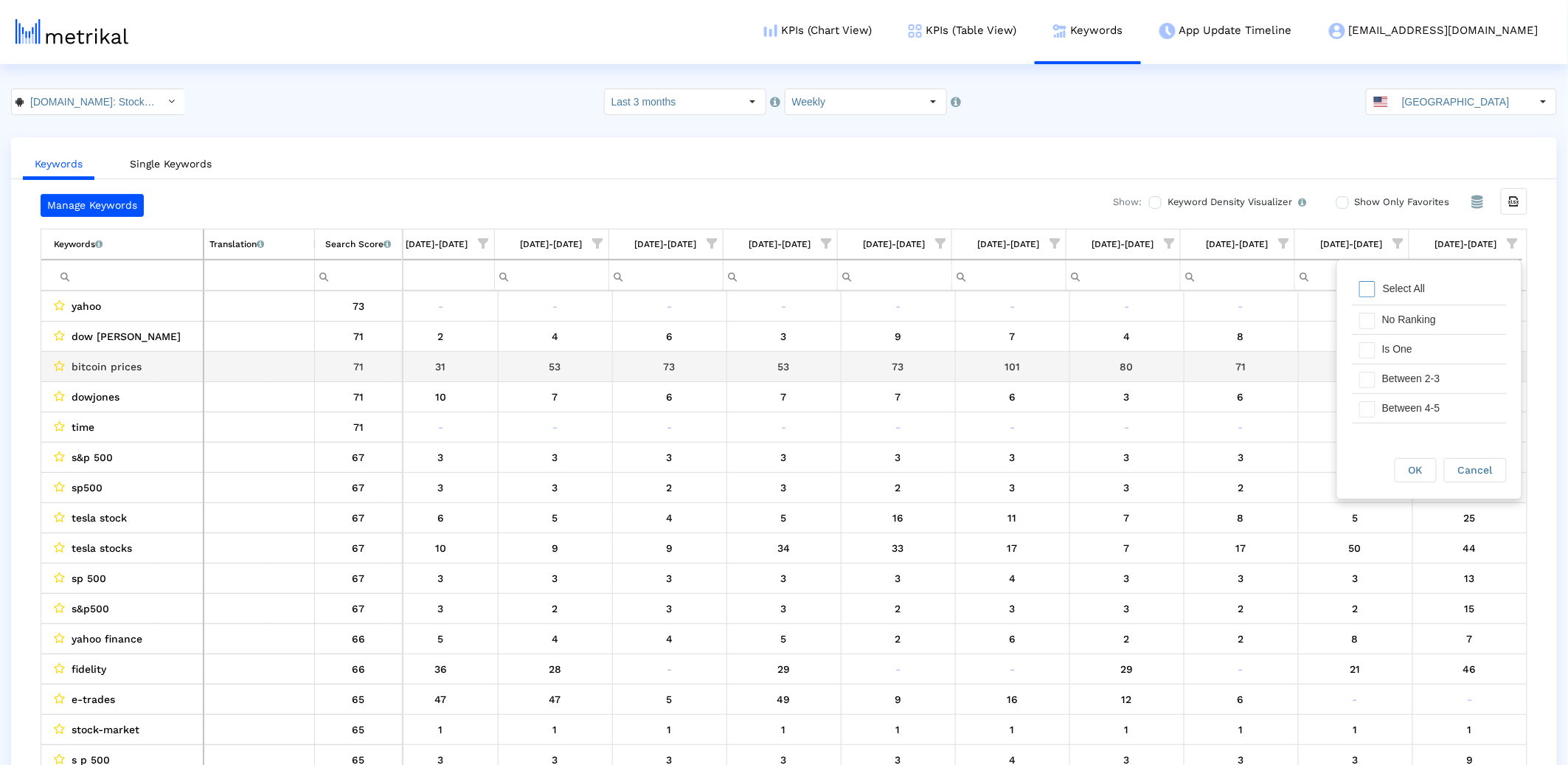
click at [1385, 347] on div "Is One" at bounding box center [1441, 349] width 132 height 29
click at [1380, 381] on div "Between 2-3" at bounding box center [1441, 378] width 132 height 29
click at [1386, 398] on div "Between 4-5" at bounding box center [1441, 408] width 132 height 29
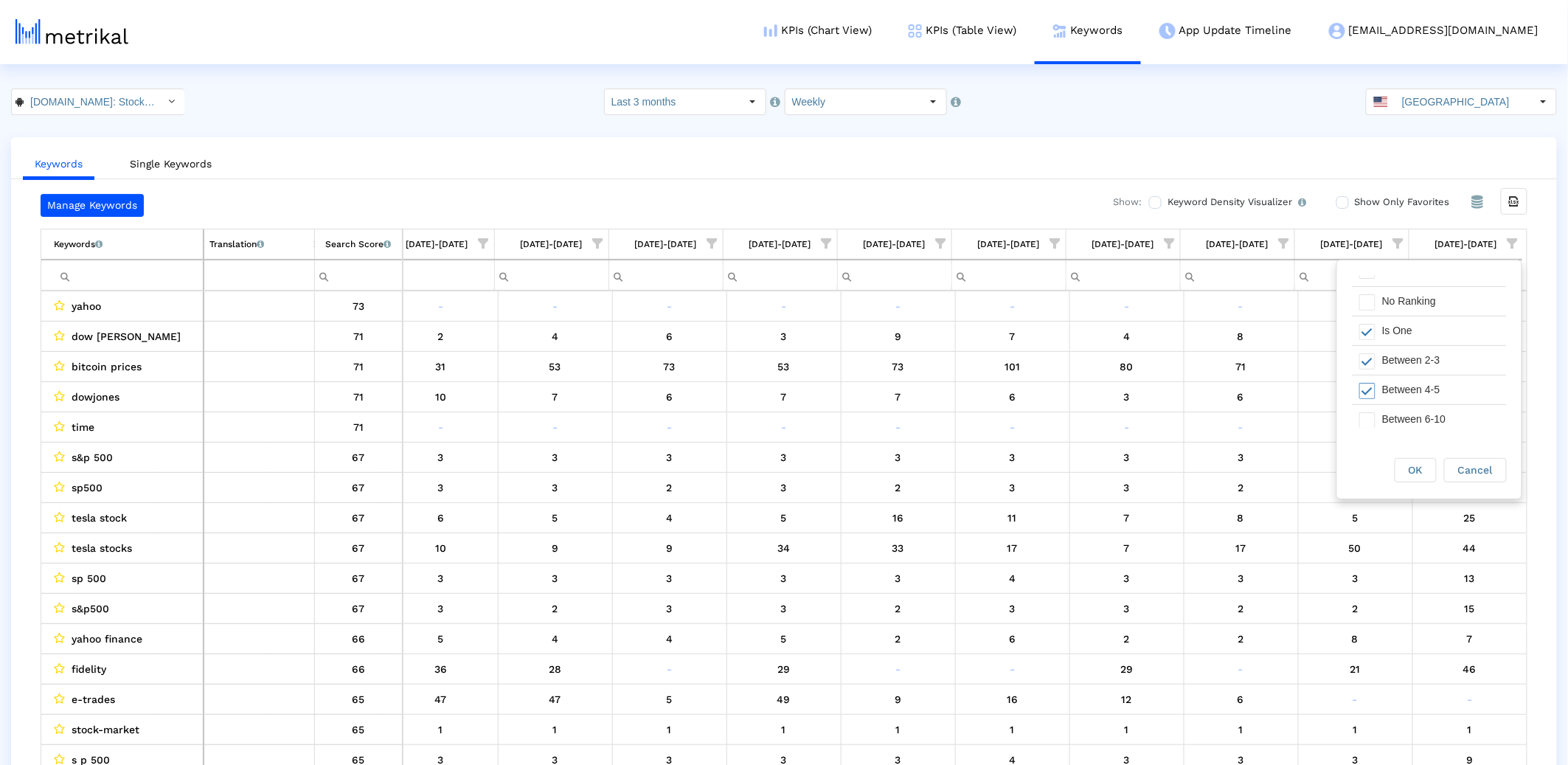
scroll to position [83, 0]
click at [1394, 343] on div "Between 6-10" at bounding box center [1441, 354] width 132 height 29
drag, startPoint x: 1425, startPoint y: 469, endPoint x: 1276, endPoint y: 475, distance: 149.1
click at [1423, 470] on div "OK" at bounding box center [1415, 470] width 41 height 22
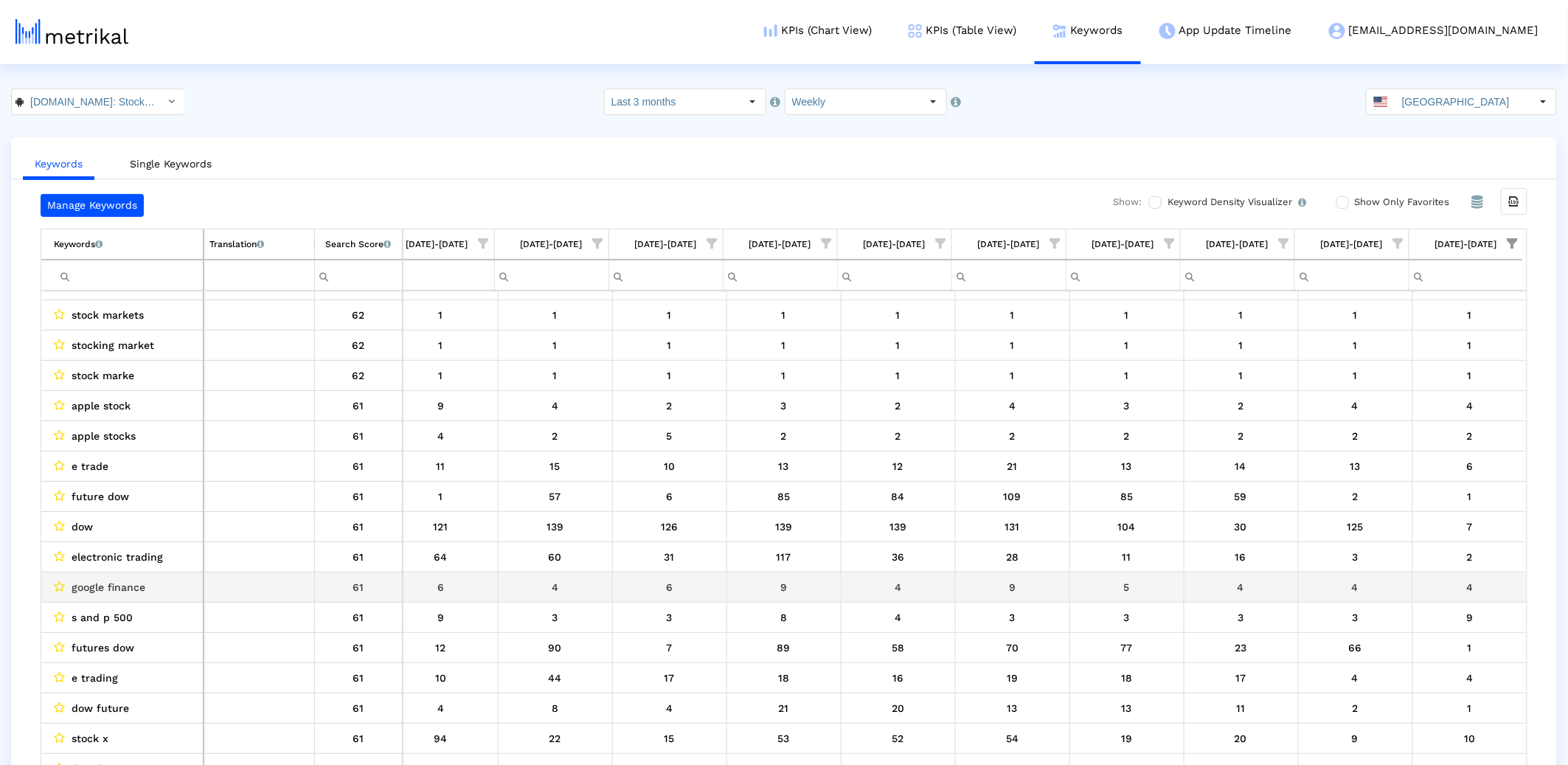
scroll to position [0, 0]
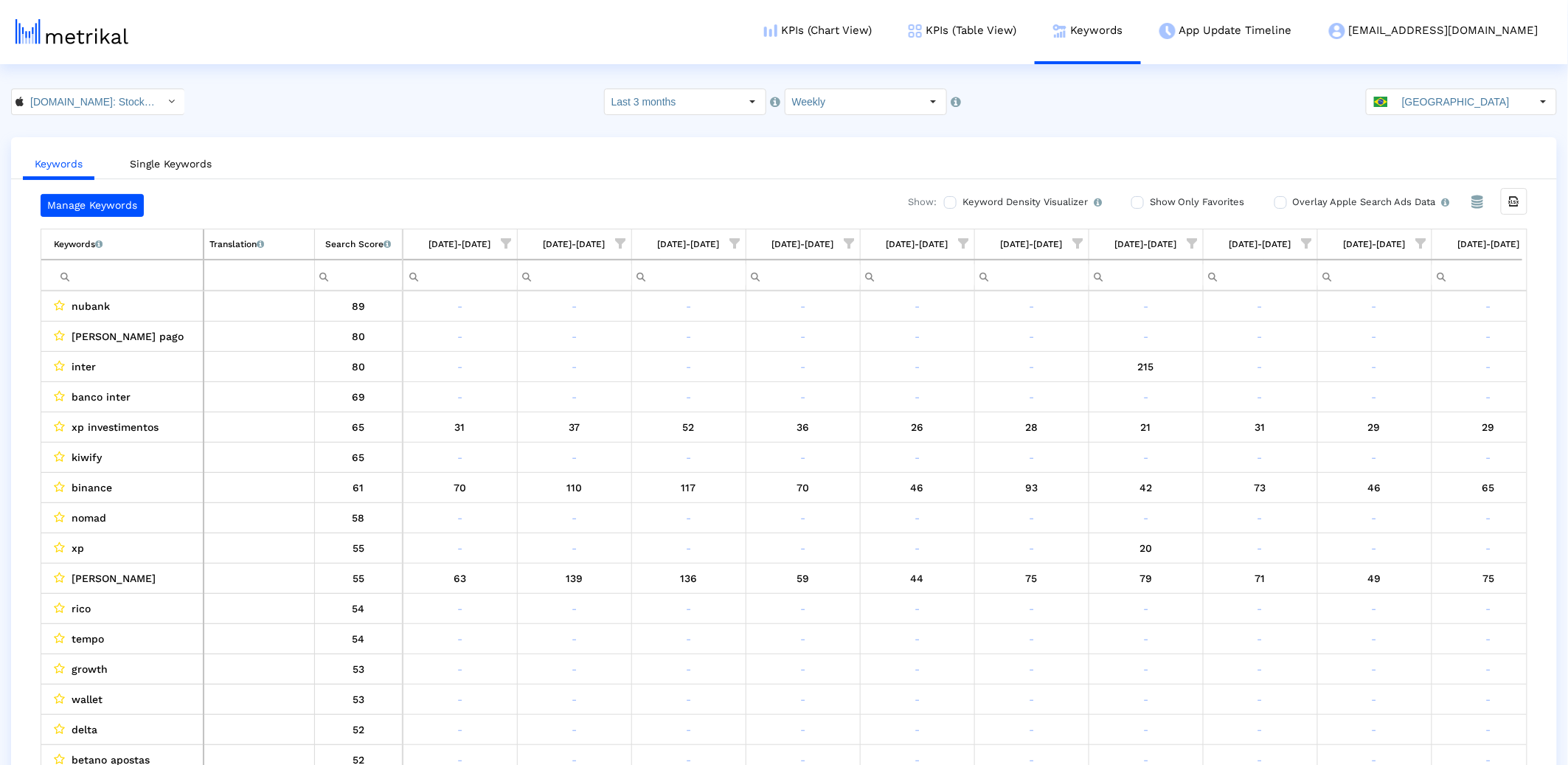
scroll to position [0, 366]
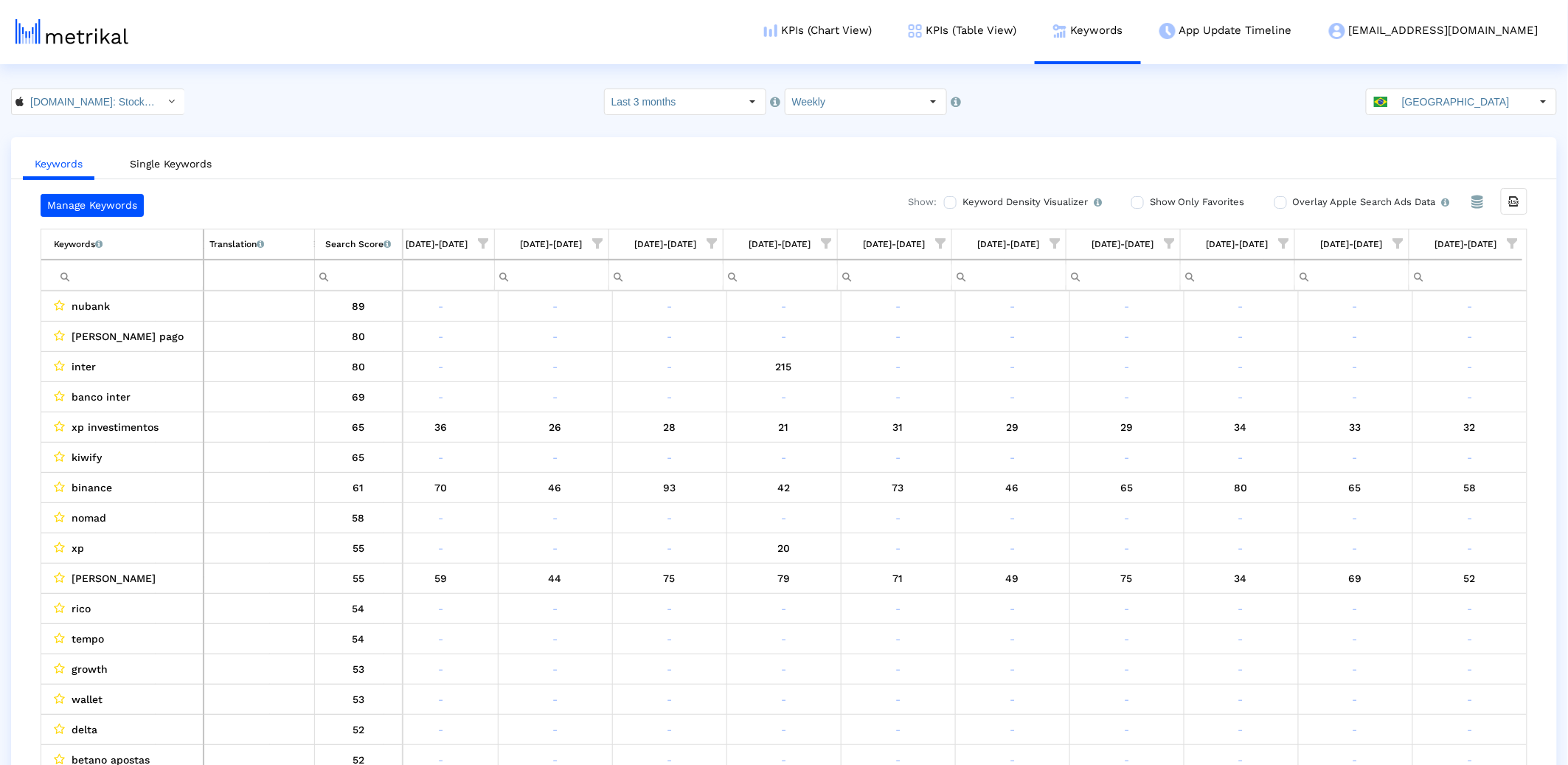
drag, startPoint x: 1520, startPoint y: 245, endPoint x: 1508, endPoint y: 254, distance: 15.0
click at [1518, 245] on span "Show filter options for column '08/24/25-08/30/25'" at bounding box center [1513, 243] width 10 height 10
drag, startPoint x: 1388, startPoint y: 341, endPoint x: 1387, endPoint y: 354, distance: 13.0
click at [1388, 344] on div "Is One" at bounding box center [1441, 349] width 132 height 29
drag, startPoint x: 1385, startPoint y: 378, endPoint x: 1385, endPoint y: 397, distance: 19.0
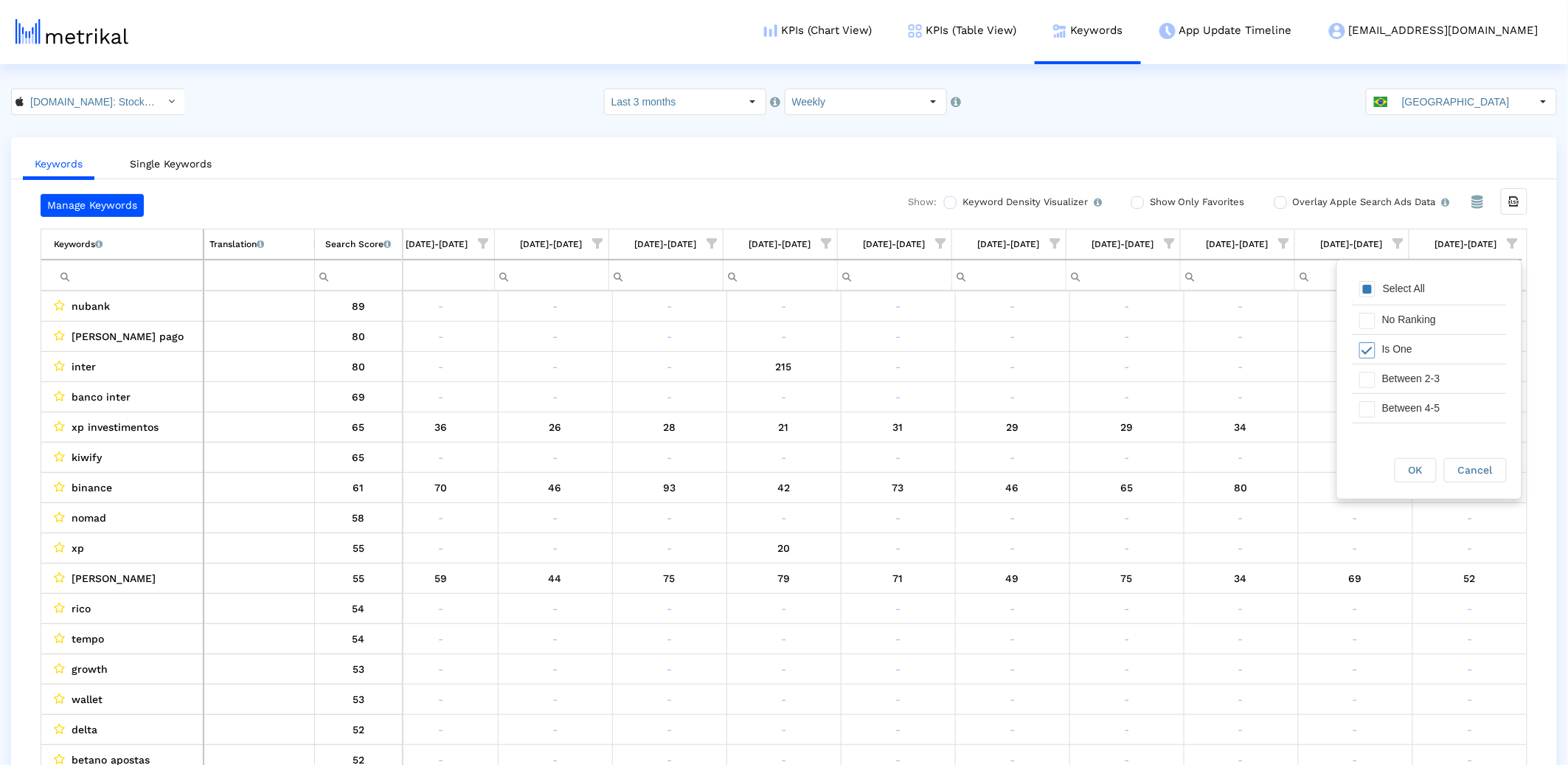
click at [1385, 378] on div "Between 2-3" at bounding box center [1441, 378] width 132 height 29
click at [1384, 415] on div "Between 4-5" at bounding box center [1441, 408] width 132 height 29
click at [1385, 405] on div "Between 6-10" at bounding box center [1441, 406] width 132 height 29
drag, startPoint x: 1417, startPoint y: 465, endPoint x: 1406, endPoint y: 465, distance: 11.0
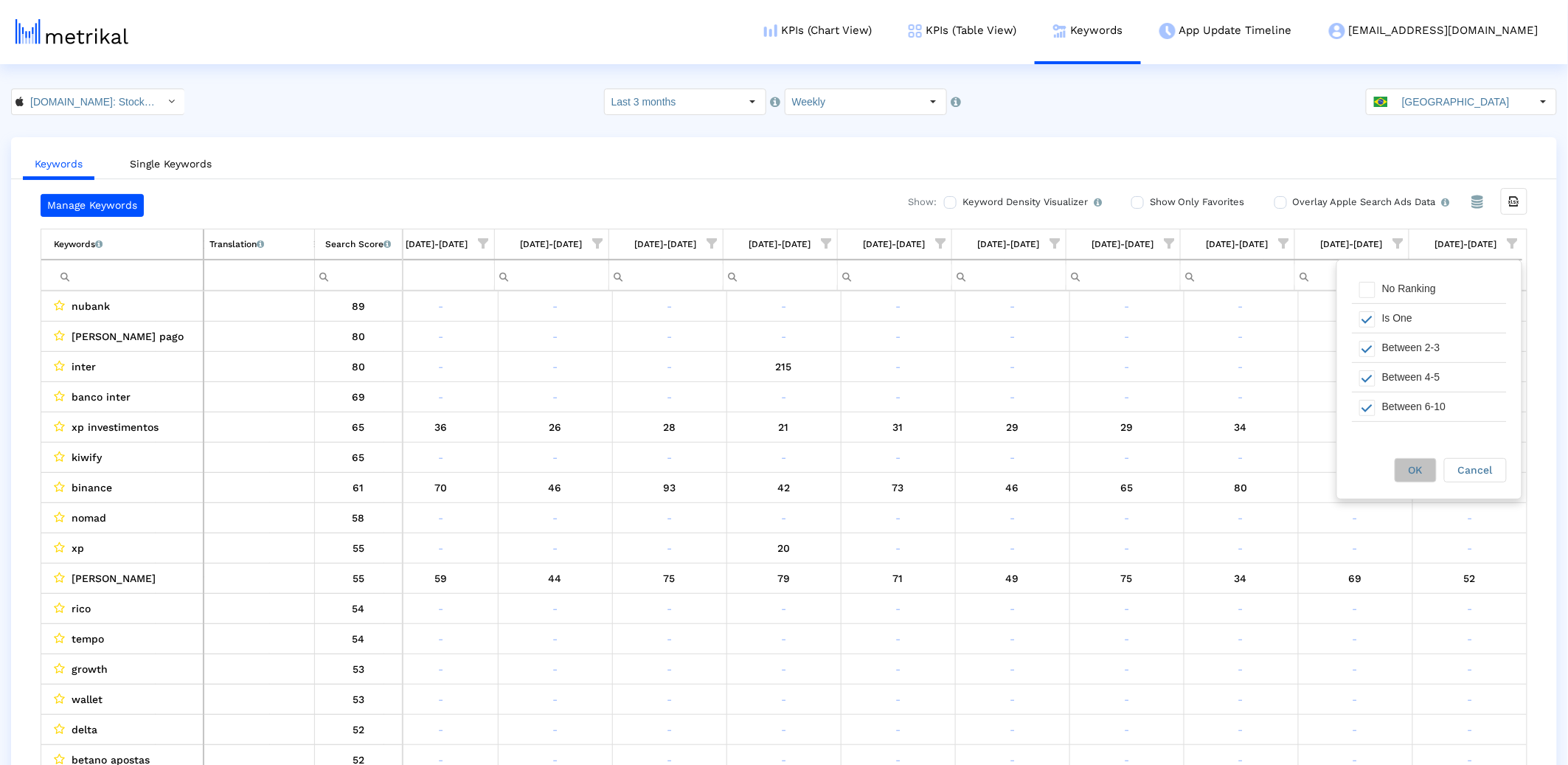
click at [1416, 465] on span "OK" at bounding box center [1416, 470] width 14 height 12
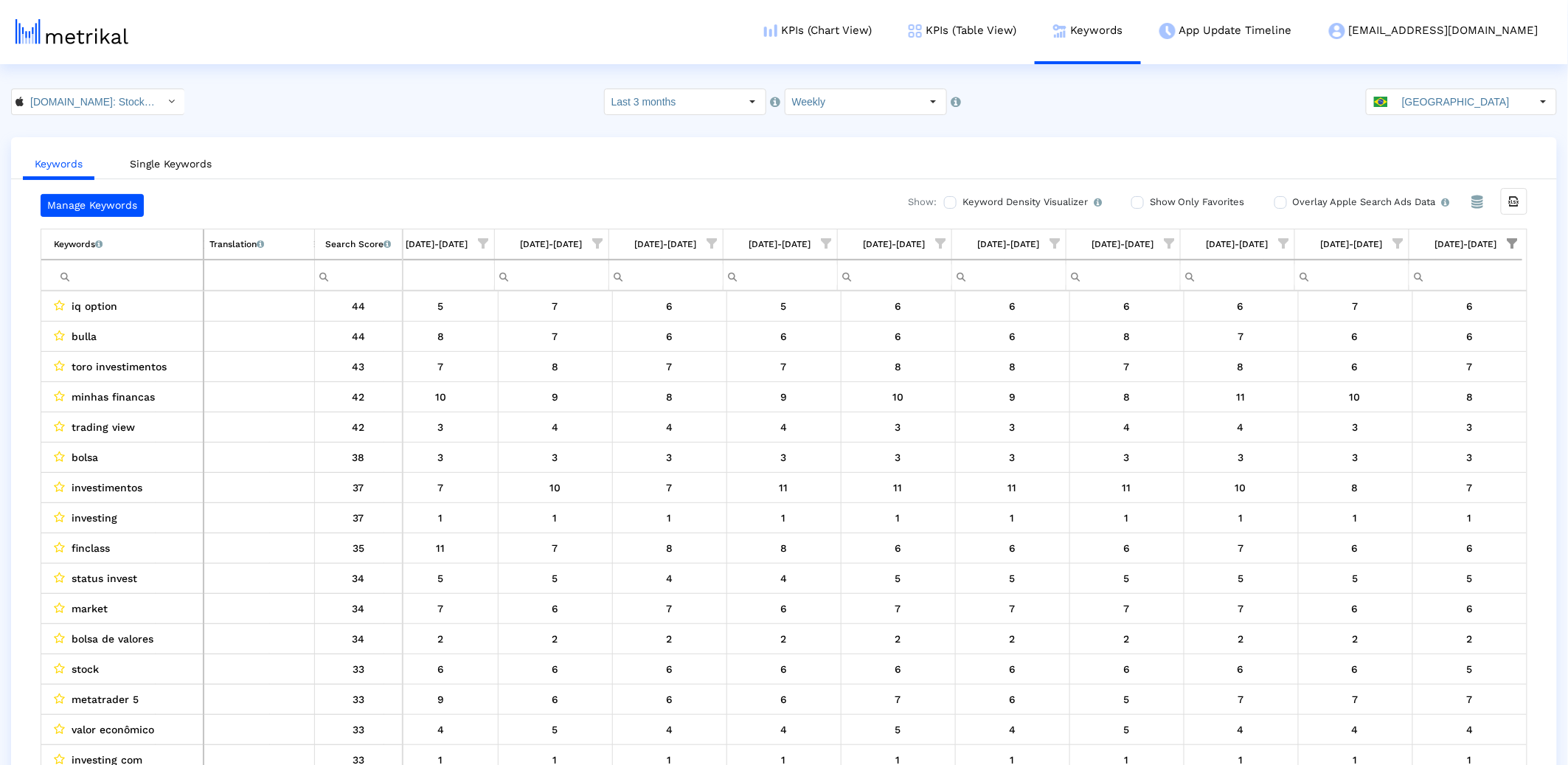
click at [1476, 112] on input "[GEOGRAPHIC_DATA]" at bounding box center [1462, 101] width 136 height 25
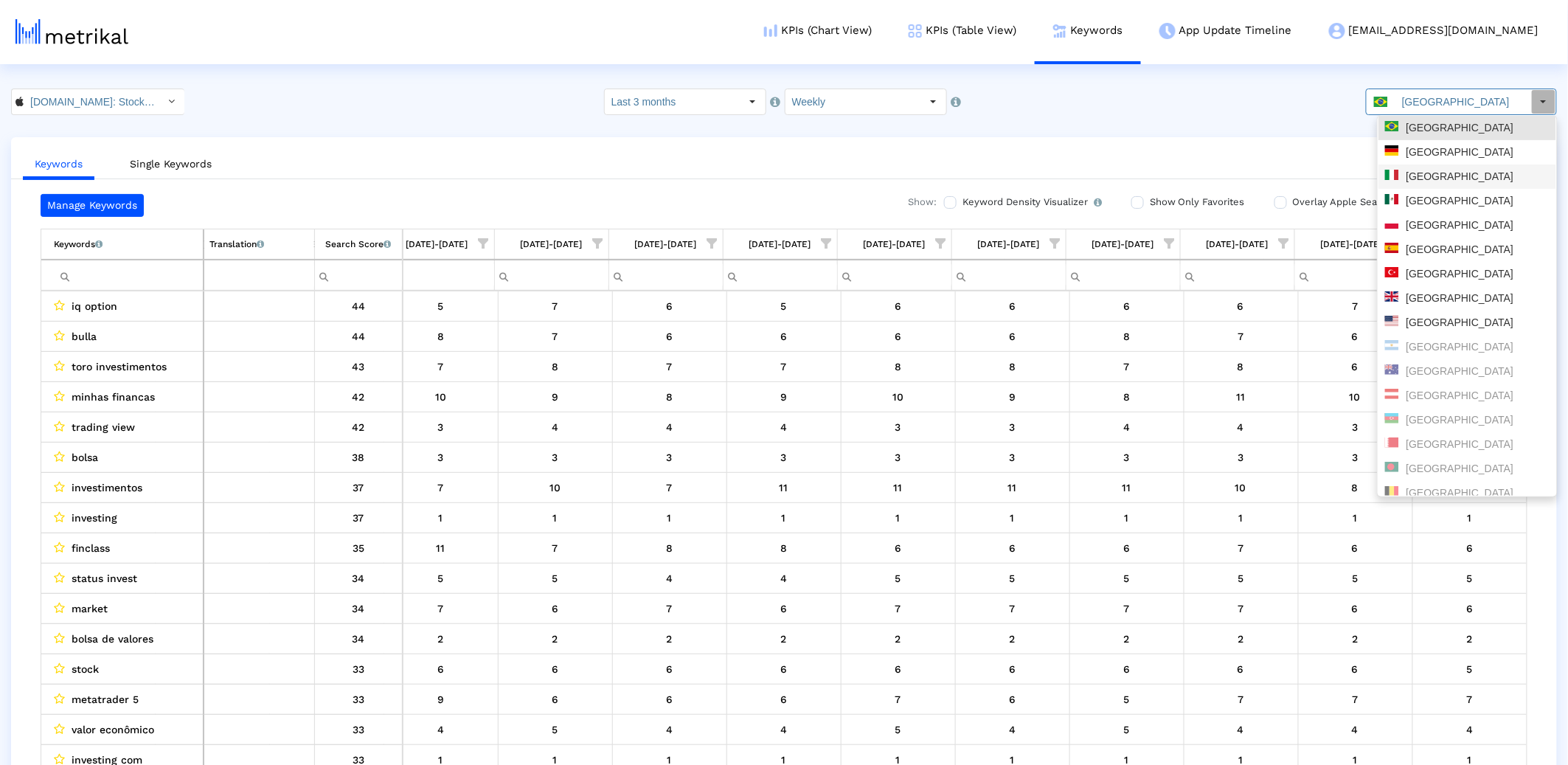
click at [1449, 208] on div "[GEOGRAPHIC_DATA]" at bounding box center [1467, 201] width 177 height 24
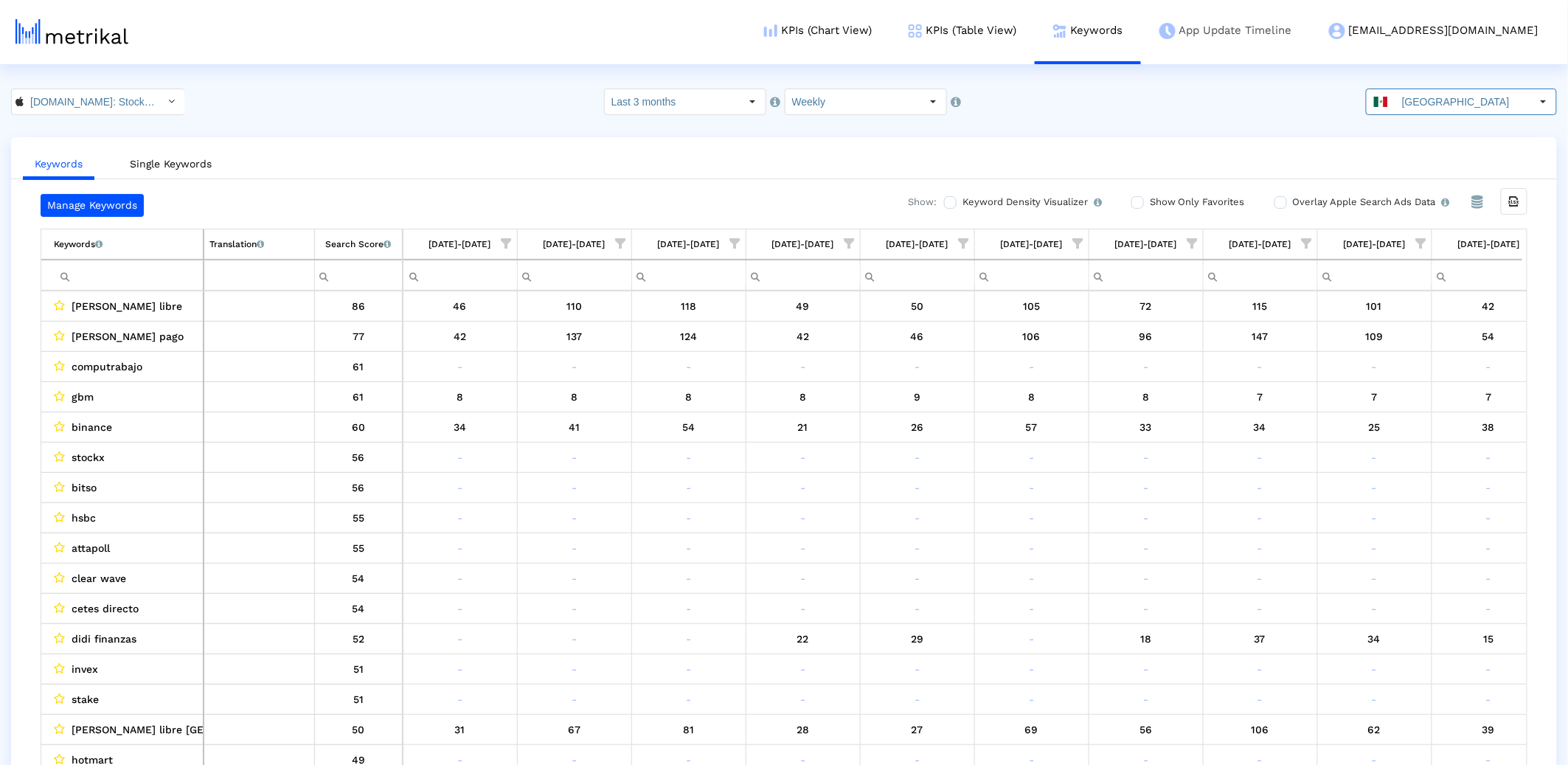
scroll to position [0, 366]
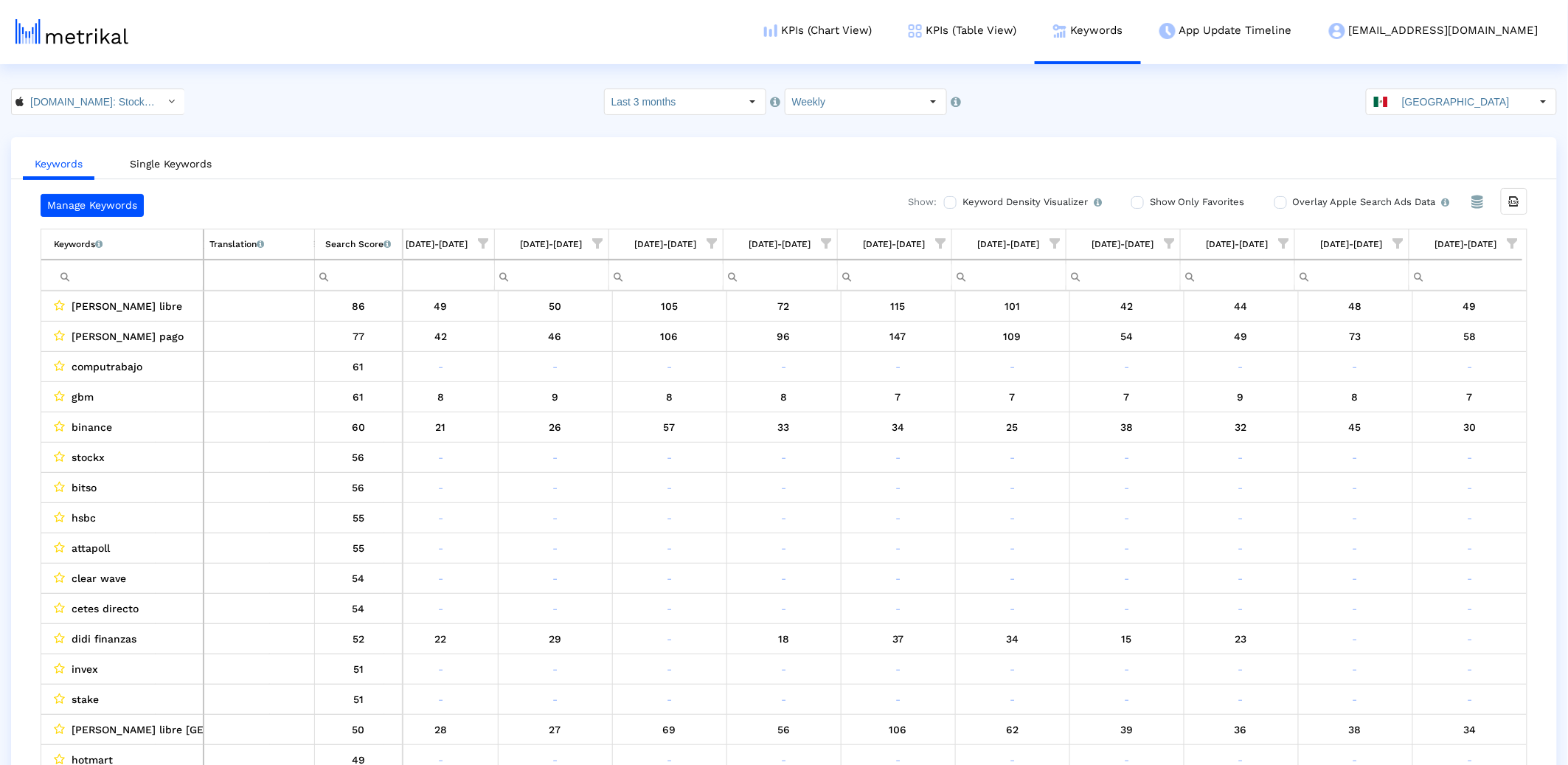
click at [1507, 242] on span "Show filter options for column '08/24/25-08/30/25'" at bounding box center [1513, 243] width 10 height 10
click at [1443, 334] on div "Is One" at bounding box center [1429, 349] width 155 height 29
click at [1423, 368] on div "Between 2-3" at bounding box center [1441, 378] width 132 height 29
click at [1402, 400] on div "Between 4-5" at bounding box center [1441, 408] width 132 height 29
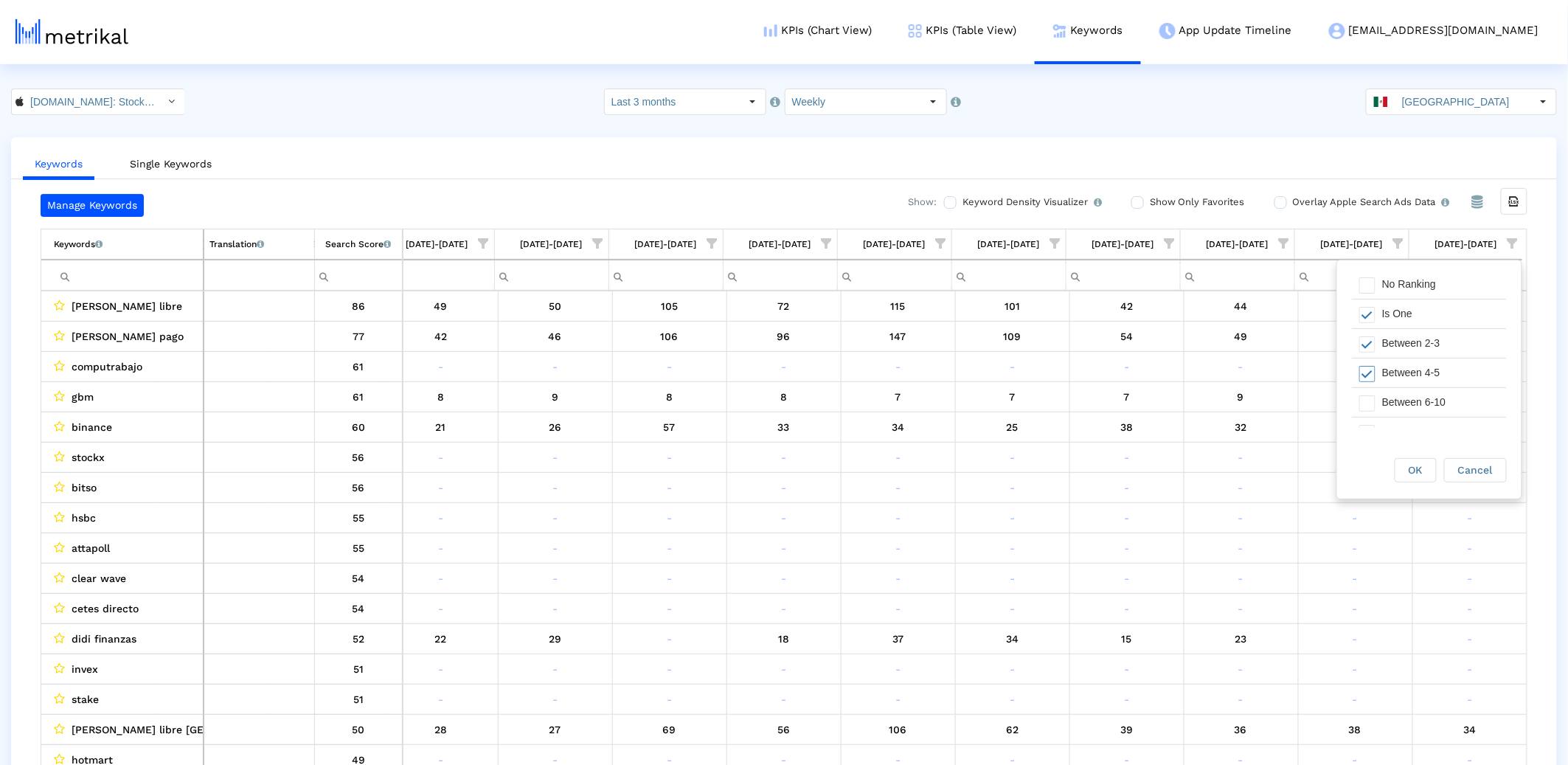
click at [1398, 402] on div "Between 6-10" at bounding box center [1441, 402] width 132 height 29
click at [1420, 455] on div "OK Cancel" at bounding box center [1429, 470] width 184 height 56
click at [1428, 476] on div "OK" at bounding box center [1415, 470] width 41 height 22
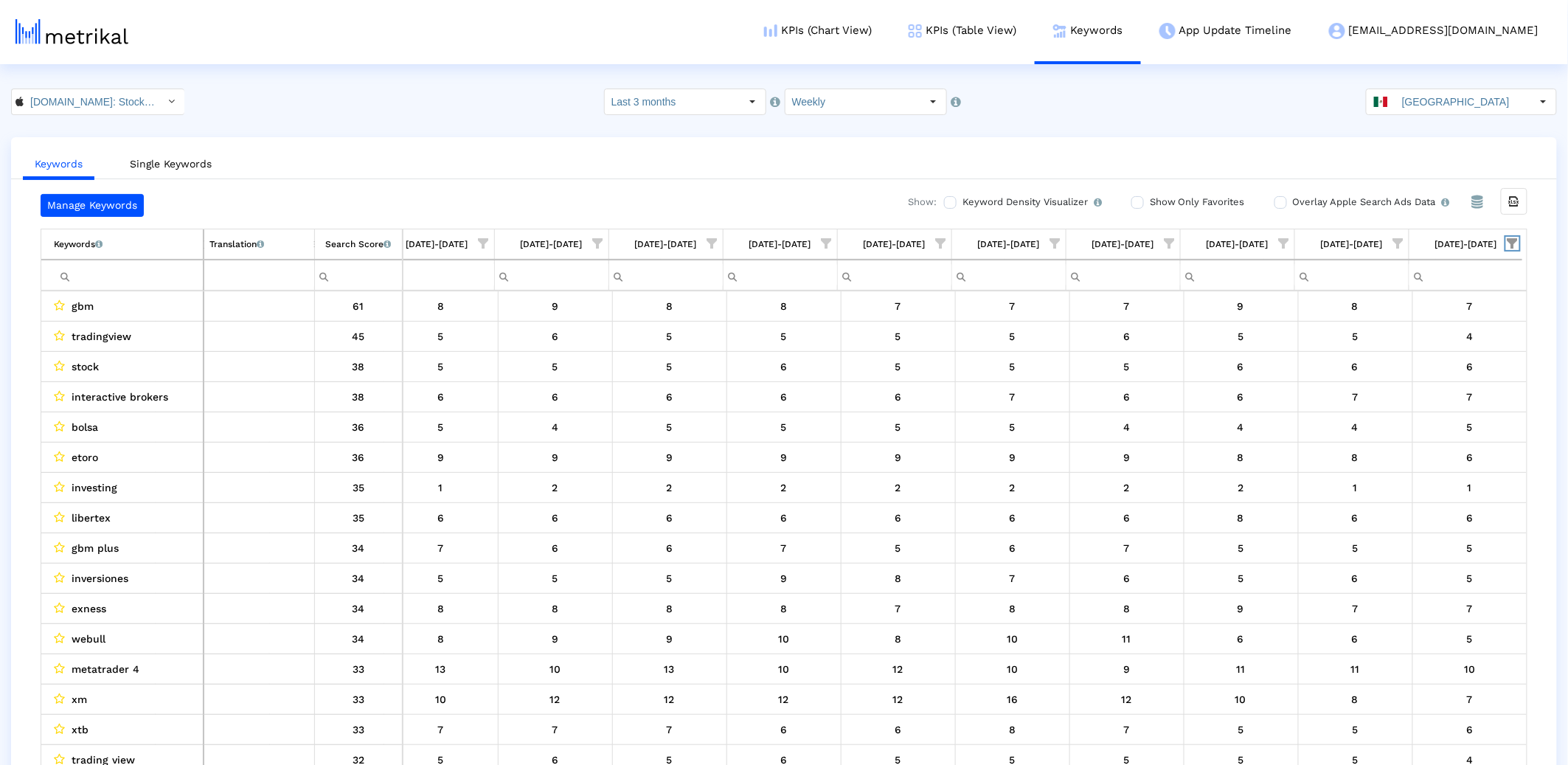
scroll to position [0, 365]
drag, startPoint x: 1482, startPoint y: 88, endPoint x: 1413, endPoint y: 148, distance: 91.4
click at [1482, 89] on input "[GEOGRAPHIC_DATA]" at bounding box center [1462, 101] width 136 height 25
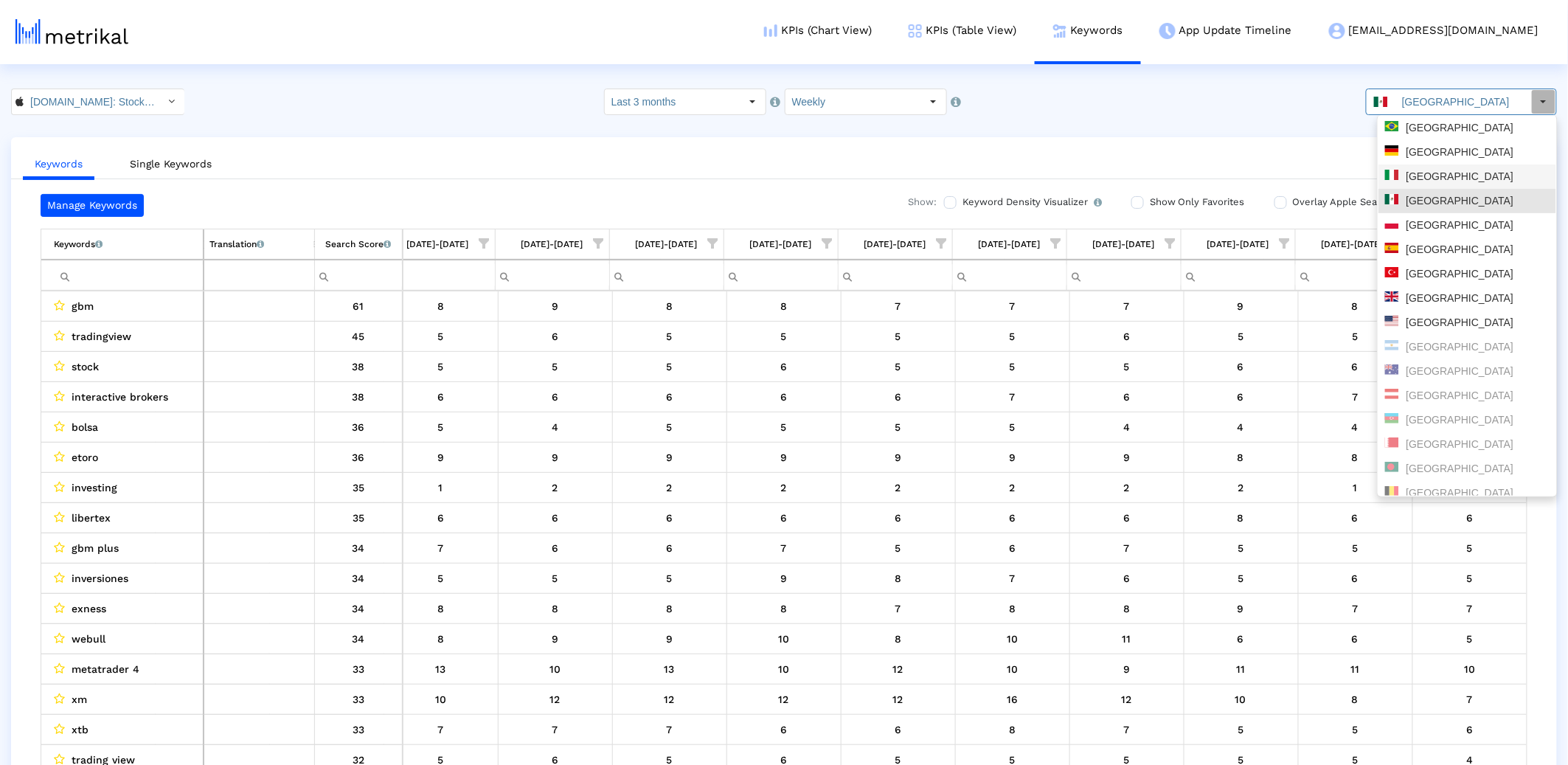
click at [1420, 162] on div "[GEOGRAPHIC_DATA]" at bounding box center [1467, 152] width 177 height 24
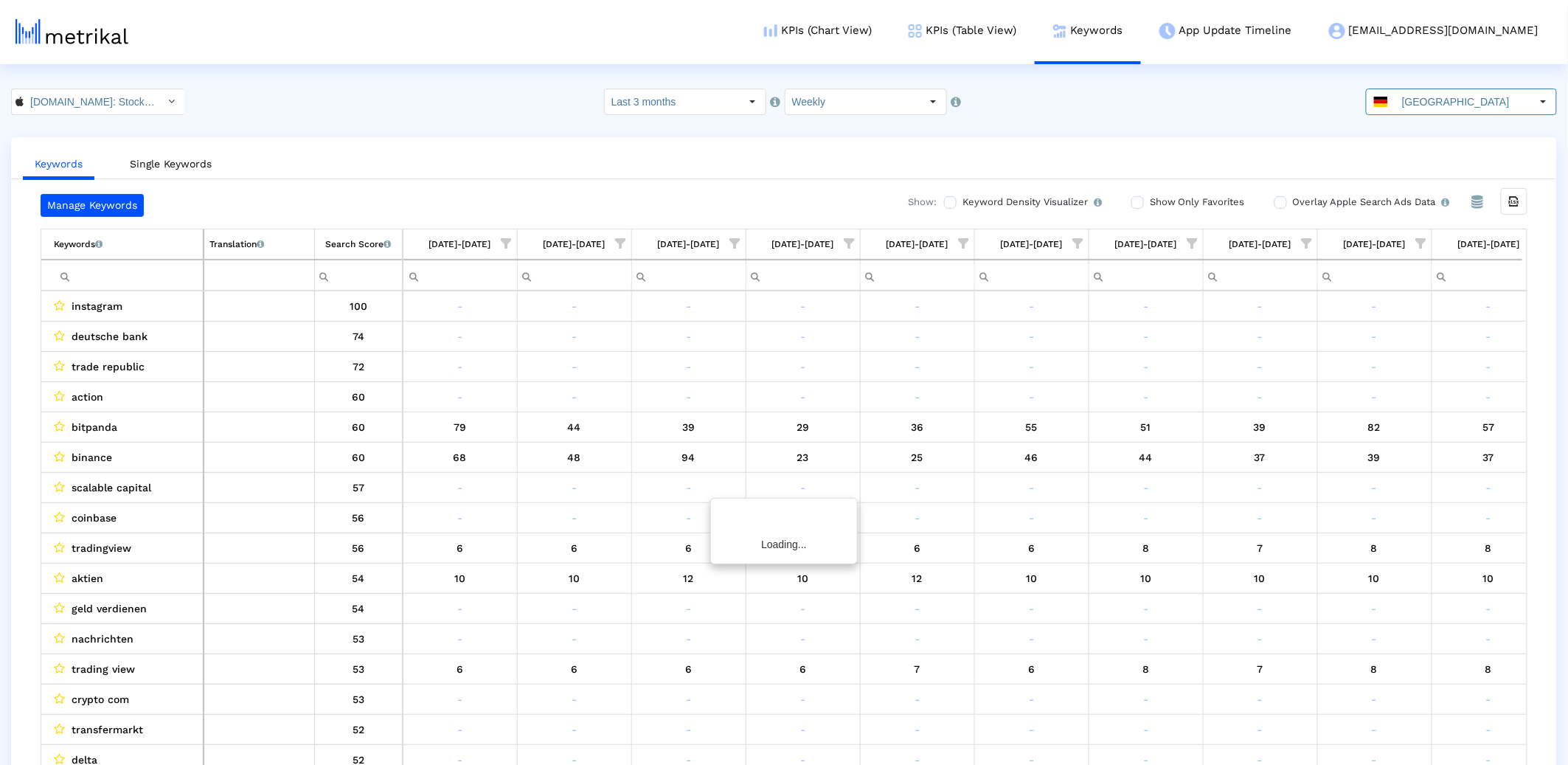
scroll to position [0, 366]
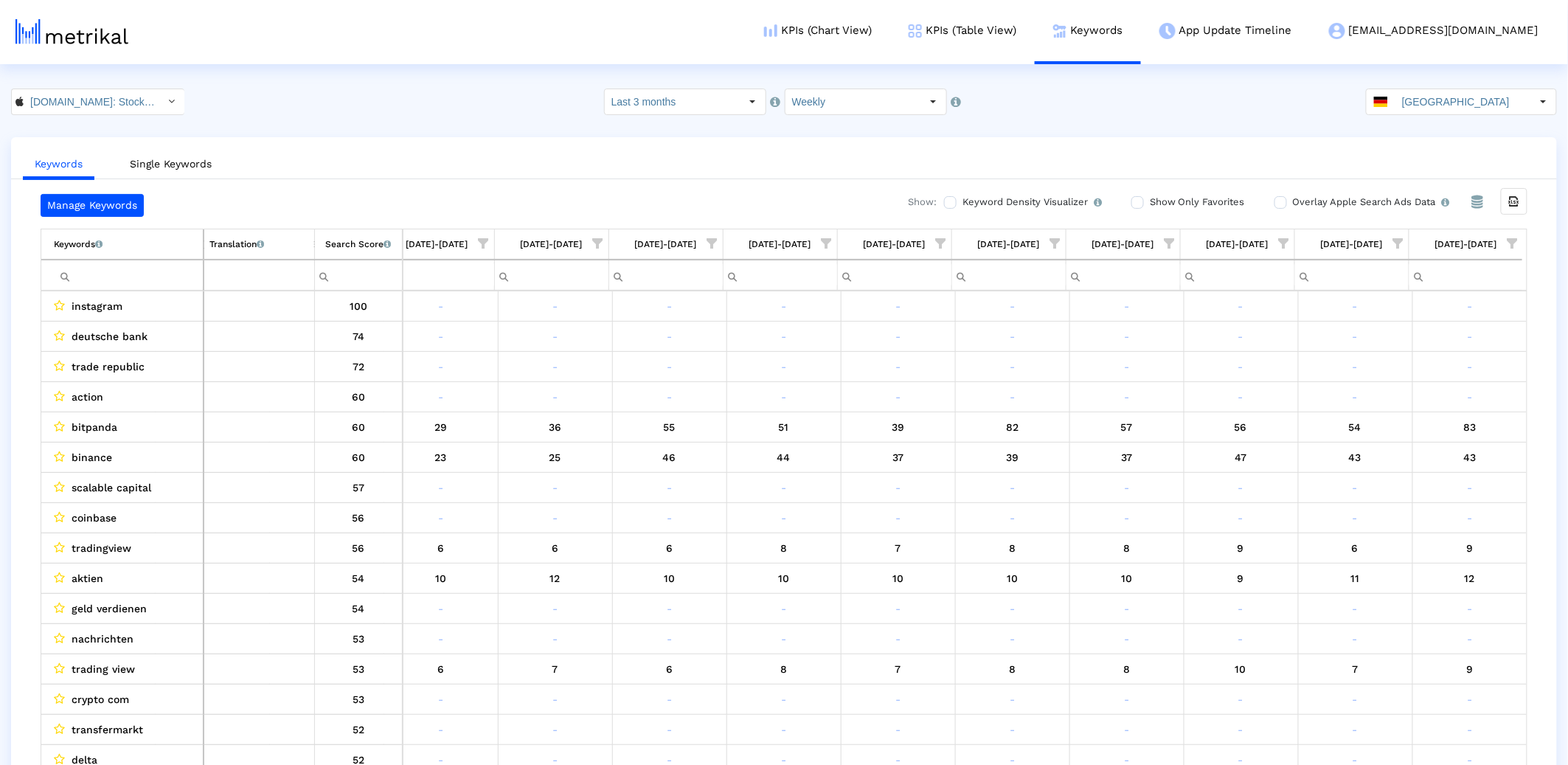
click at [1523, 241] on div "Keywords List of keywords that are currently being tracked in Mobile Action. Tr…" at bounding box center [784, 260] width 1487 height 62
click at [1508, 244] on span "Show filter options for column '08/24/25-08/30/25'" at bounding box center [1513, 243] width 10 height 10
click at [1411, 350] on div "Is One" at bounding box center [1441, 349] width 132 height 29
click at [1405, 391] on div "Between 2-3" at bounding box center [1441, 378] width 132 height 29
click at [1404, 410] on div "Between 4-5" at bounding box center [1441, 408] width 132 height 29
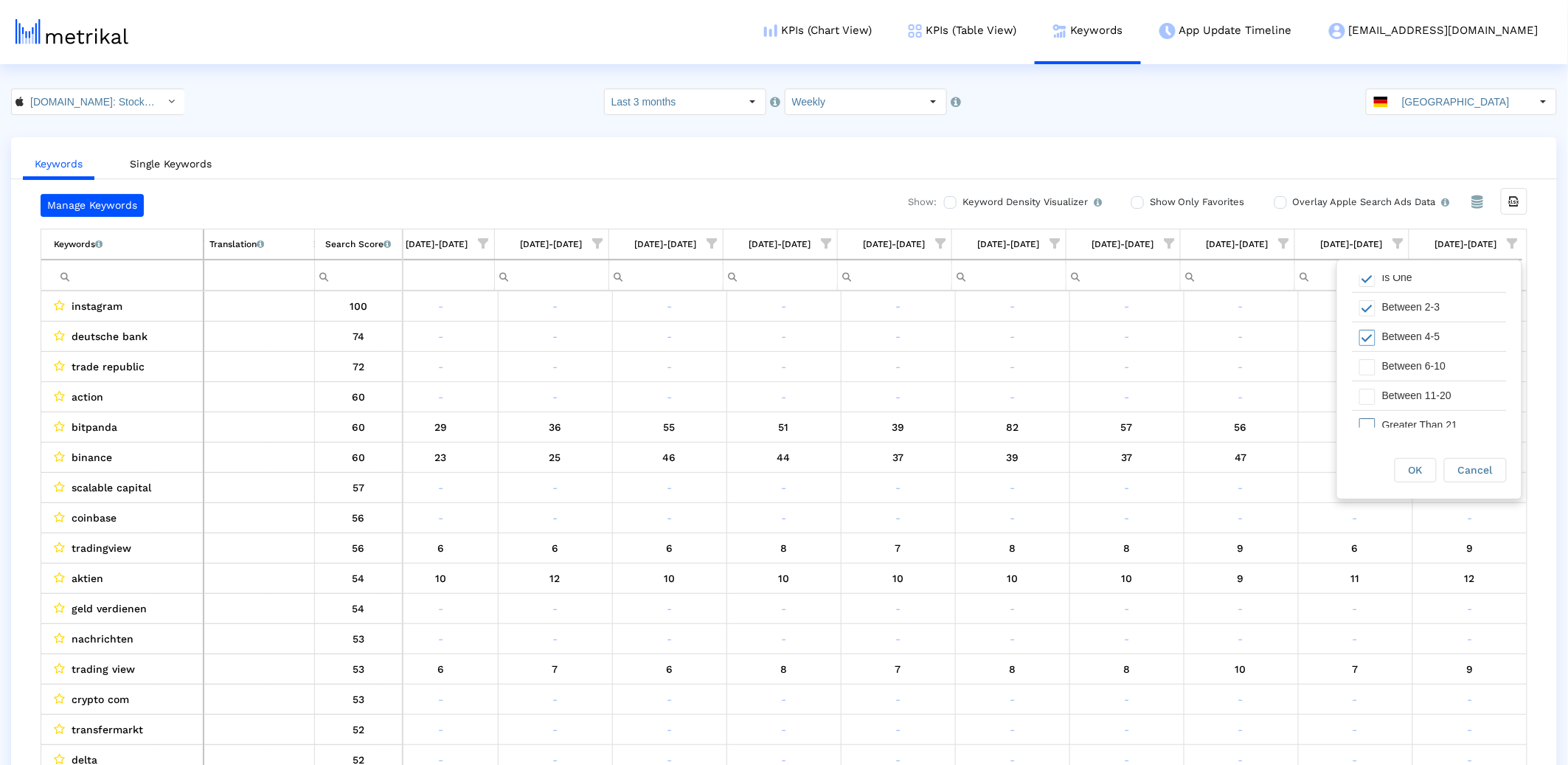
scroll to position [83, 0]
click at [1395, 356] on div "Between 6-10" at bounding box center [1441, 354] width 132 height 29
click at [1418, 471] on span "OK" at bounding box center [1416, 470] width 14 height 12
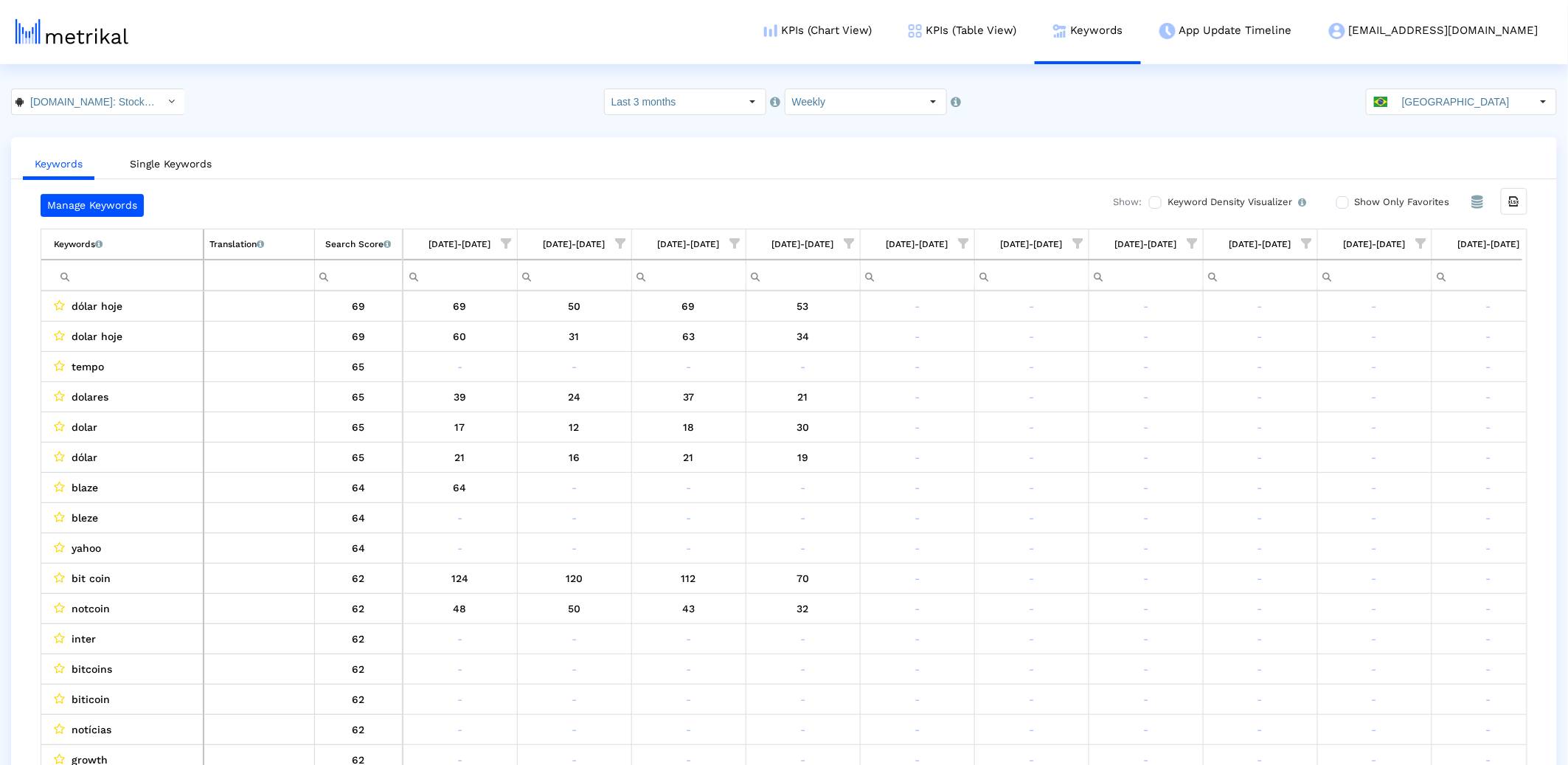
scroll to position [0, 366]
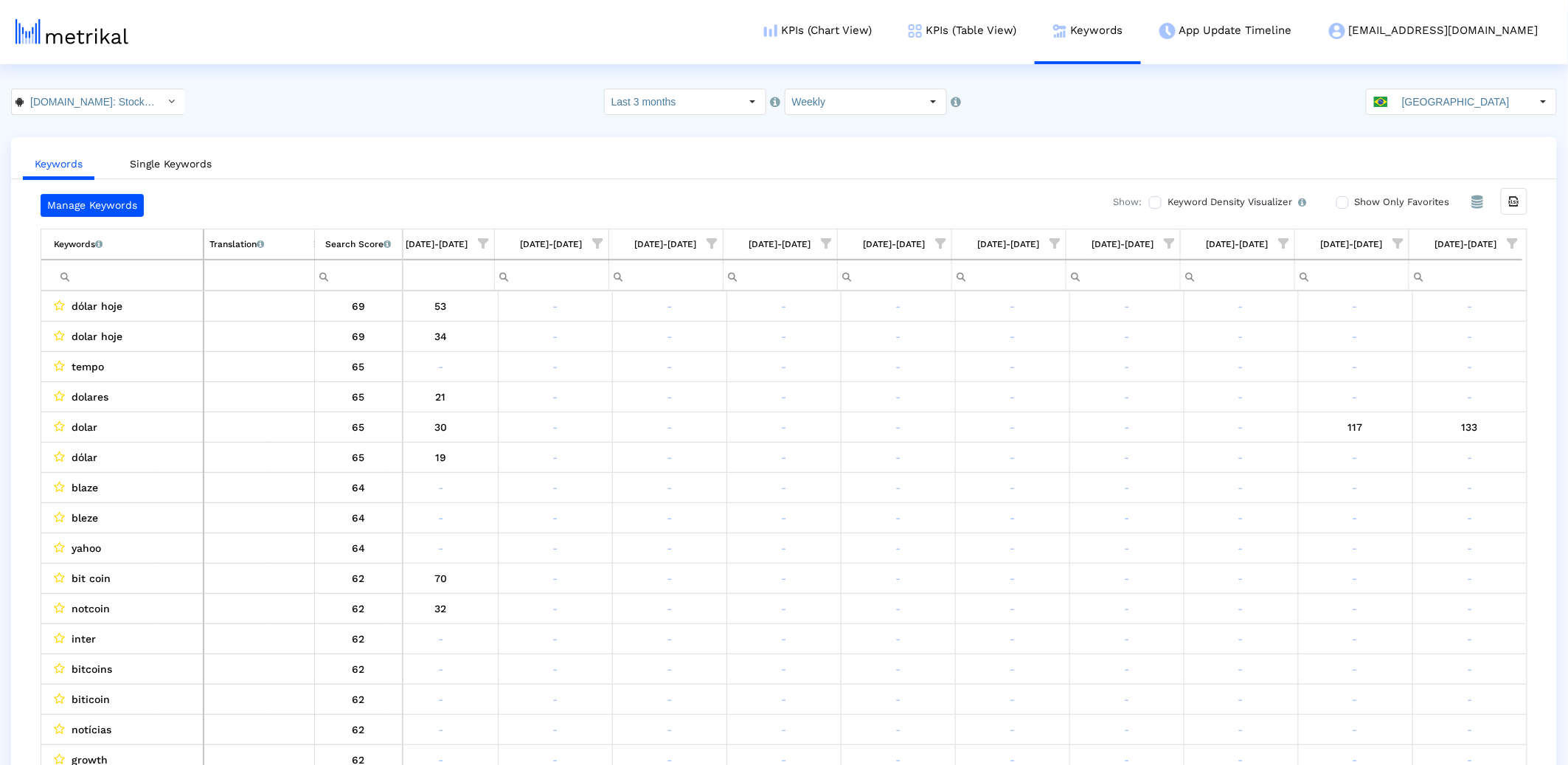
click at [1513, 244] on span "Show filter options for column '08/24/25-08/30/25'" at bounding box center [1513, 243] width 10 height 10
click at [1428, 357] on div "Is One" at bounding box center [1441, 349] width 132 height 29
drag, startPoint x: 1426, startPoint y: 385, endPoint x: 1409, endPoint y: 424, distance: 42.5
click at [1426, 386] on div "Between 2-3" at bounding box center [1441, 378] width 132 height 29
click at [1409, 423] on div "Between 6-10" at bounding box center [1441, 437] width 132 height 29
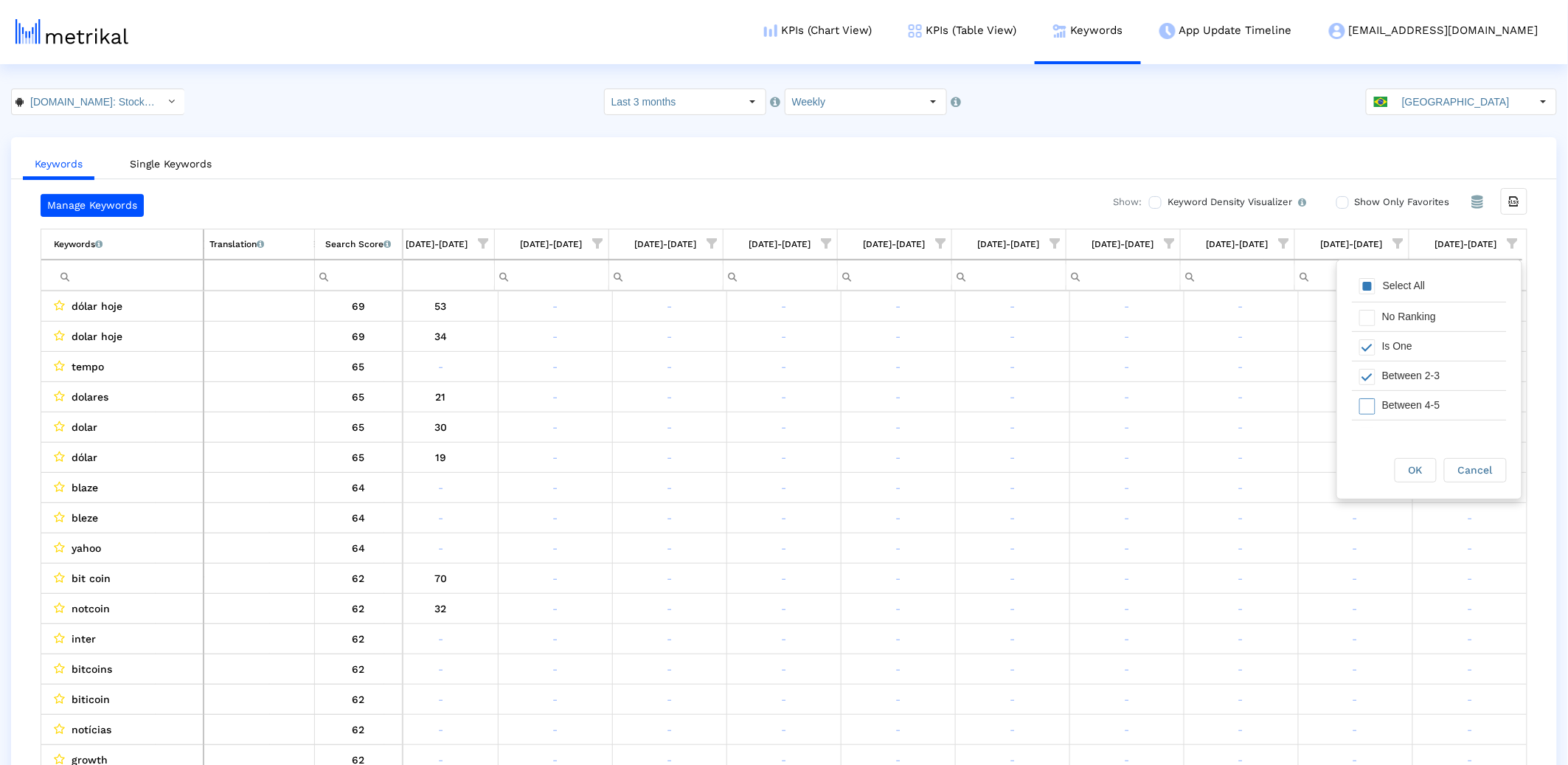
click at [1417, 409] on div "Between 4-5" at bounding box center [1441, 405] width 132 height 29
click at [1411, 426] on div "Between 6-10" at bounding box center [1441, 434] width 132 height 29
click at [1408, 402] on div "Between 6-10" at bounding box center [1441, 401] width 132 height 29
drag, startPoint x: 1423, startPoint y: 466, endPoint x: 996, endPoint y: 196, distance: 505.2
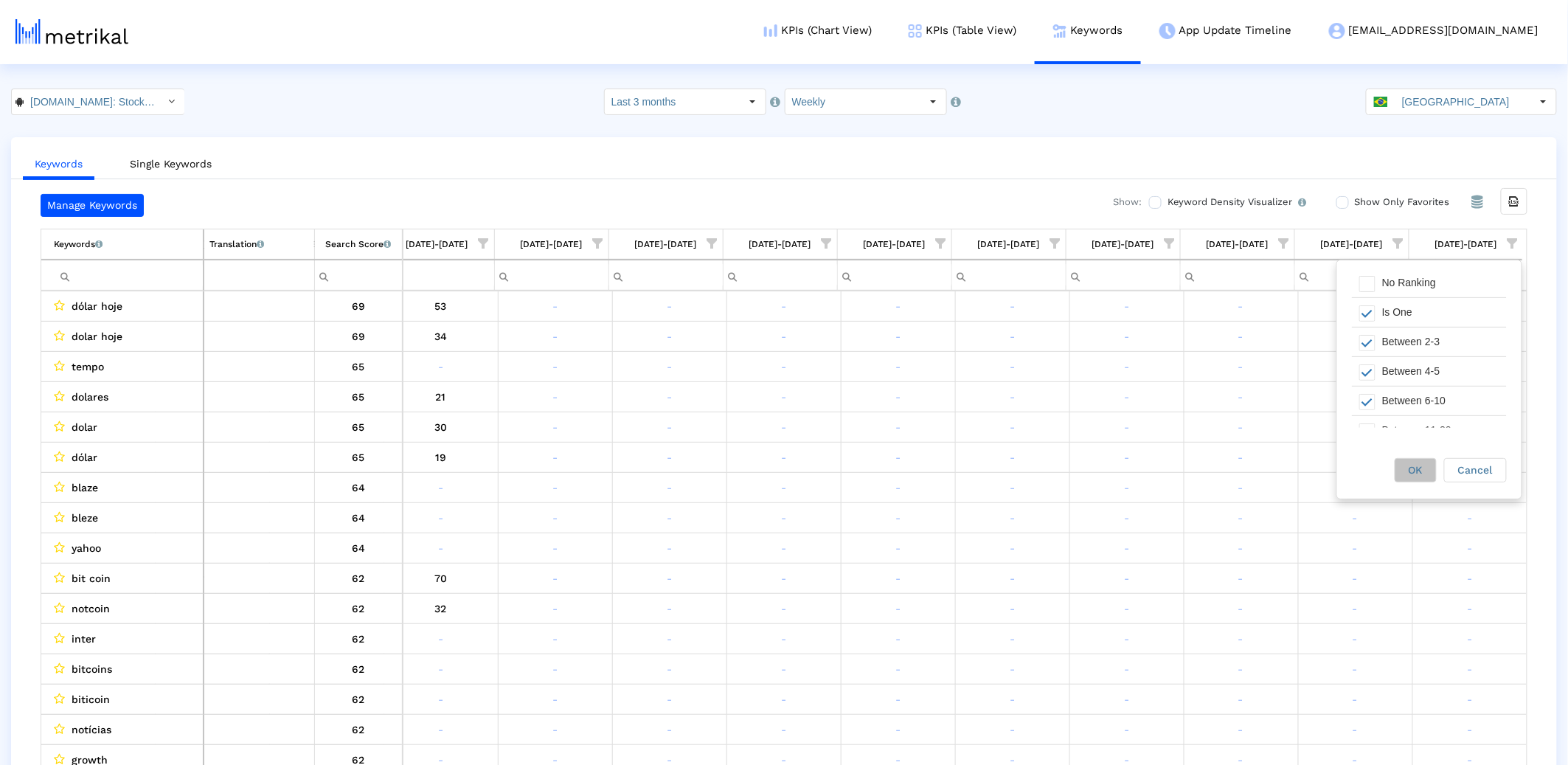
click at [1423, 466] on div "OK" at bounding box center [1415, 470] width 41 height 22
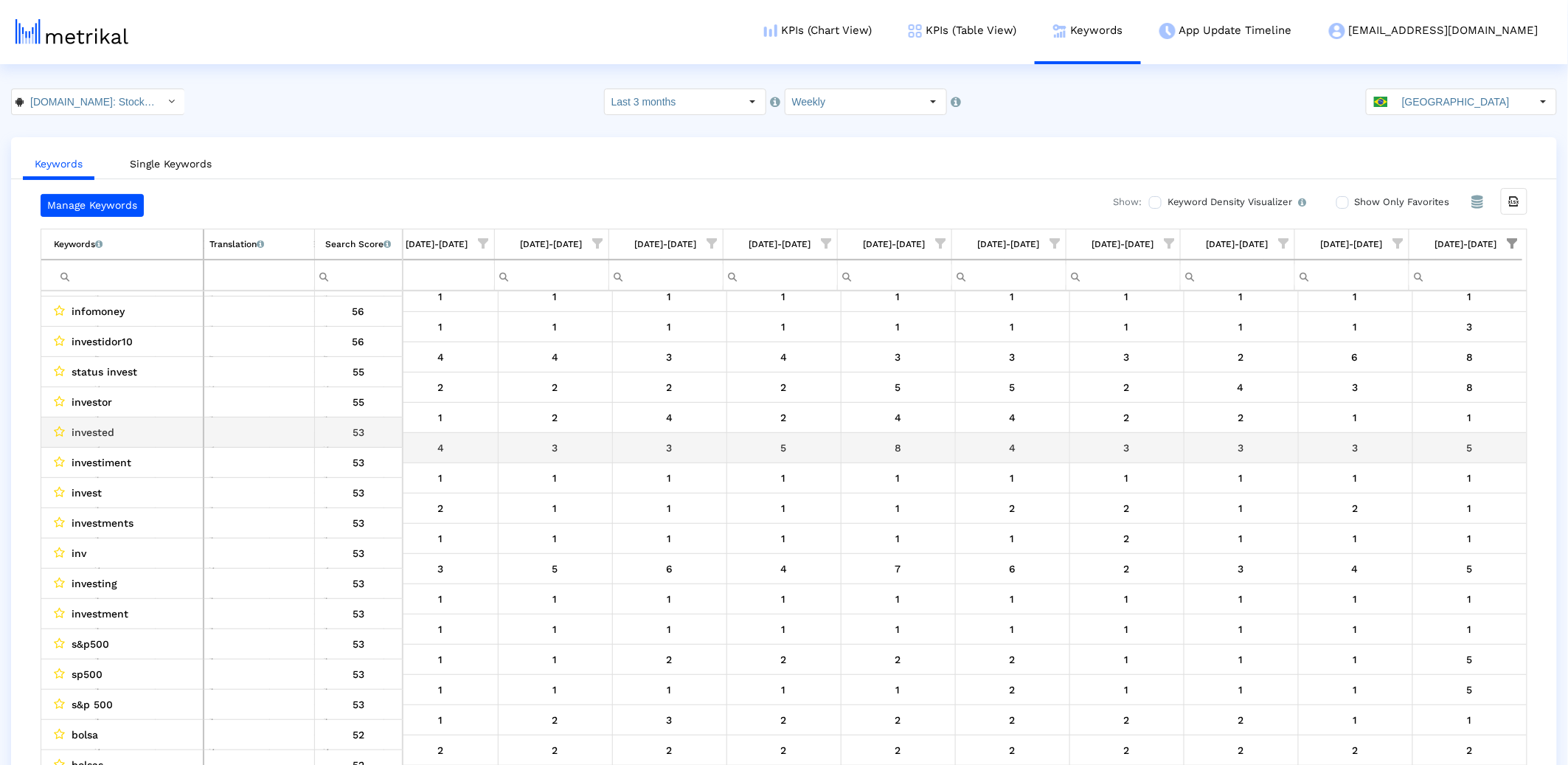
scroll to position [31, 366]
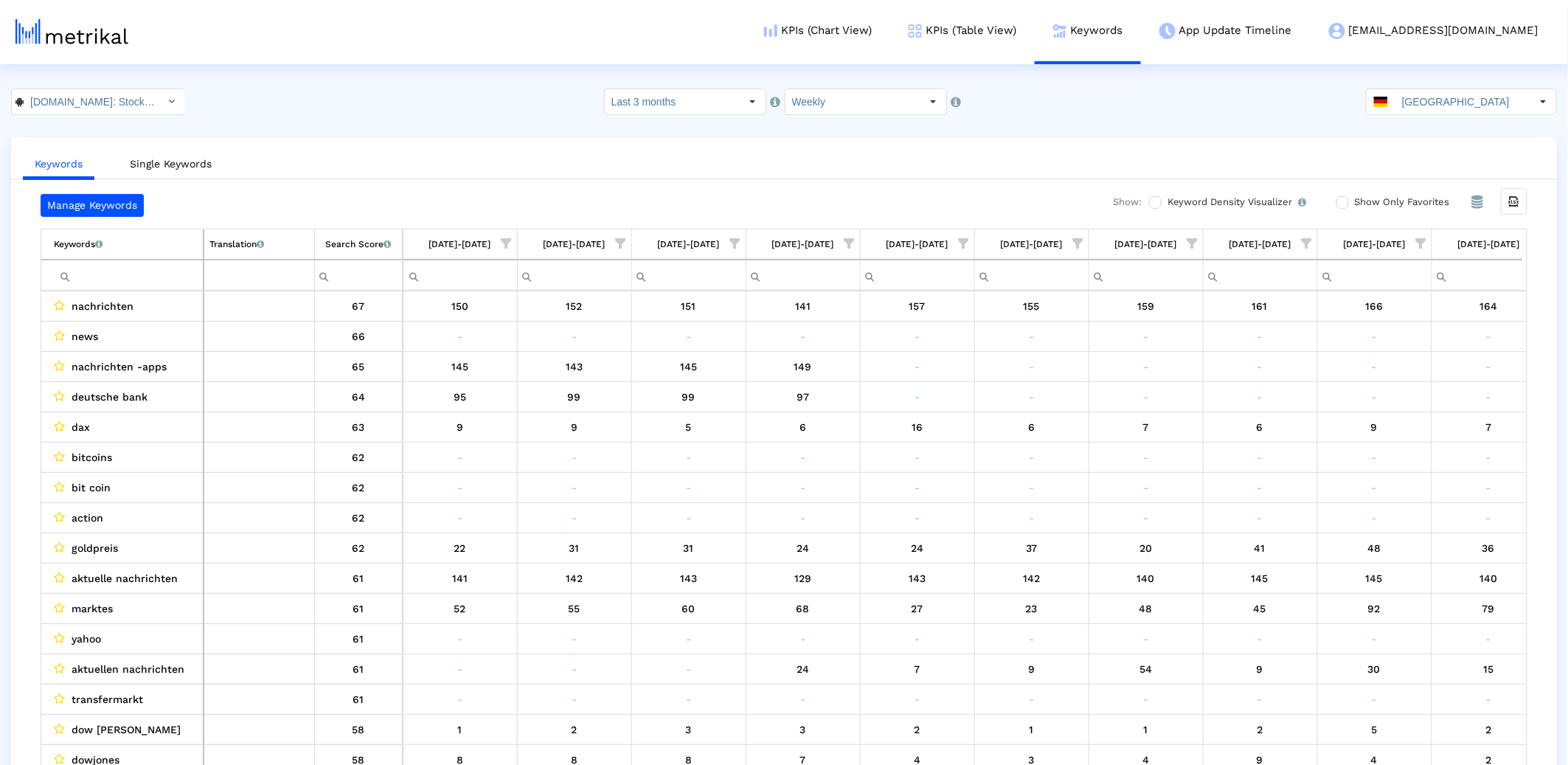
scroll to position [0, 366]
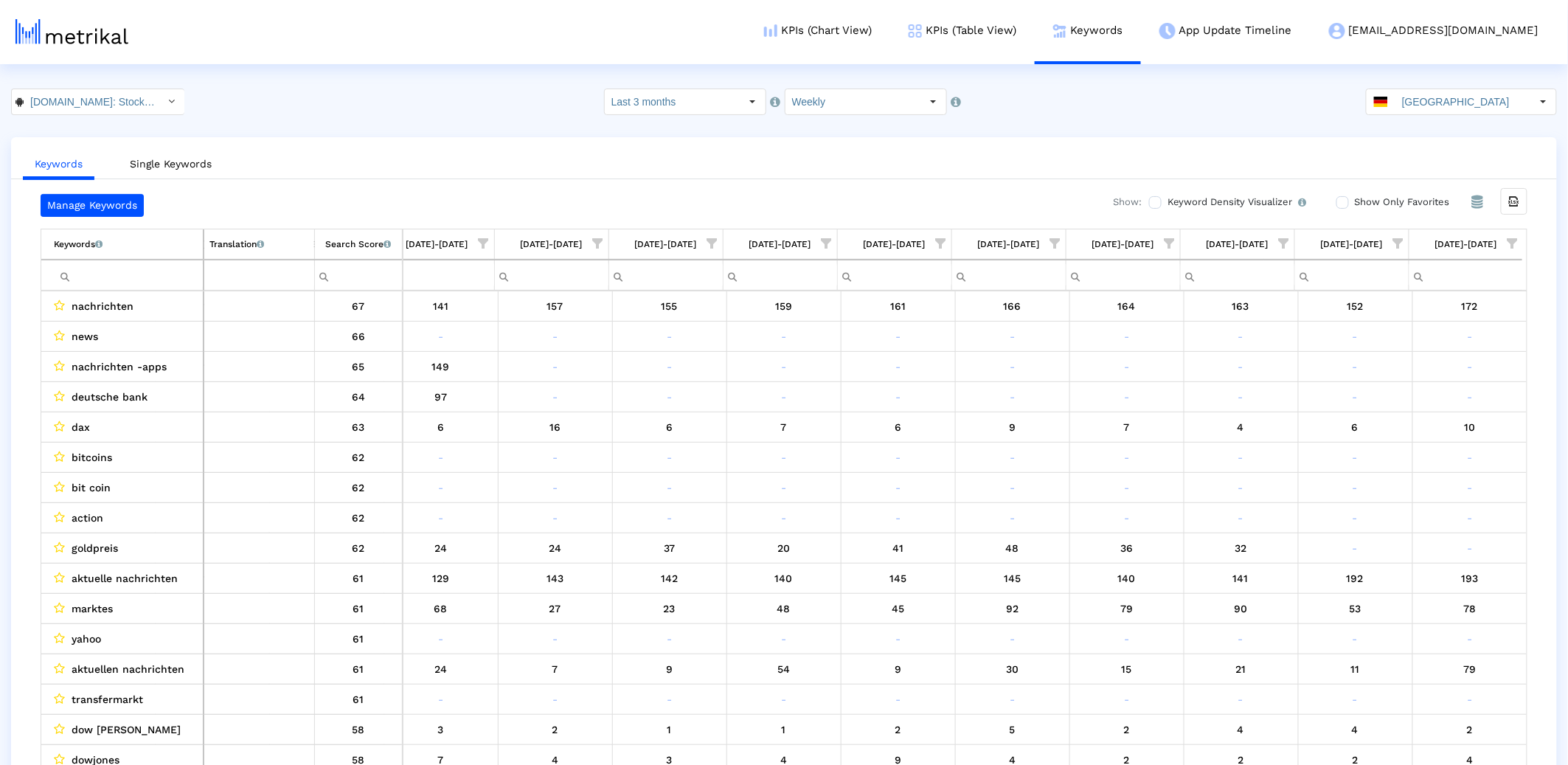
click at [1510, 241] on span "Show filter options for column '08/24/25-08/30/25'" at bounding box center [1513, 243] width 10 height 10
click at [1440, 357] on div "Is One" at bounding box center [1441, 349] width 132 height 29
click at [1400, 463] on div "OK" at bounding box center [1415, 470] width 41 height 22
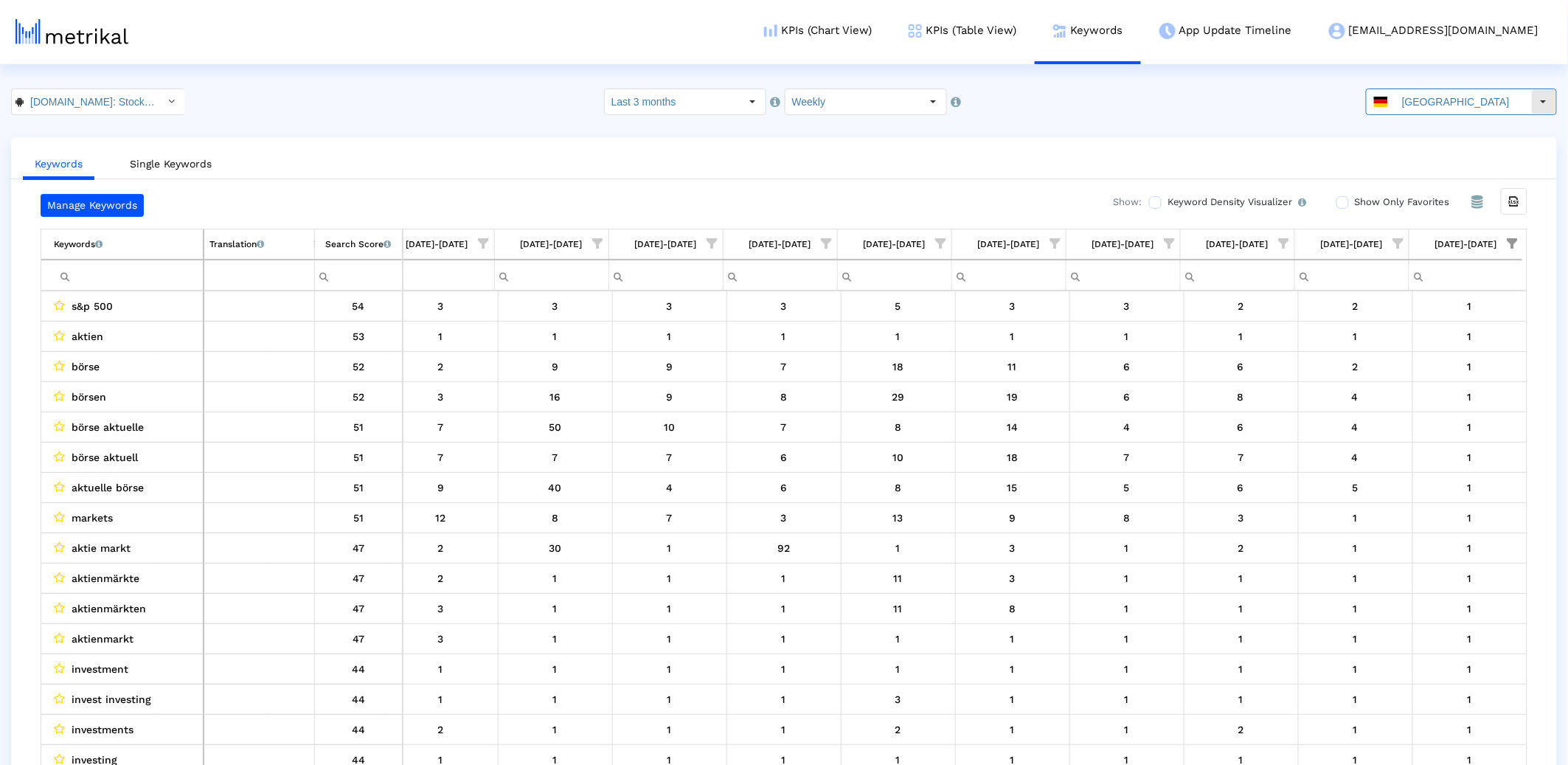
click at [1426, 112] on input "[GEOGRAPHIC_DATA]" at bounding box center [1462, 101] width 136 height 25
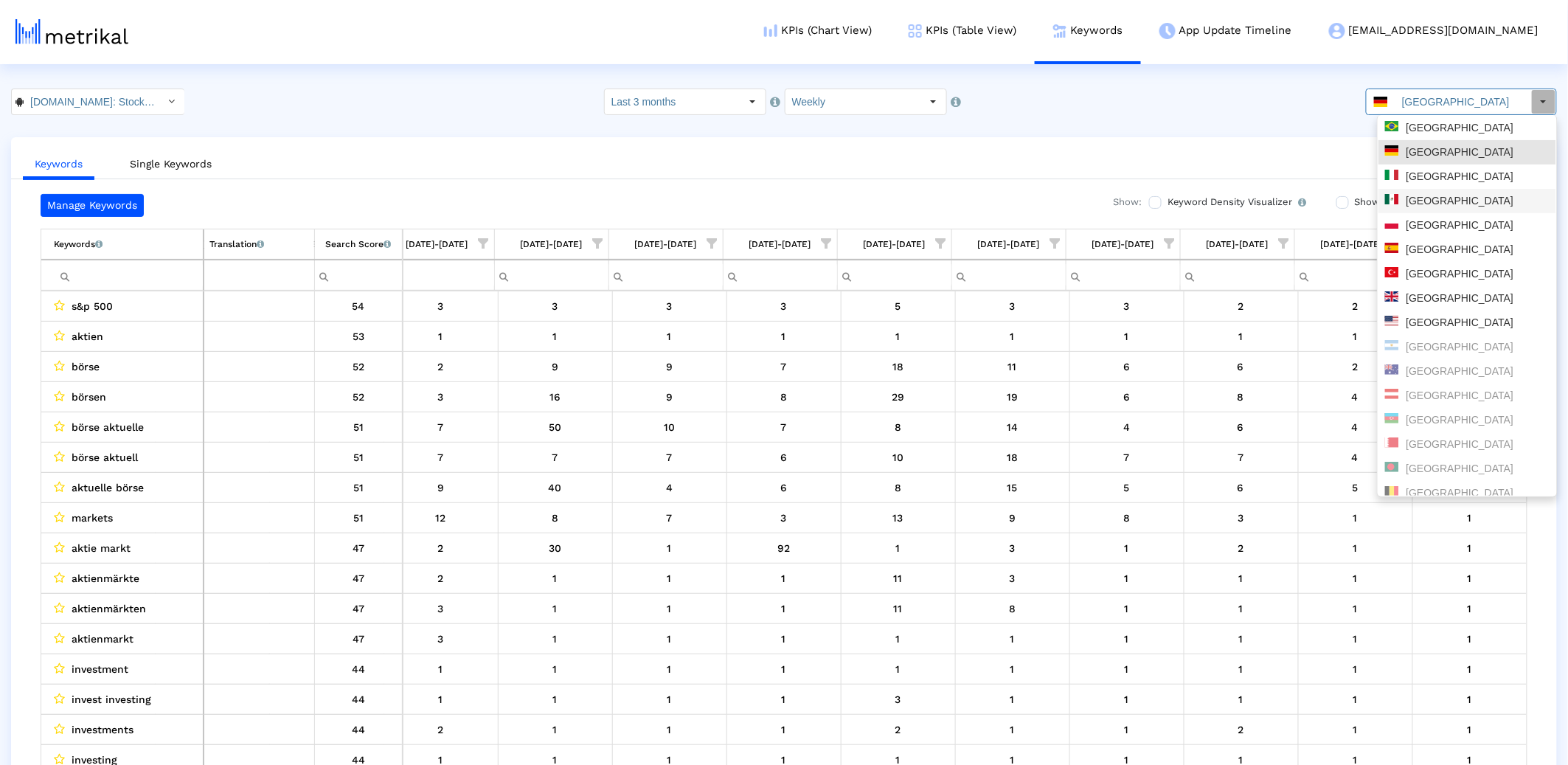
drag, startPoint x: 1448, startPoint y: 198, endPoint x: 689, endPoint y: 24, distance: 778.7
click at [1445, 196] on div "[GEOGRAPHIC_DATA]" at bounding box center [1468, 201] width 164 height 14
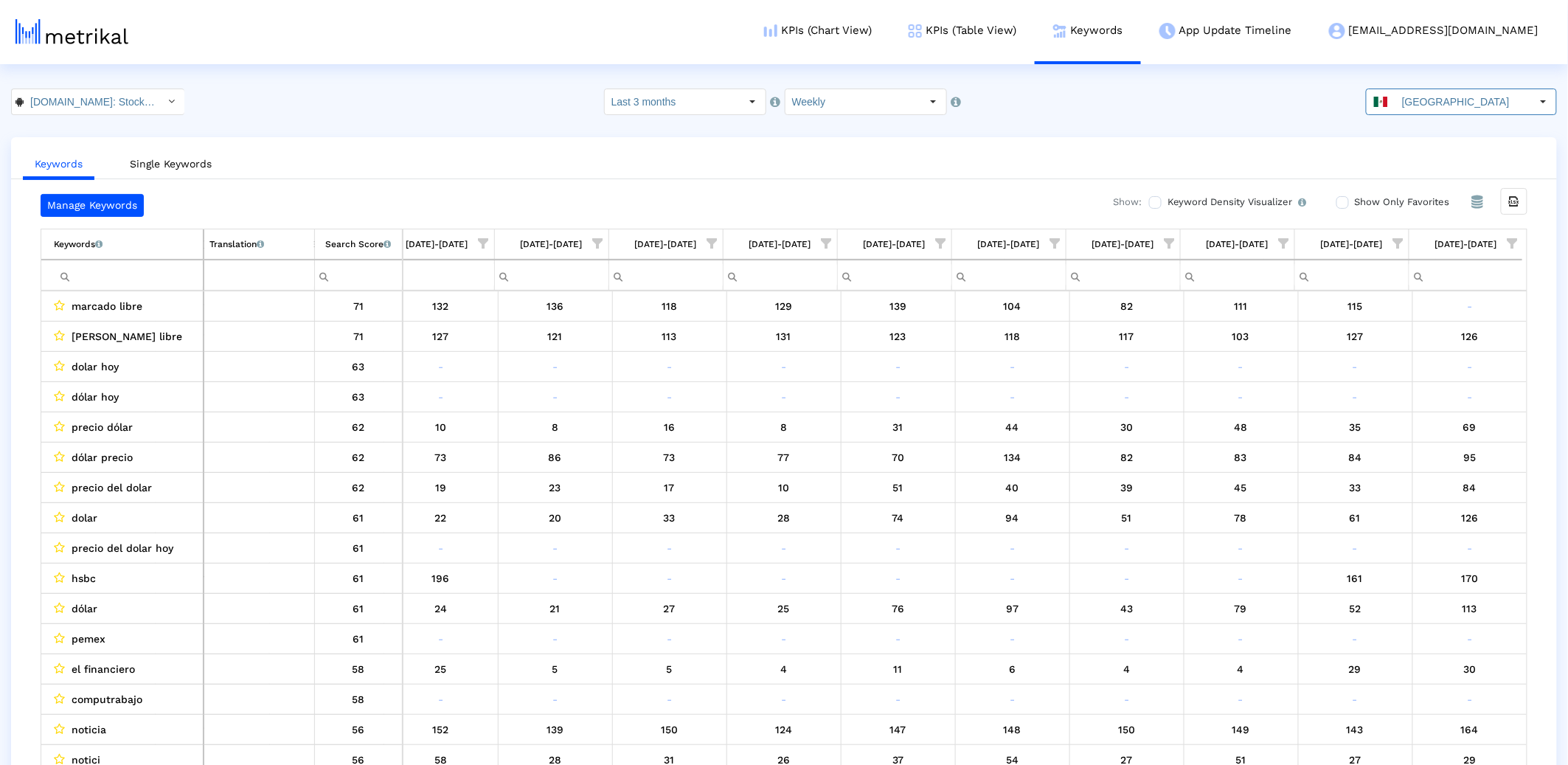
click at [1512, 240] on span "Show filter options for column '08/24/25-08/30/25'" at bounding box center [1513, 243] width 10 height 10
drag, startPoint x: 1437, startPoint y: 331, endPoint x: 1439, endPoint y: 378, distance: 47.0
click at [1437, 334] on div "Select All No Ranking Is One Between 2-3 Between 4-5 Between 6-10 Between 11-20…" at bounding box center [1429, 393] width 155 height 236
click at [1426, 376] on div "Between 2-3" at bounding box center [1441, 378] width 132 height 29
drag, startPoint x: 1403, startPoint y: 347, endPoint x: 1417, endPoint y: 400, distance: 54.8
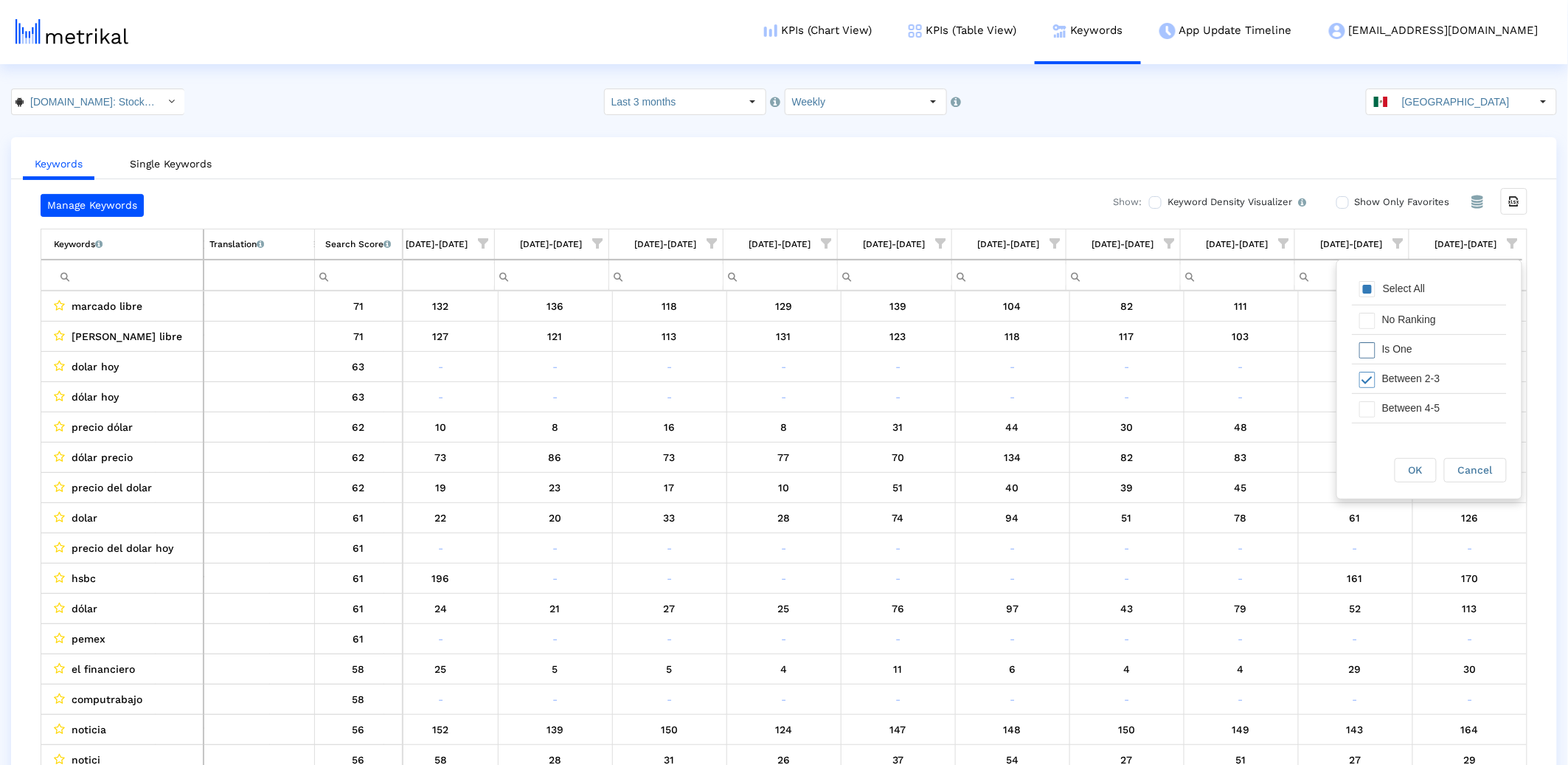
click at [1403, 347] on div "Is One" at bounding box center [1441, 349] width 132 height 29
drag, startPoint x: 1420, startPoint y: 408, endPoint x: 1423, endPoint y: 416, distance: 8.5
click at [1420, 408] on div "Between 4-5" at bounding box center [1441, 408] width 132 height 29
drag, startPoint x: 1421, startPoint y: 468, endPoint x: 1404, endPoint y: 472, distance: 17.5
click at [1420, 468] on span "OK" at bounding box center [1416, 470] width 14 height 12
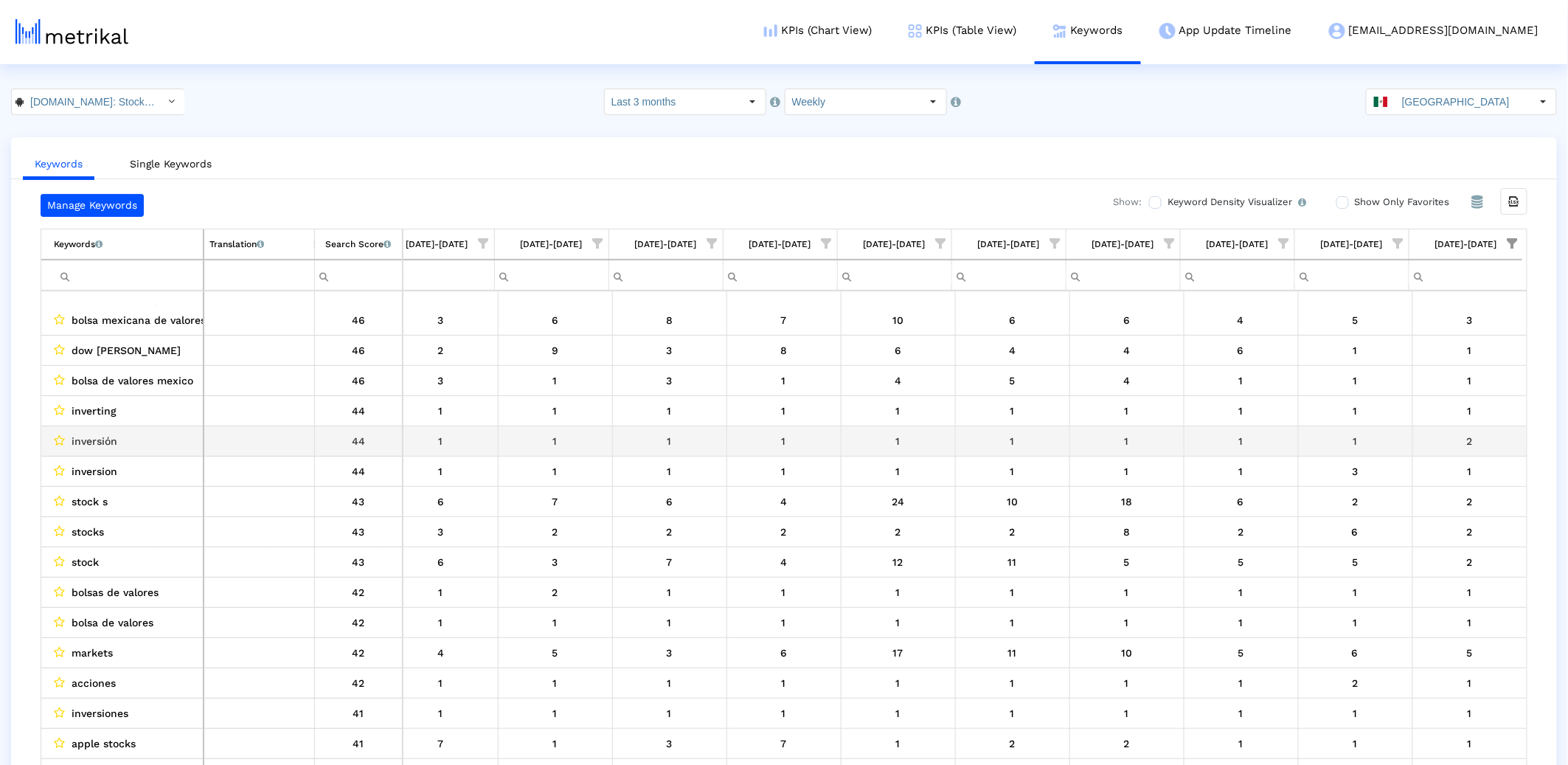
scroll to position [360, 0]
